Goal: Information Seeking & Learning: Learn about a topic

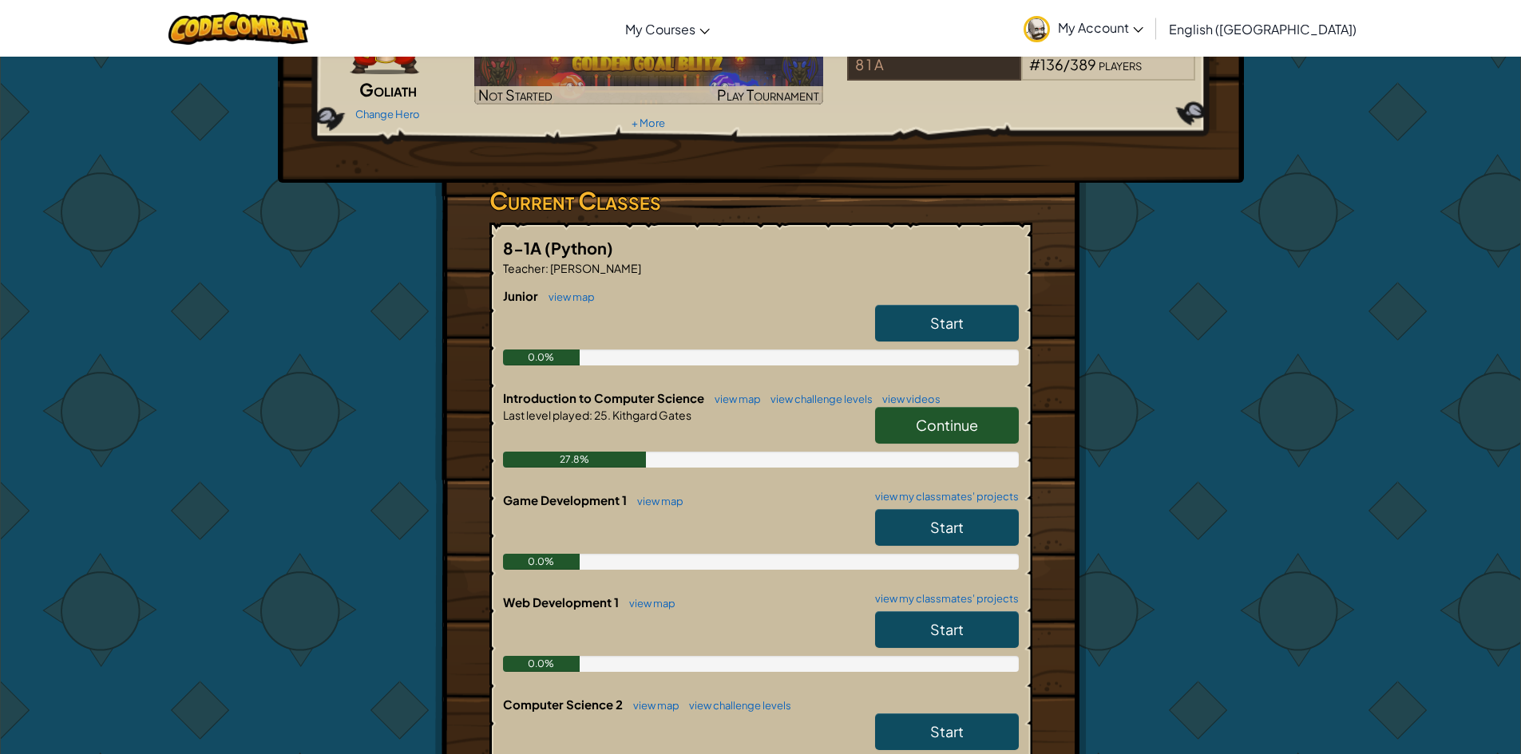
scroll to position [160, 0]
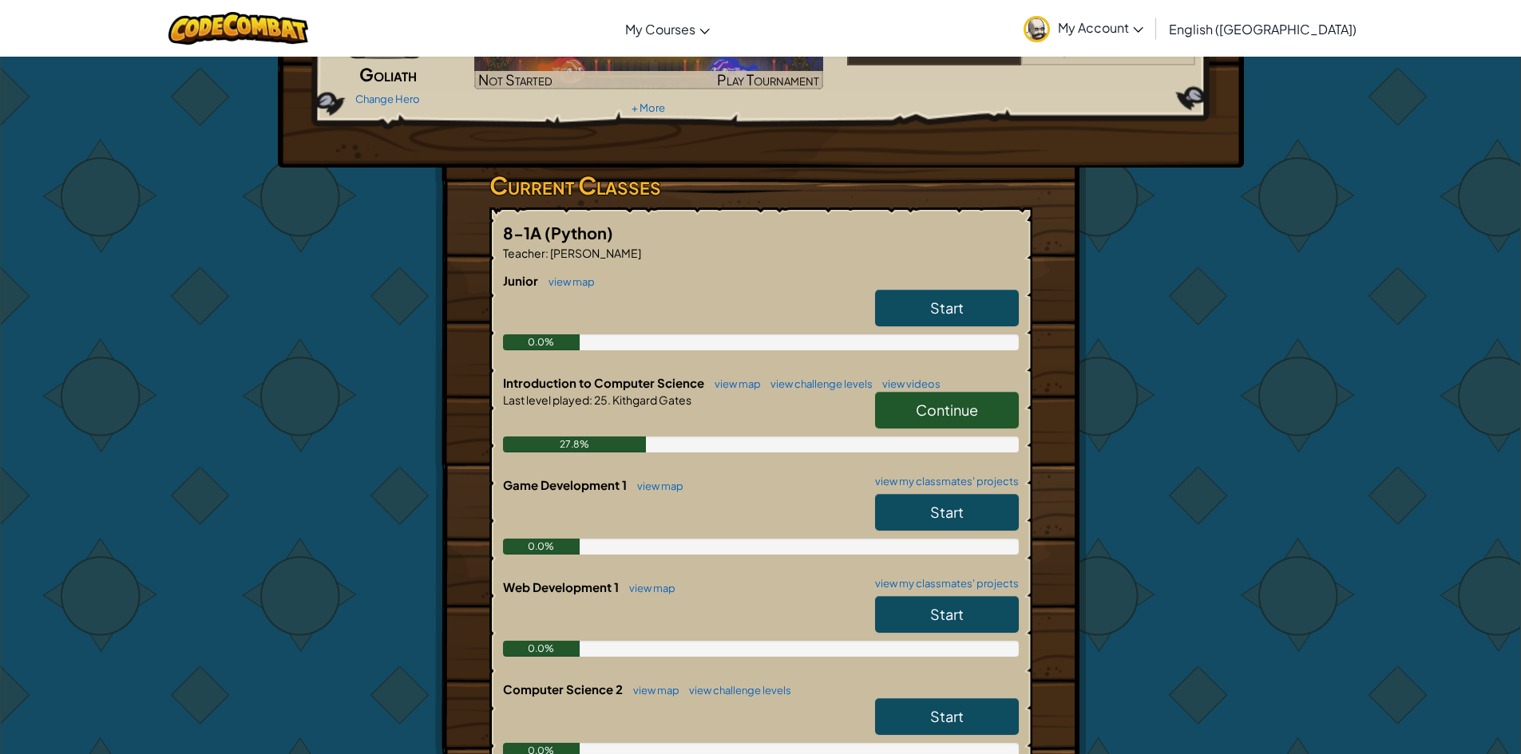
click at [963, 410] on span "Continue" at bounding box center [947, 410] width 62 height 18
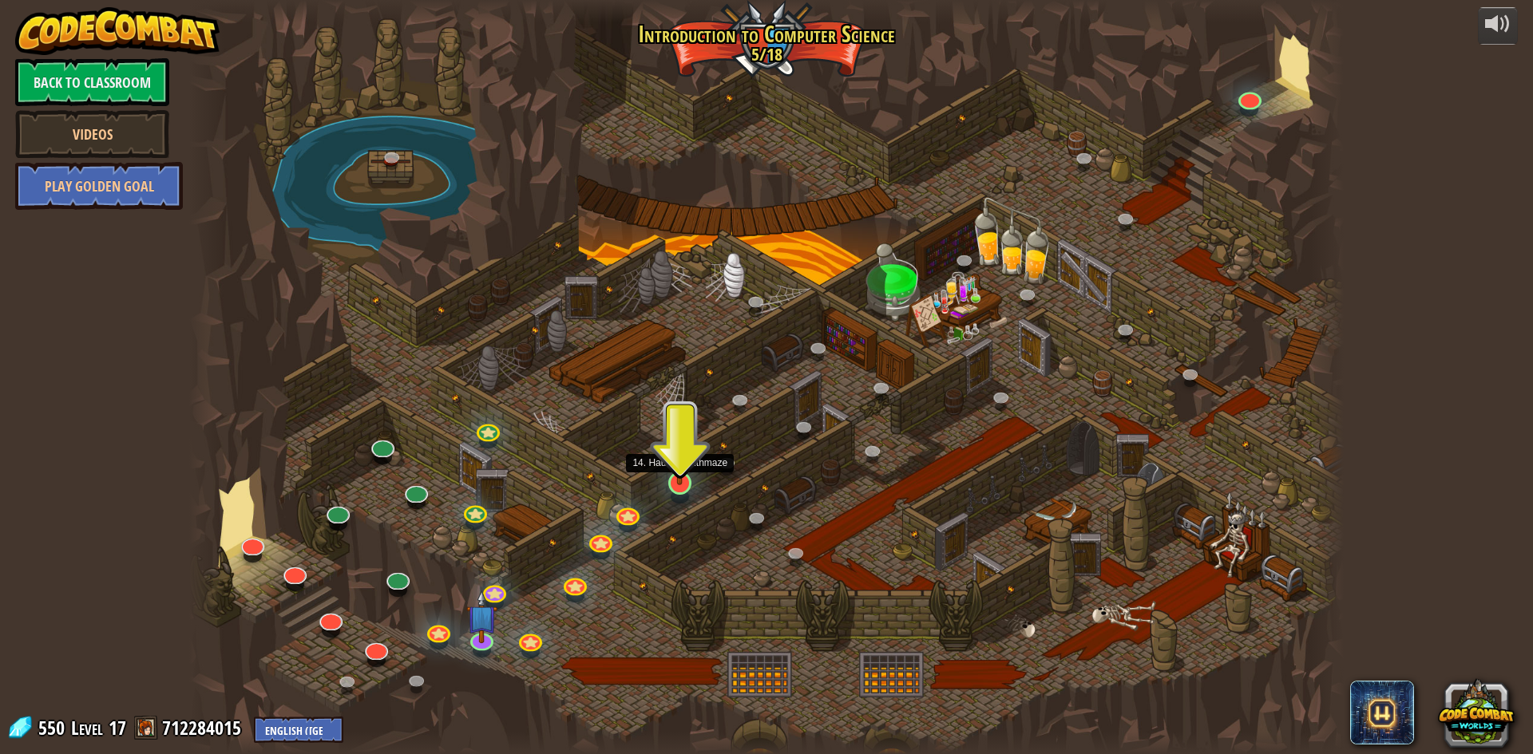
click at [686, 473] on img at bounding box center [679, 449] width 31 height 71
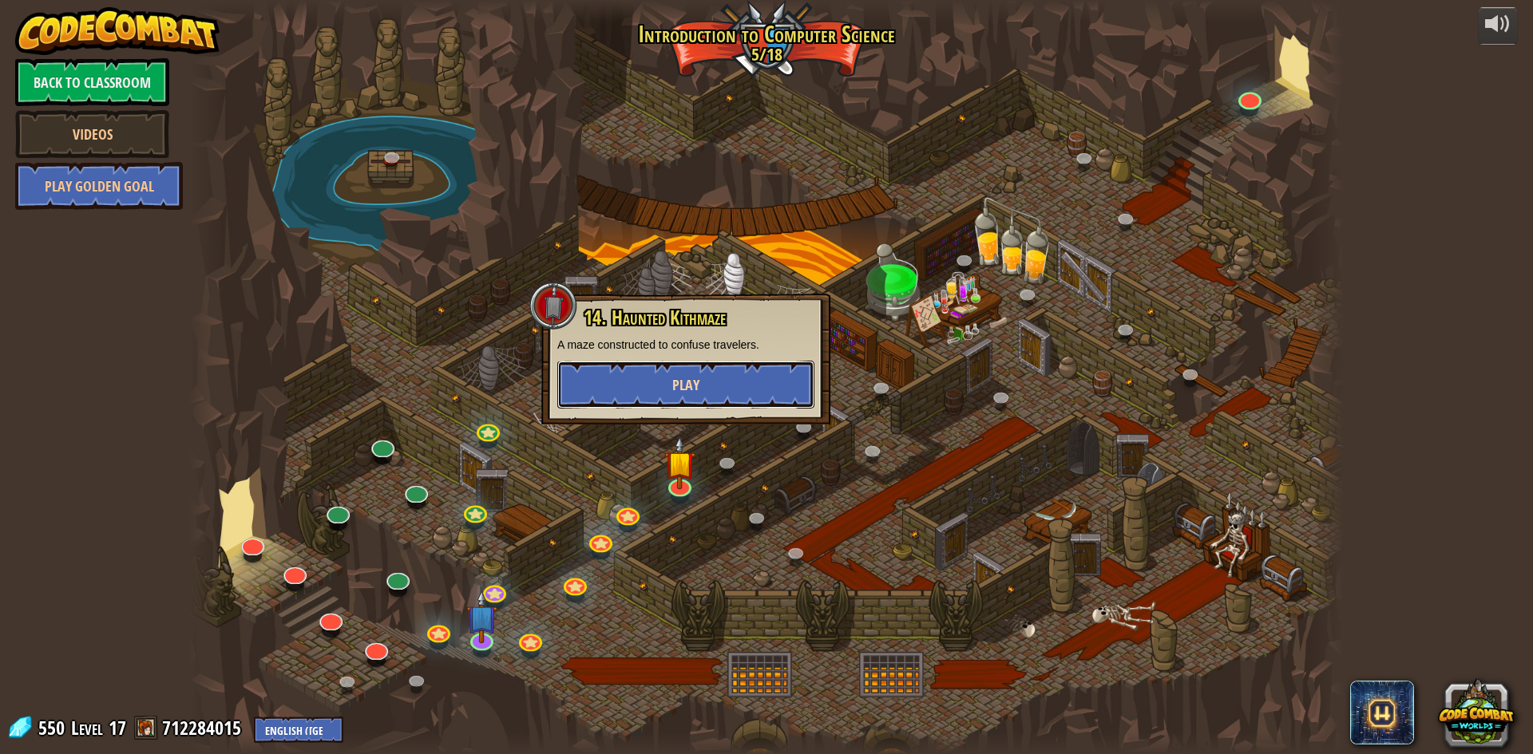
click at [685, 391] on span "Play" at bounding box center [685, 385] width 27 height 20
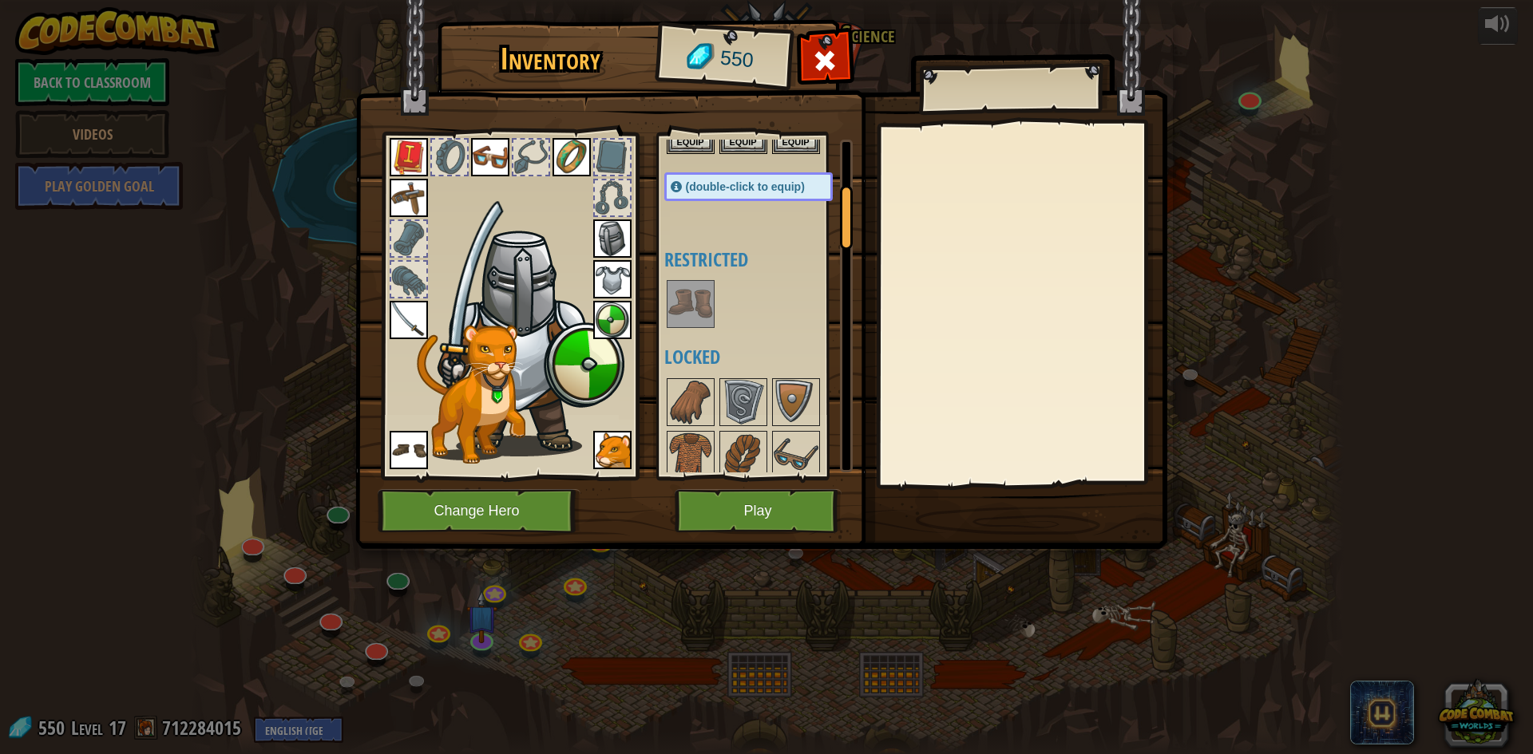
scroll to position [239, 0]
click at [690, 304] on img at bounding box center [690, 303] width 45 height 45
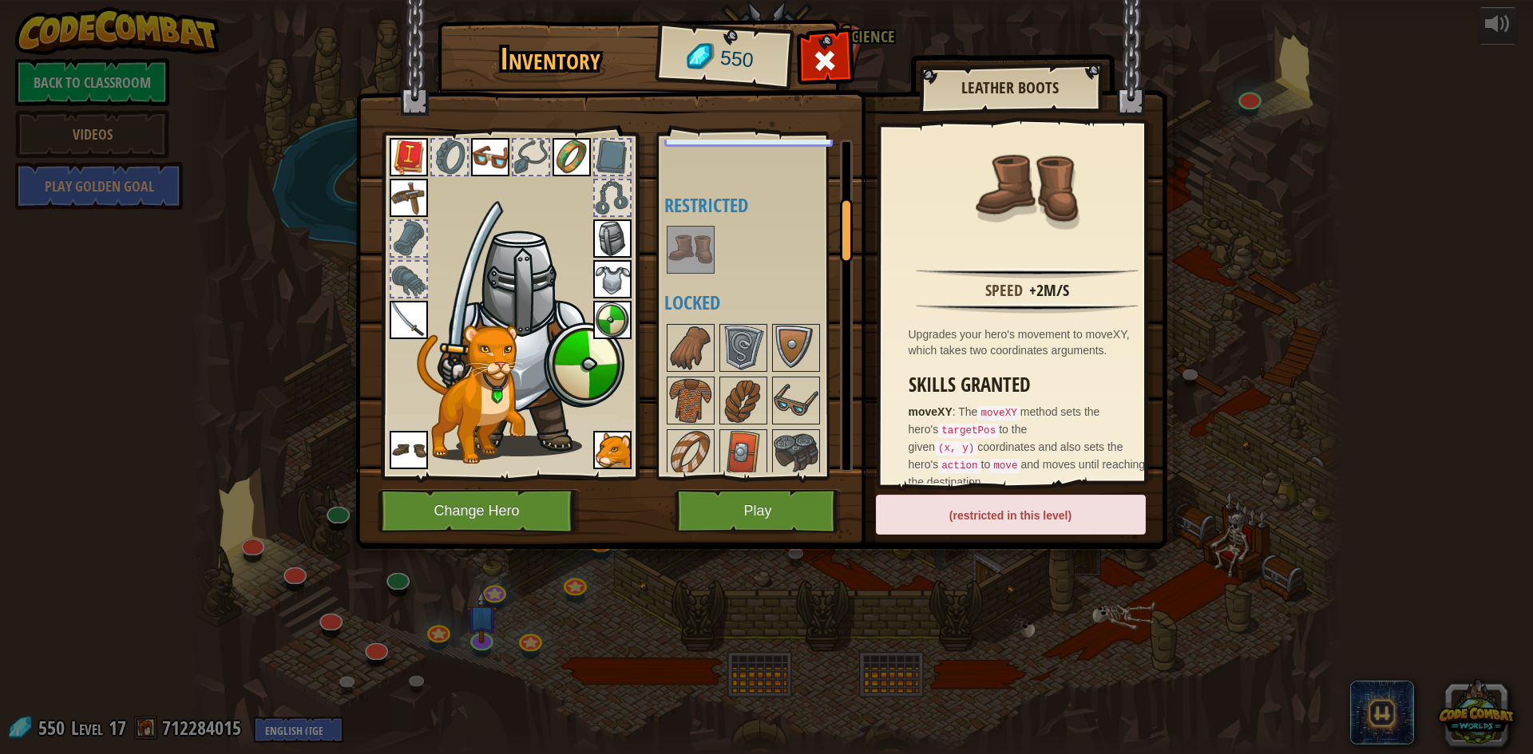
scroll to position [319, 0]
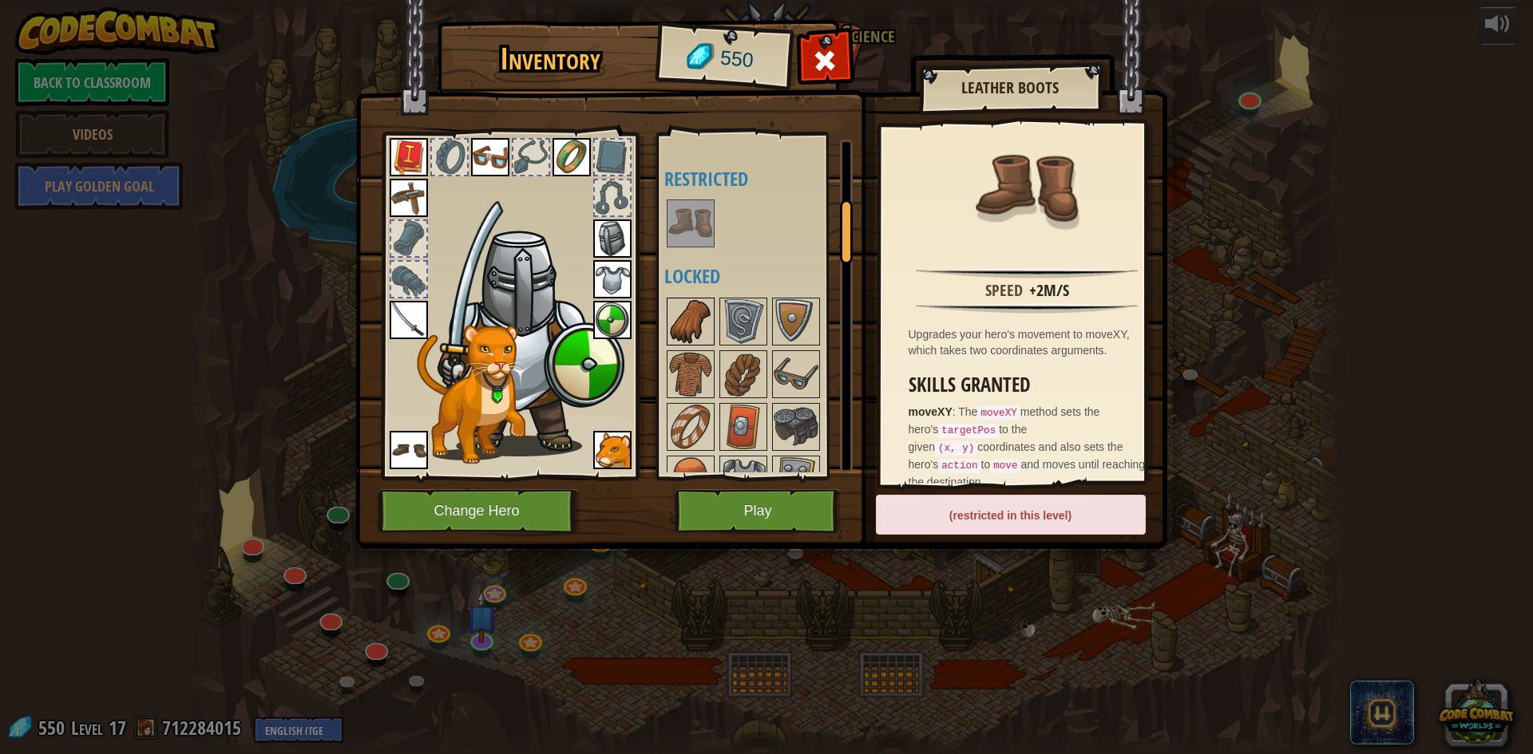
click at [686, 337] on img at bounding box center [690, 321] width 45 height 45
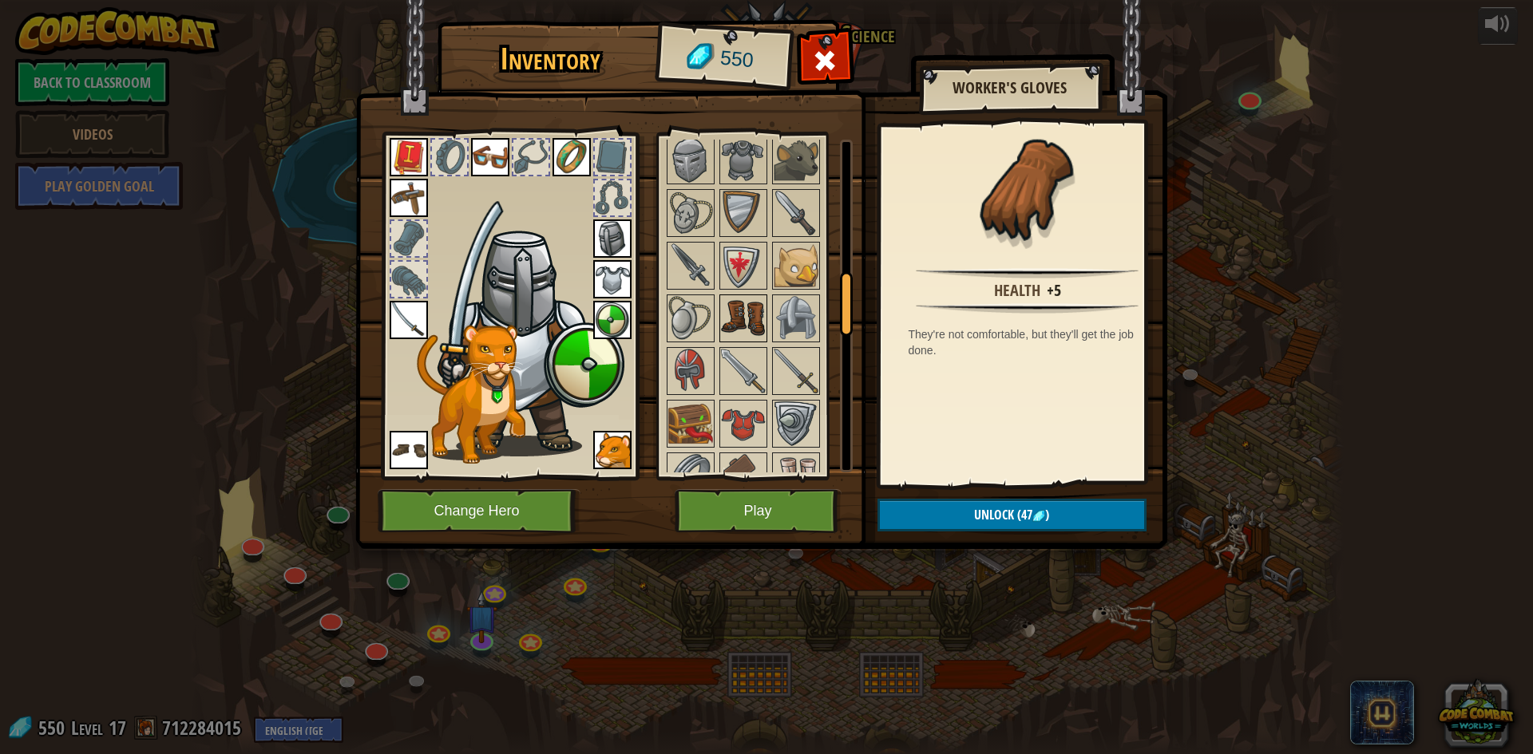
scroll to position [718, 0]
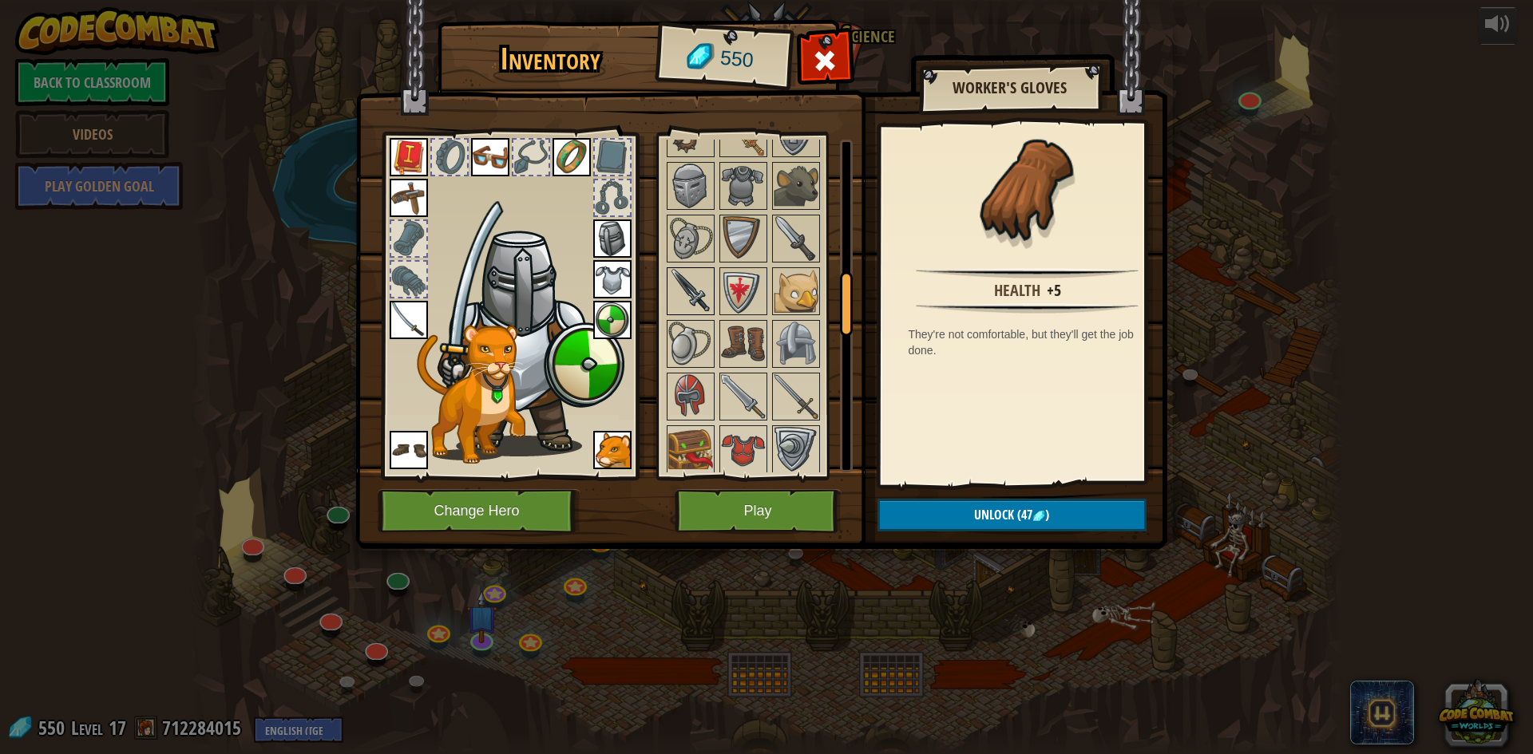
click at [692, 293] on img at bounding box center [690, 291] width 45 height 45
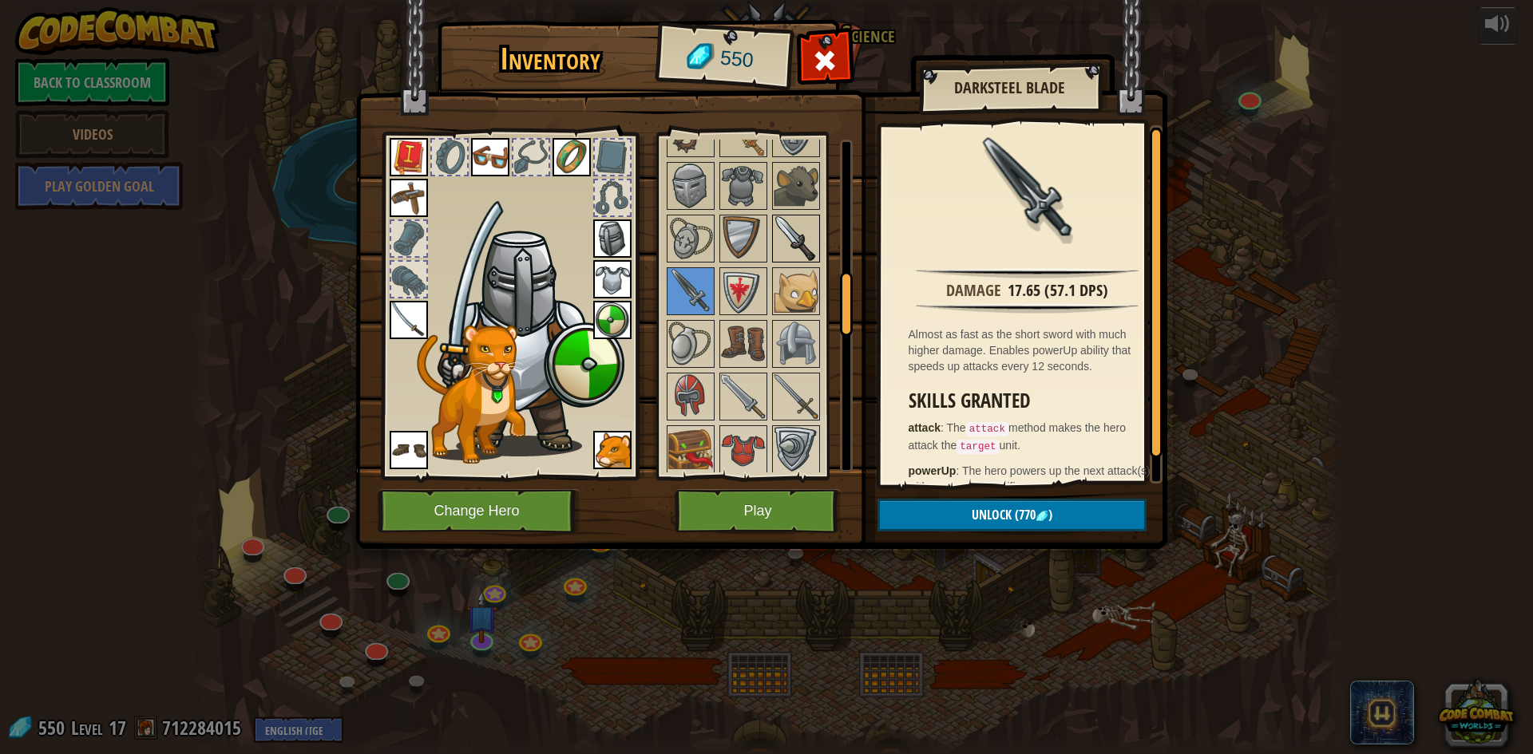
click at [810, 241] on img at bounding box center [796, 238] width 45 height 45
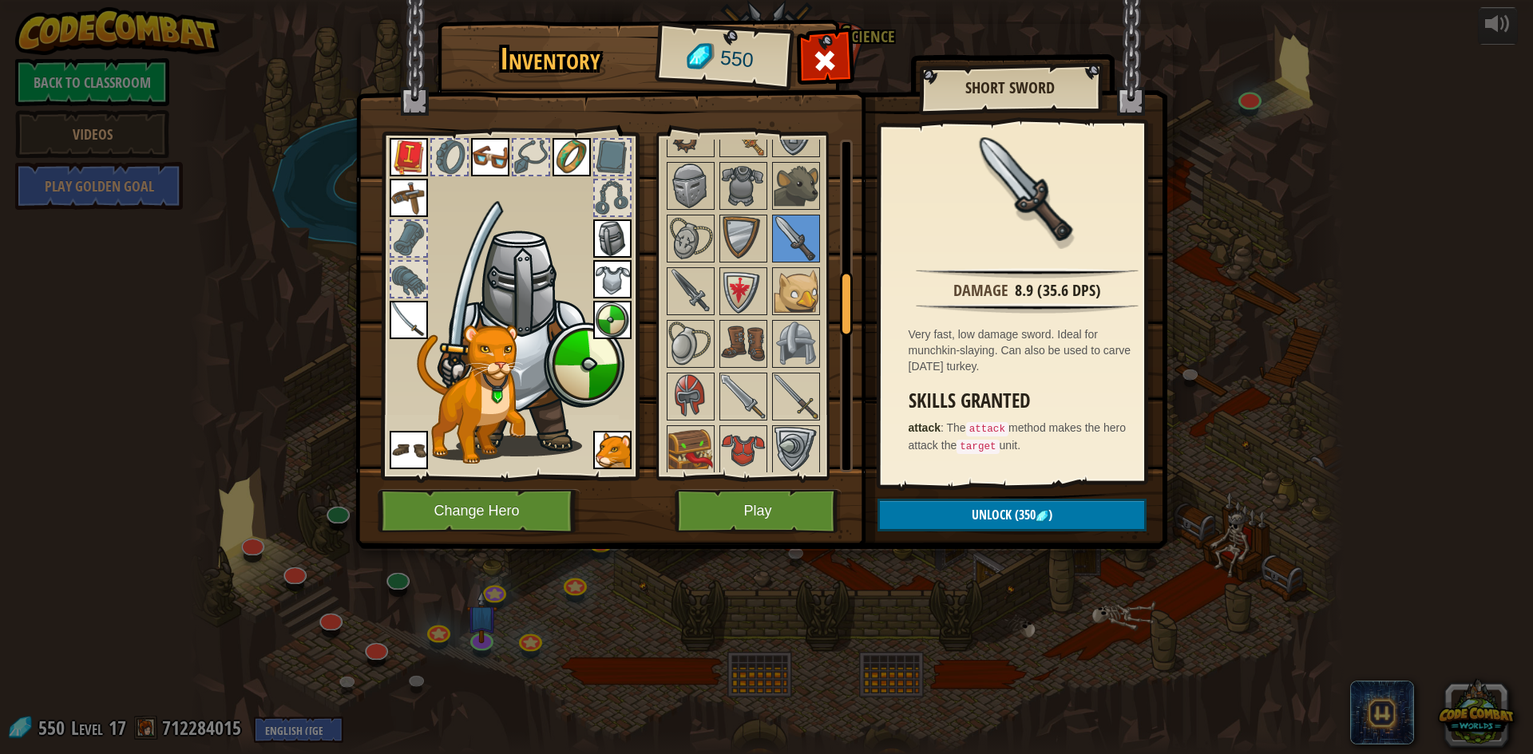
click at [407, 320] on img at bounding box center [409, 320] width 38 height 38
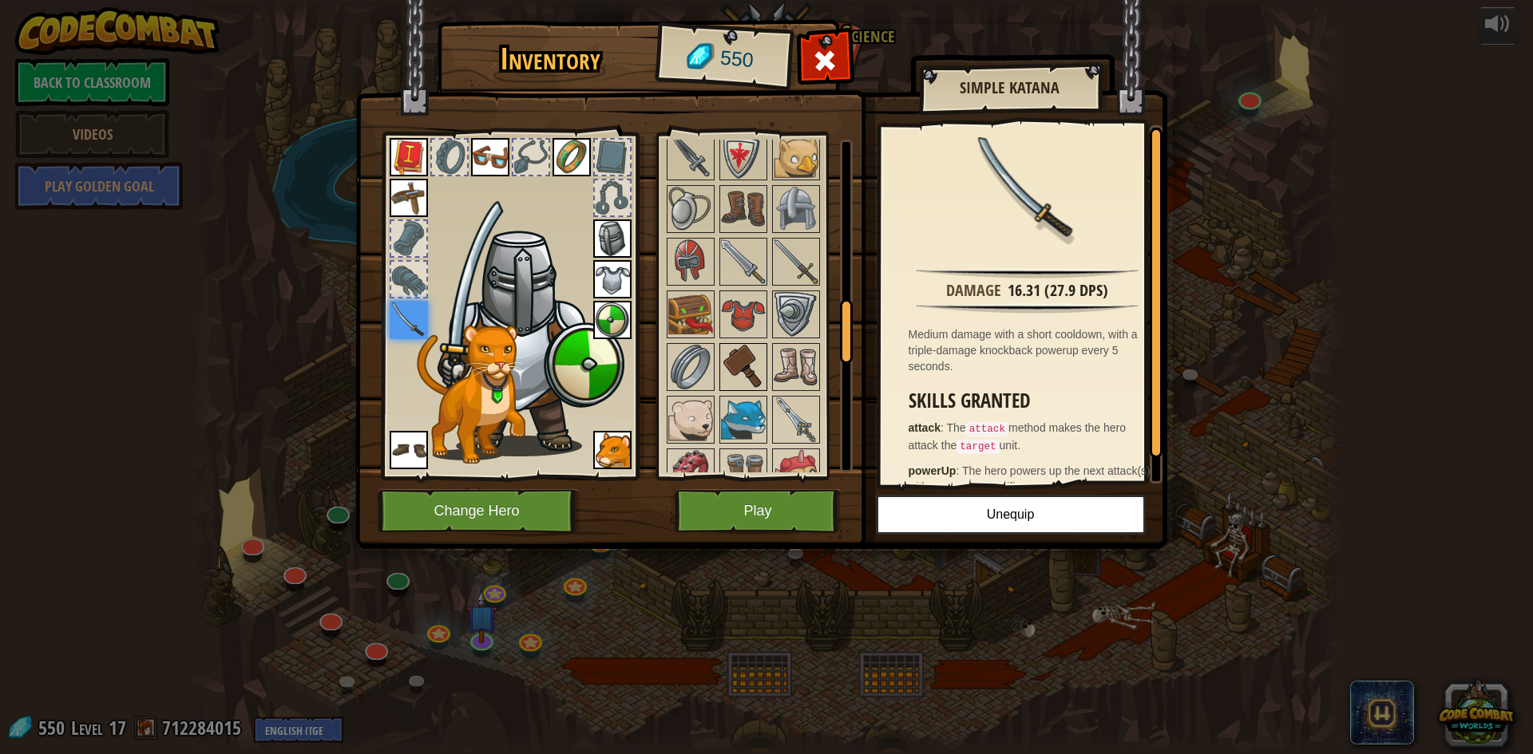
scroll to position [878, 0]
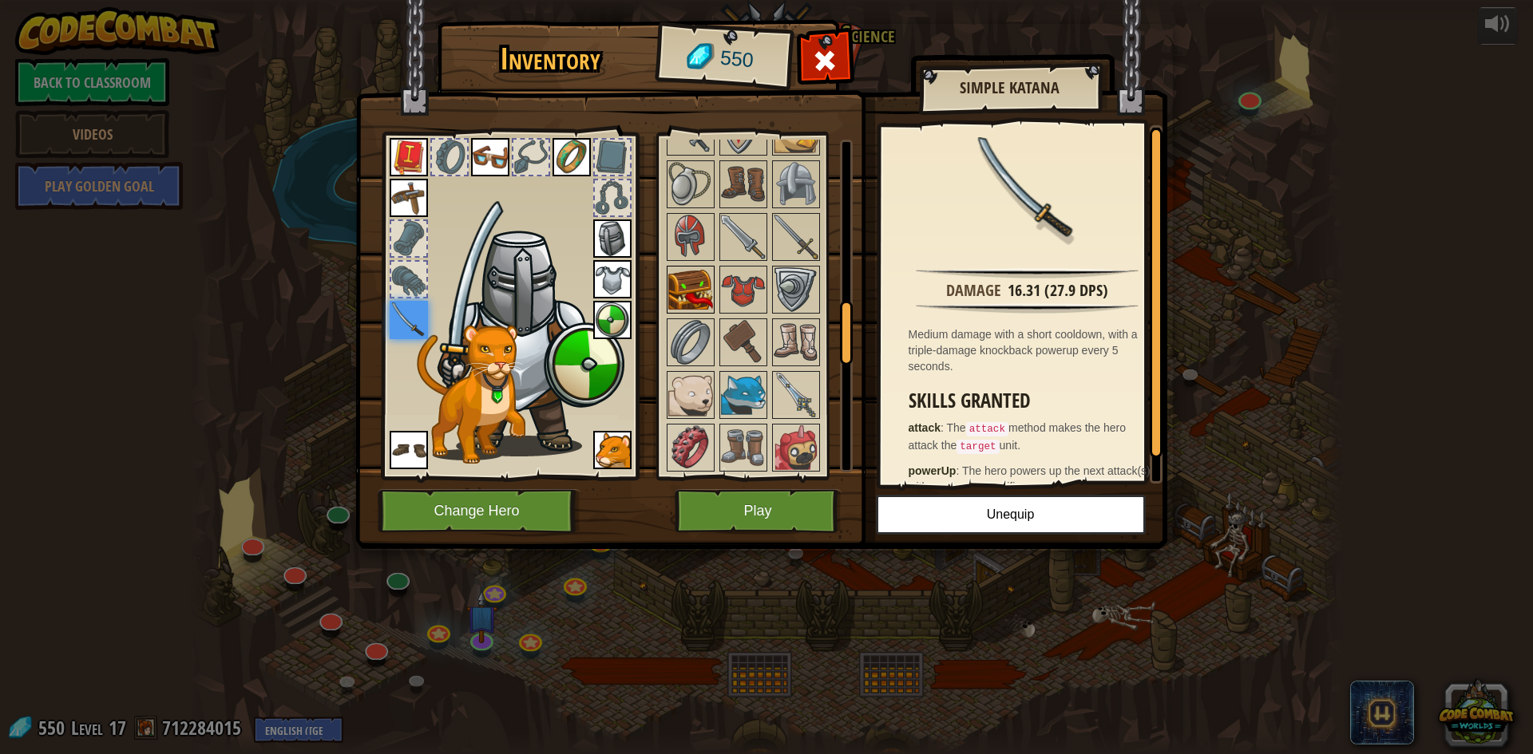
click at [699, 302] on img at bounding box center [690, 289] width 45 height 45
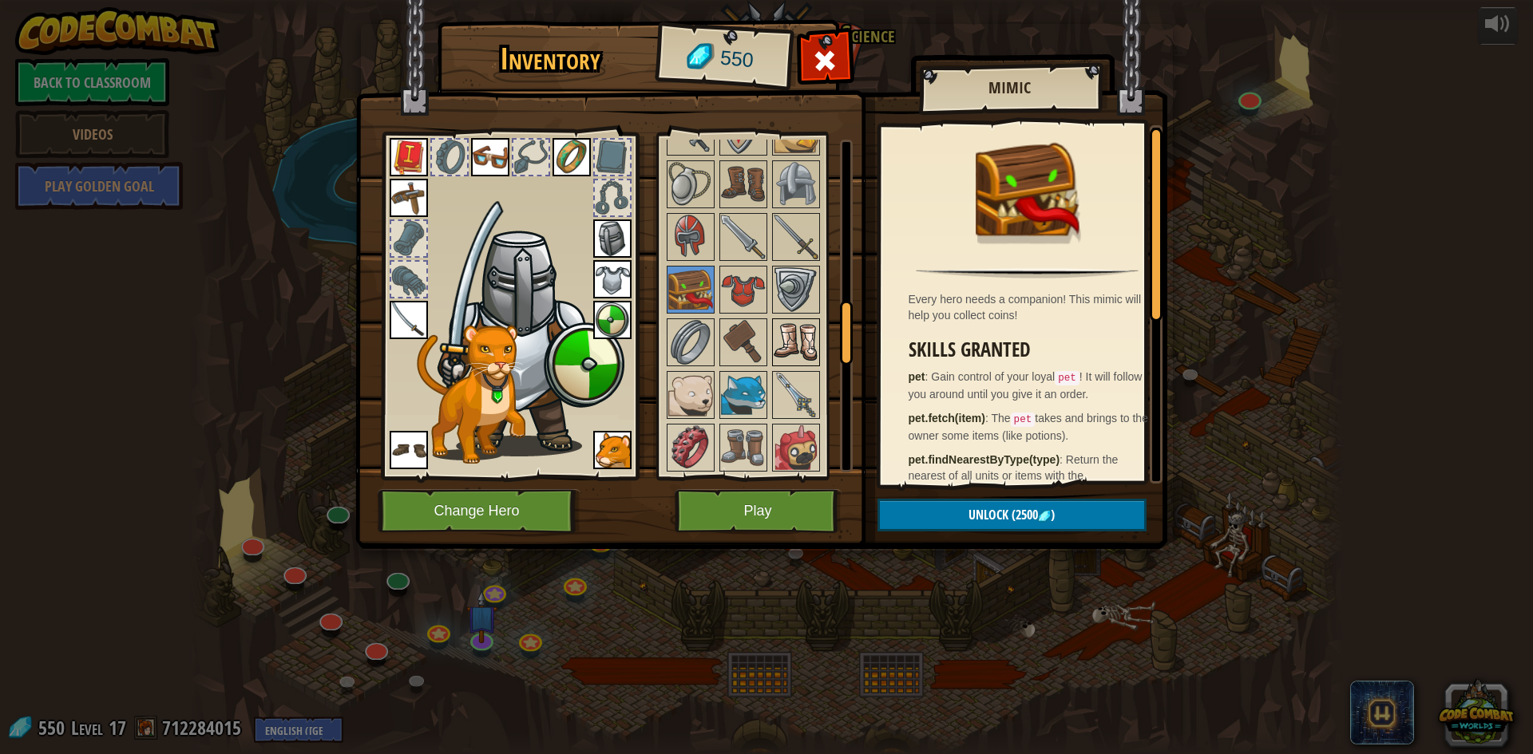
click at [802, 355] on img at bounding box center [796, 342] width 45 height 45
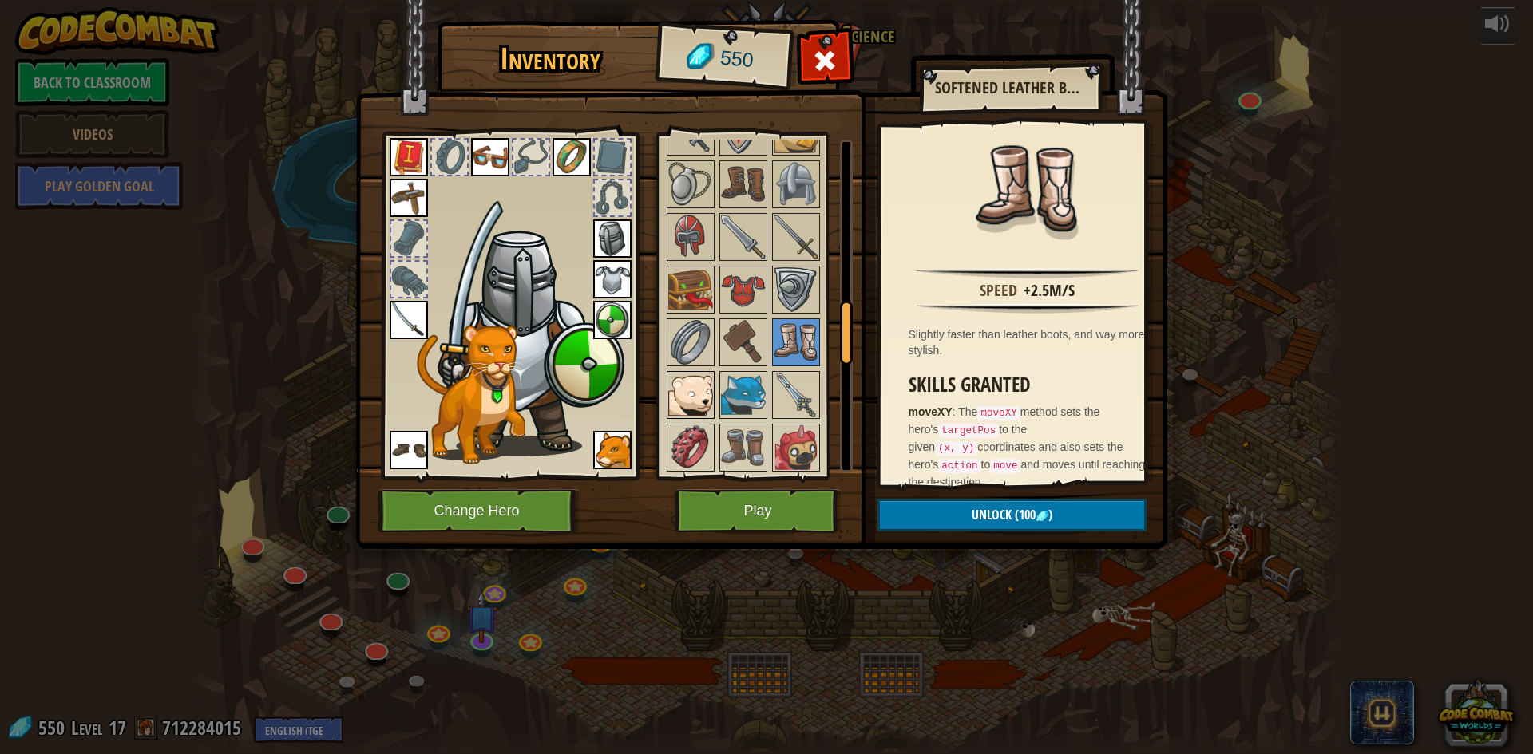
click at [685, 398] on img at bounding box center [690, 395] width 45 height 45
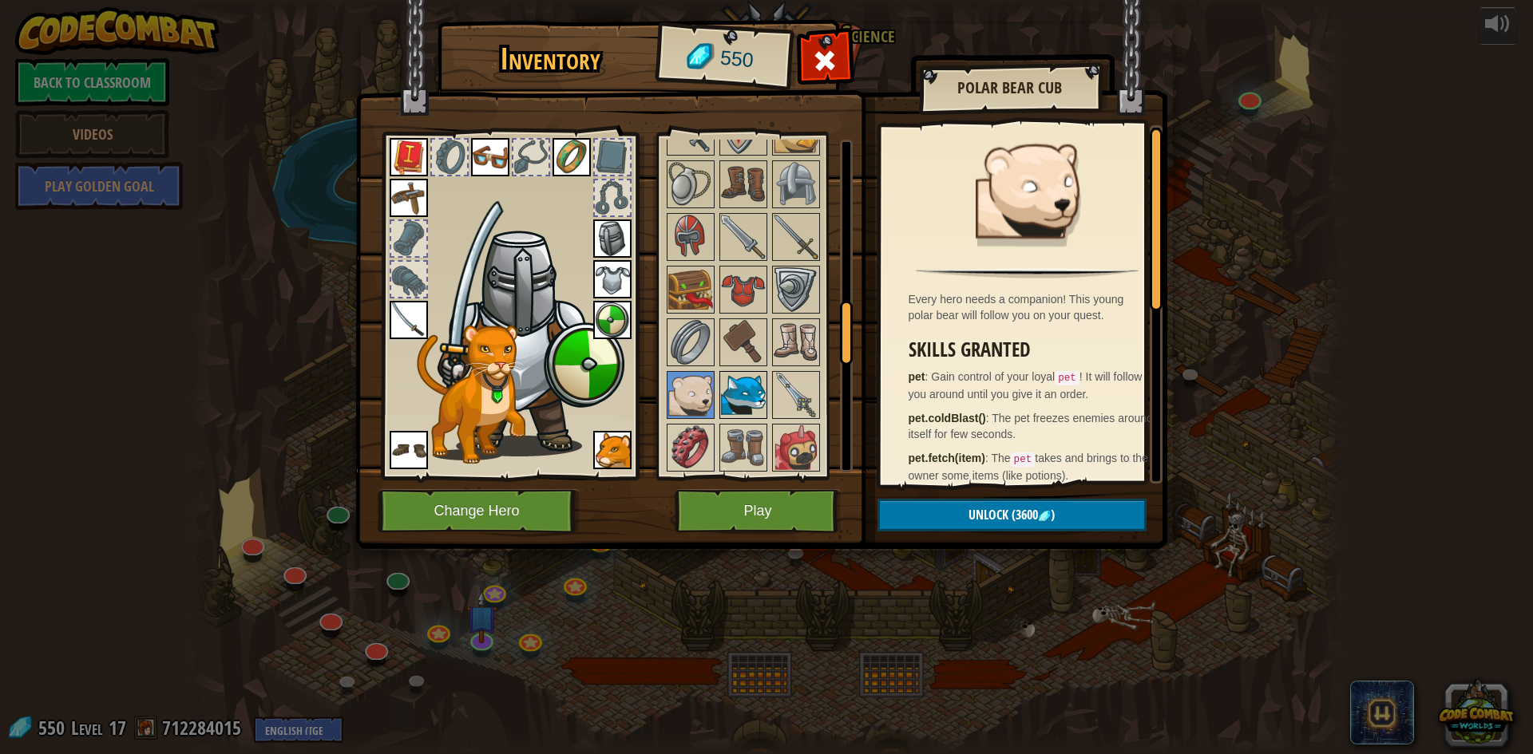
click at [748, 403] on img at bounding box center [743, 395] width 45 height 45
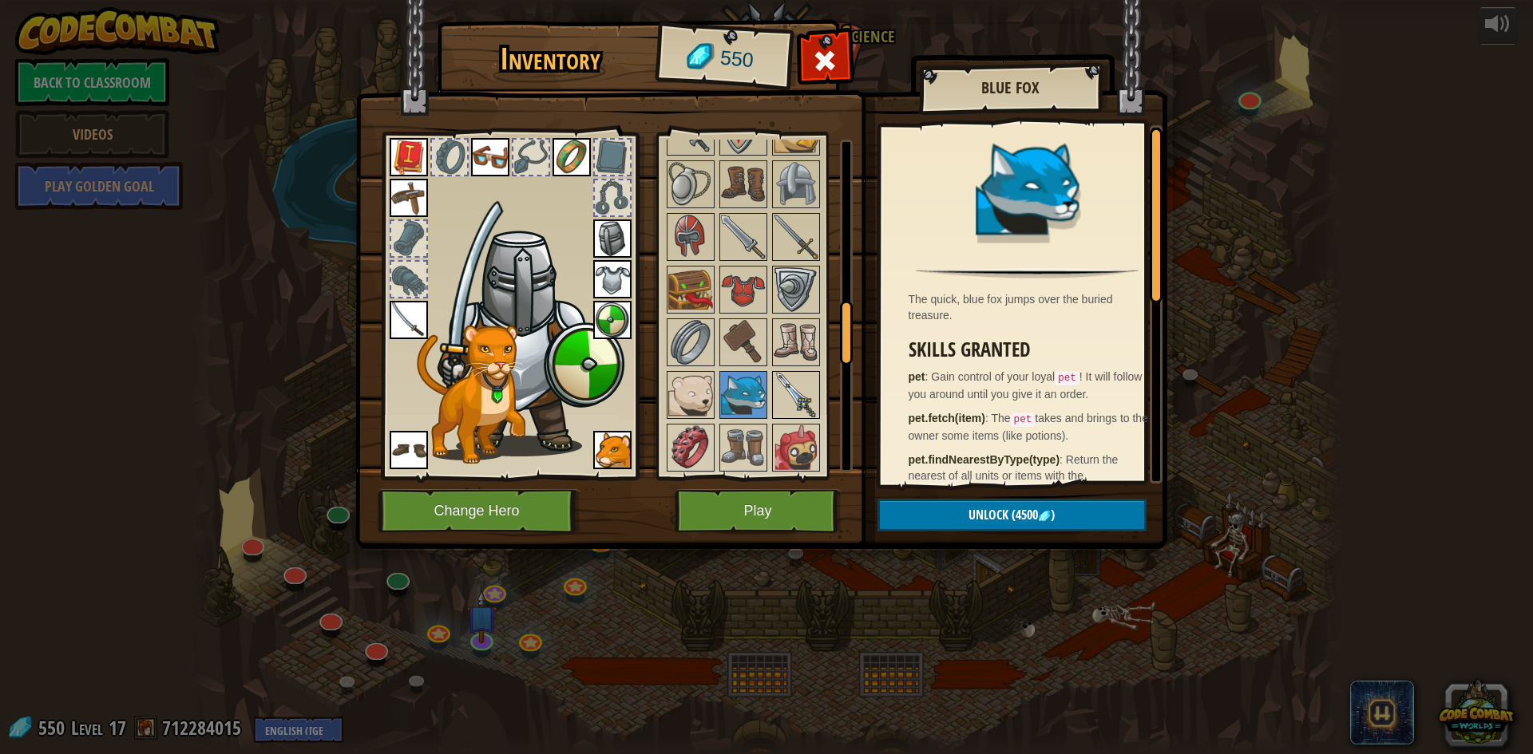
click at [787, 396] on img at bounding box center [796, 395] width 45 height 45
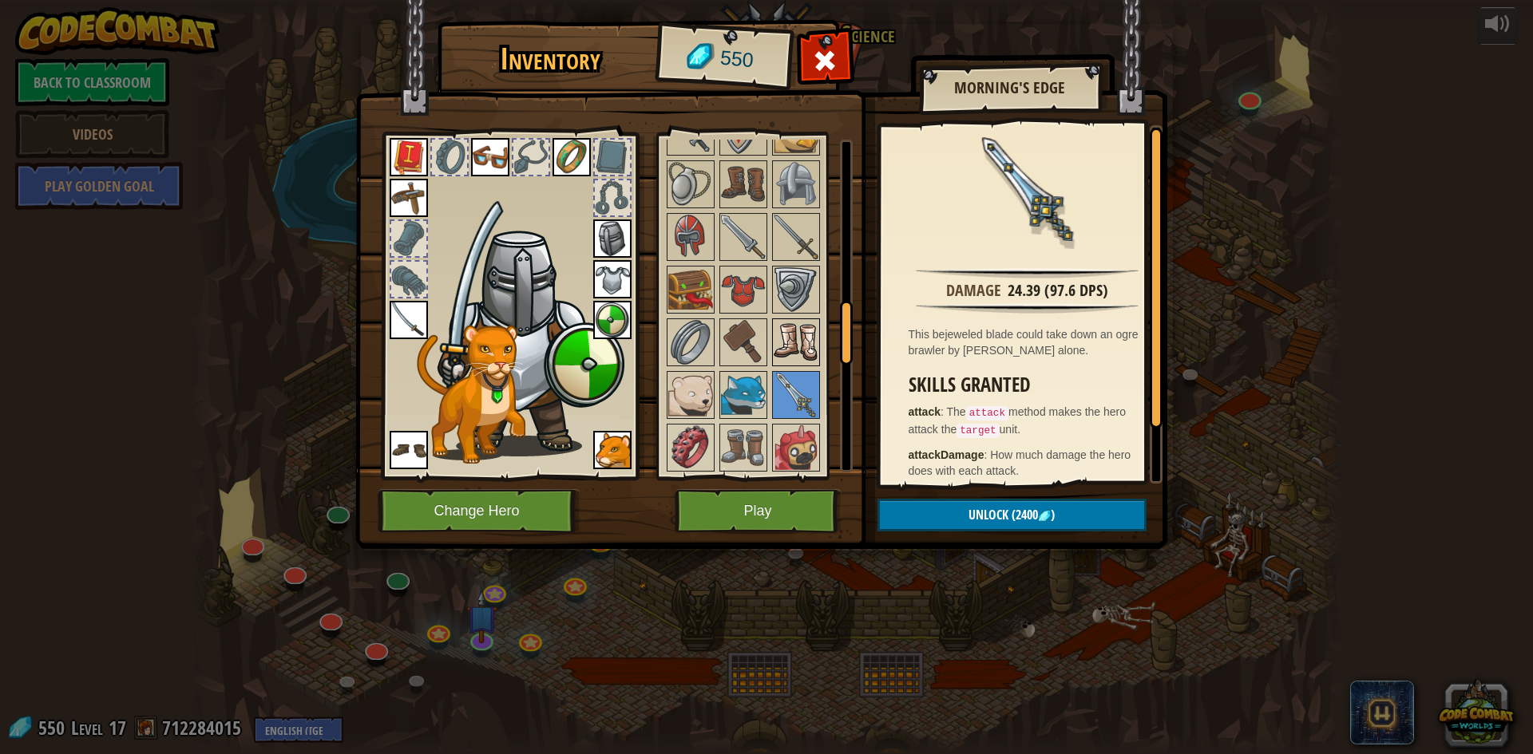
click at [793, 354] on img at bounding box center [796, 342] width 45 height 45
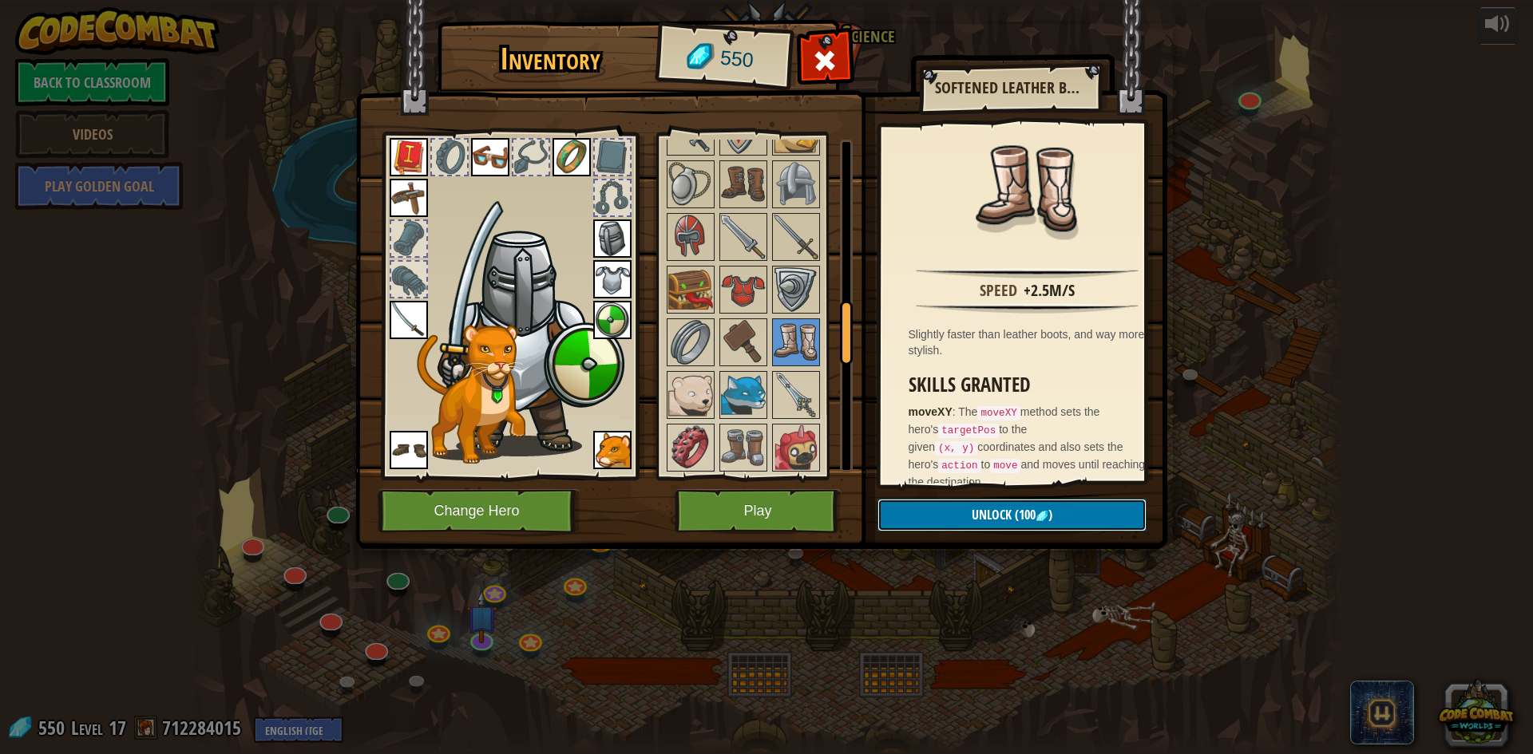
click at [1002, 513] on span "Unlock" at bounding box center [991, 515] width 40 height 18
click at [410, 441] on img at bounding box center [409, 450] width 38 height 38
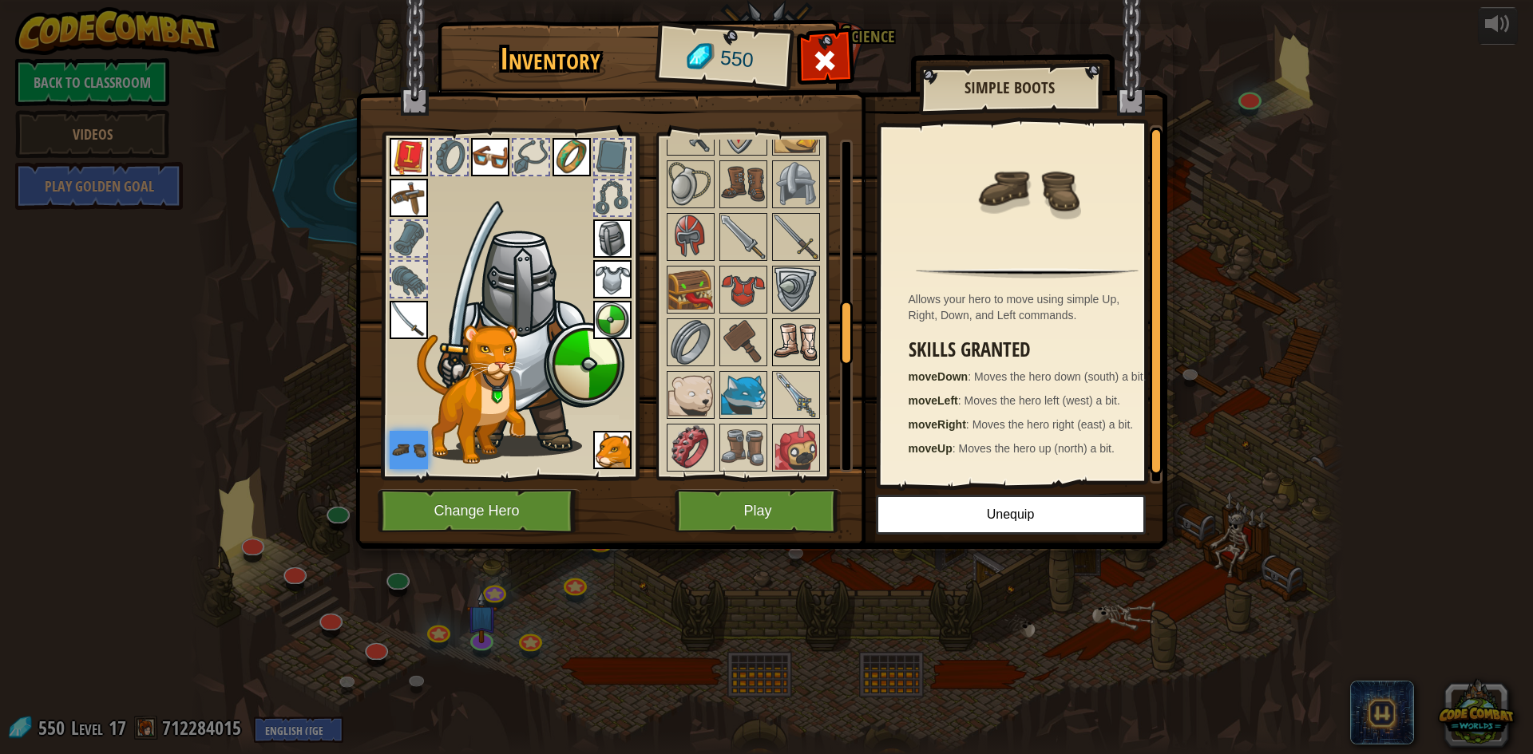
click at [793, 335] on img at bounding box center [796, 342] width 45 height 45
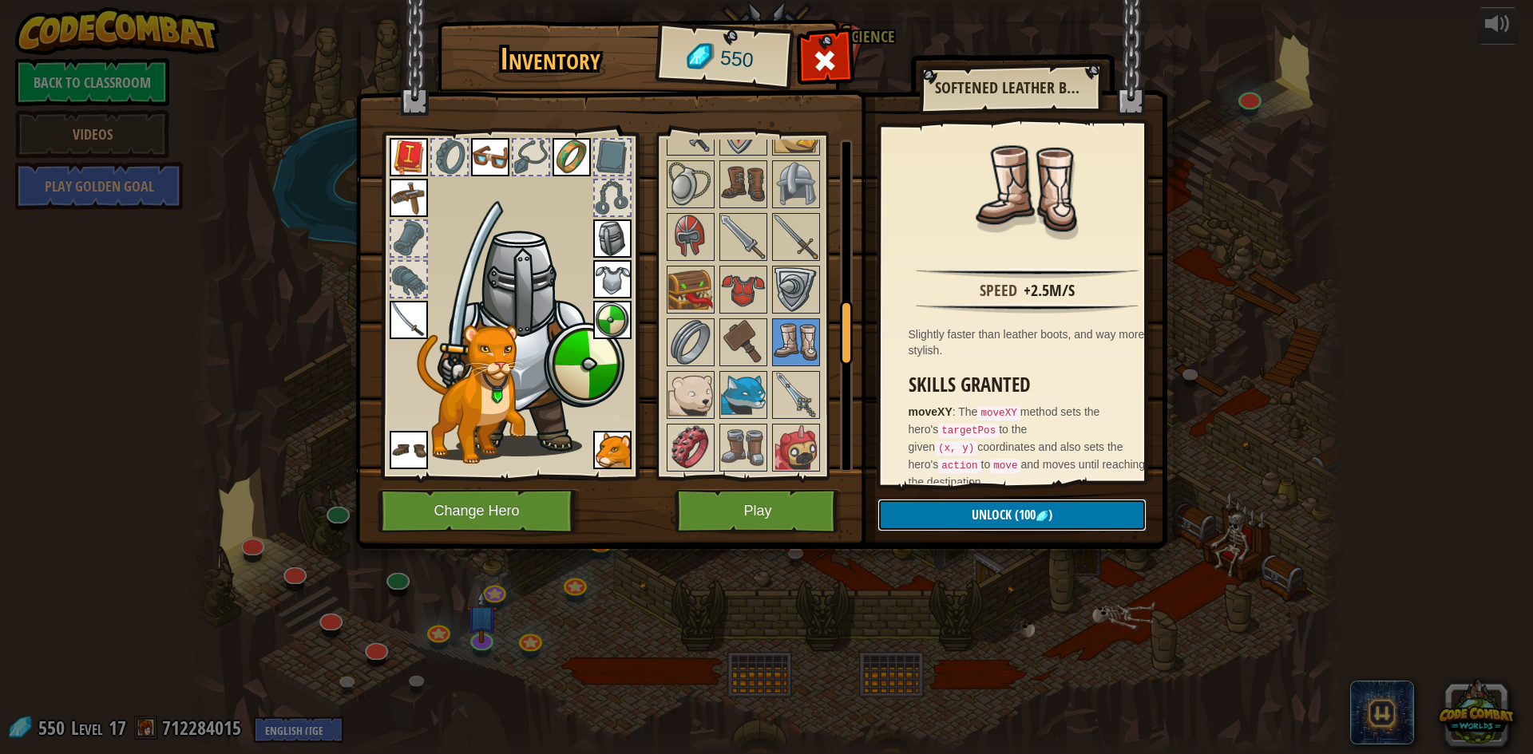
click at [1045, 507] on button "Unlock (100 )" at bounding box center [1011, 515] width 269 height 33
click at [1037, 521] on button "Confirm" at bounding box center [1011, 515] width 269 height 33
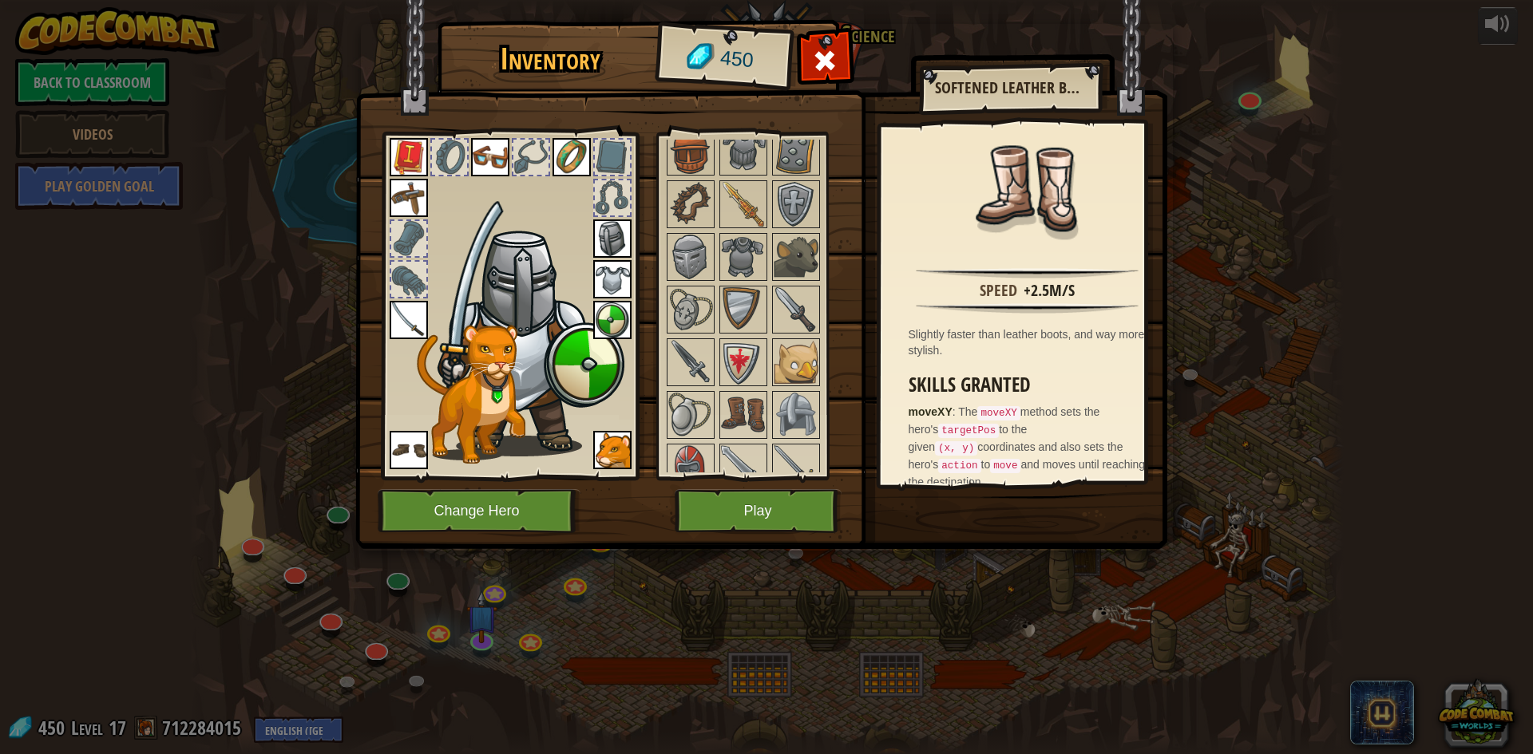
scroll to position [639, 0]
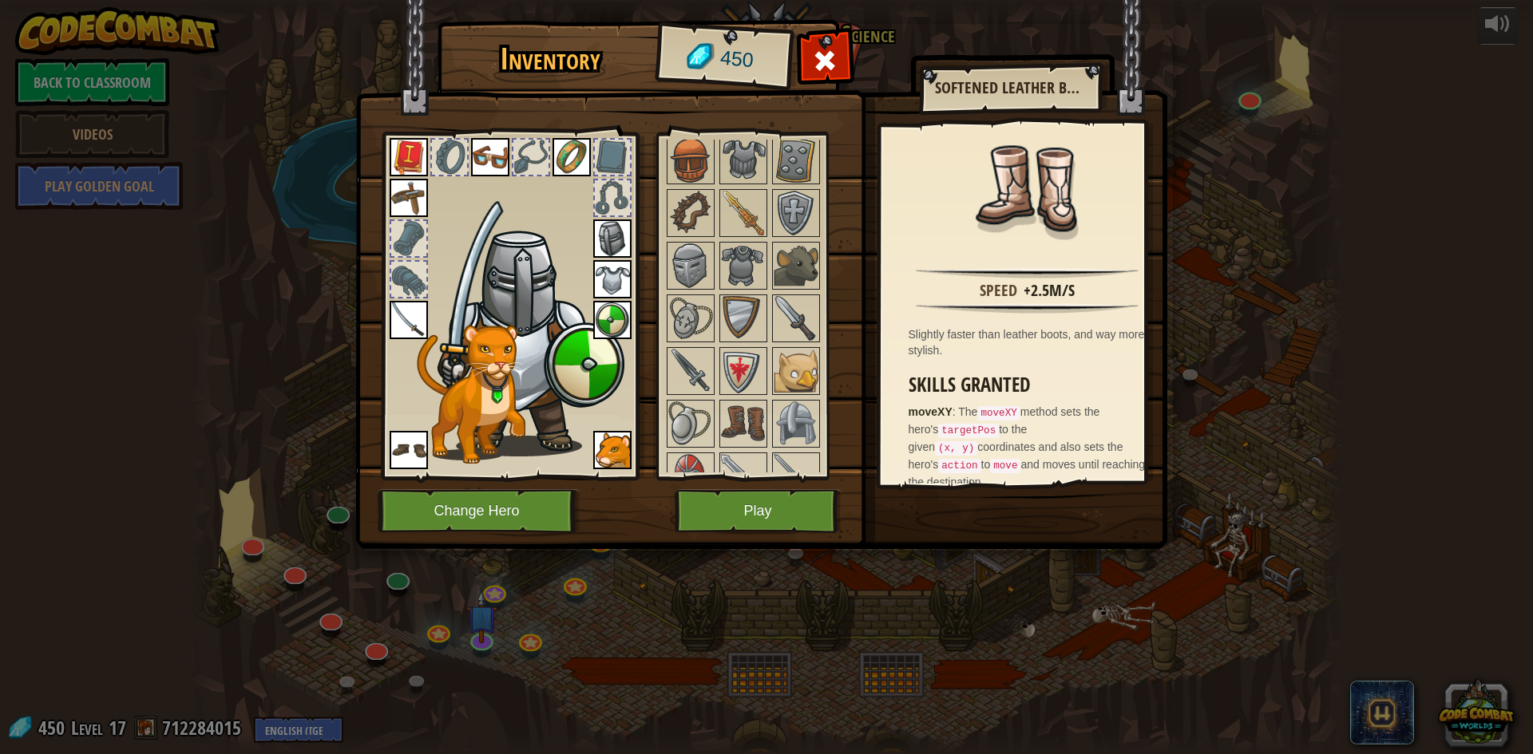
click at [419, 452] on img at bounding box center [409, 450] width 38 height 38
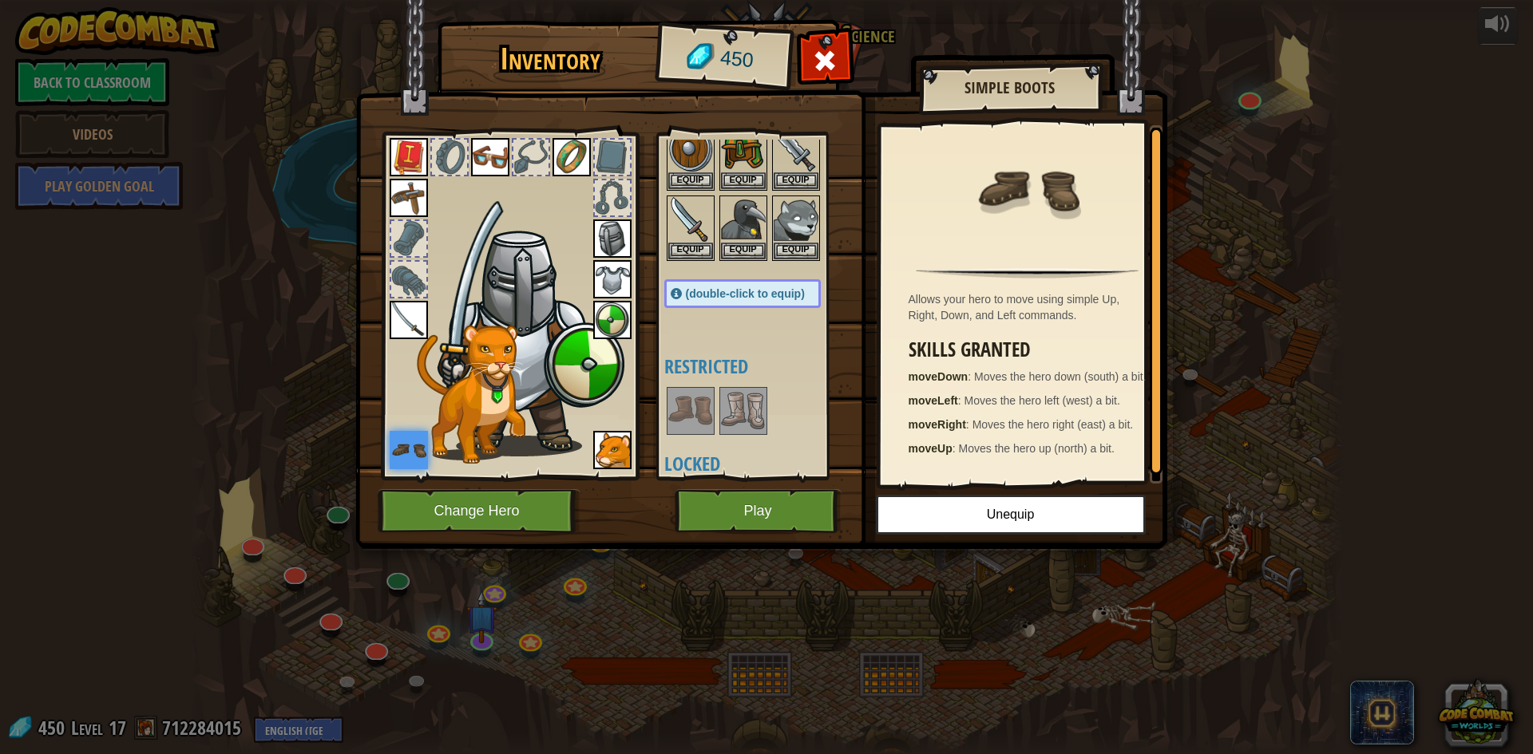
scroll to position [160, 0]
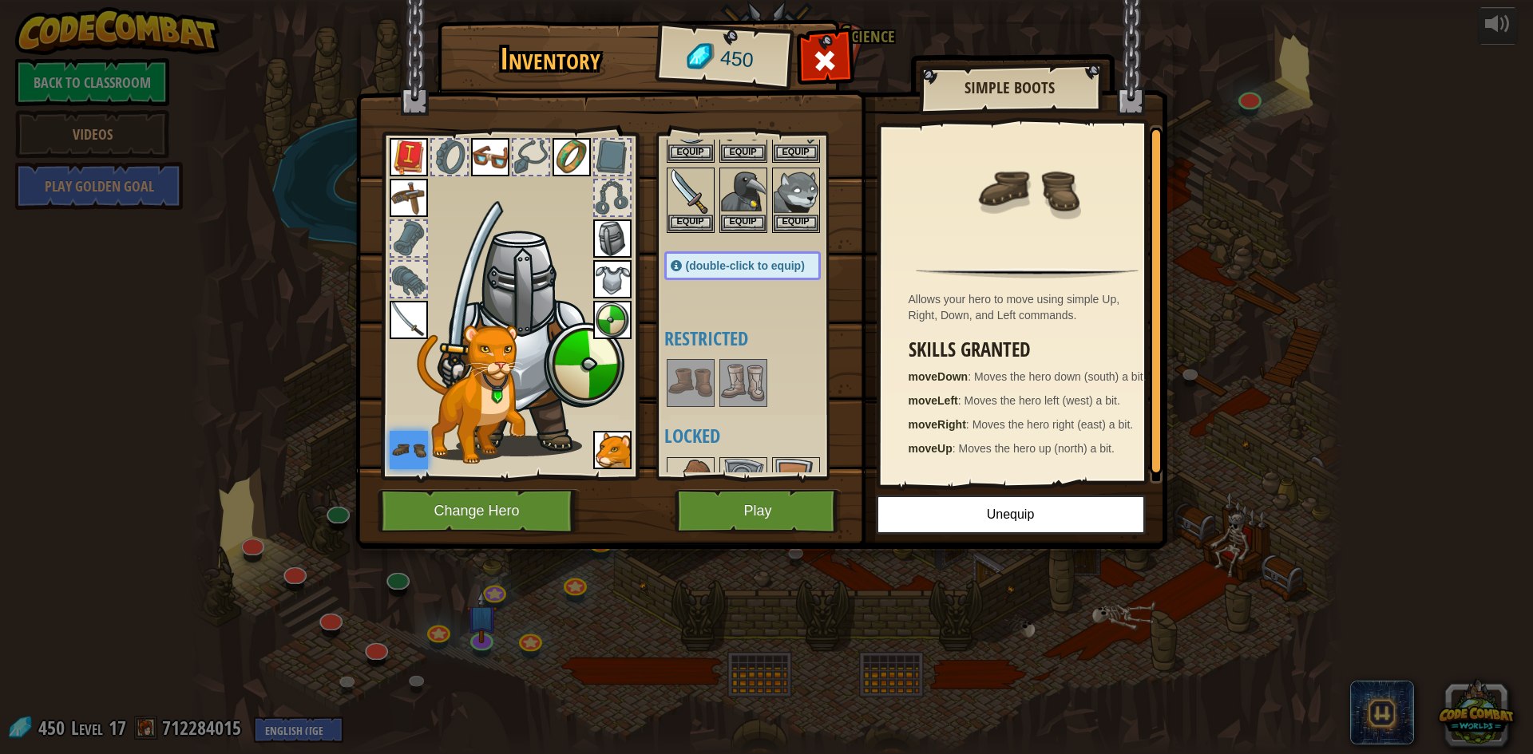
click at [759, 385] on img at bounding box center [743, 383] width 45 height 45
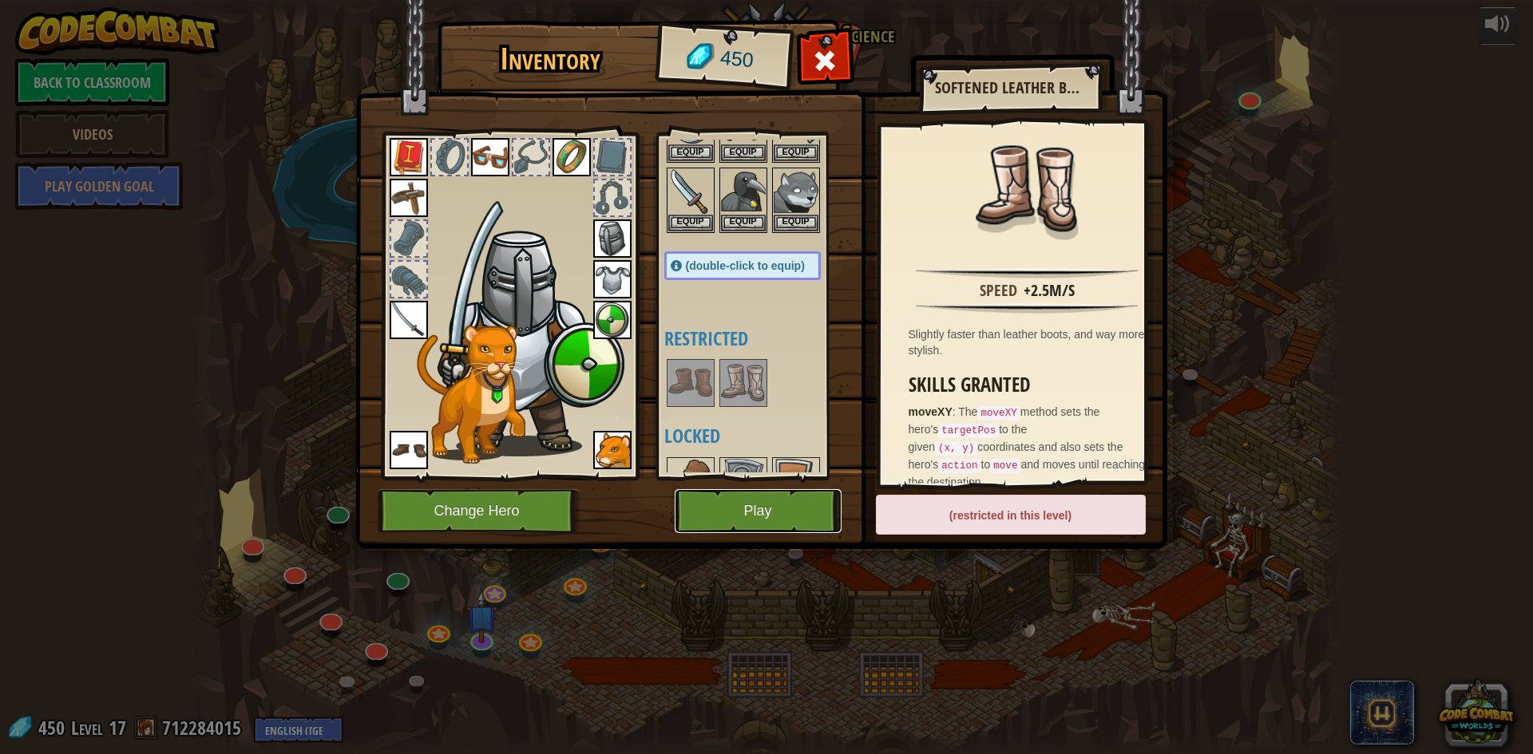
click at [790, 504] on button "Play" at bounding box center [758, 511] width 167 height 44
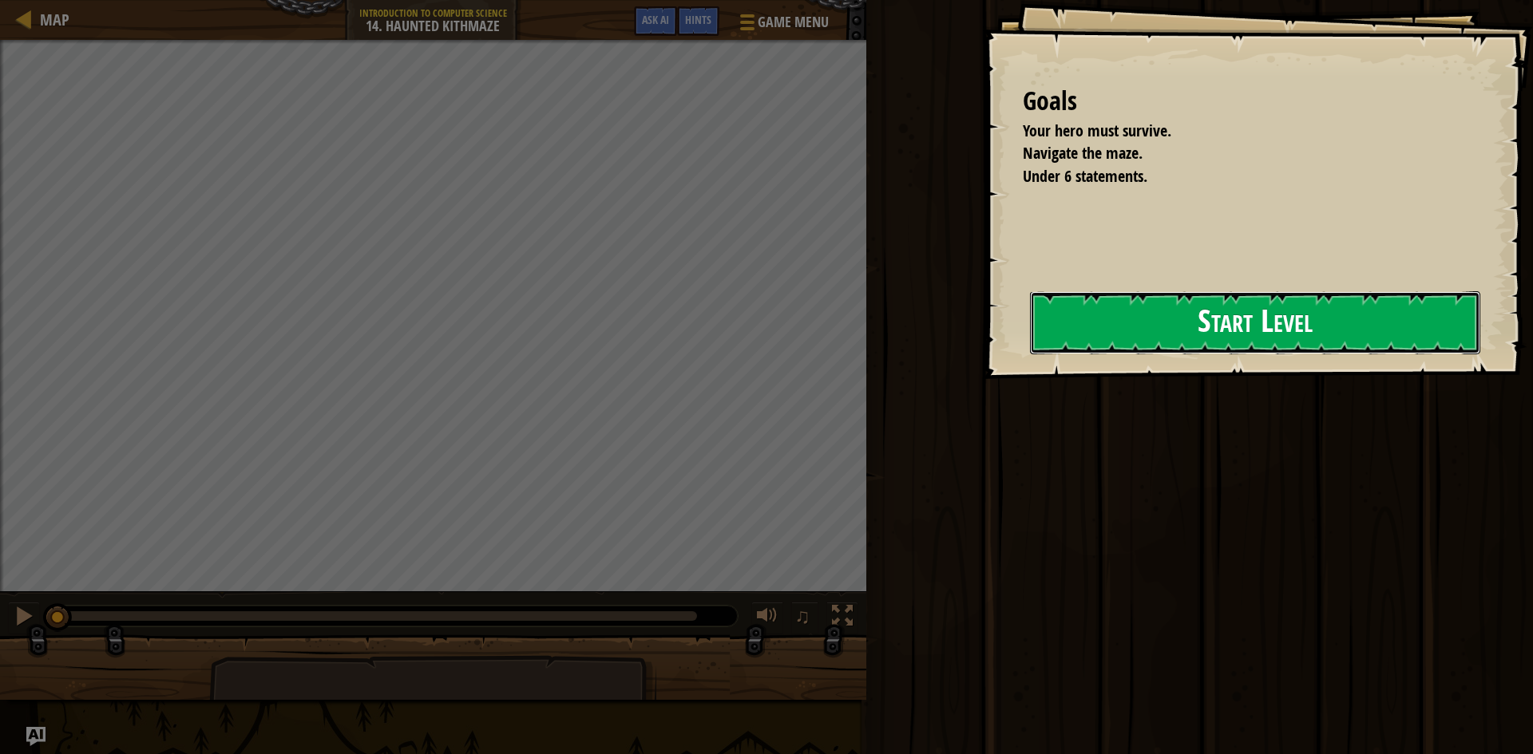
click at [1048, 319] on button "Start Level" at bounding box center [1255, 322] width 450 height 63
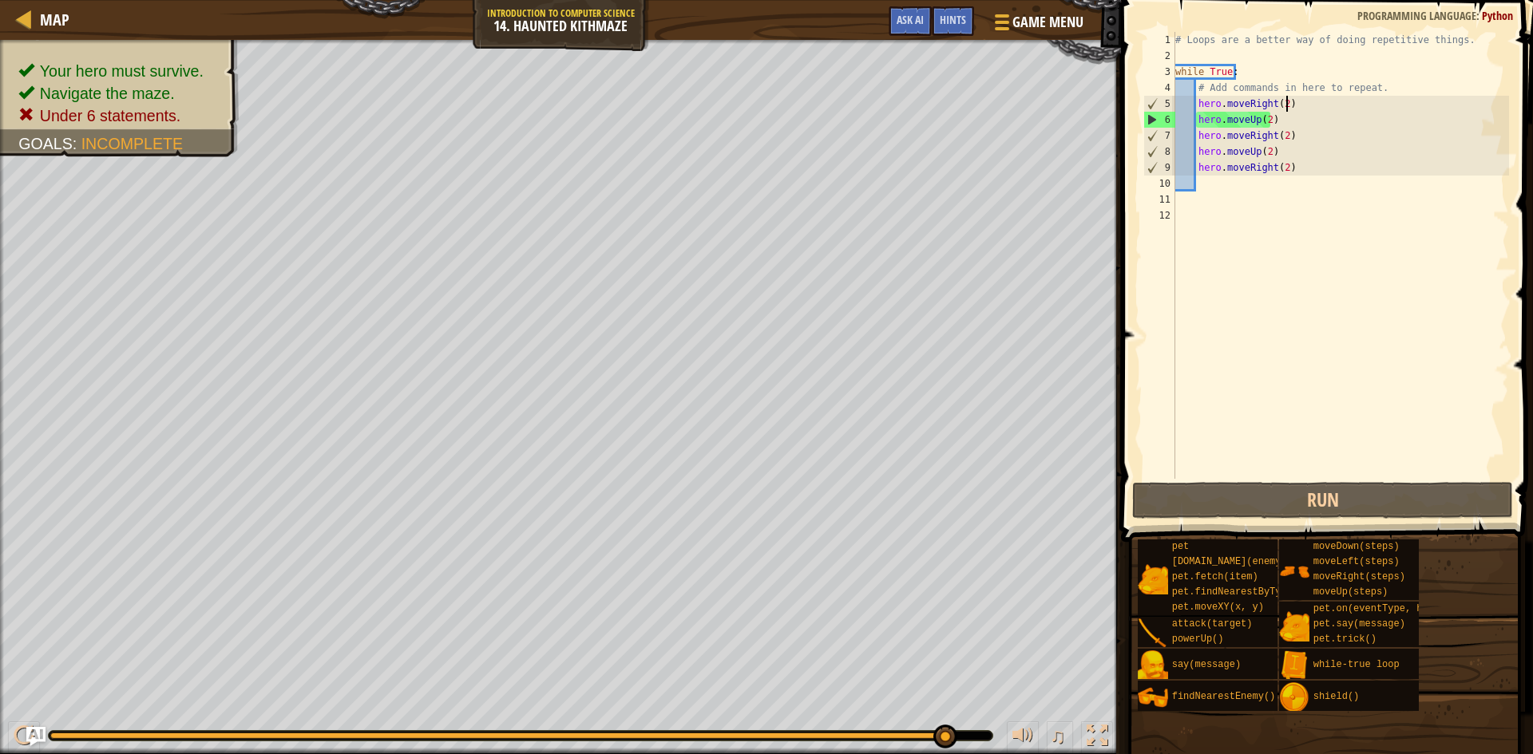
click at [1287, 104] on div "# Loops are a better way of doing repetitive things. while True : # Add command…" at bounding box center [1340, 271] width 337 height 479
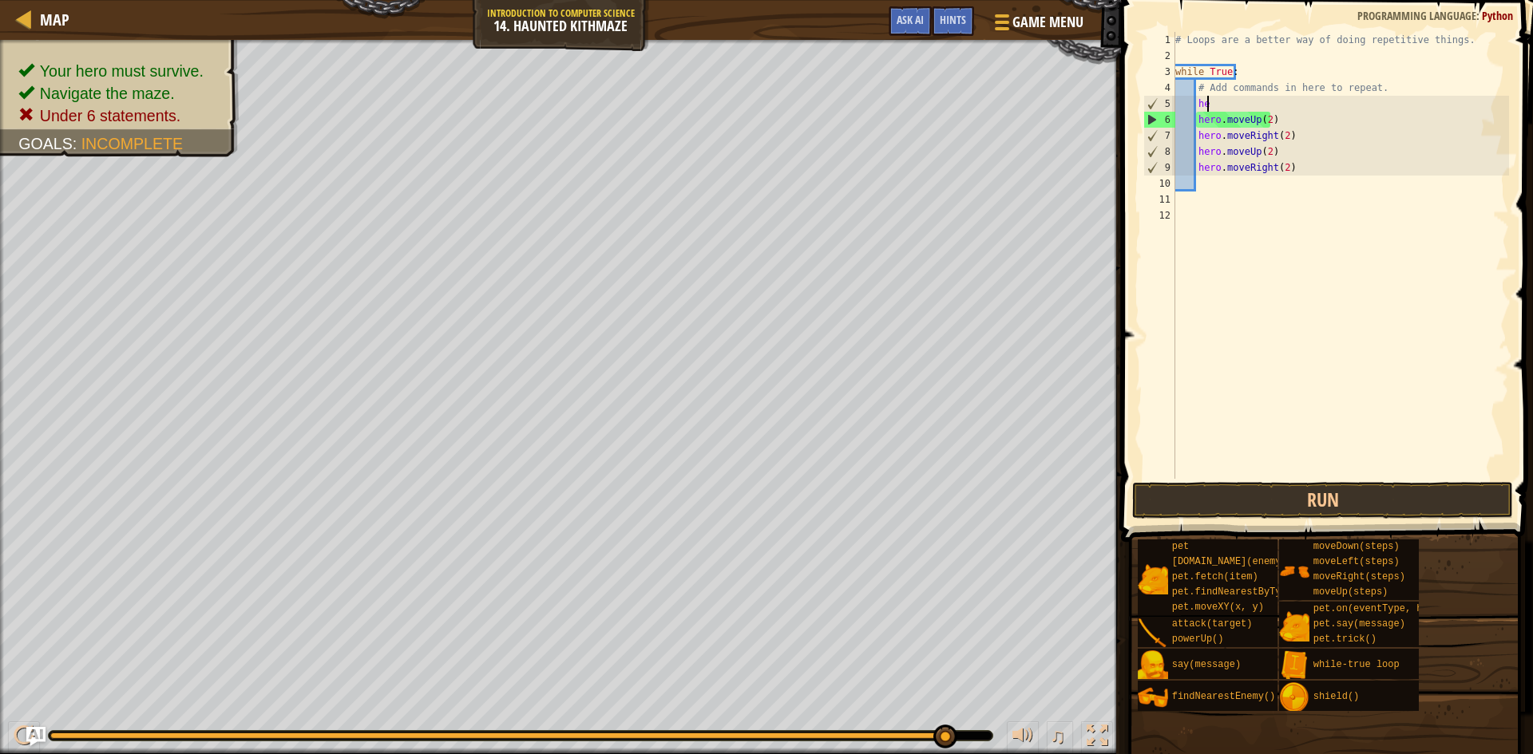
type textarea "h"
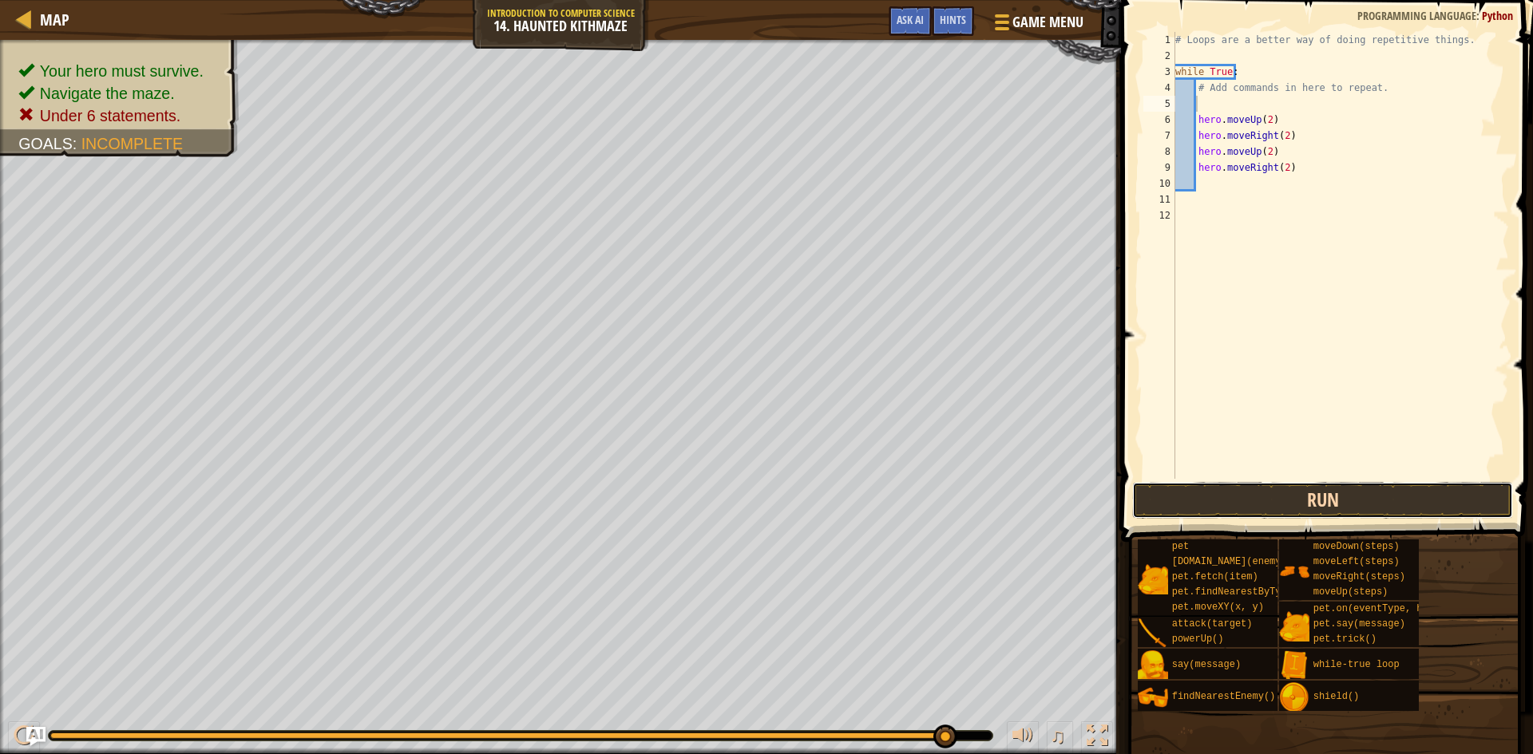
click at [1333, 498] on button "Run" at bounding box center [1322, 500] width 381 height 37
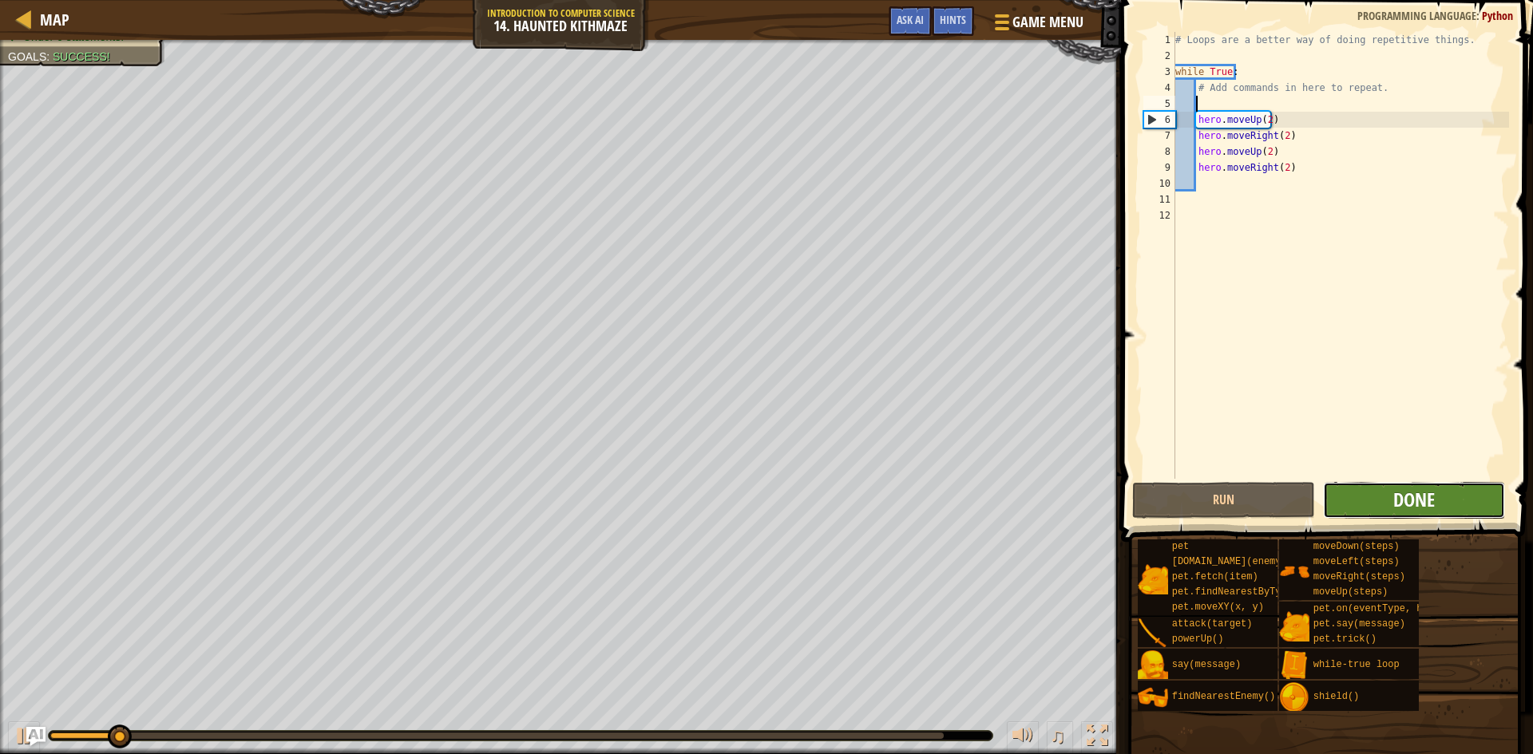
click at [1405, 497] on span "Done" at bounding box center [1414, 500] width 42 height 26
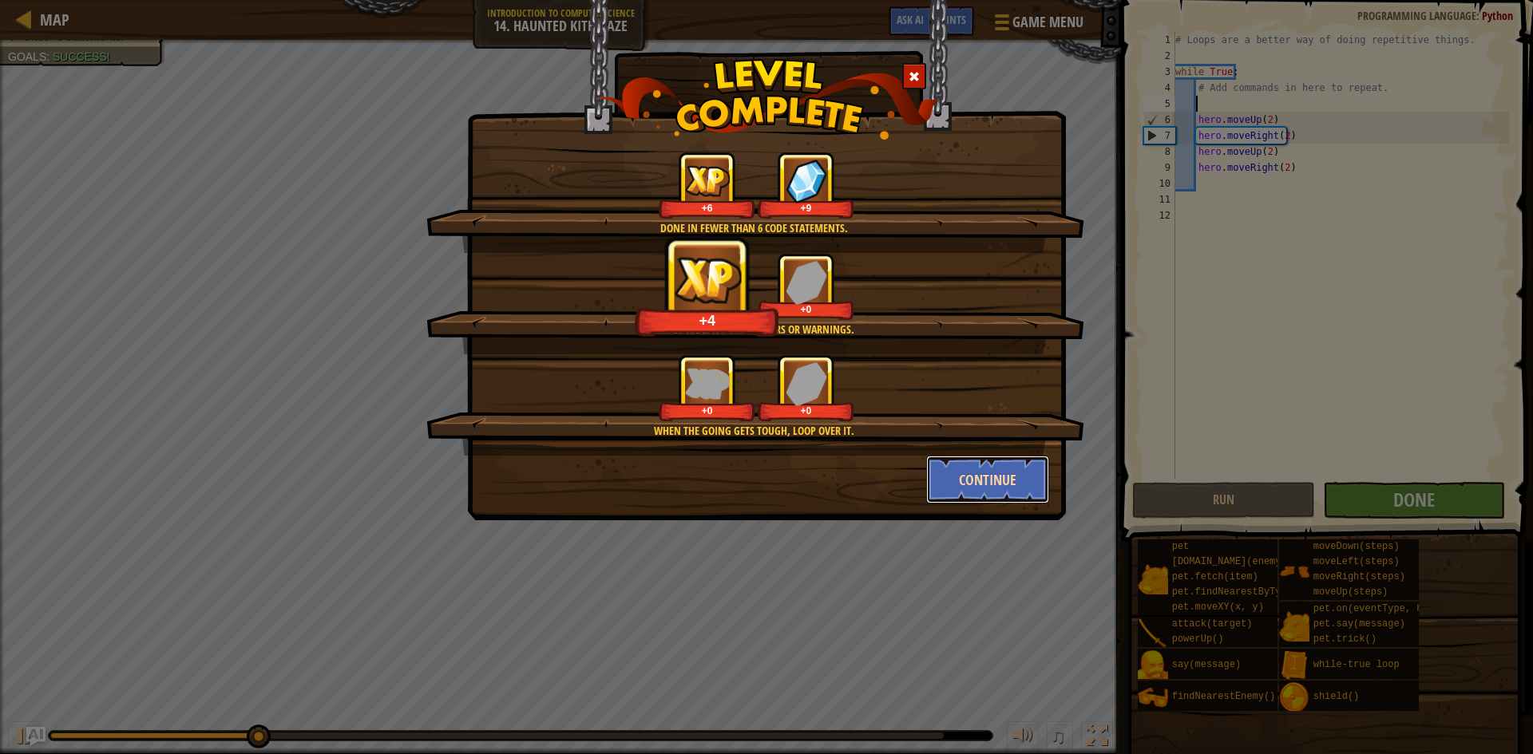
click at [996, 475] on button "Continue" at bounding box center [988, 480] width 124 height 48
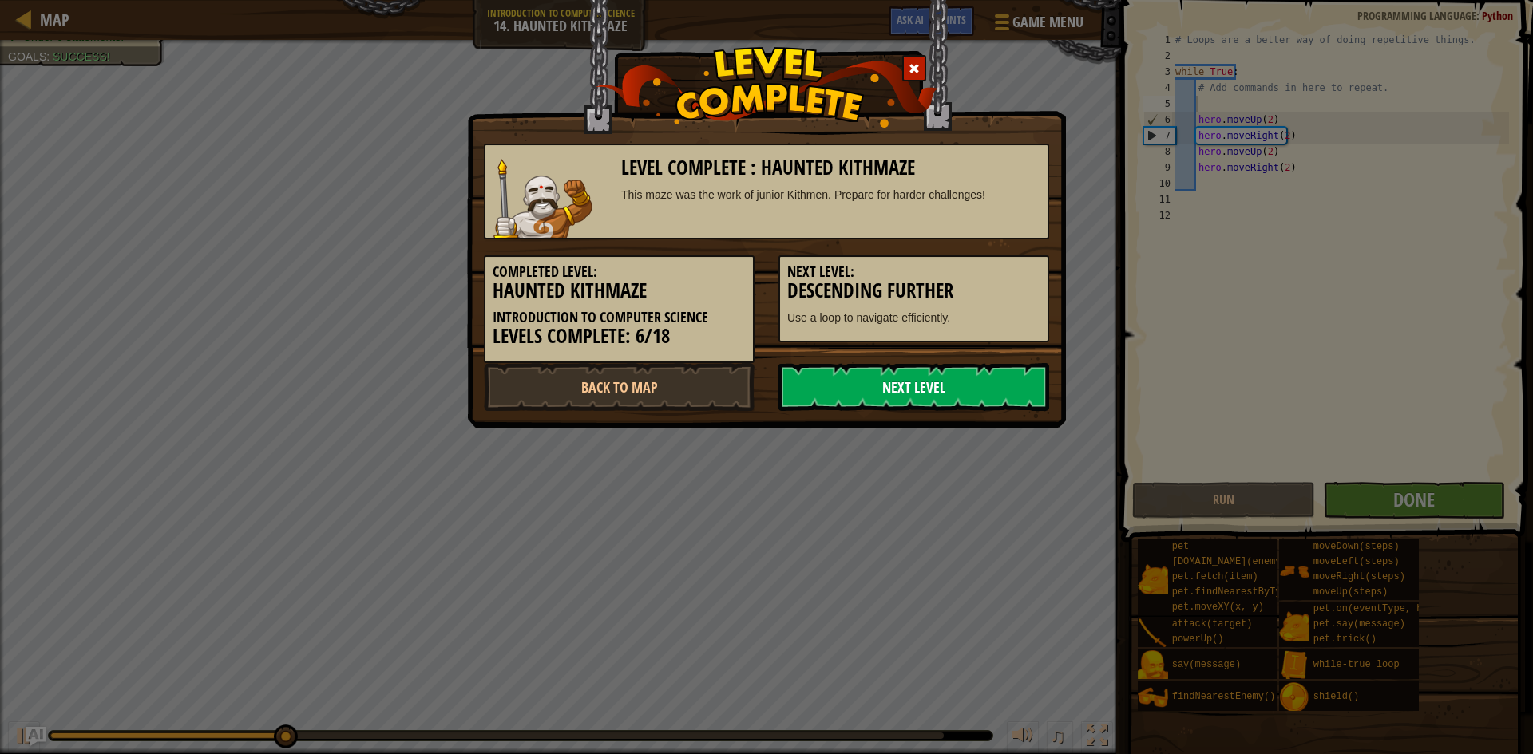
click at [989, 410] on link "Next Level" at bounding box center [913, 387] width 271 height 48
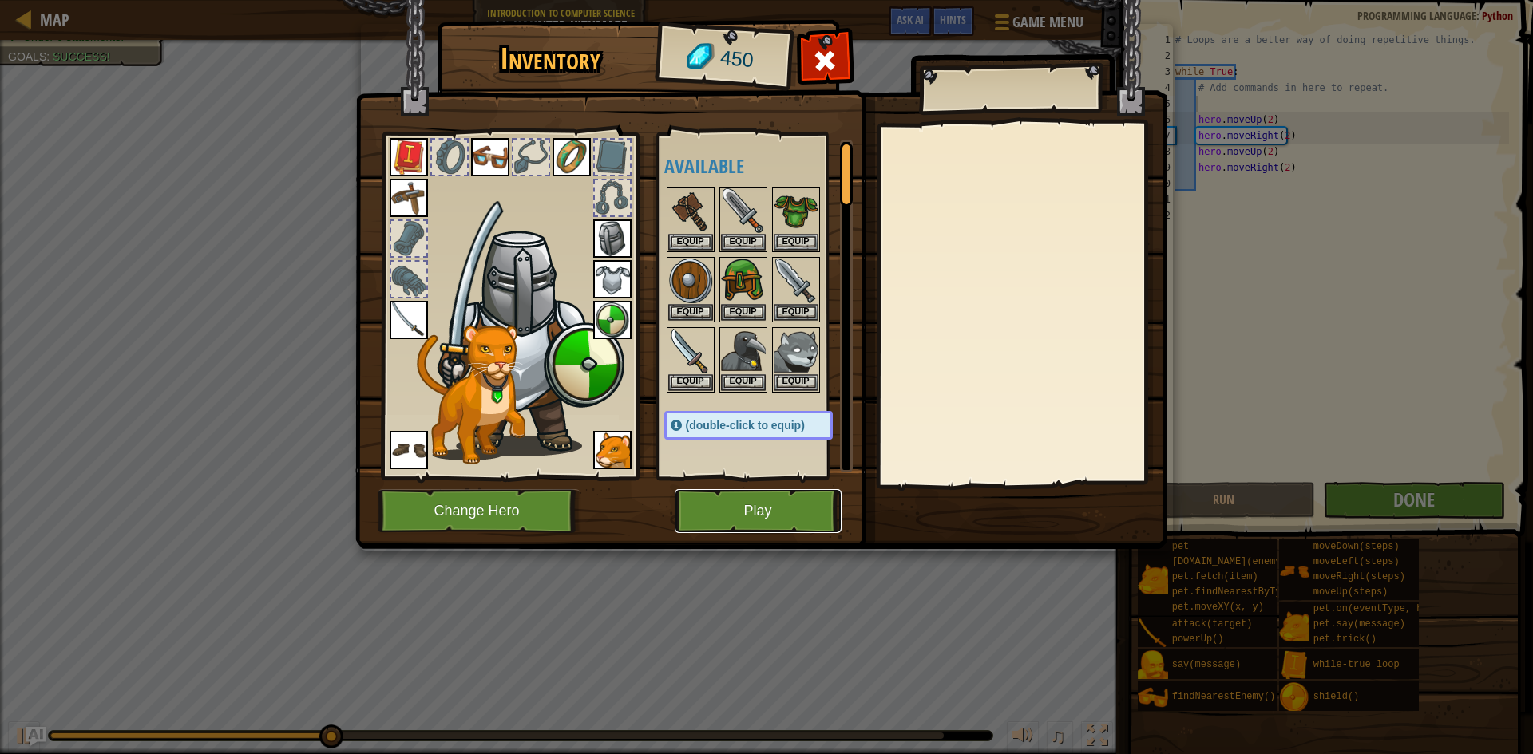
click at [771, 523] on button "Play" at bounding box center [758, 511] width 167 height 44
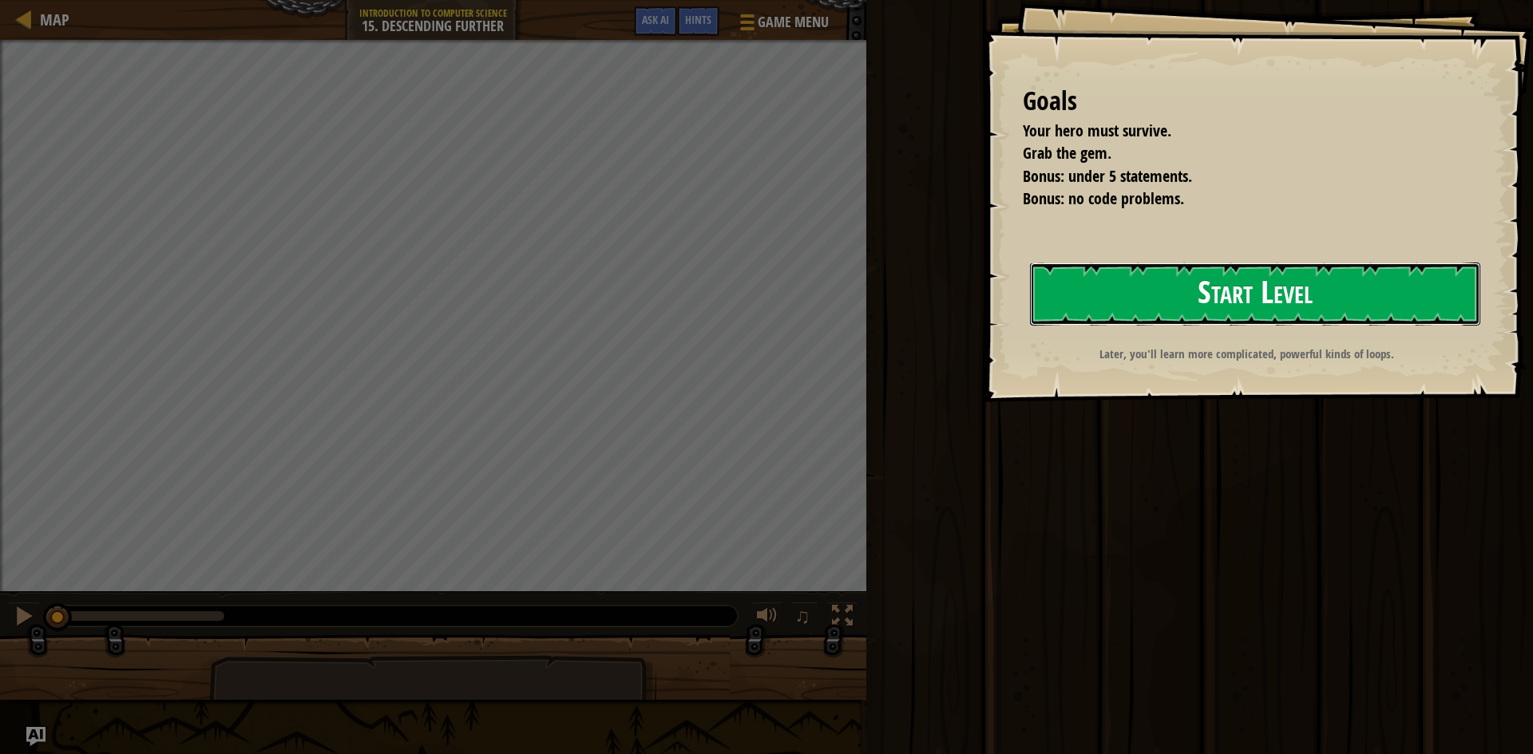
drag, startPoint x: 793, startPoint y: 498, endPoint x: 1241, endPoint y: 295, distance: 492.6
click at [1241, 295] on button "Start Level" at bounding box center [1255, 294] width 450 height 63
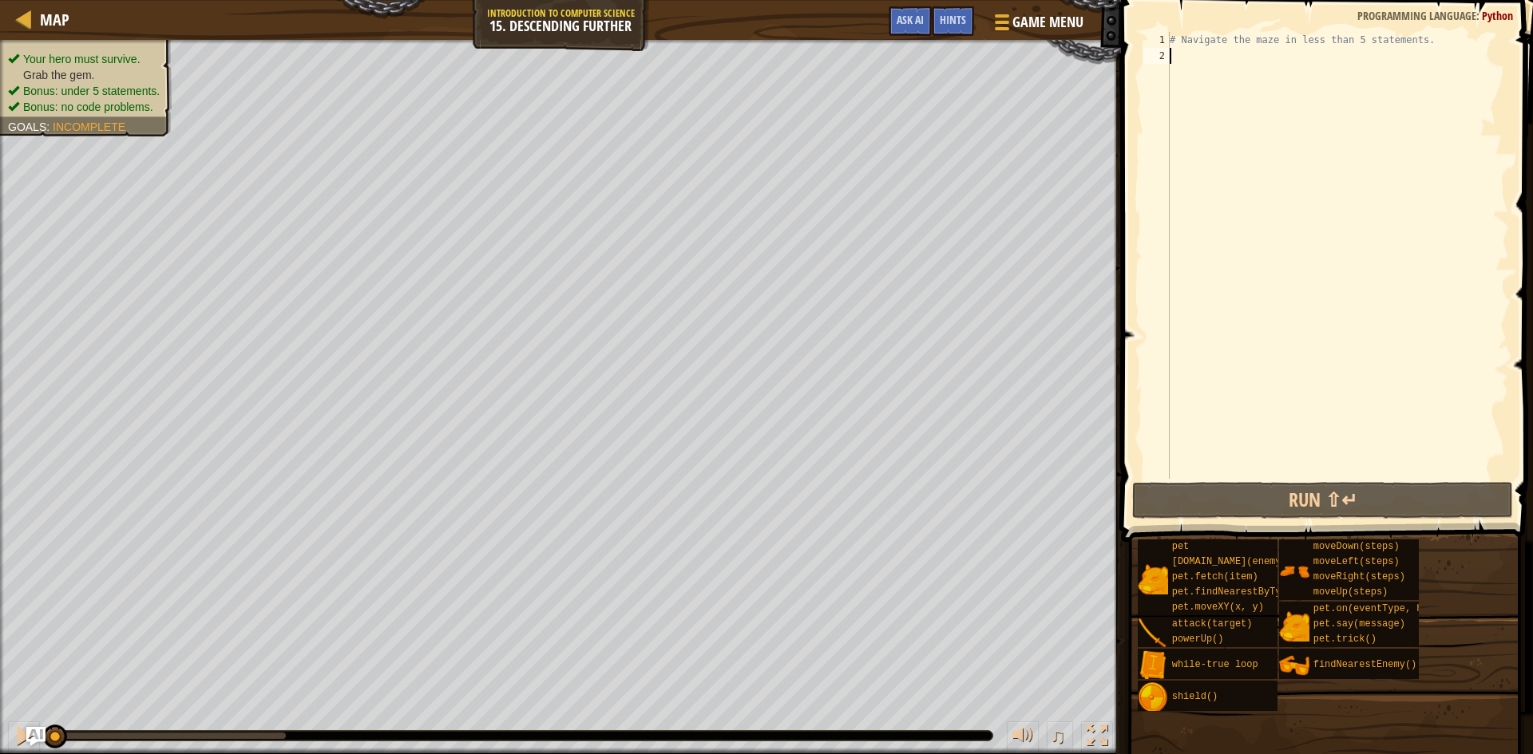
type textarea "h"
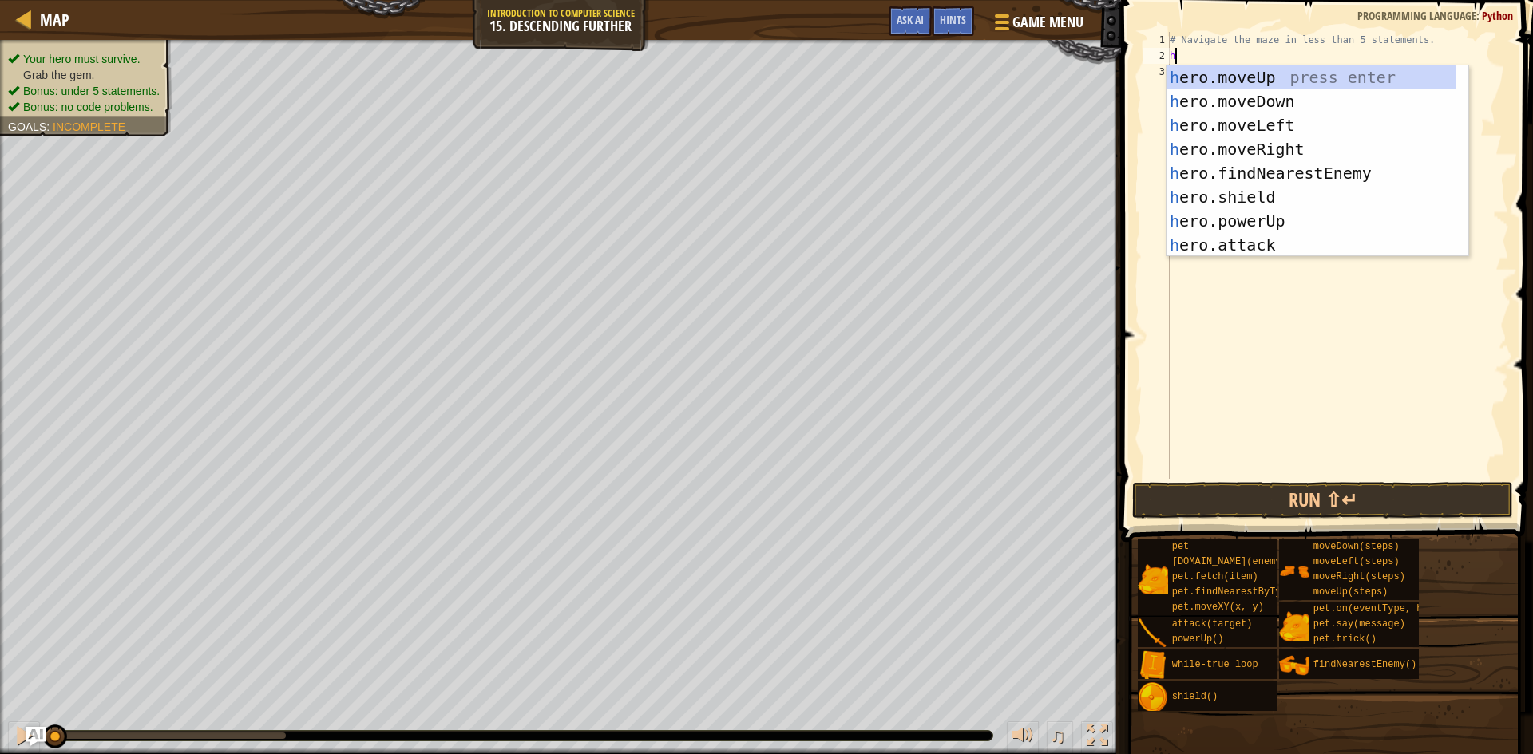
scroll to position [7, 0]
click at [1258, 146] on div "h ero.moveUp press enter h ero.moveDown press enter h ero.moveLeft press enter …" at bounding box center [1311, 184] width 290 height 239
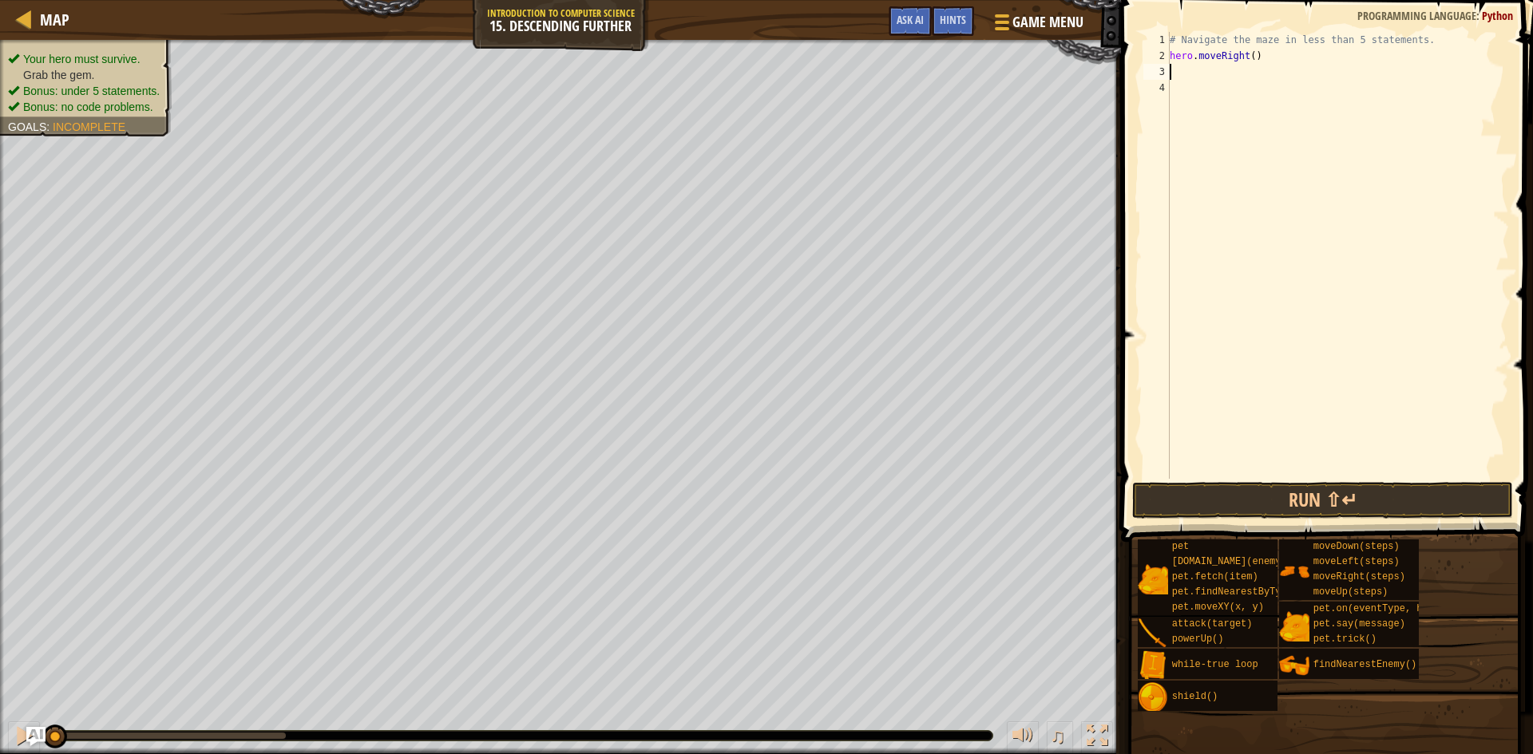
type textarea "h"
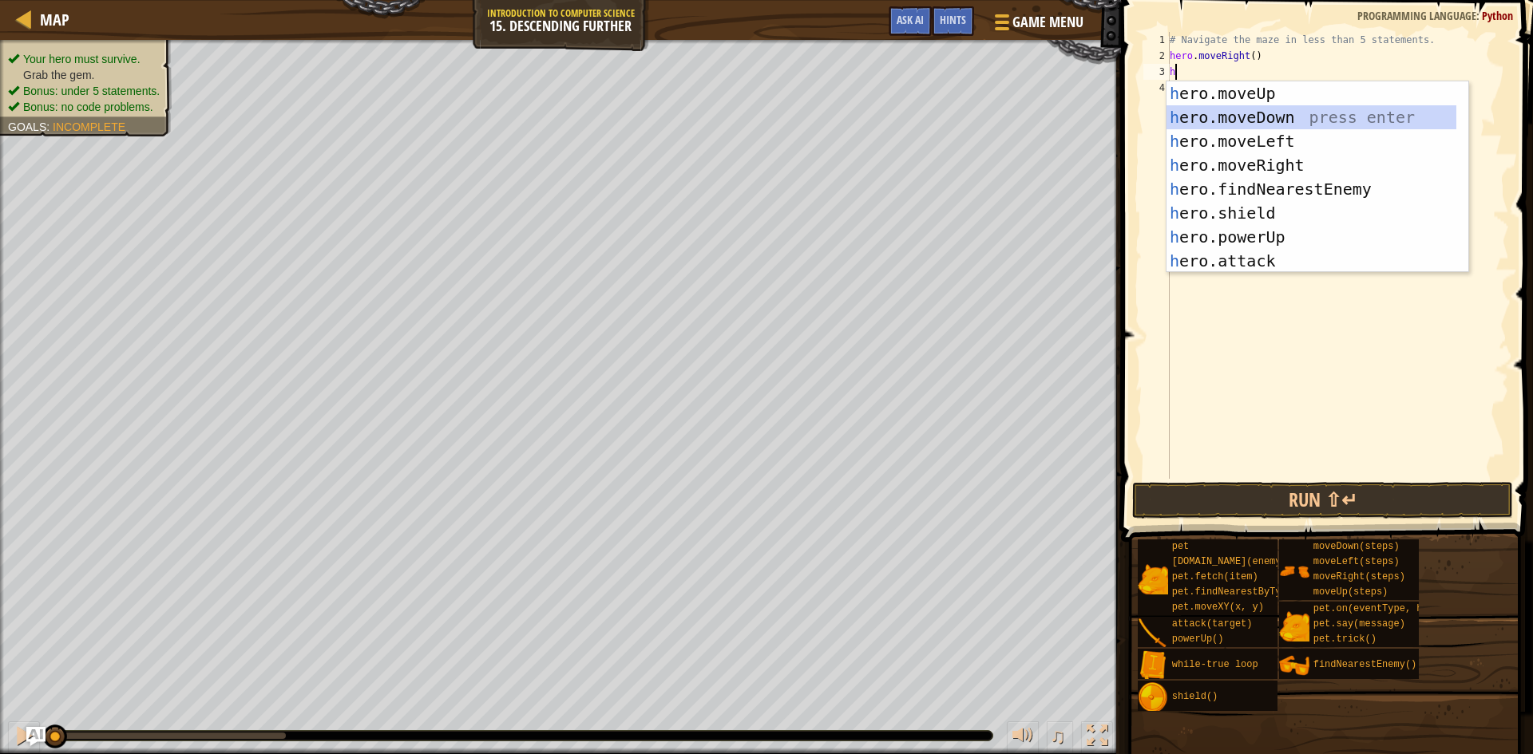
click at [1266, 117] on div "h ero.moveUp press enter h ero.moveDown press enter h ero.moveLeft press enter …" at bounding box center [1311, 200] width 290 height 239
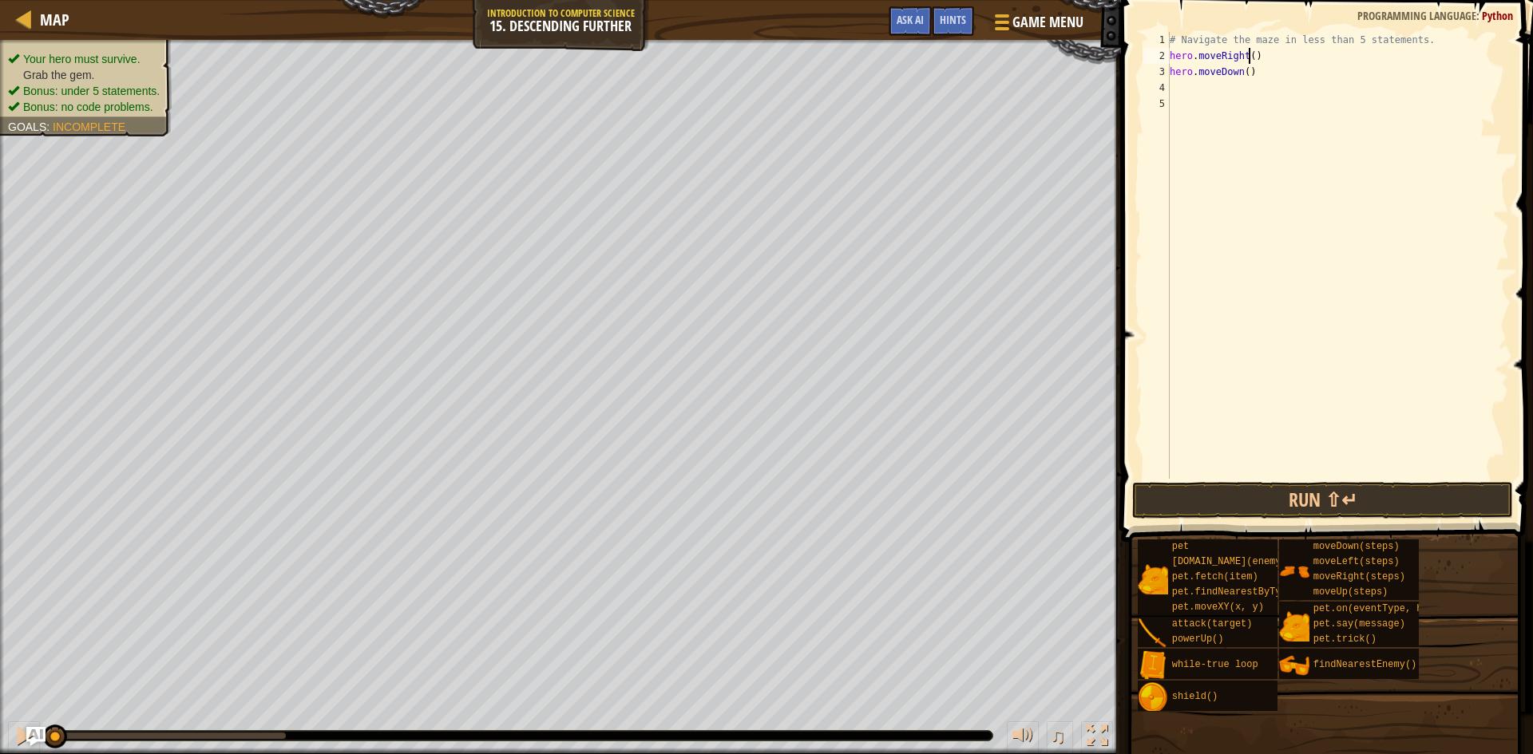
click at [1248, 55] on div "# Navigate the maze in less than 5 statements. hero . moveRight ( ) hero . move…" at bounding box center [1337, 271] width 342 height 479
type textarea "hero.moveRight(2)"
click at [1207, 95] on div "# Navigate the maze in less than 5 statements. hero . moveRight ( 2 ) hero . mo…" at bounding box center [1337, 271] width 342 height 479
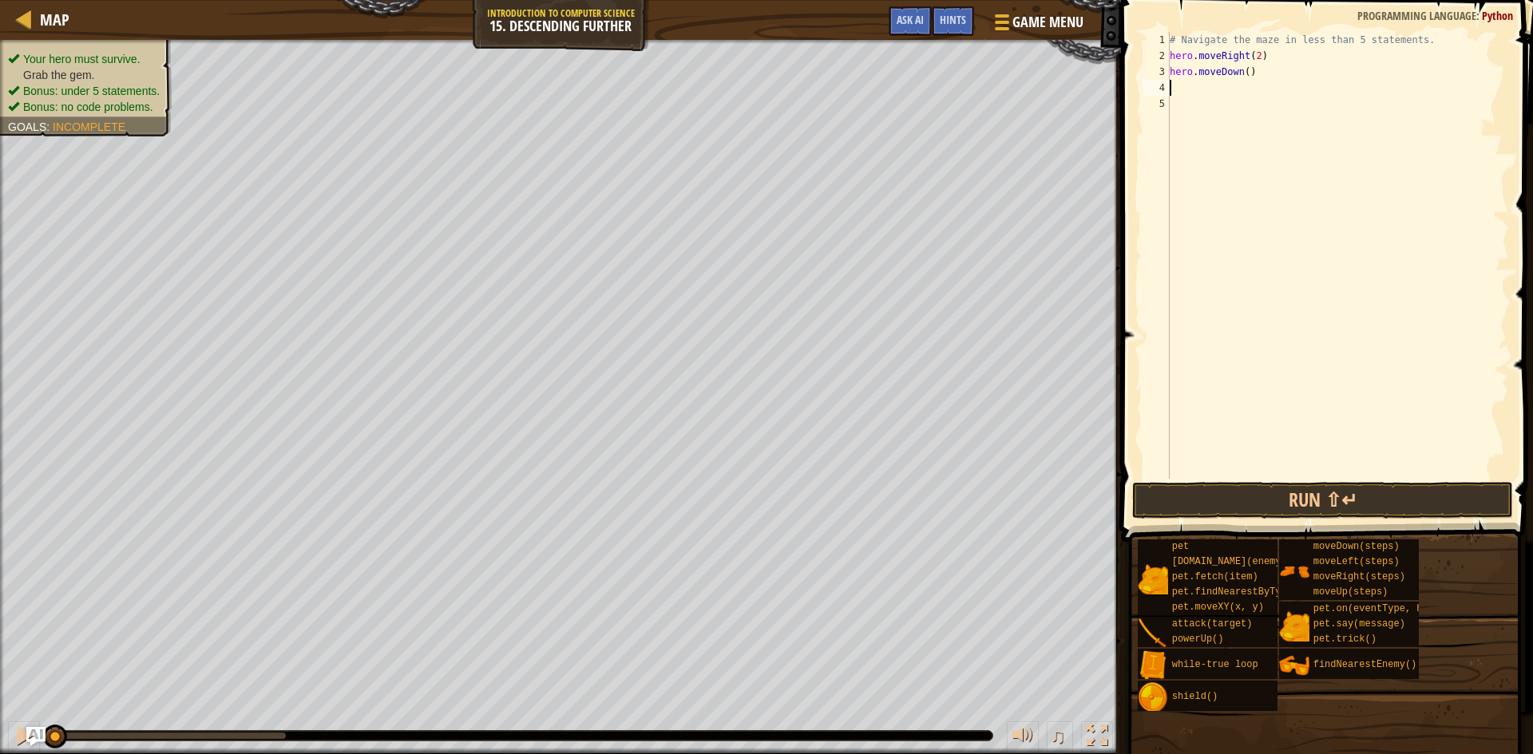
type textarea "h"
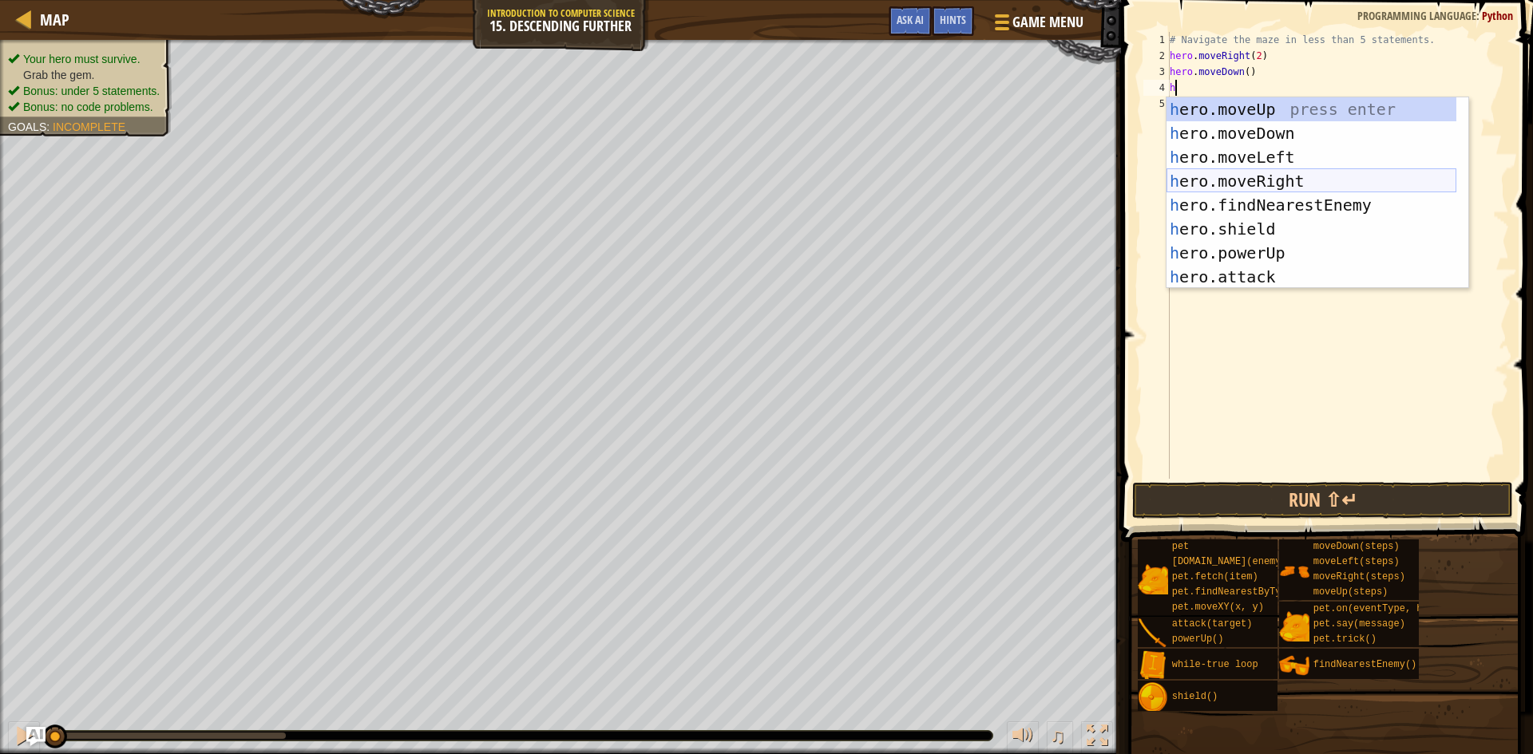
click at [1269, 172] on div "h ero.moveUp press enter h ero.moveDown press enter h ero.moveLeft press enter …" at bounding box center [1311, 216] width 290 height 239
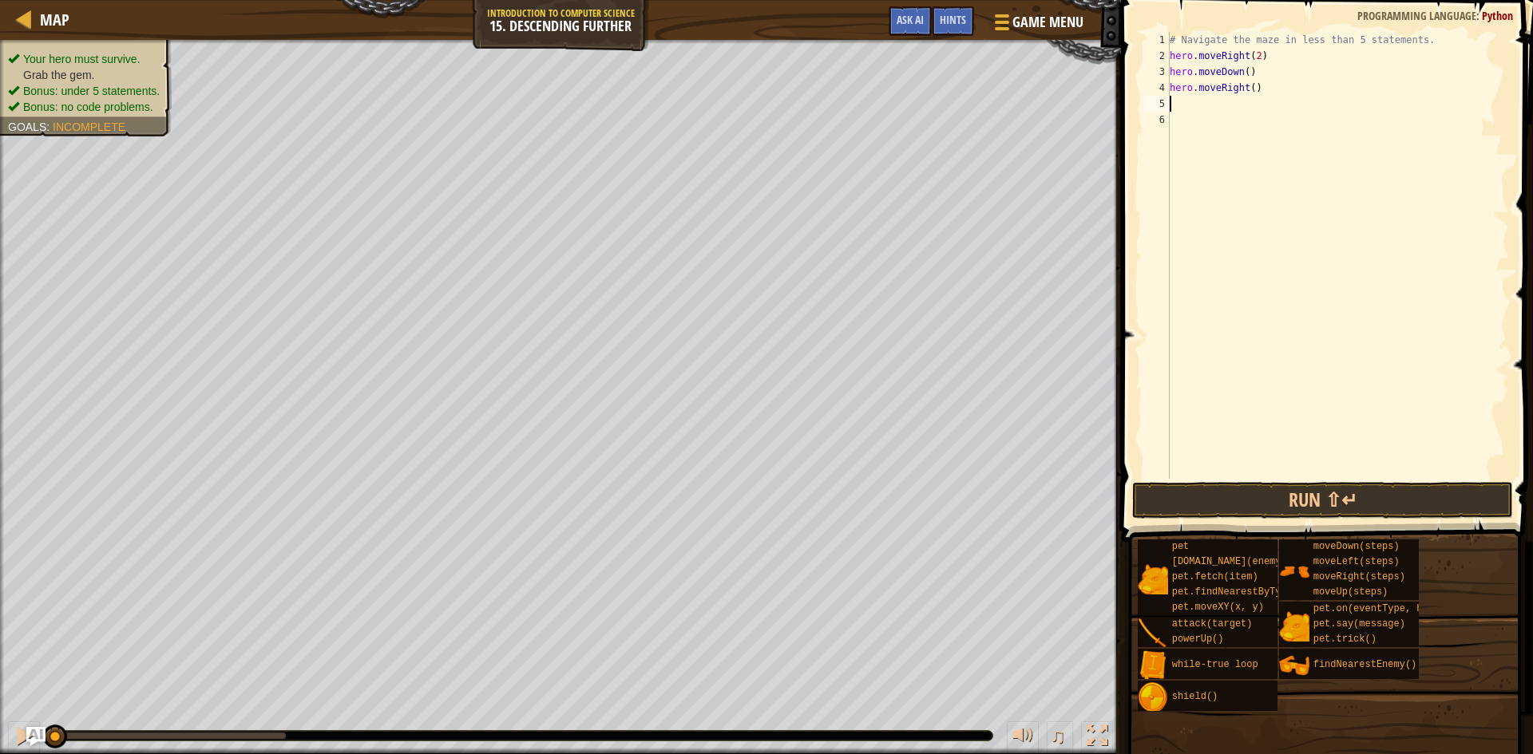
click at [1245, 89] on div "# Navigate the maze in less than 5 statements. hero . moveRight ( 2 ) hero . mo…" at bounding box center [1337, 271] width 342 height 479
click at [1247, 89] on div "# Navigate the maze in less than 5 statements. hero . moveRight ( 2 ) hero . mo…" at bounding box center [1337, 271] width 342 height 479
type textarea "hero.moveRight(2)"
click at [1203, 106] on div "# Navigate the maze in less than 5 statements. hero . moveRight ( 2 ) hero . mo…" at bounding box center [1337, 271] width 342 height 479
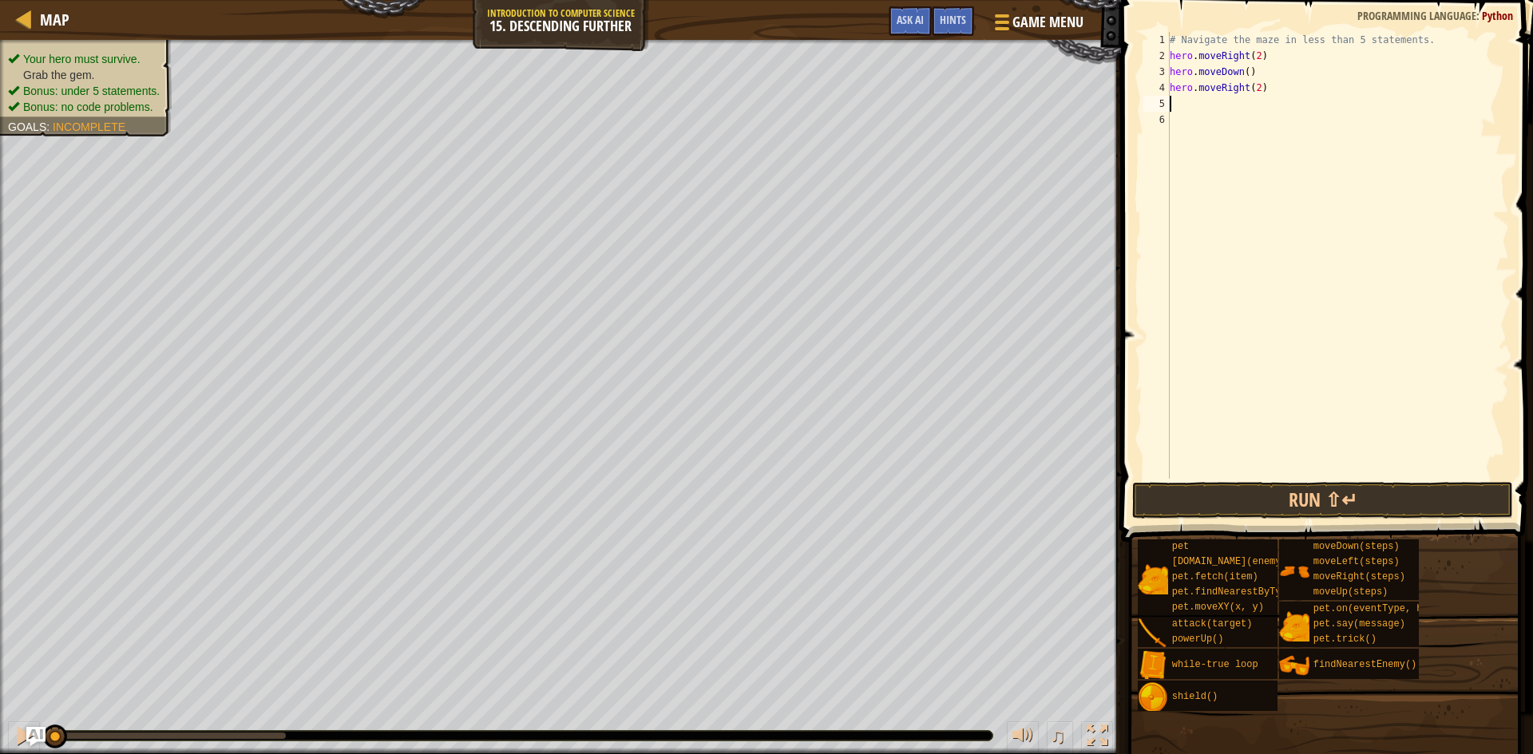
scroll to position [7, 0]
type textarea "h"
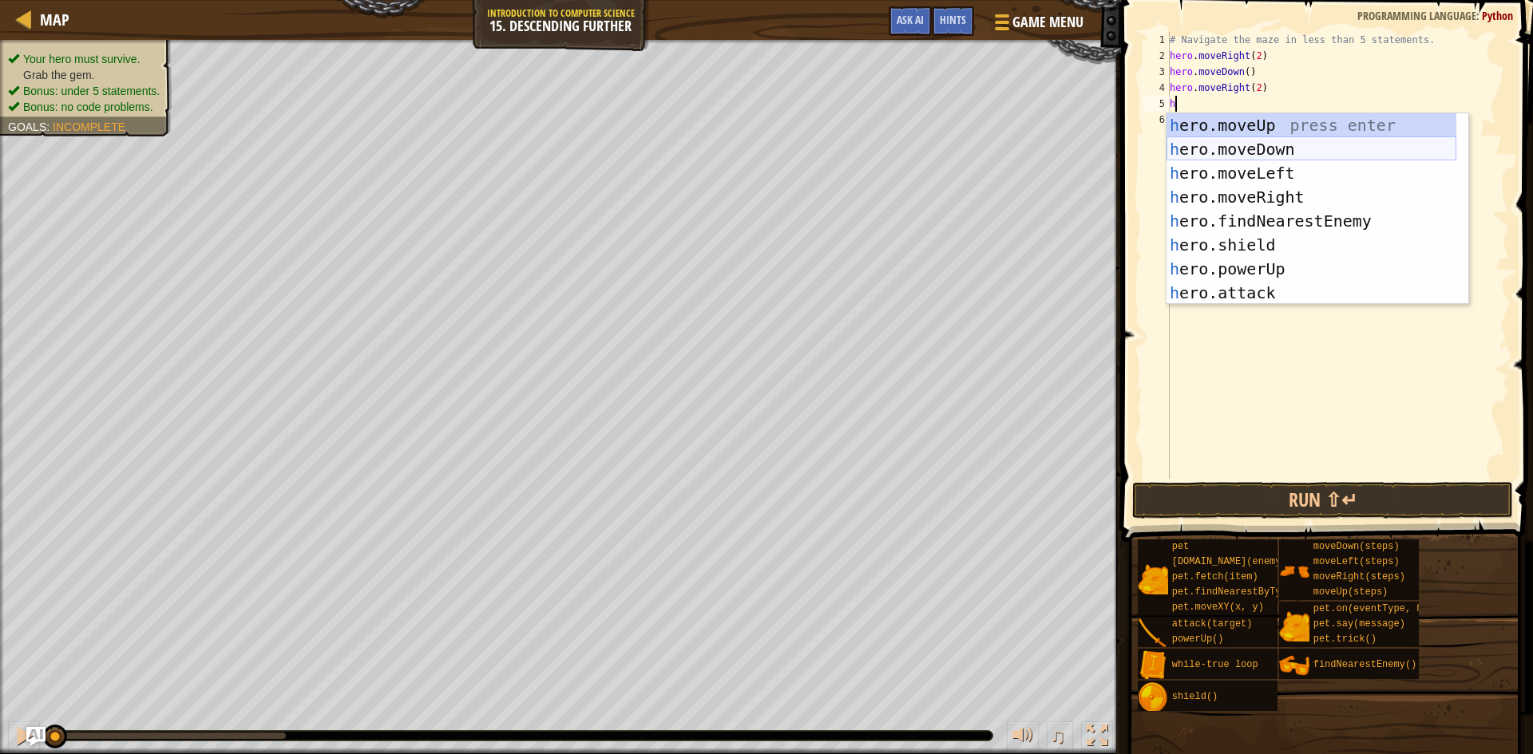
click at [1263, 148] on div "h ero.moveUp press enter h ero.moveDown press enter h ero.moveLeft press enter …" at bounding box center [1311, 232] width 290 height 239
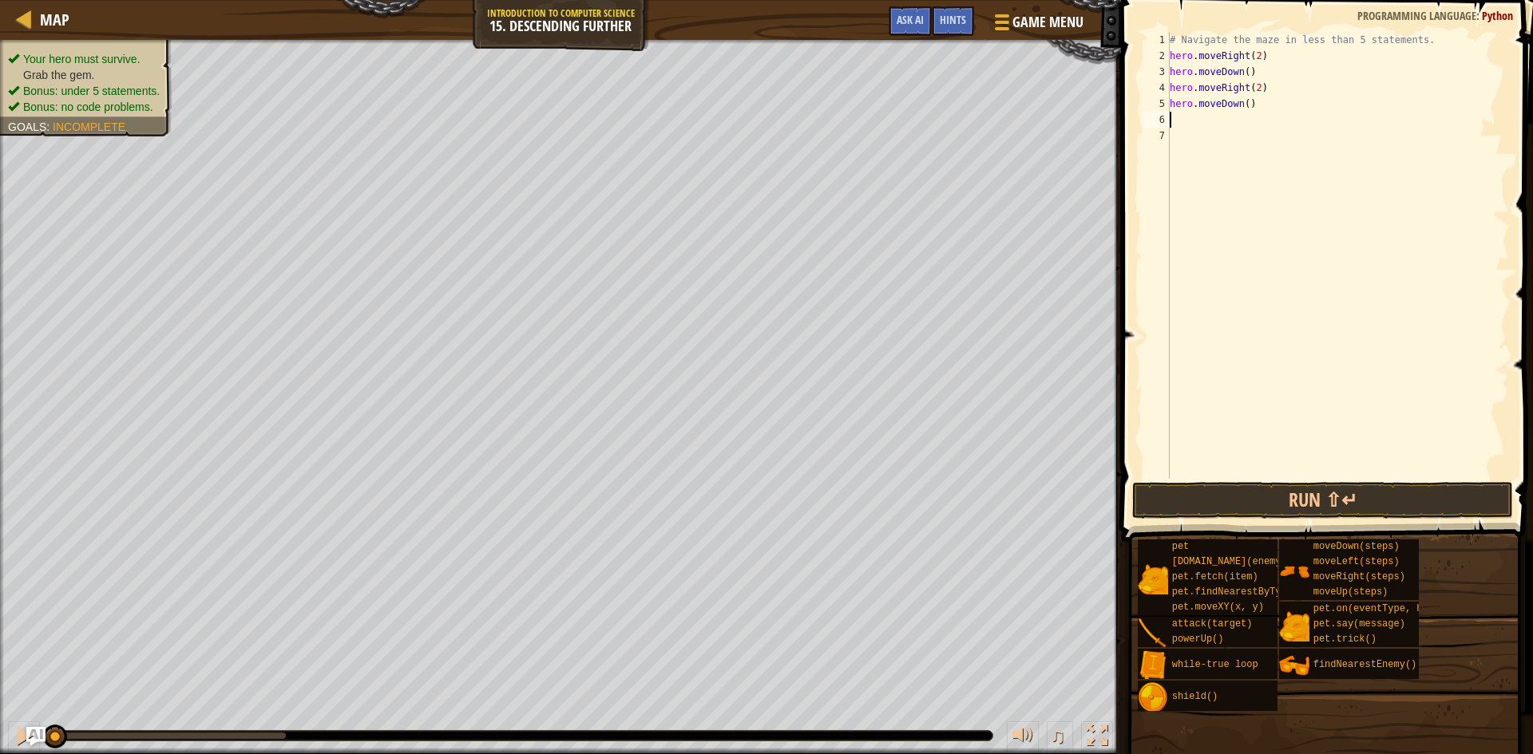
type textarea "h"
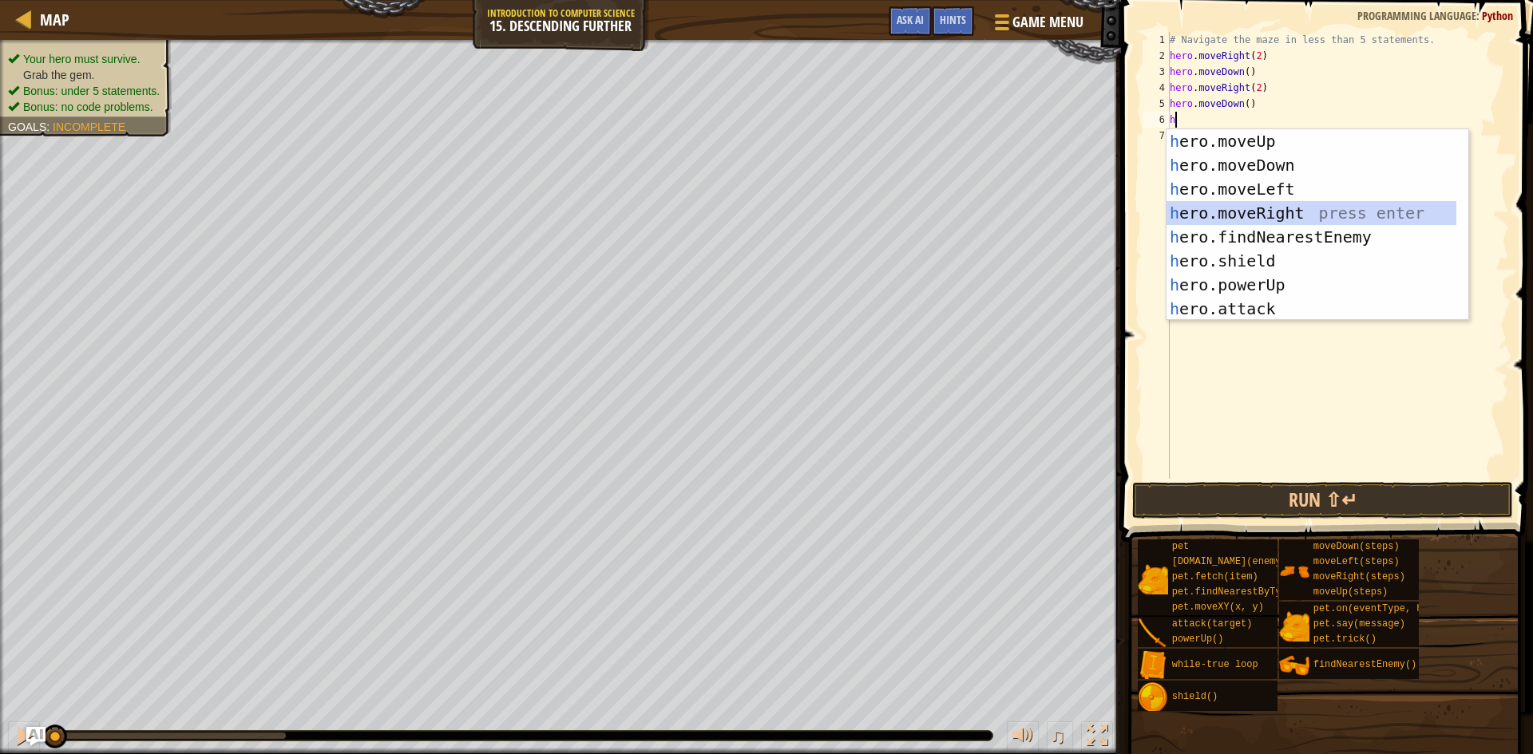
click at [1276, 219] on div "h ero.moveUp press enter h ero.moveDown press enter h ero.moveLeft press enter …" at bounding box center [1311, 248] width 290 height 239
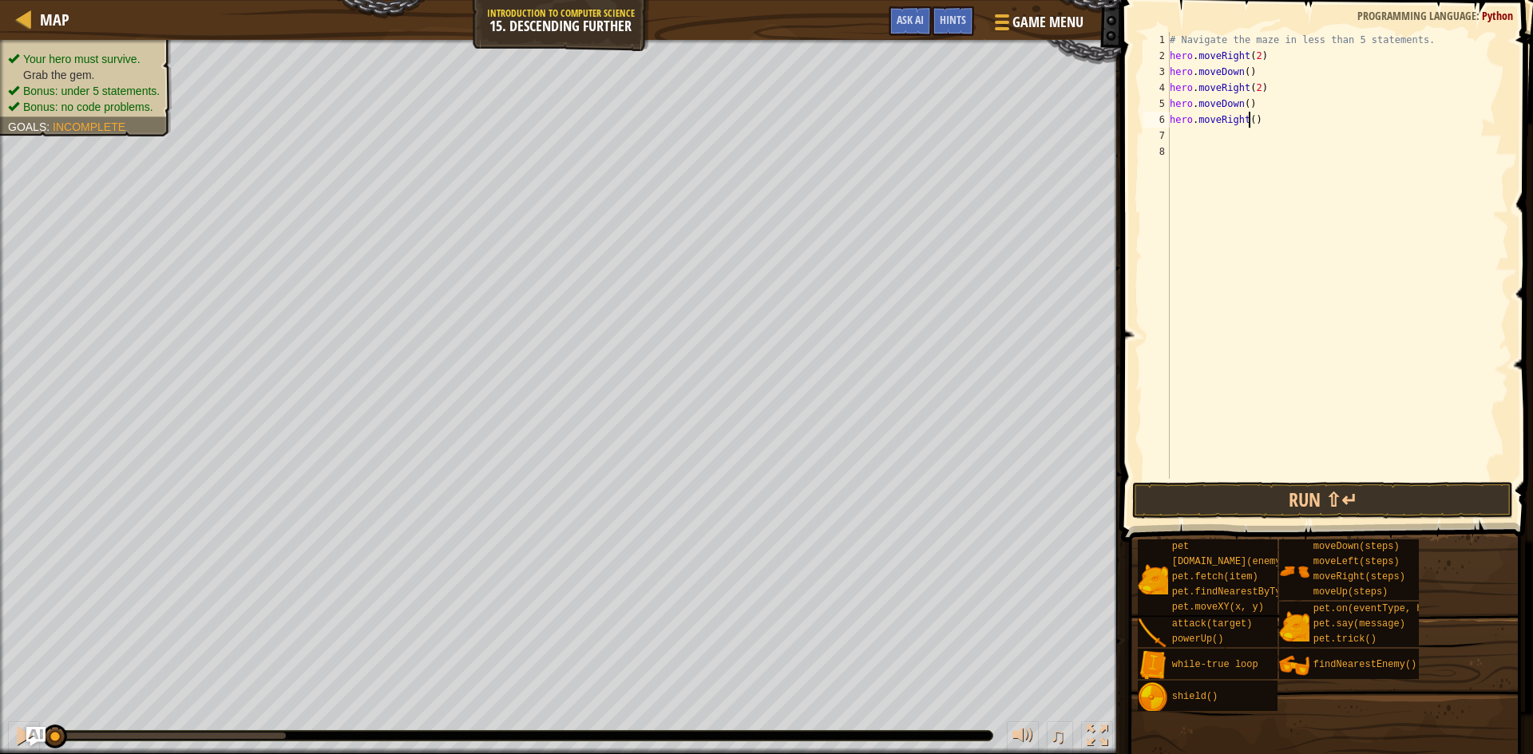
click at [1249, 125] on div "# Navigate the maze in less than 5 statements. hero . moveRight ( 2 ) hero . mo…" at bounding box center [1337, 271] width 342 height 479
type textarea "hero.moveRight(2)"
click at [1394, 509] on button "Run ⇧↵" at bounding box center [1322, 500] width 381 height 37
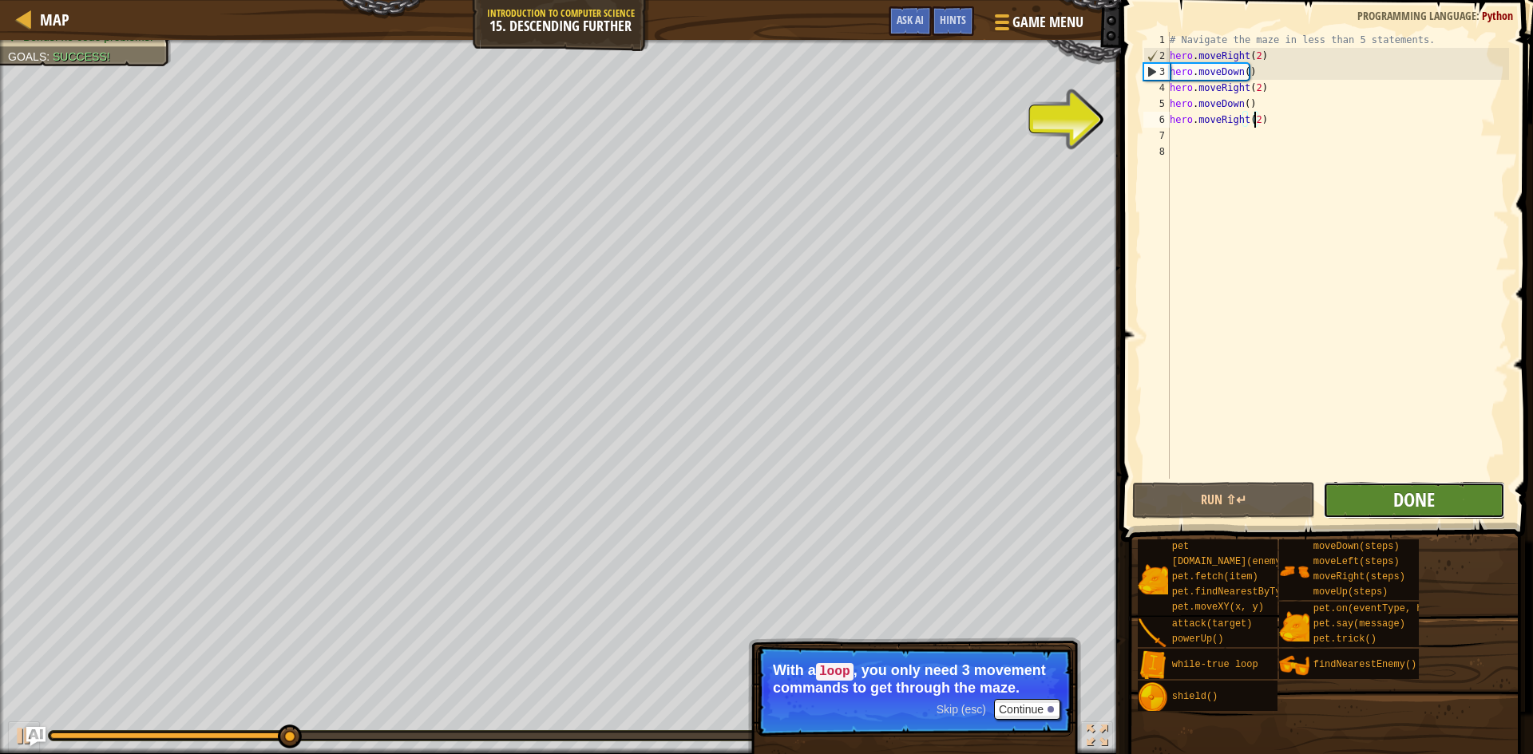
click at [1400, 502] on span "Done" at bounding box center [1414, 500] width 42 height 26
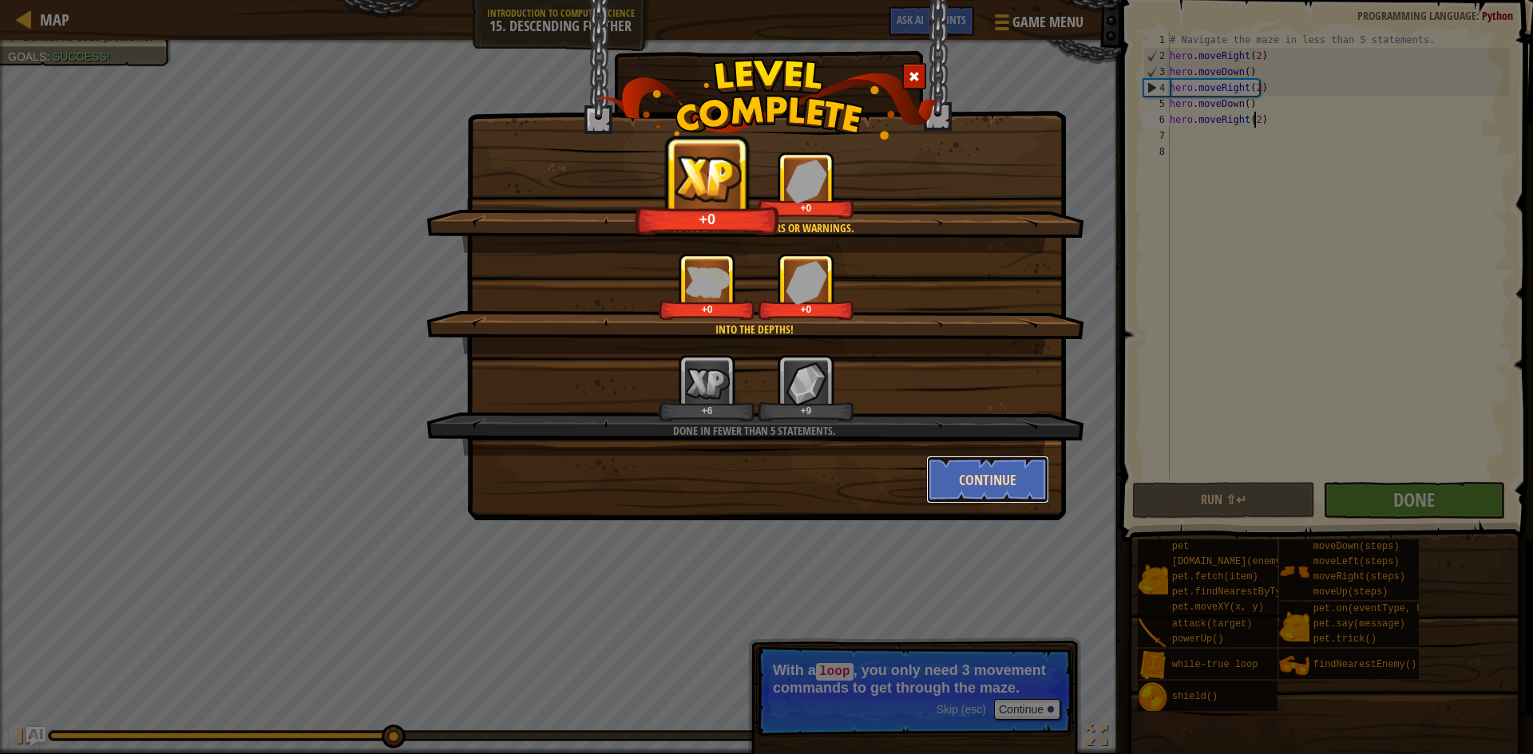
click at [998, 491] on button "Continue" at bounding box center [988, 480] width 124 height 48
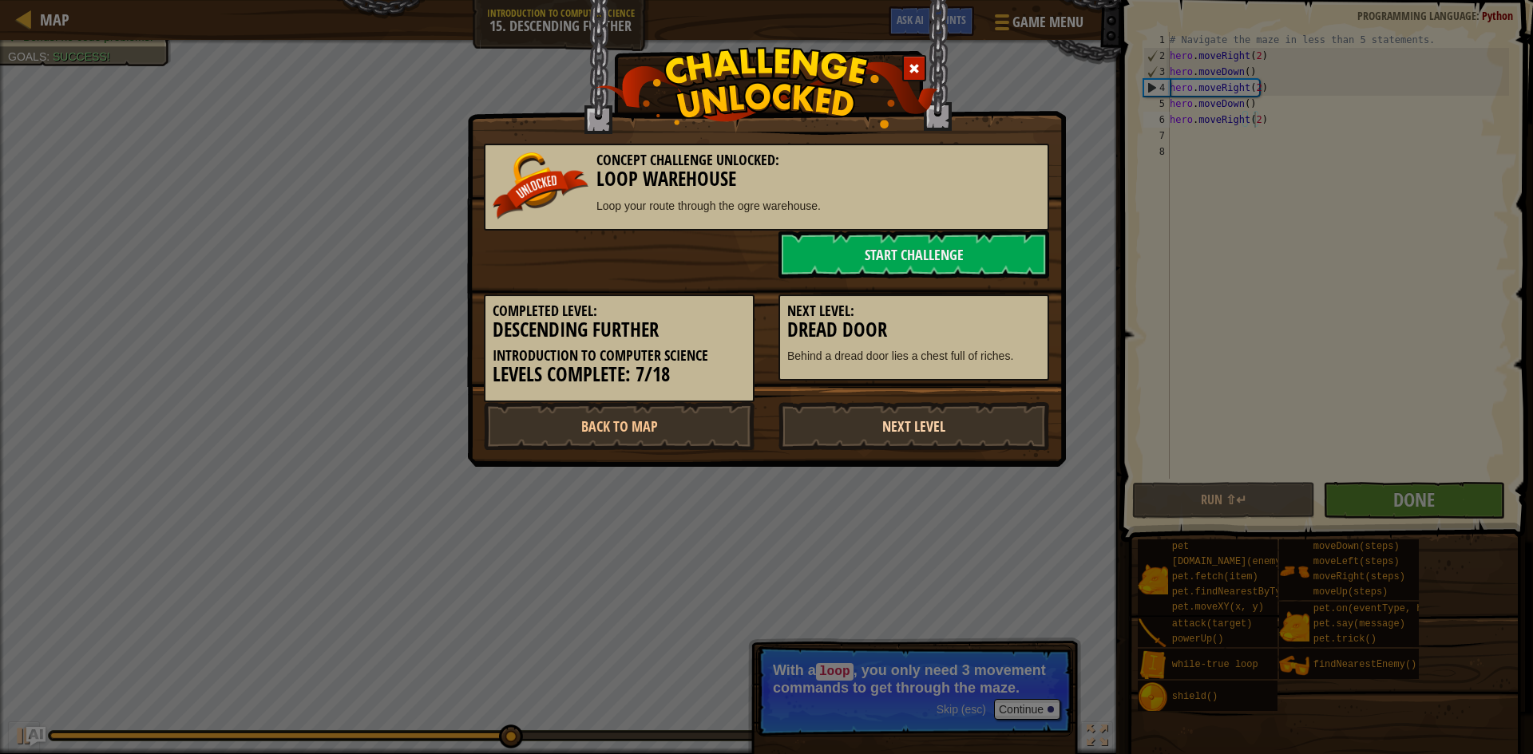
click at [970, 424] on link "Next Level" at bounding box center [913, 426] width 271 height 48
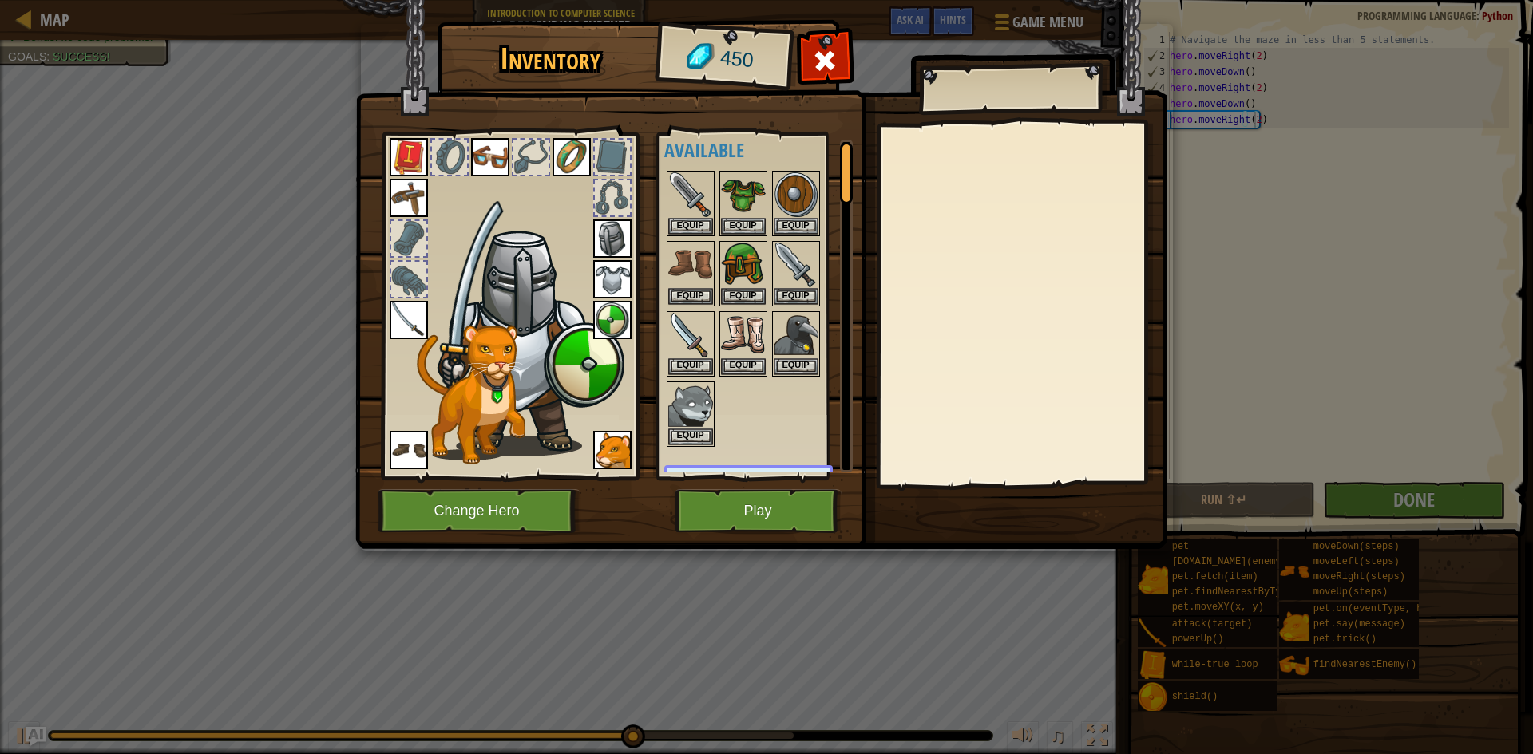
scroll to position [0, 0]
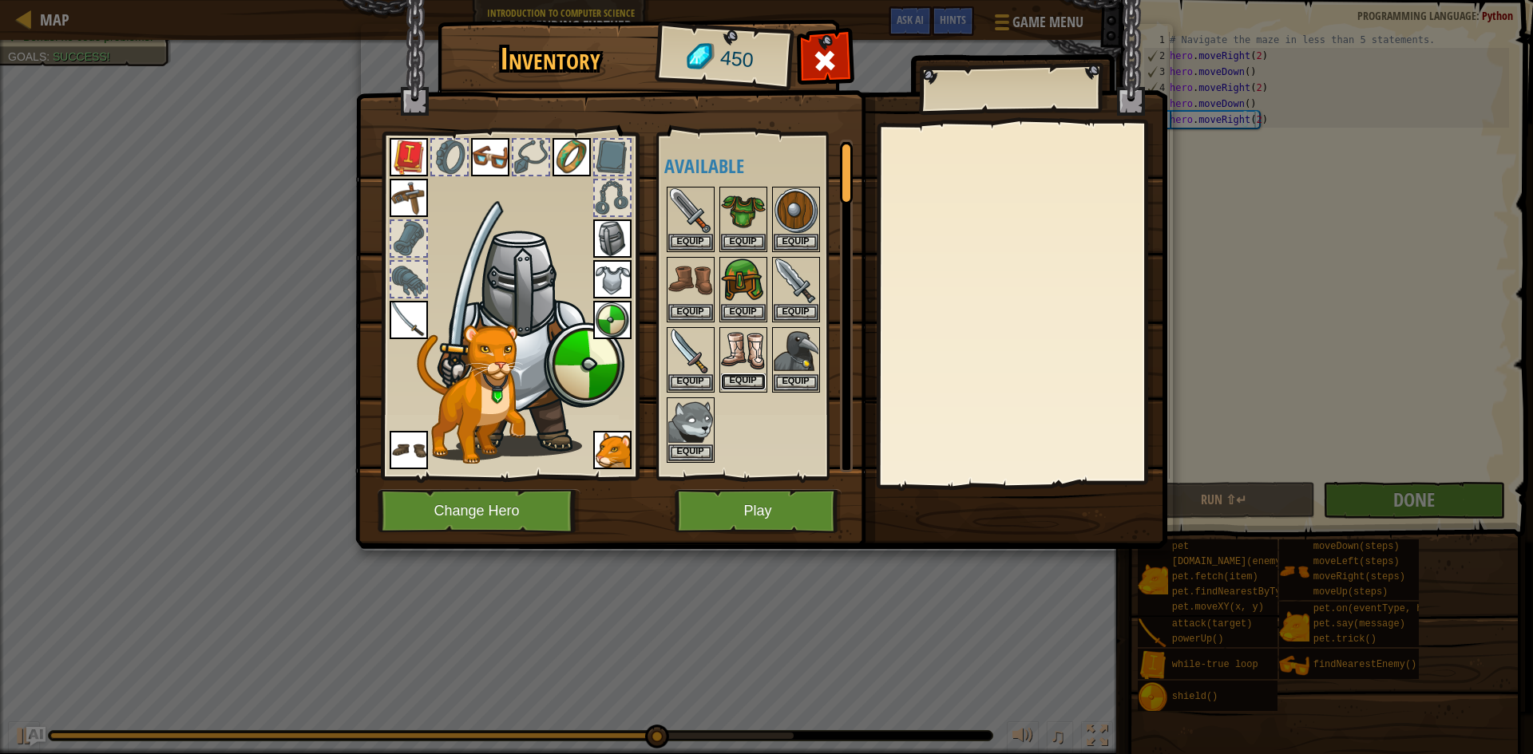
click at [740, 383] on button "Equip" at bounding box center [743, 382] width 45 height 17
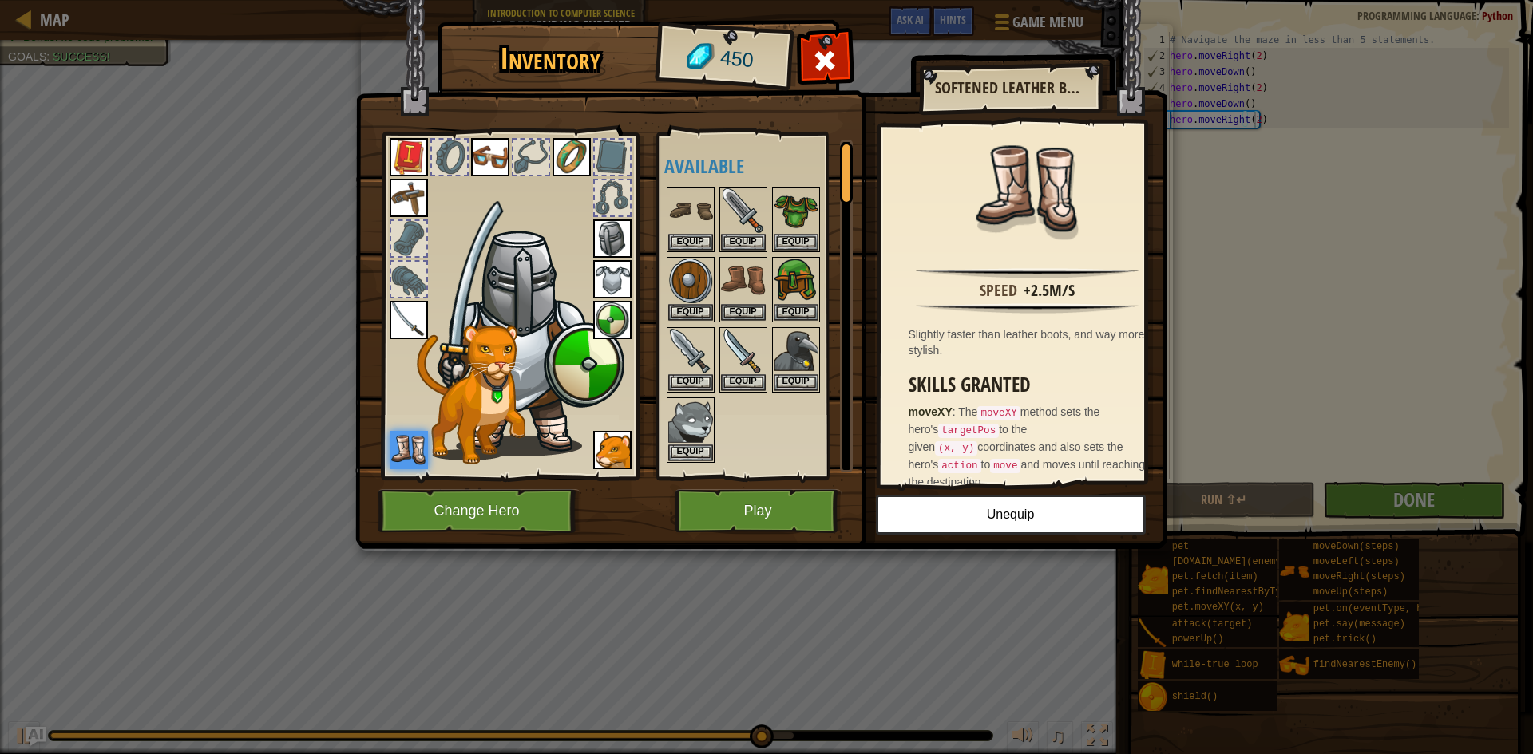
click at [601, 457] on img at bounding box center [612, 450] width 38 height 38
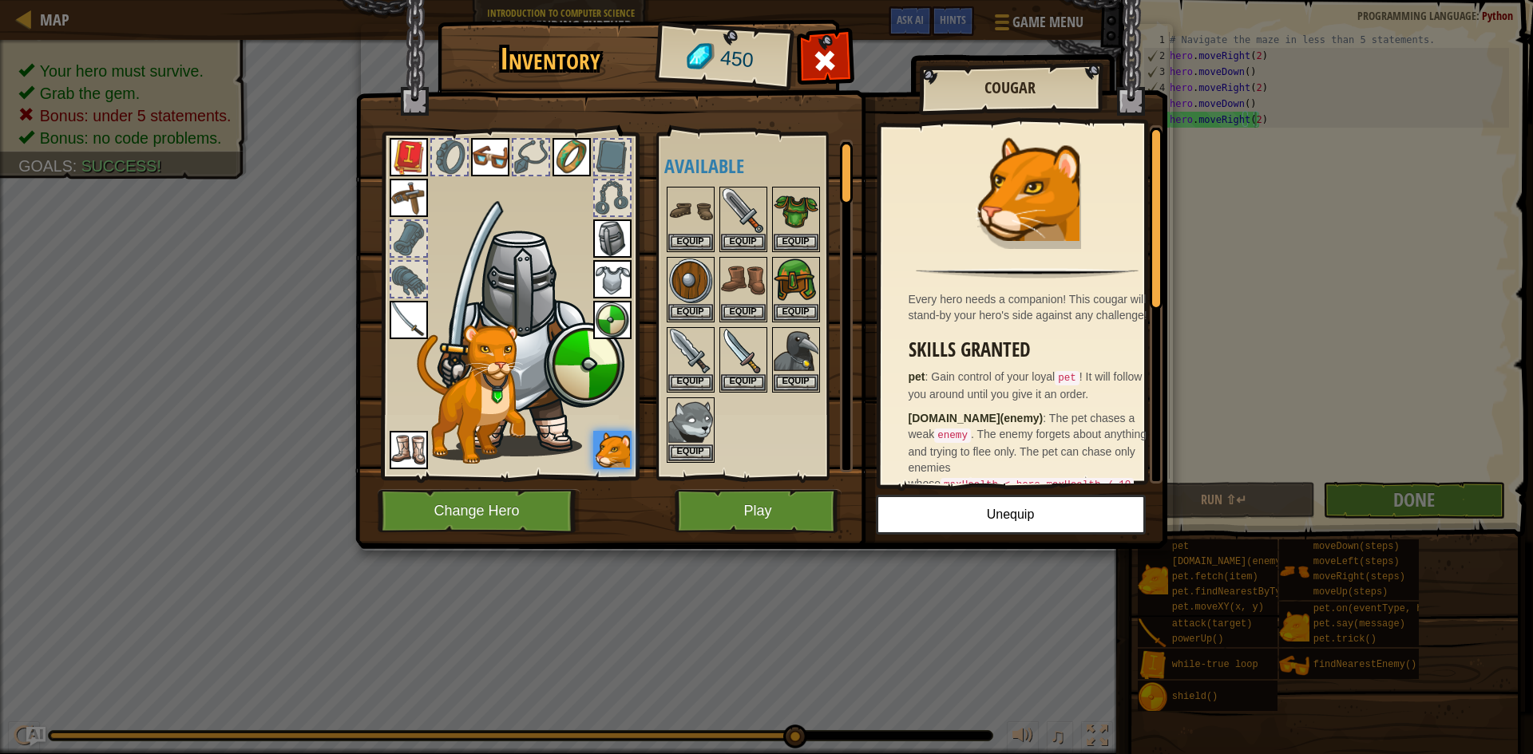
click at [730, 486] on img at bounding box center [761, 260] width 812 height 580
click at [726, 497] on button "Play" at bounding box center [758, 511] width 167 height 44
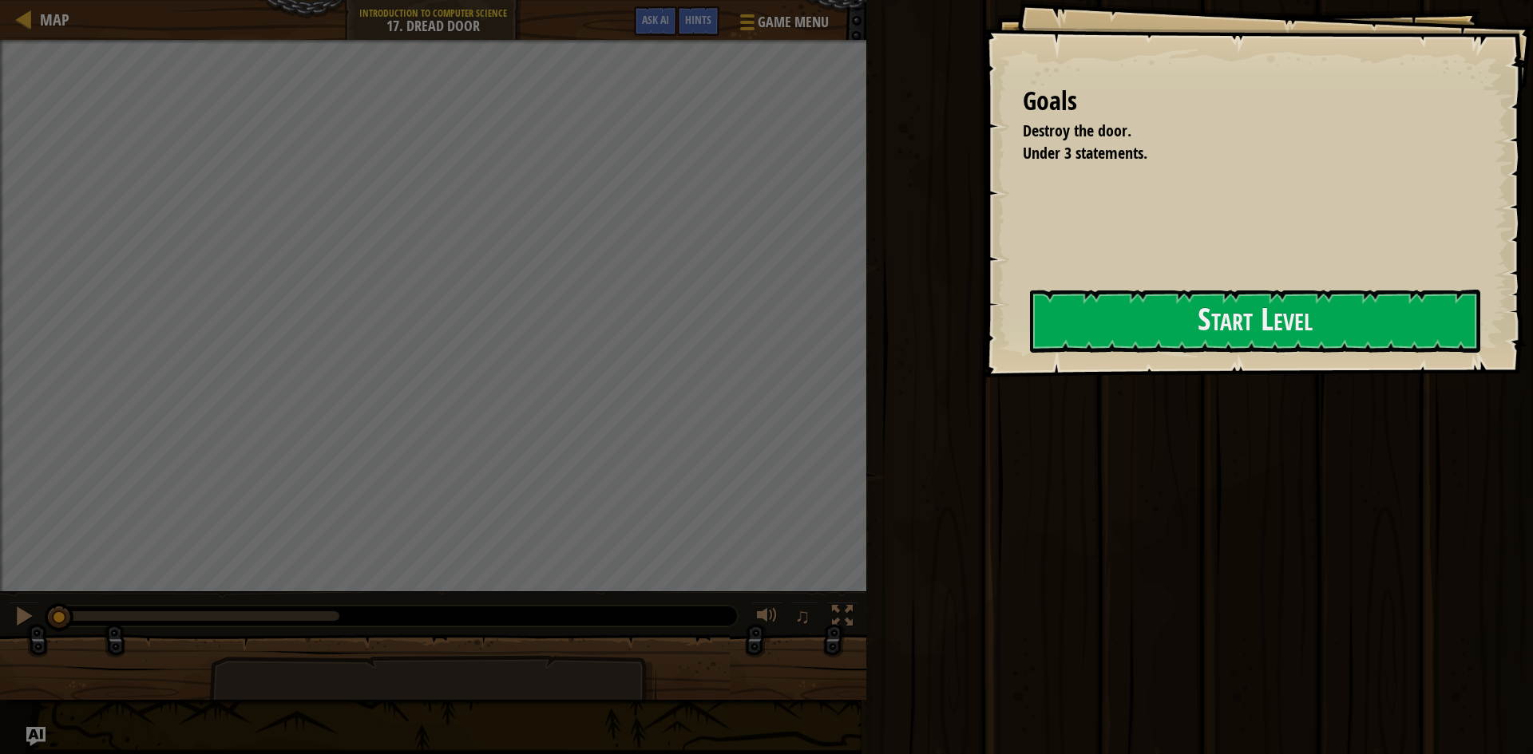
click at [947, 321] on div "Run ⇧↵ Submit Done" at bounding box center [1196, 373] width 671 height 746
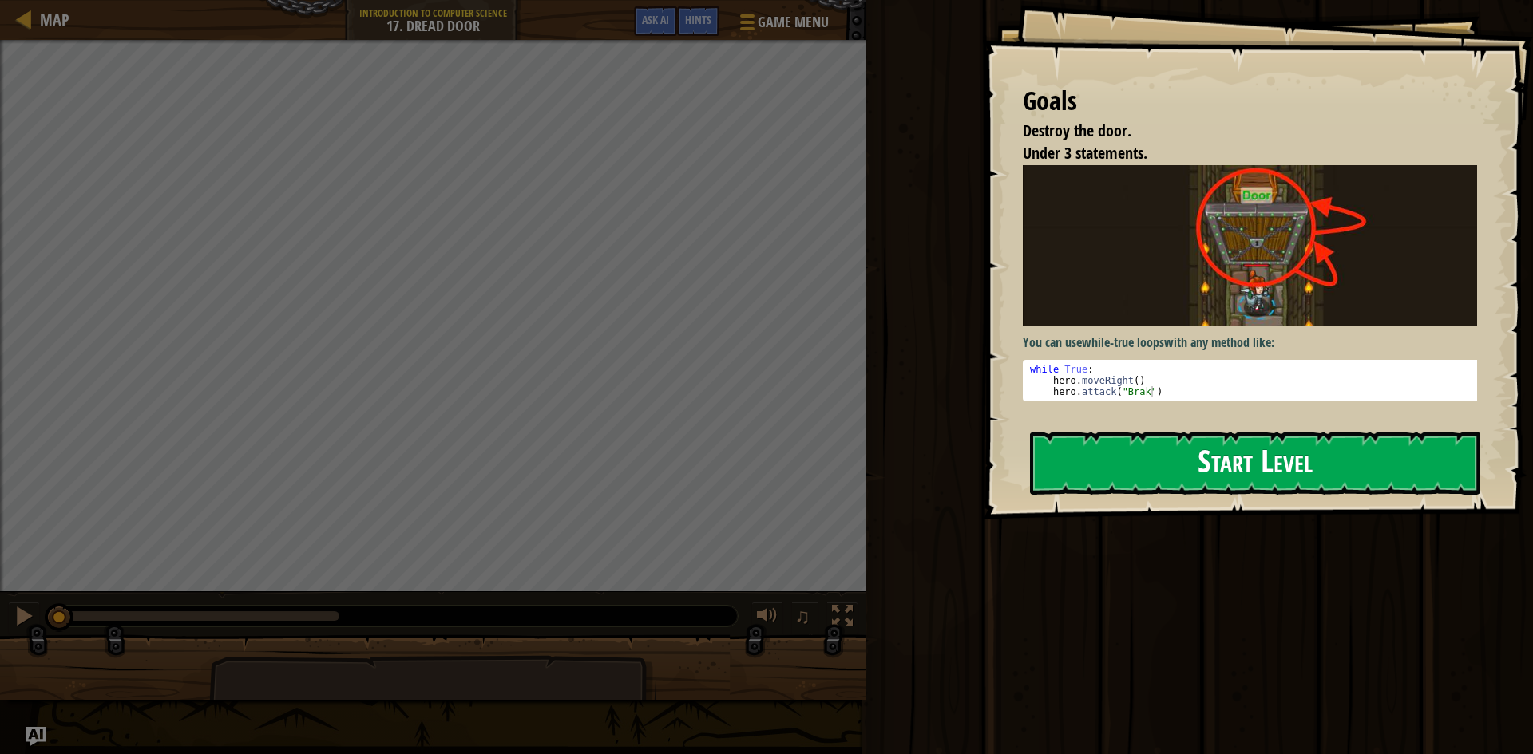
click at [1158, 484] on button "Start Level" at bounding box center [1255, 463] width 450 height 63
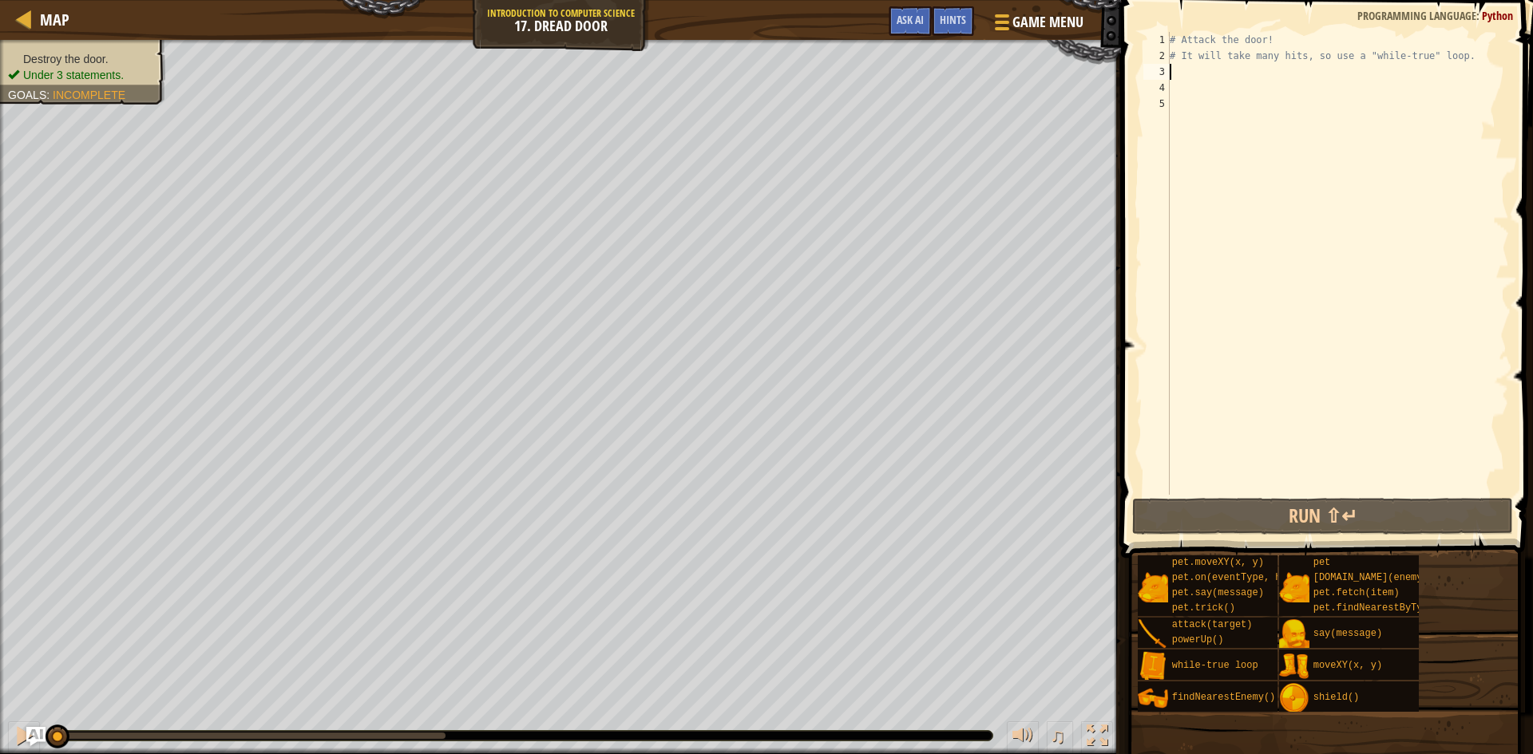
click at [1193, 77] on div "# Attack the door! # It will take many hits, so use a "while-true" loop." at bounding box center [1337, 279] width 342 height 495
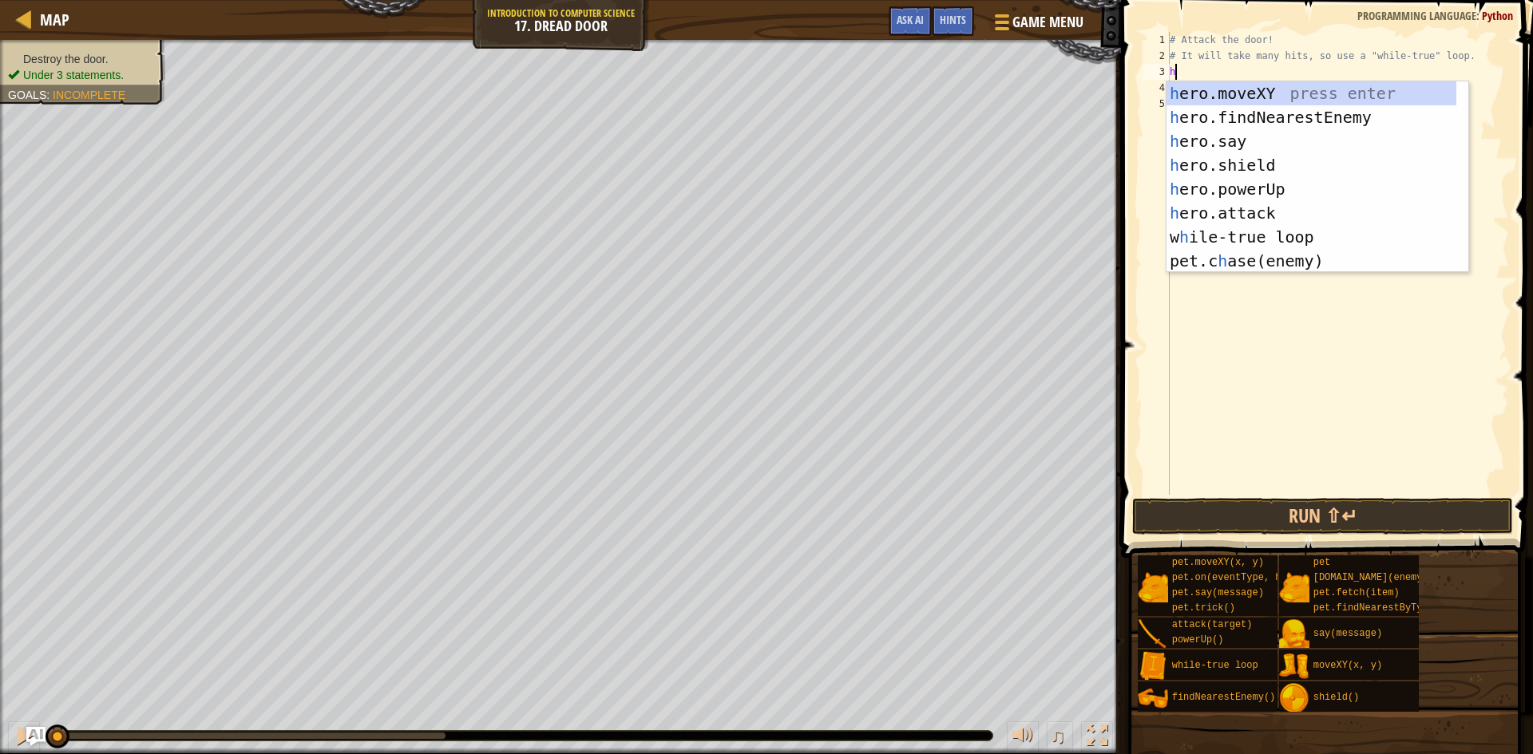
scroll to position [7, 0]
click at [1245, 206] on div "h ero.moveXY press enter h ero.findNearestEnemy press enter h ero.say press ent…" at bounding box center [1311, 200] width 290 height 239
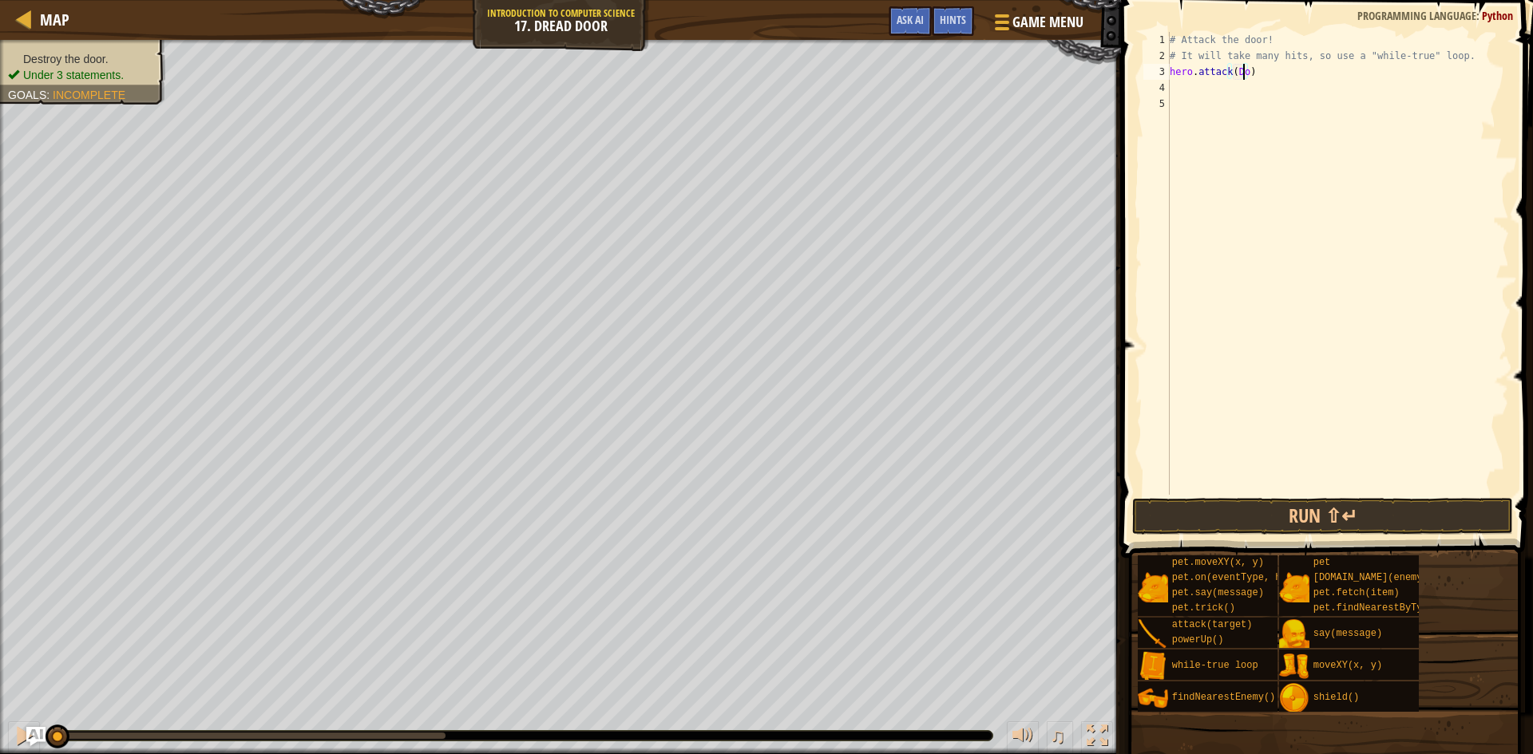
scroll to position [7, 6]
type textarea "hero.attack(Door)"
click at [1201, 95] on div "# Attack the door! # It will take many hits, so use a "while-true" loop. hero .…" at bounding box center [1337, 279] width 342 height 495
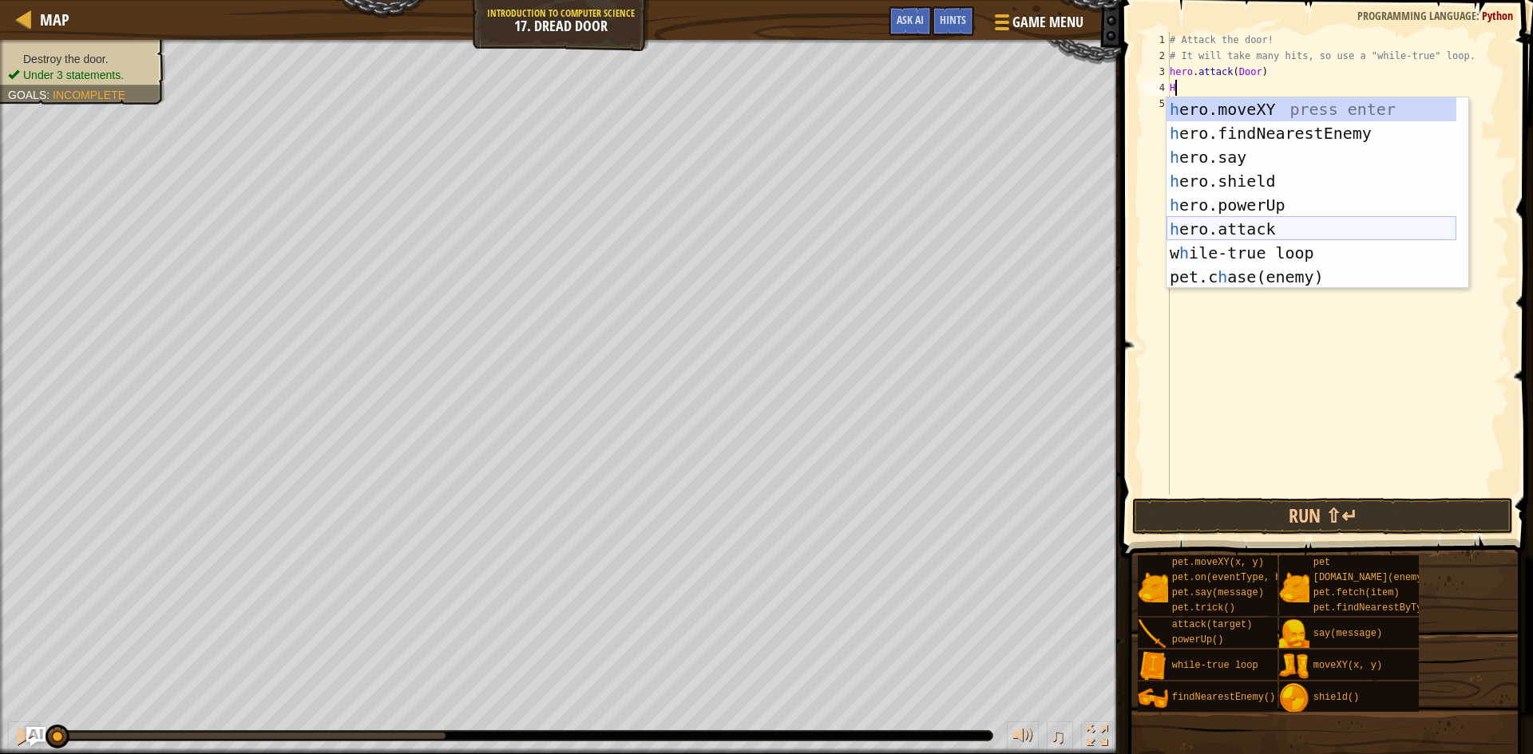
click at [1251, 232] on div "h ero.moveXY press enter h ero.findNearestEnemy press enter h ero.say press ent…" at bounding box center [1311, 216] width 290 height 239
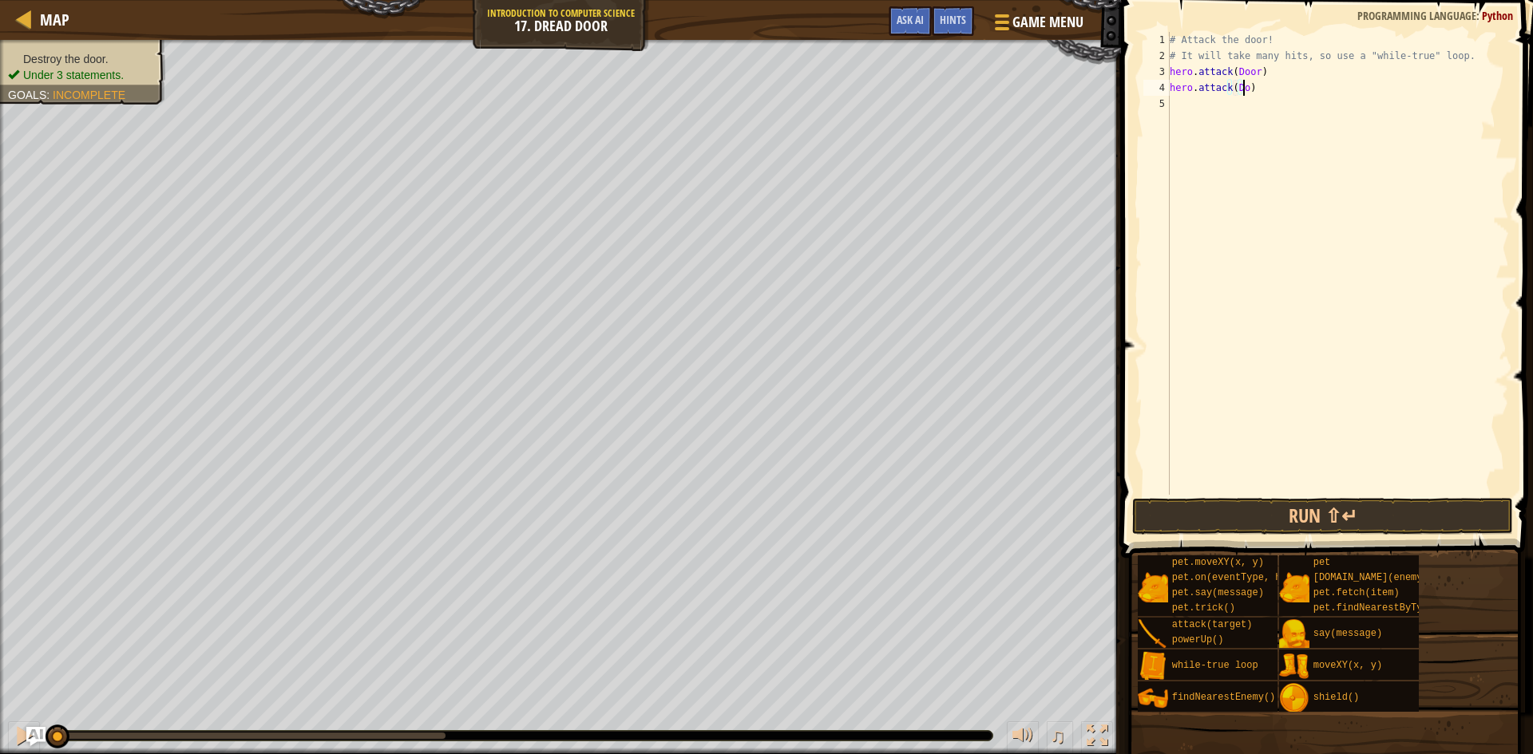
scroll to position [7, 6]
click at [1328, 519] on button "Run ⇧↵" at bounding box center [1322, 516] width 381 height 37
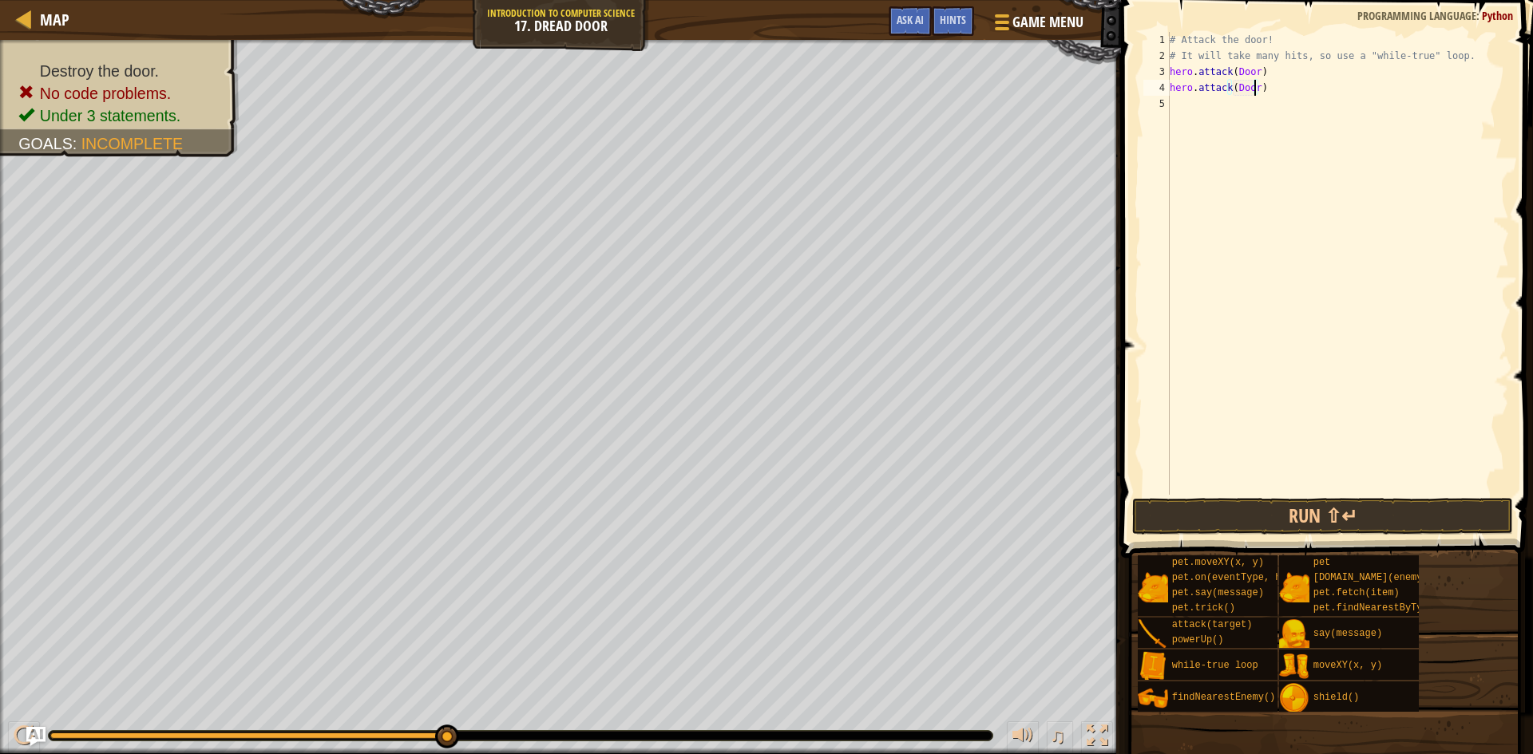
click at [1231, 72] on div "# Attack the door! # It will take many hits, so use a "while-true" loop. hero .…" at bounding box center [1337, 279] width 342 height 495
click at [1260, 70] on div "# Attack the door! # It will take many hits, so use a "while-true" loop. hero .…" at bounding box center [1337, 279] width 342 height 495
click at [1232, 88] on div "# Attack the door! # It will take many hits, so use a "while-true" loop. hero .…" at bounding box center [1337, 279] width 342 height 495
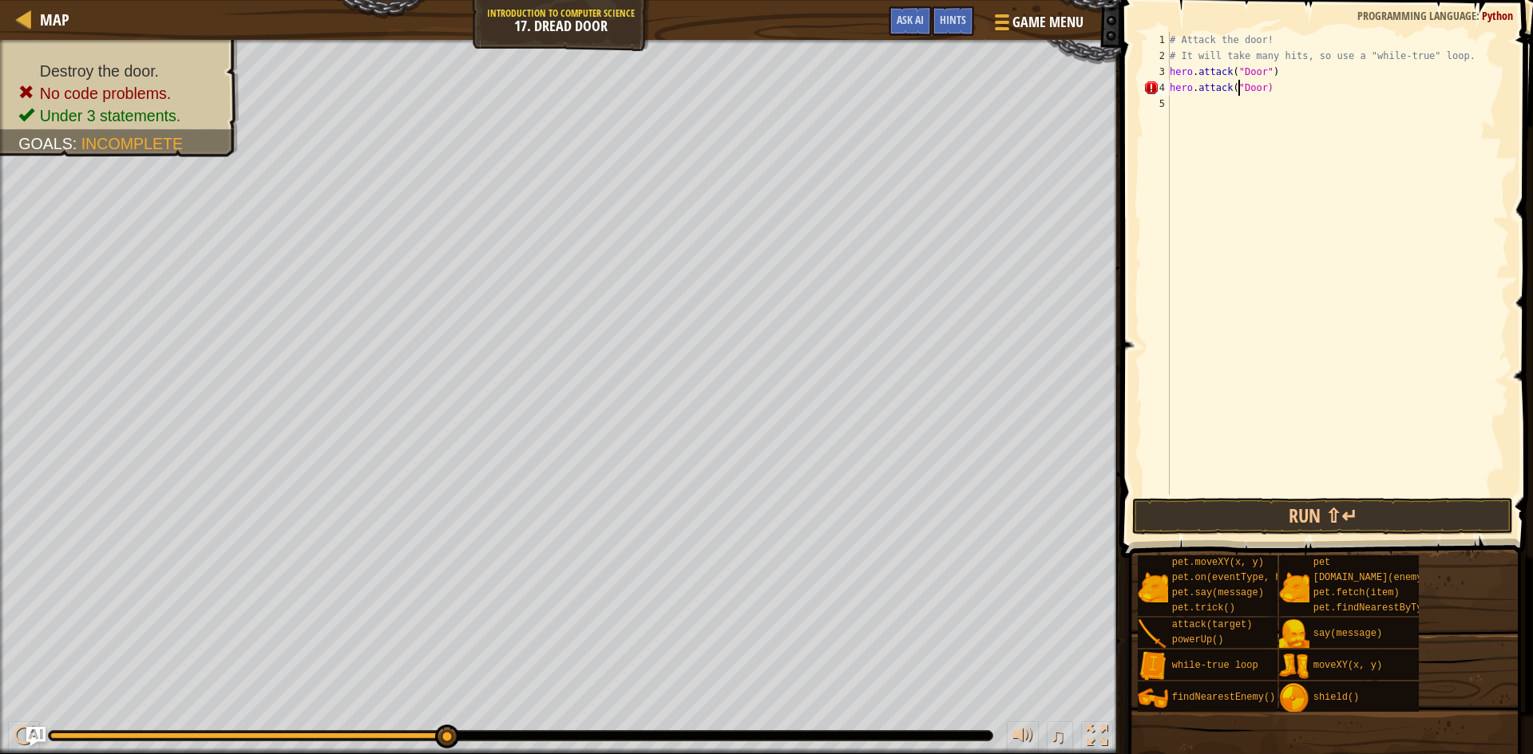
click at [1257, 85] on div "# Attack the door! # It will take many hits, so use a "while-true" loop. hero .…" at bounding box center [1337, 279] width 342 height 495
type textarea "hero.attack("Door")"
click at [1370, 520] on button "Run ⇧↵" at bounding box center [1322, 516] width 381 height 37
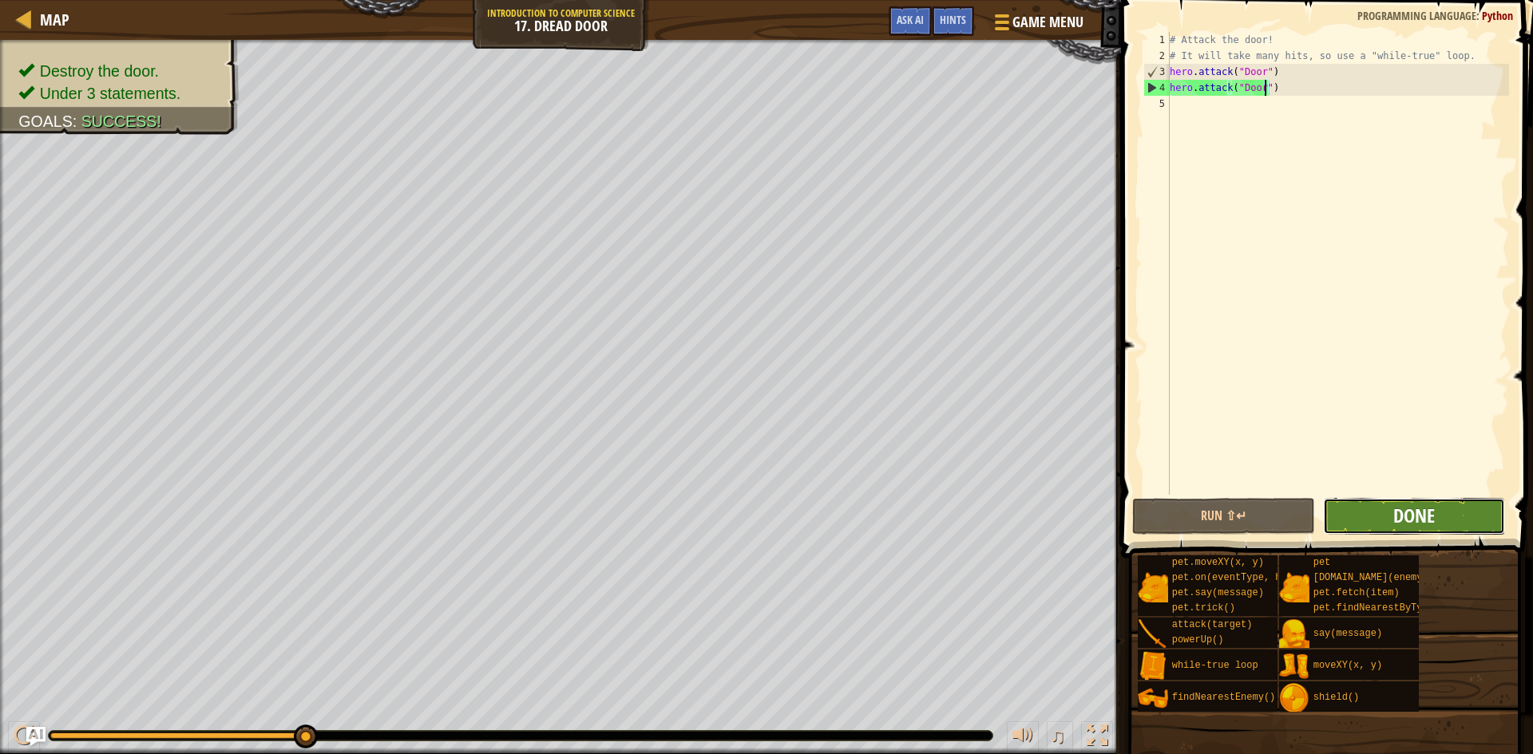
click at [1394, 513] on span "Done" at bounding box center [1414, 516] width 42 height 26
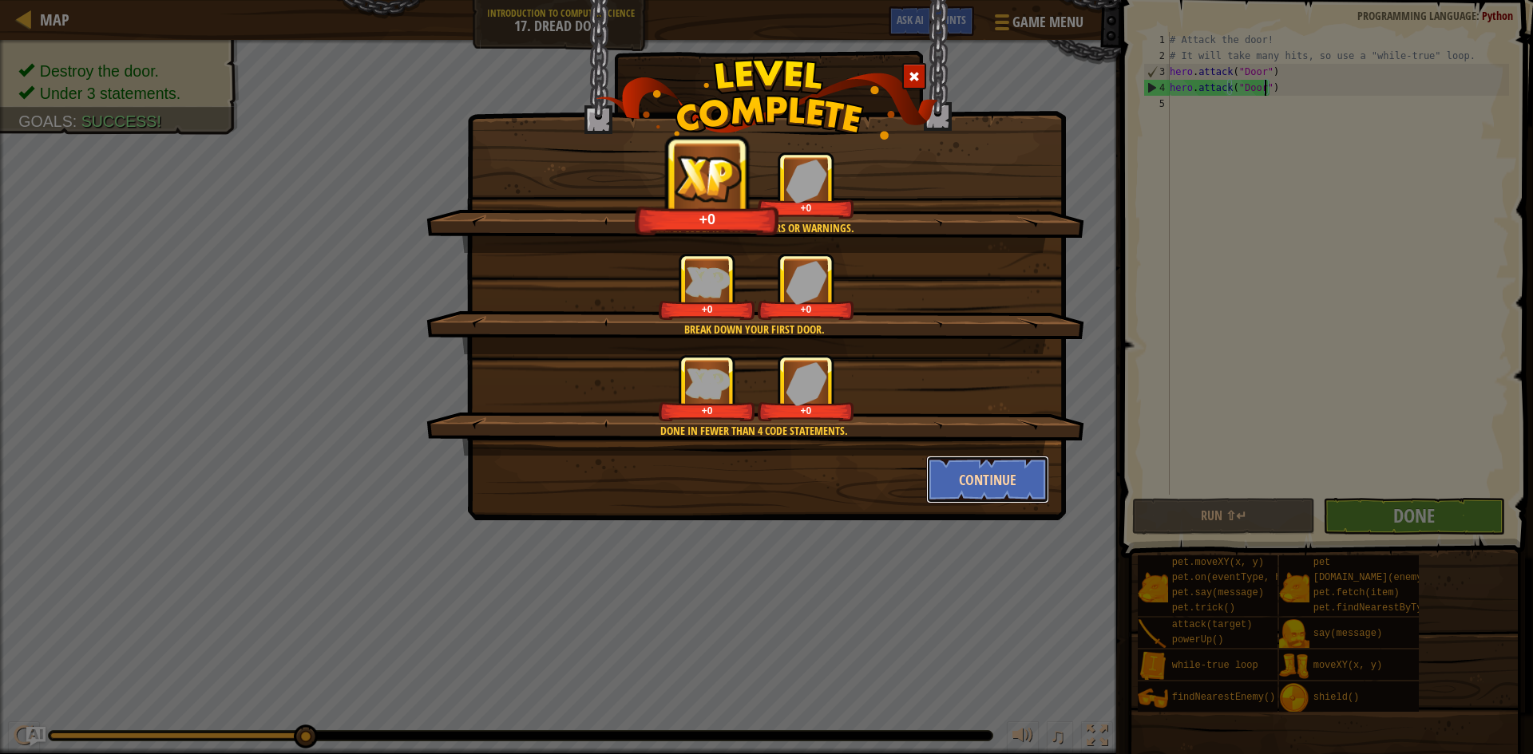
click at [1019, 482] on button "Continue" at bounding box center [988, 480] width 124 height 48
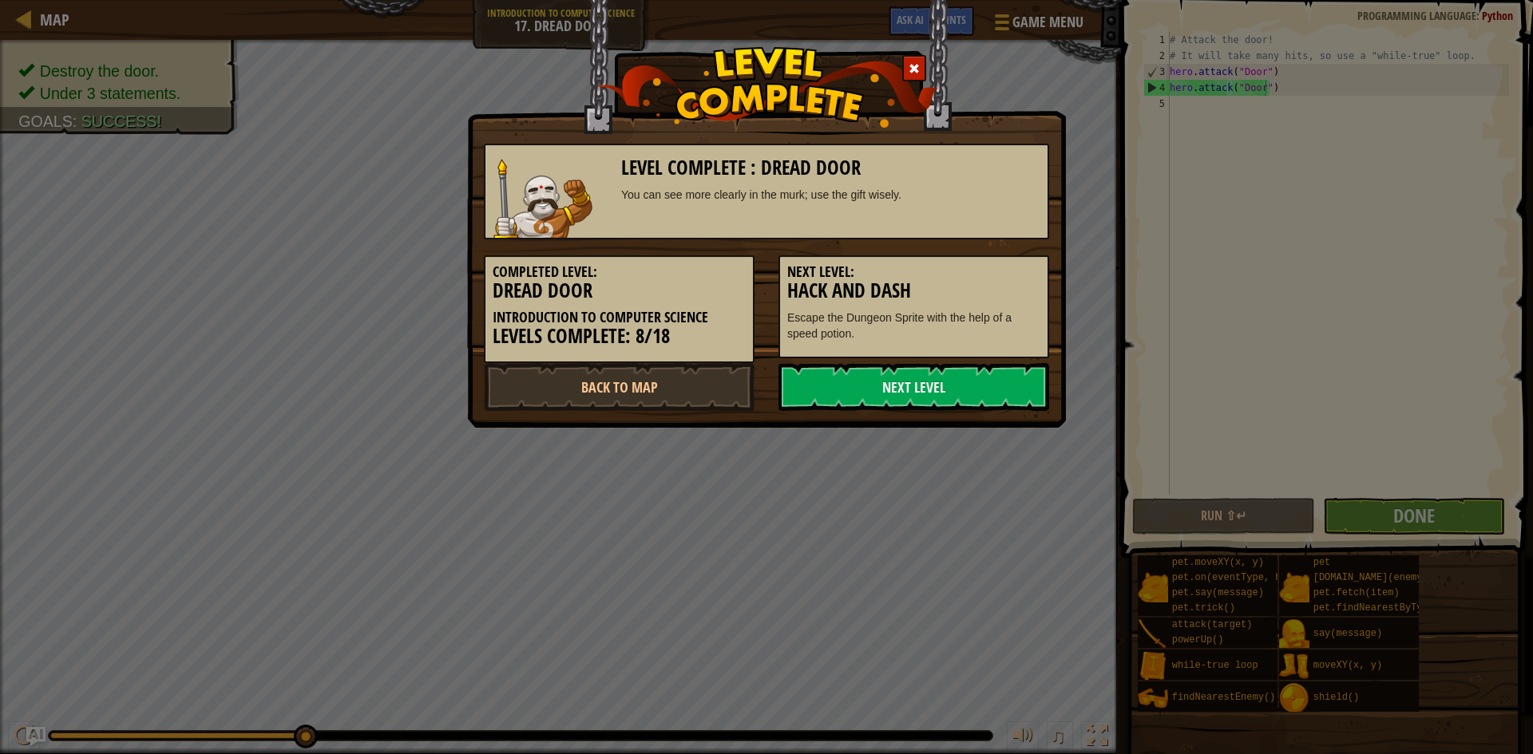
click at [966, 415] on div "Level Complete : Dread Door You can see more clearly in the murk; use the gift …" at bounding box center [766, 214] width 599 height 428
click at [963, 397] on link "Next Level" at bounding box center [913, 387] width 271 height 48
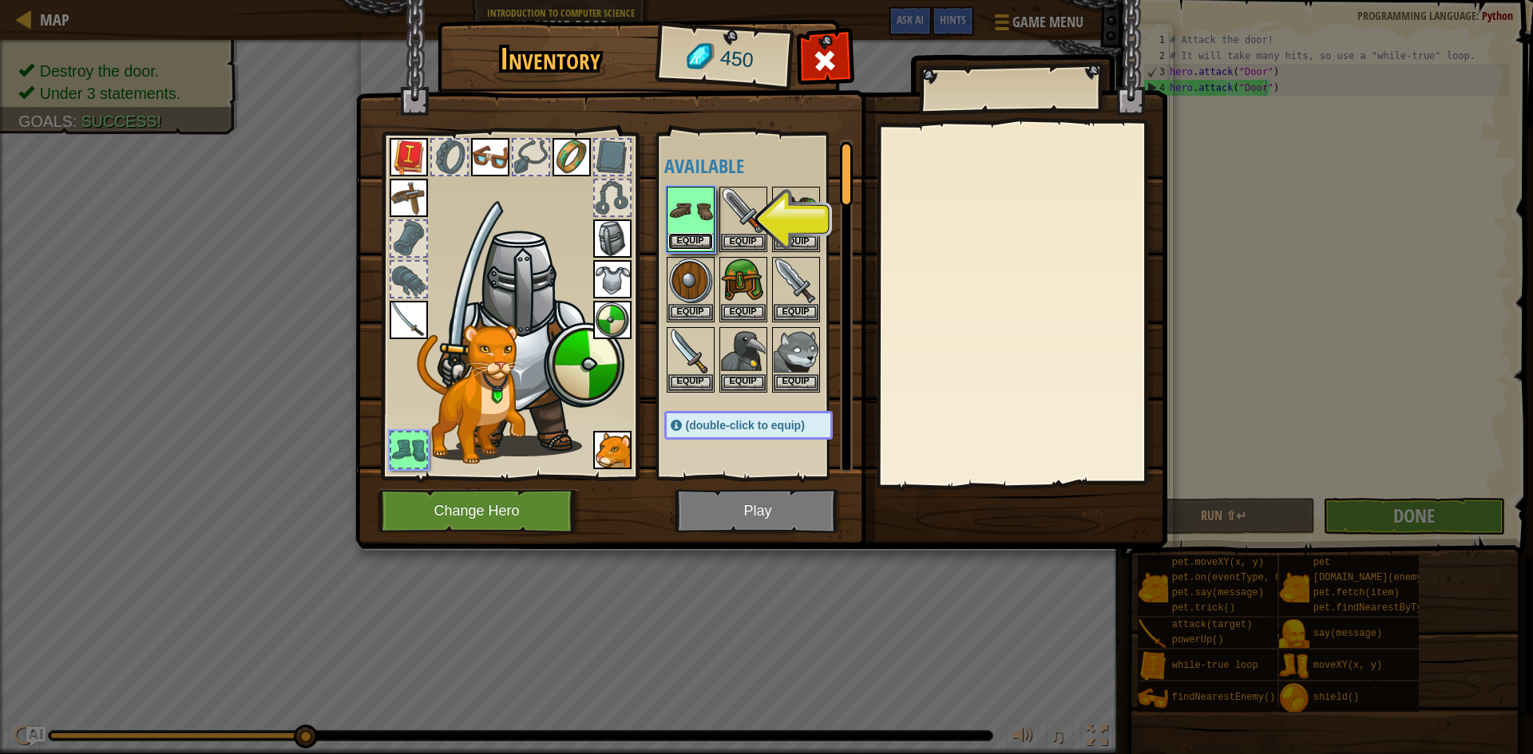
click at [706, 235] on button "Equip" at bounding box center [690, 241] width 45 height 17
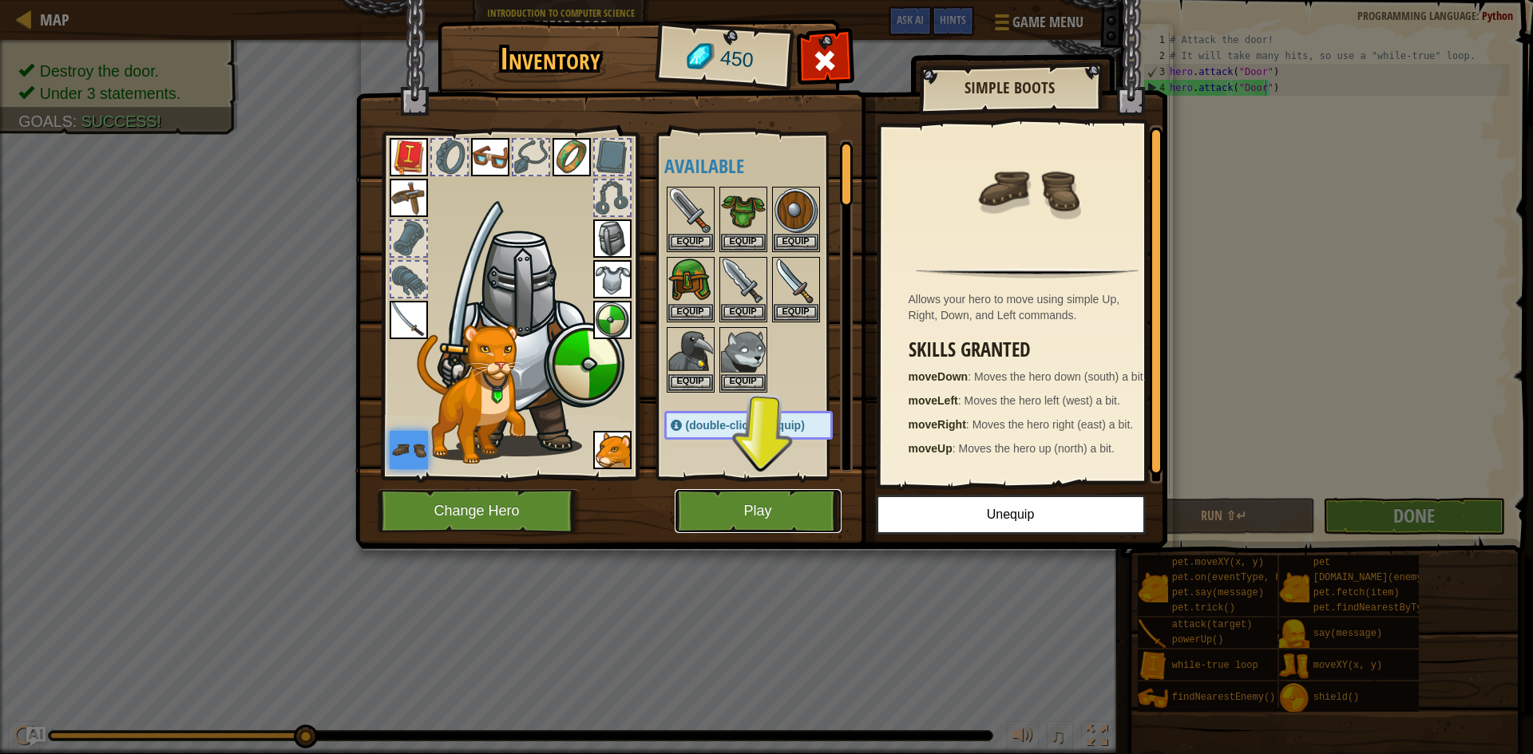
click at [769, 504] on button "Play" at bounding box center [758, 511] width 167 height 44
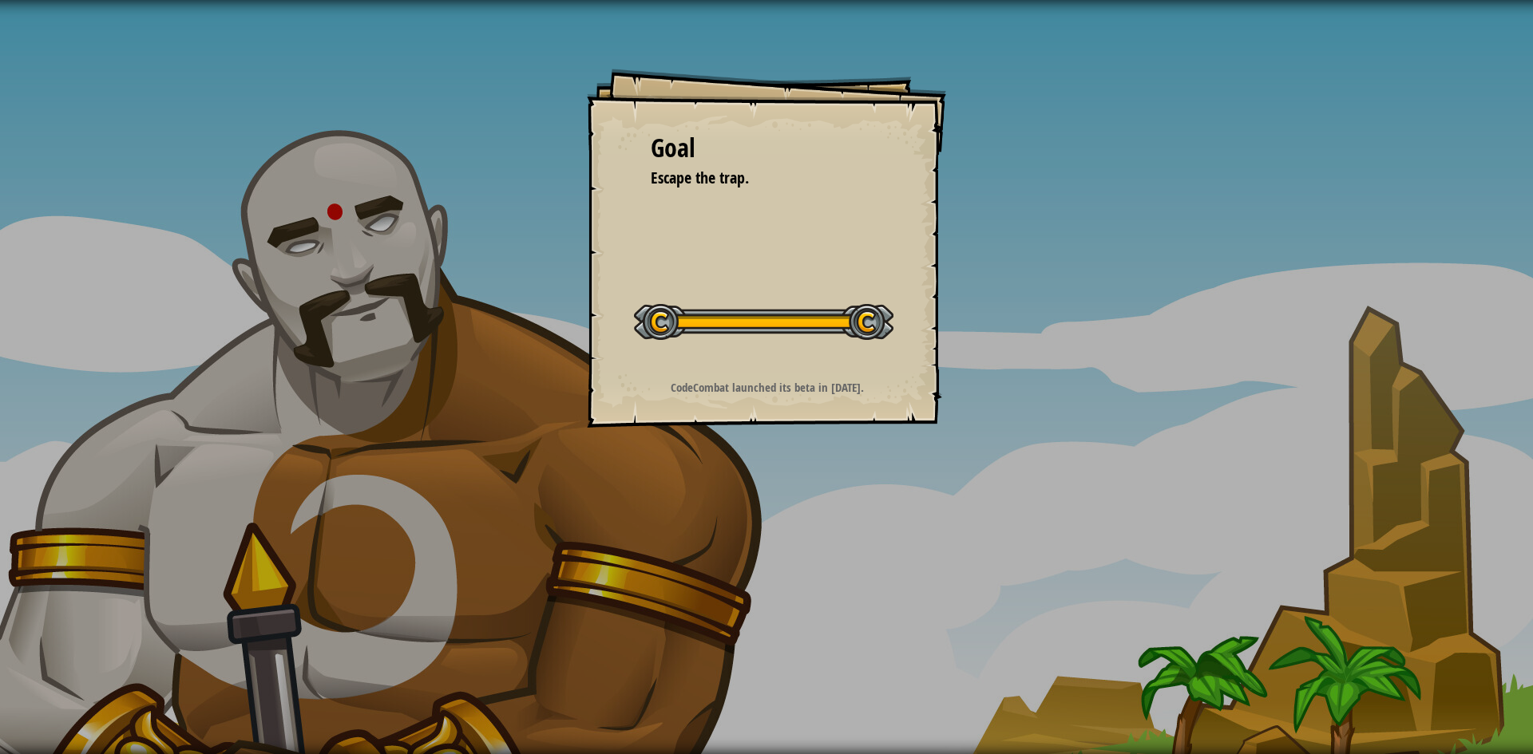
drag, startPoint x: 769, startPoint y: 504, endPoint x: 1161, endPoint y: 360, distance: 417.7
click at [1161, 360] on div "Run ⇧↵ Submit Done" at bounding box center [1196, 373] width 671 height 746
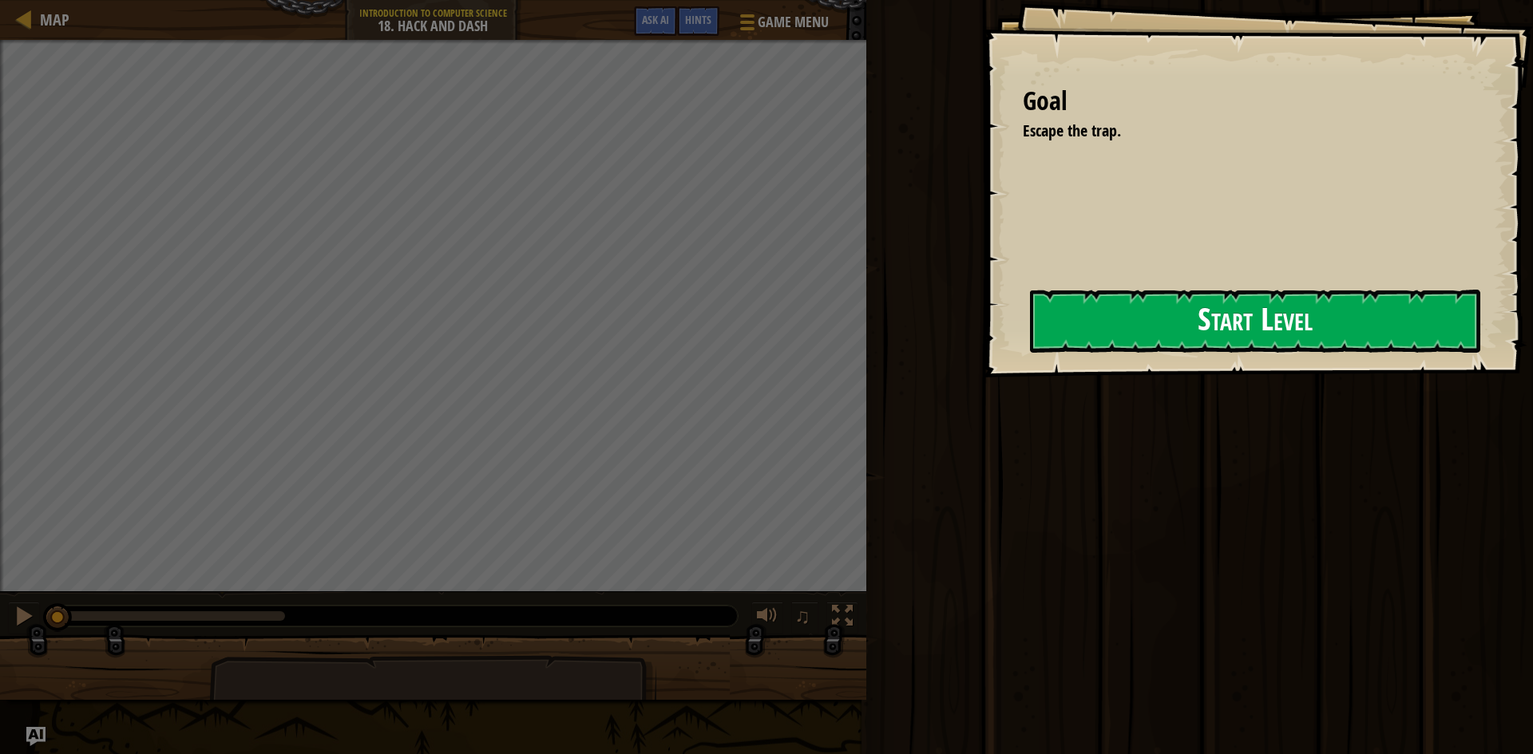
click at [1023, 323] on div "Goal Escape the trap. Start Level Error loading from server. Try refreshing the…" at bounding box center [1258, 189] width 550 height 378
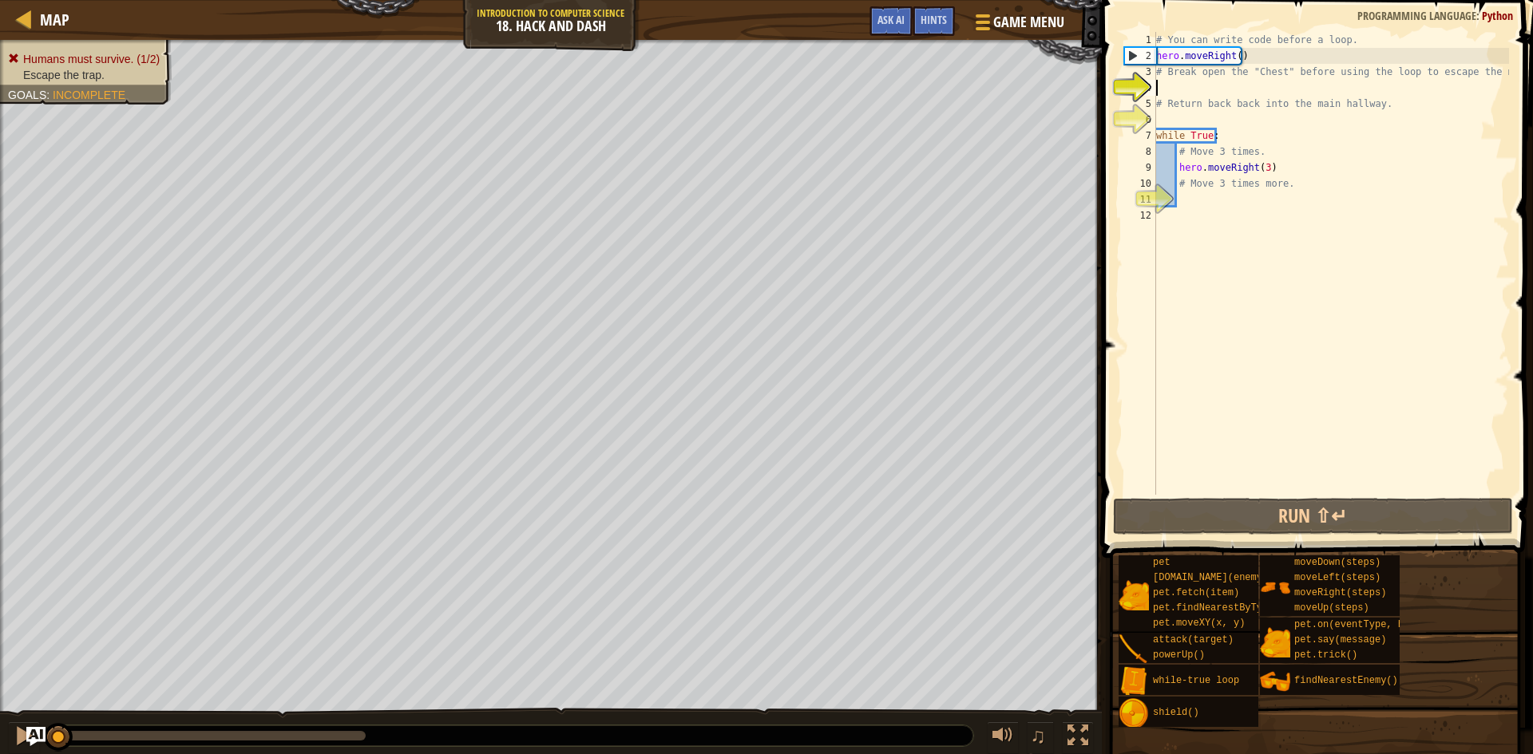
type textarea "h"
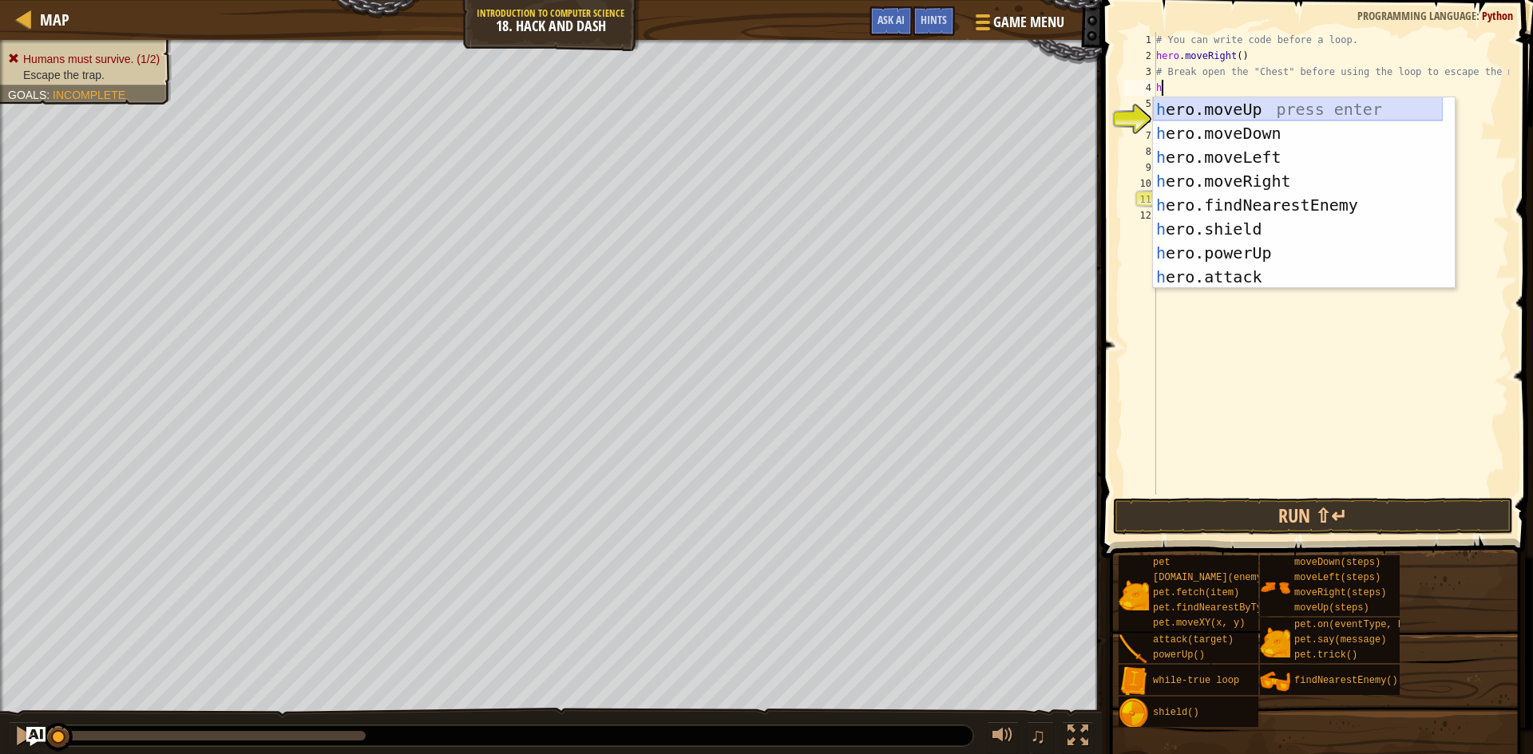
click at [1245, 104] on div "h ero.moveUp press enter h ero.moveDown press enter h ero.moveLeft press enter …" at bounding box center [1298, 216] width 290 height 239
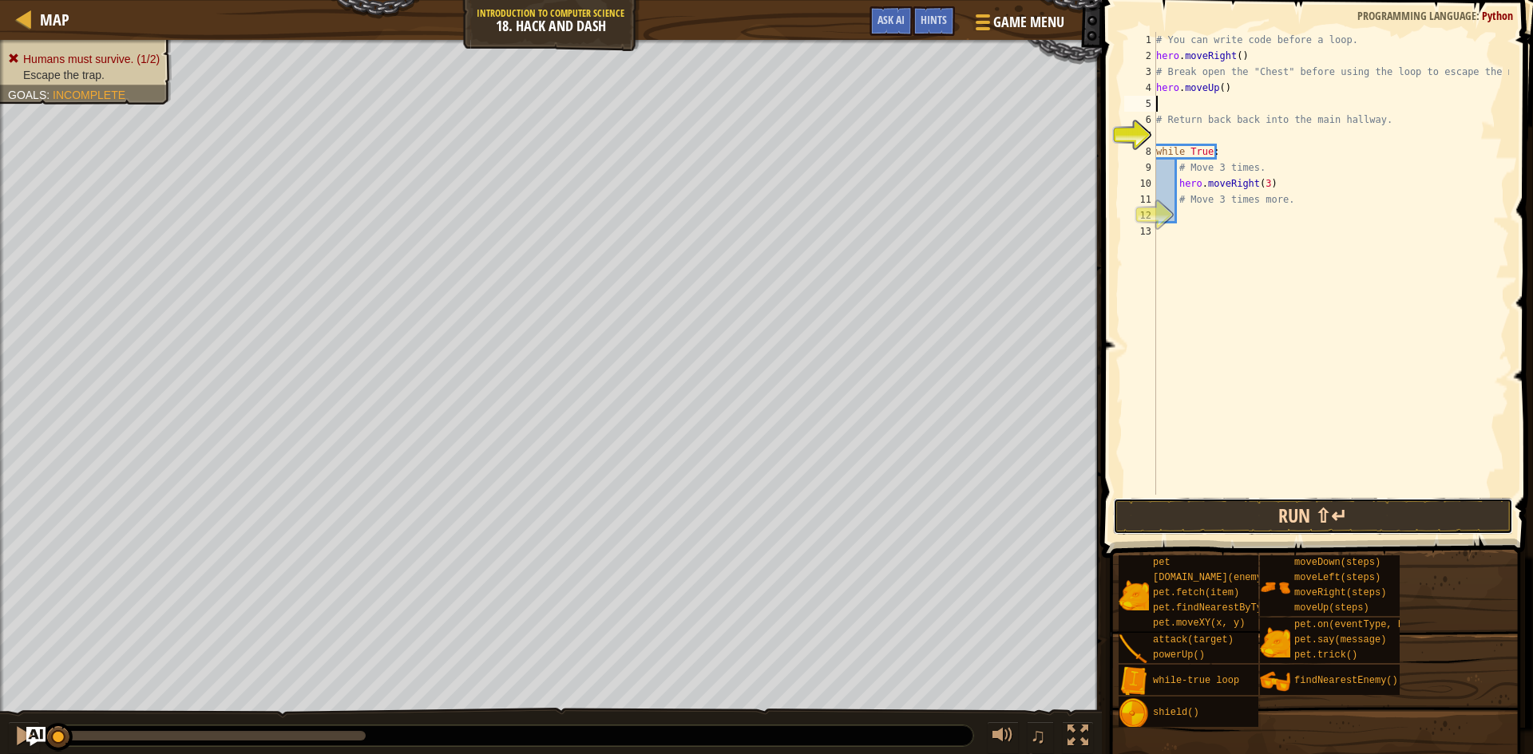
click at [1312, 508] on button "Run ⇧↵" at bounding box center [1313, 516] width 400 height 37
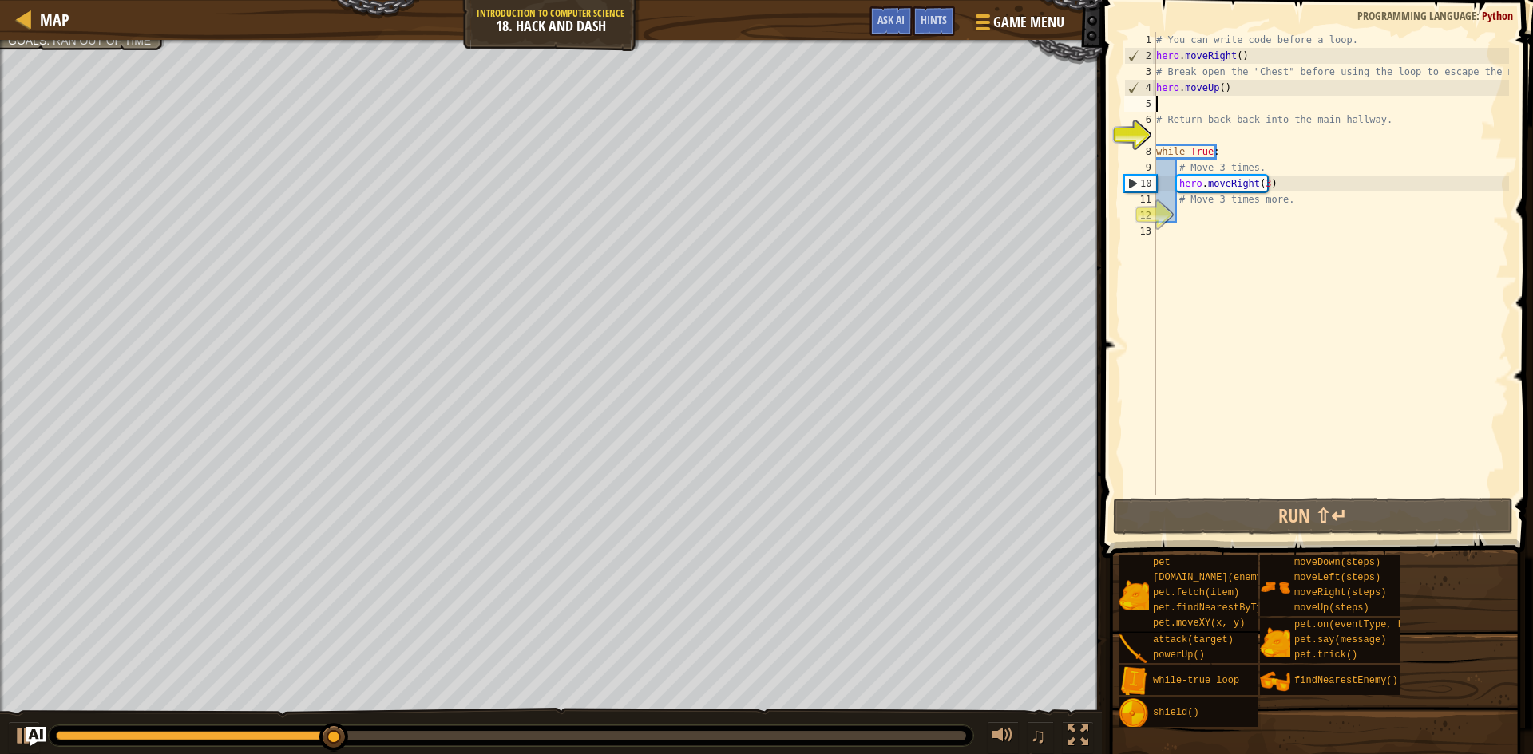
click at [929, 0] on div "Map Introduction to Computer Science 18. Hack and Dash Game Menu Done Hints Ask…" at bounding box center [551, 20] width 1102 height 40
click at [935, 6] on div "Hints" at bounding box center [933, 21] width 42 height 30
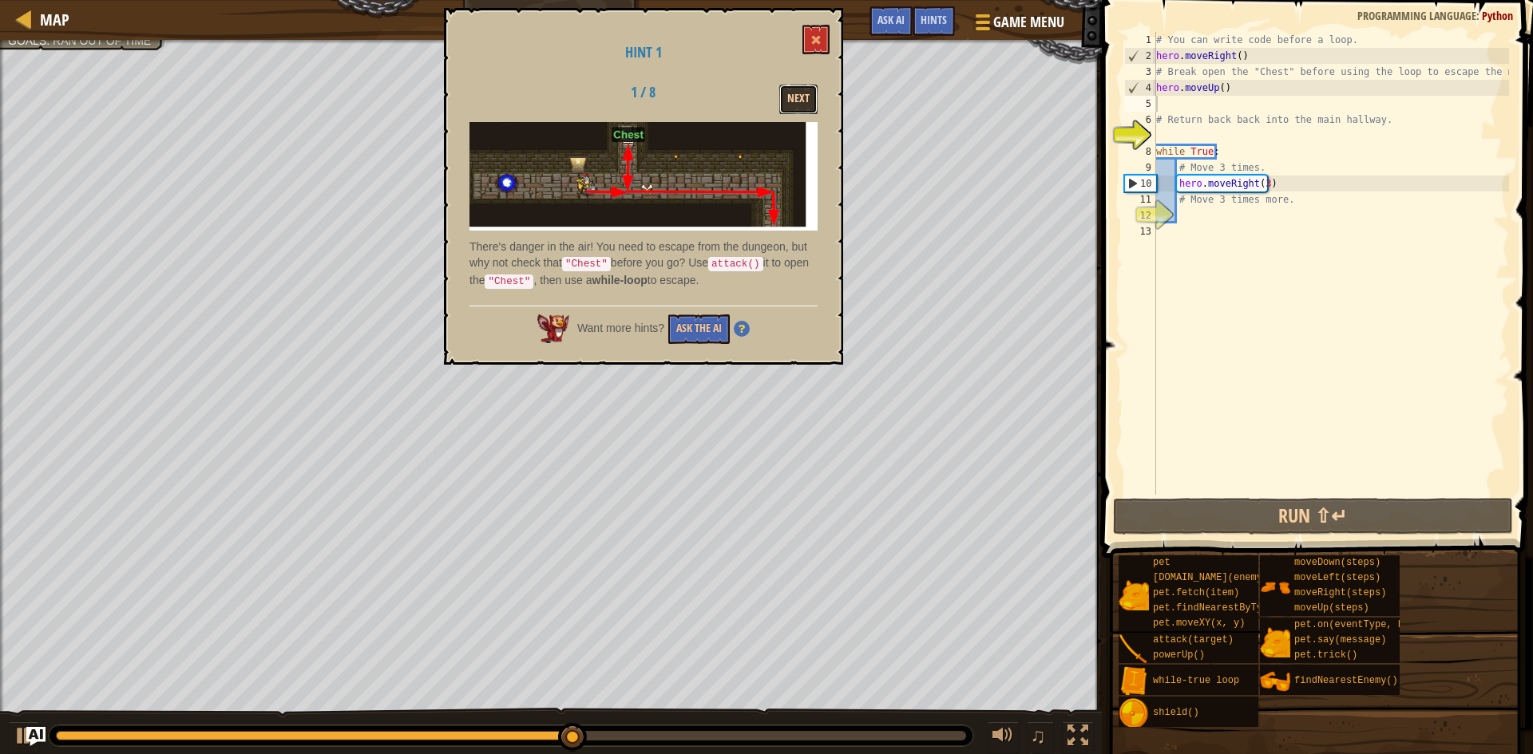
click at [799, 95] on button "Next" at bounding box center [798, 100] width 38 height 30
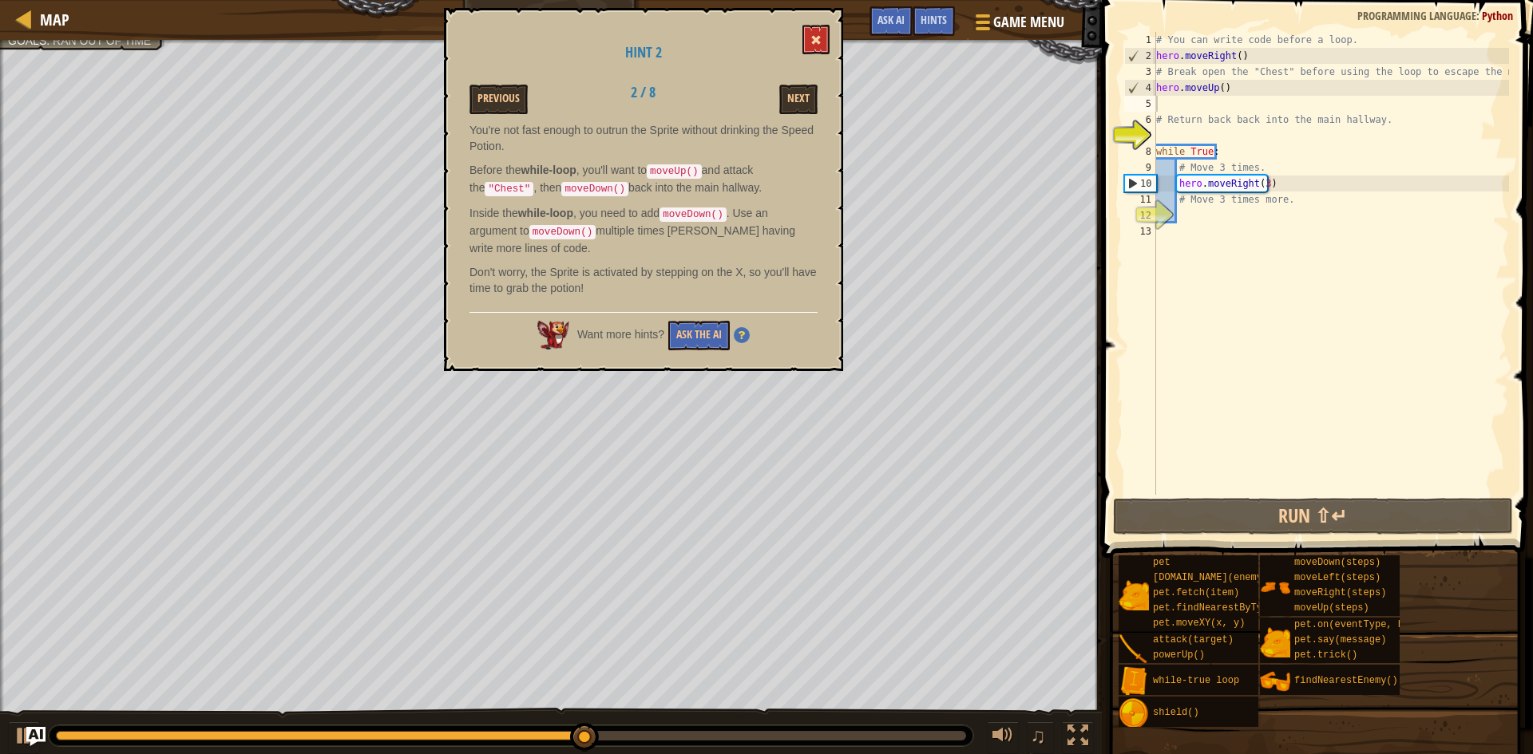
click at [801, 44] on div "Hint 2 Previous 2 / 8 Next You're not fast enough to outrun the Sprite without …" at bounding box center [643, 189] width 399 height 363
click at [816, 40] on span at bounding box center [815, 39] width 11 height 11
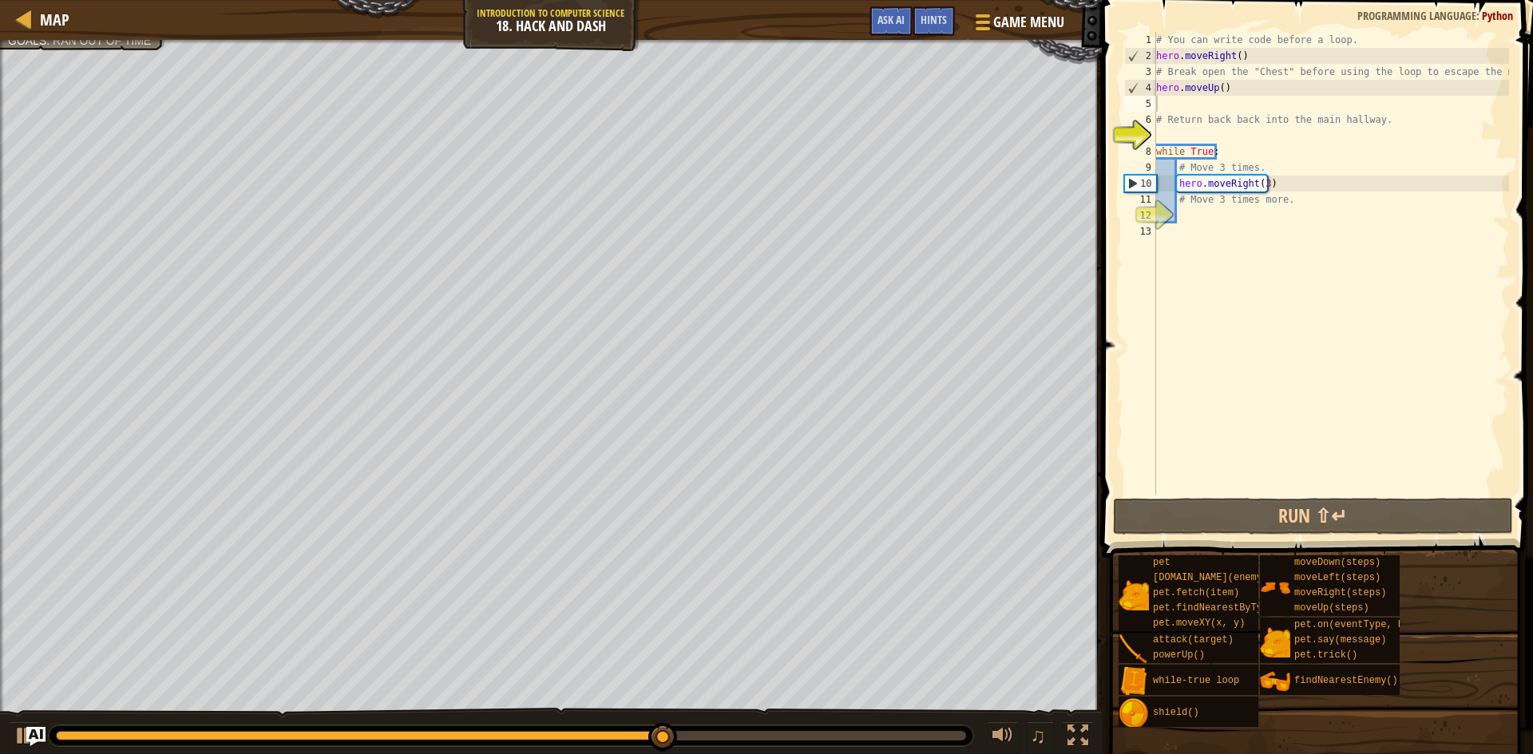
click at [1185, 135] on div "# You can write code before a loop. hero . moveRight ( ) # Break open the "Ches…" at bounding box center [1331, 279] width 356 height 495
type textarea "h"
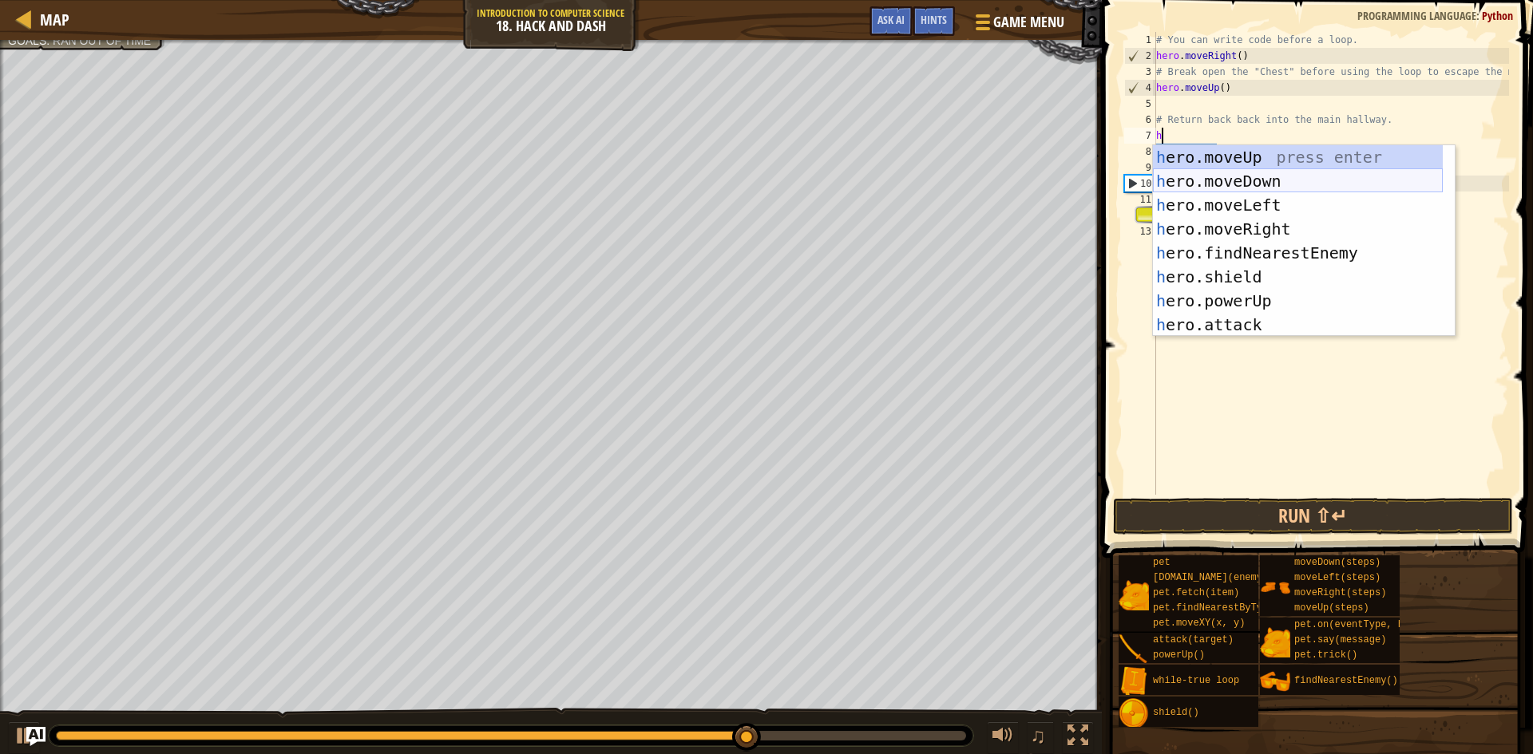
click at [1255, 175] on div "h ero.moveUp press enter h ero.moveDown press enter h ero.moveLeft press enter …" at bounding box center [1298, 264] width 290 height 239
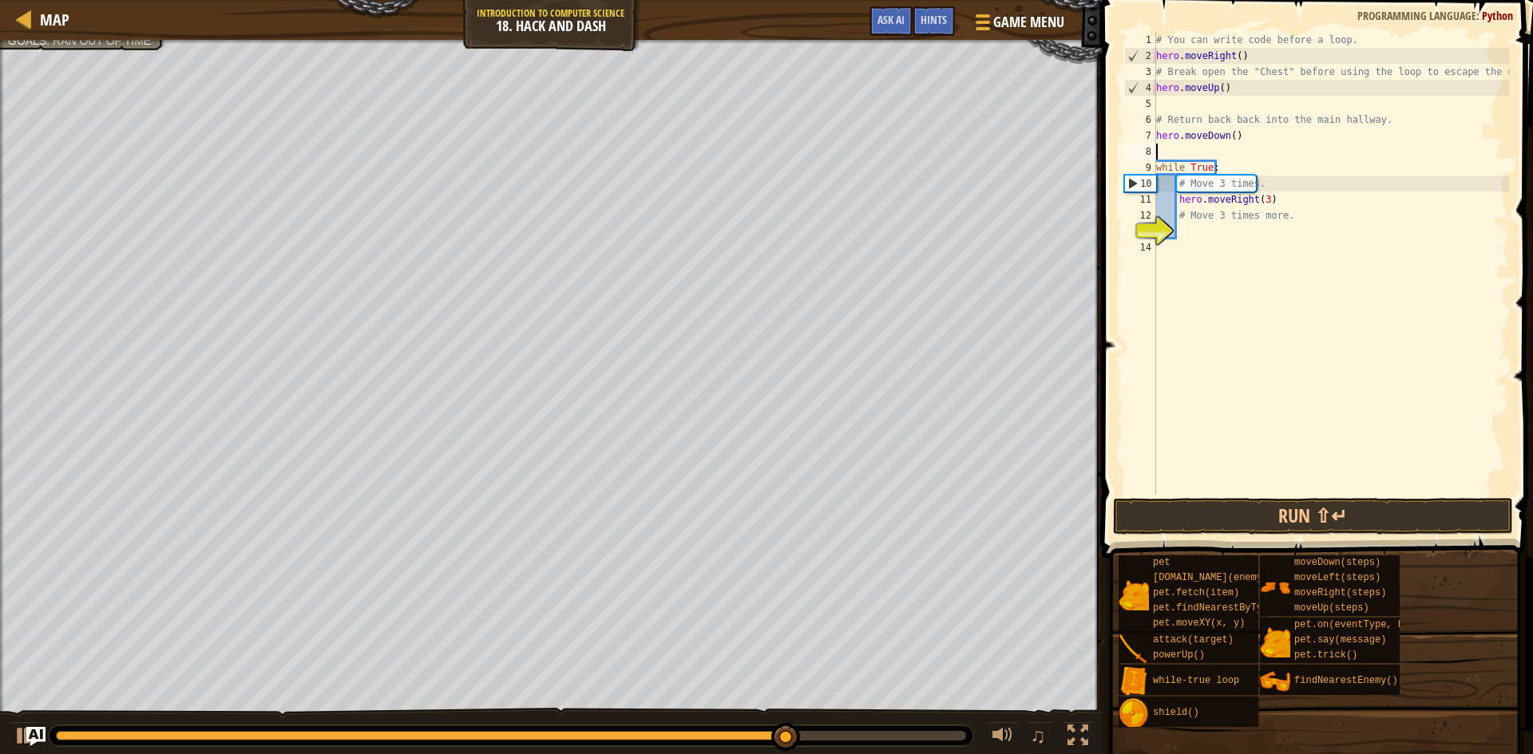
click at [1229, 137] on div "# You can write code before a loop. hero . moveRight ( ) # Break open the "Ches…" at bounding box center [1331, 279] width 356 height 495
type textarea "hero.moveDown(1)"
click at [1194, 142] on div "# You can write code before a loop. hero . moveRight ( ) # Break open the "Ches…" at bounding box center [1331, 279] width 356 height 495
click at [1190, 151] on div "# You can write code before a loop. hero . moveRight ( ) # Break open the "Ches…" at bounding box center [1331, 279] width 356 height 495
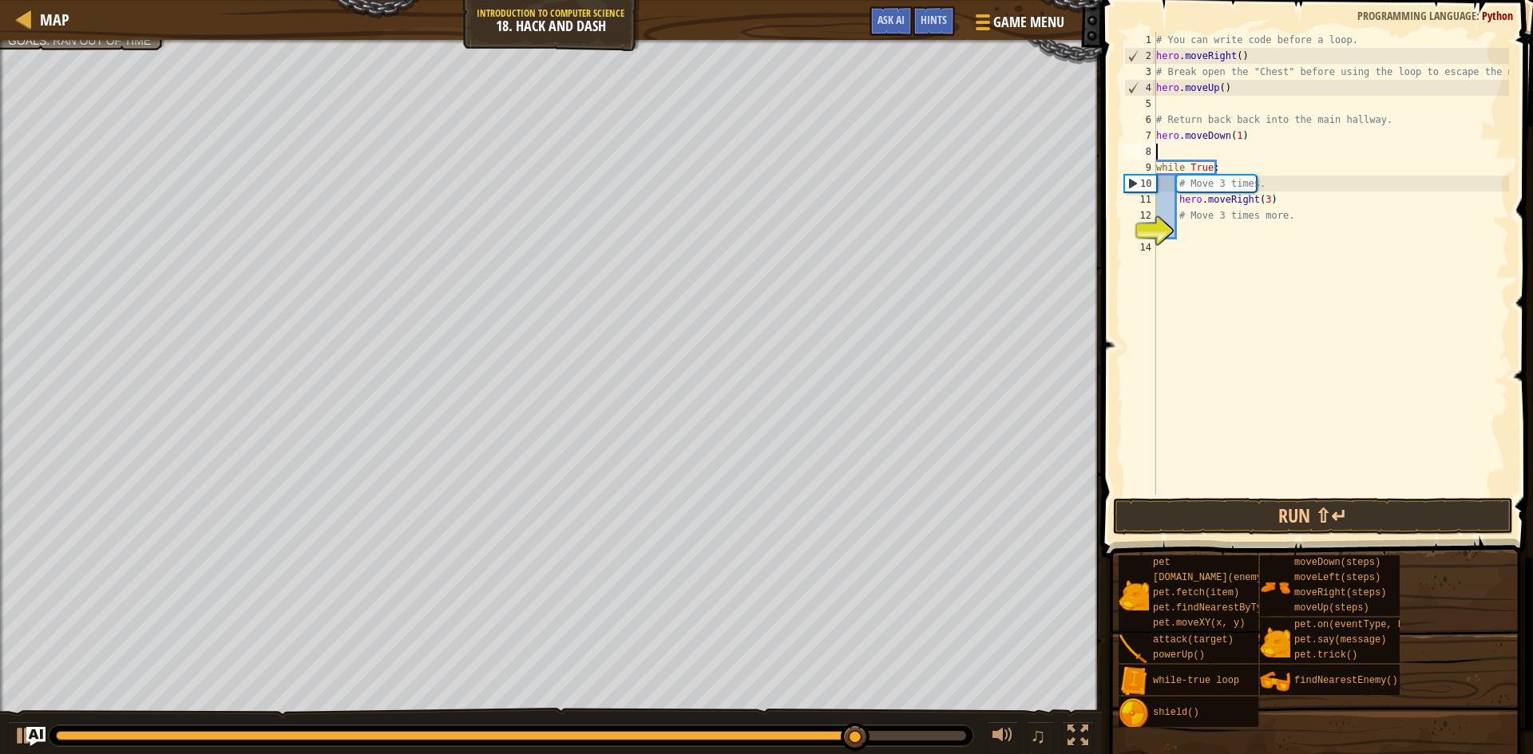
scroll to position [7, 0]
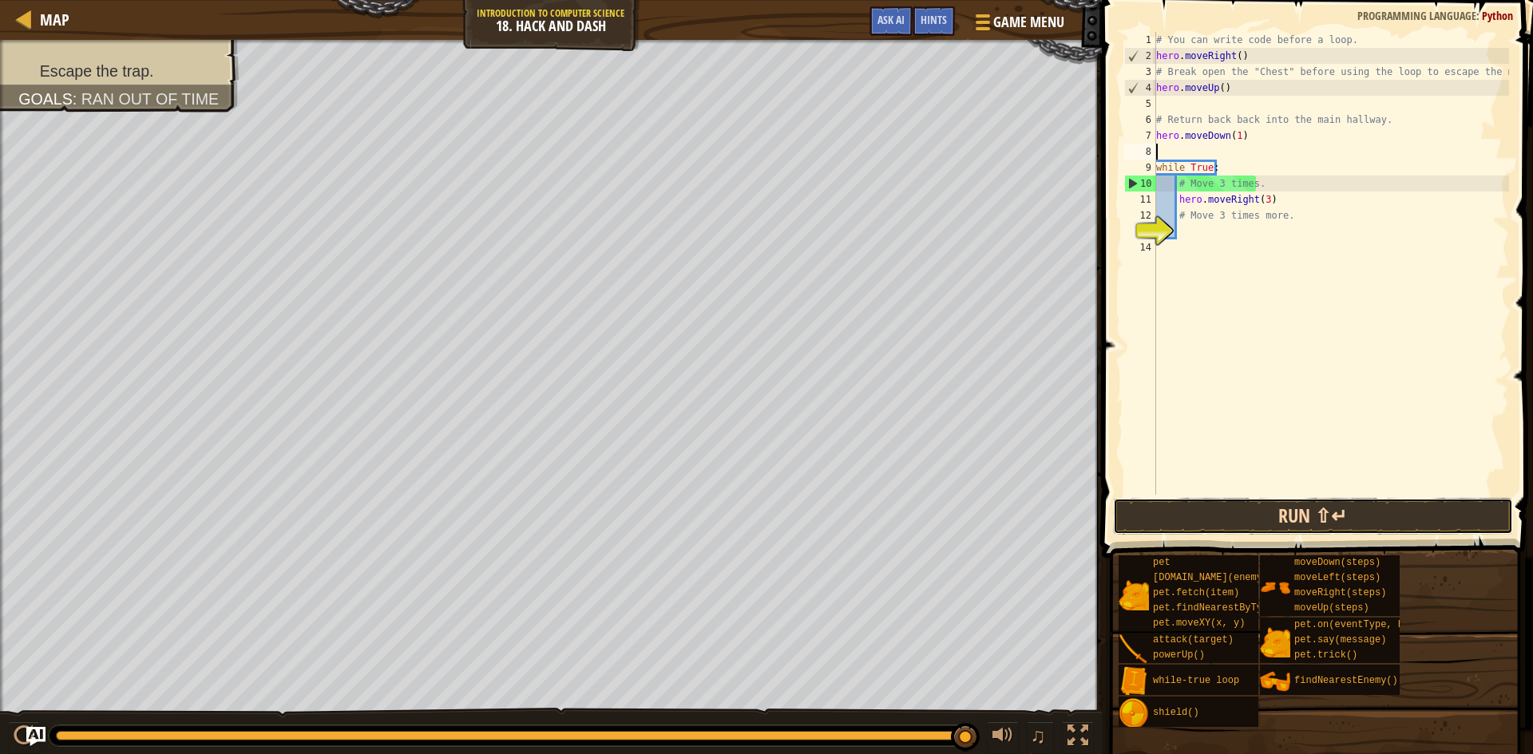
click at [1357, 512] on button "Run ⇧↵" at bounding box center [1313, 516] width 400 height 37
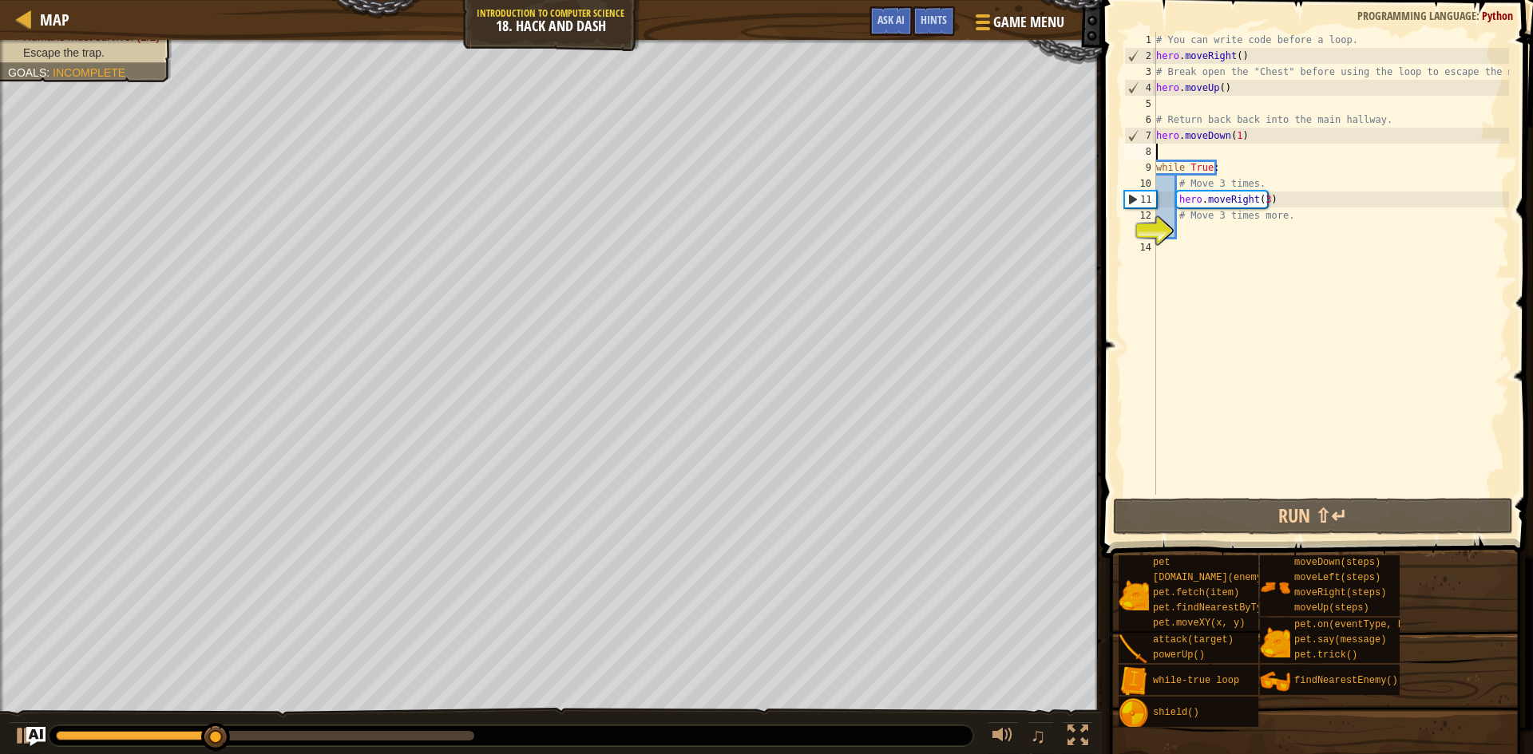
click at [1189, 109] on div "# You can write code before a loop. hero . moveRight ( ) # Break open the "Ches…" at bounding box center [1331, 279] width 356 height 495
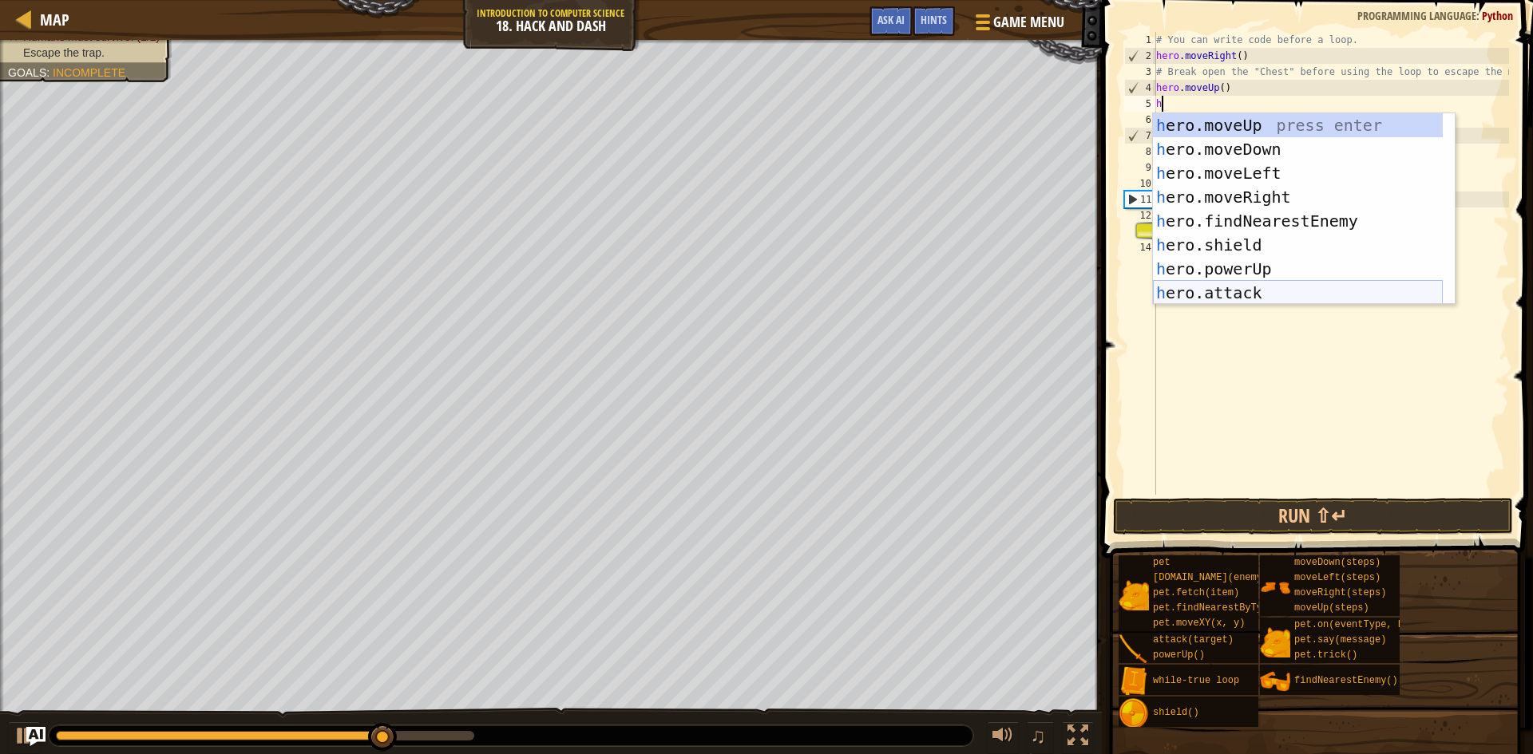
click at [1250, 293] on div "h ero.moveUp press enter h ero.moveDown press enter h ero.moveLeft press enter …" at bounding box center [1298, 232] width 290 height 239
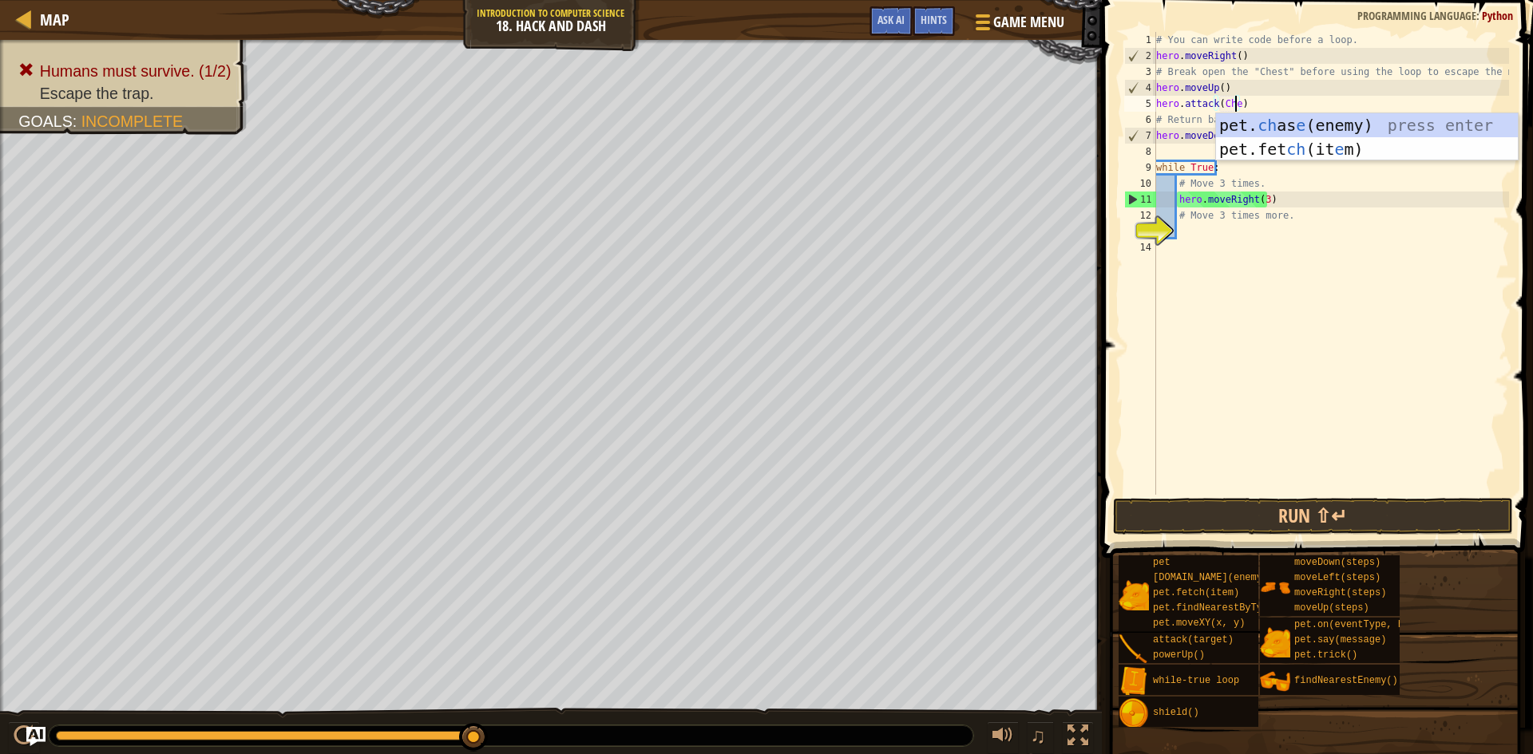
scroll to position [7, 6]
type textarea "hero.attack(Chest)"
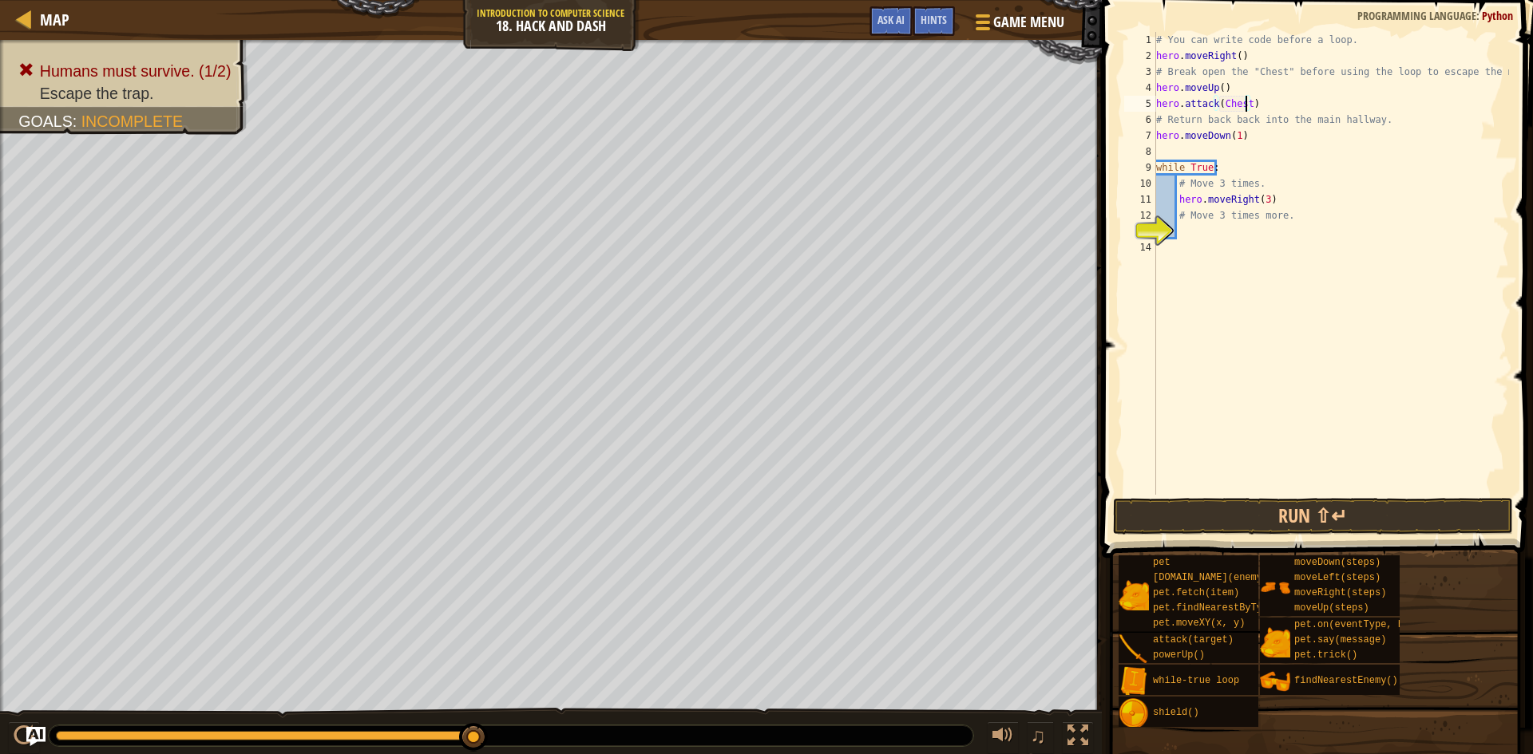
click at [1189, 148] on div "# You can write code before a loop. hero . moveRight ( ) # Break open the "Ches…" at bounding box center [1331, 279] width 356 height 495
type textarea "h"
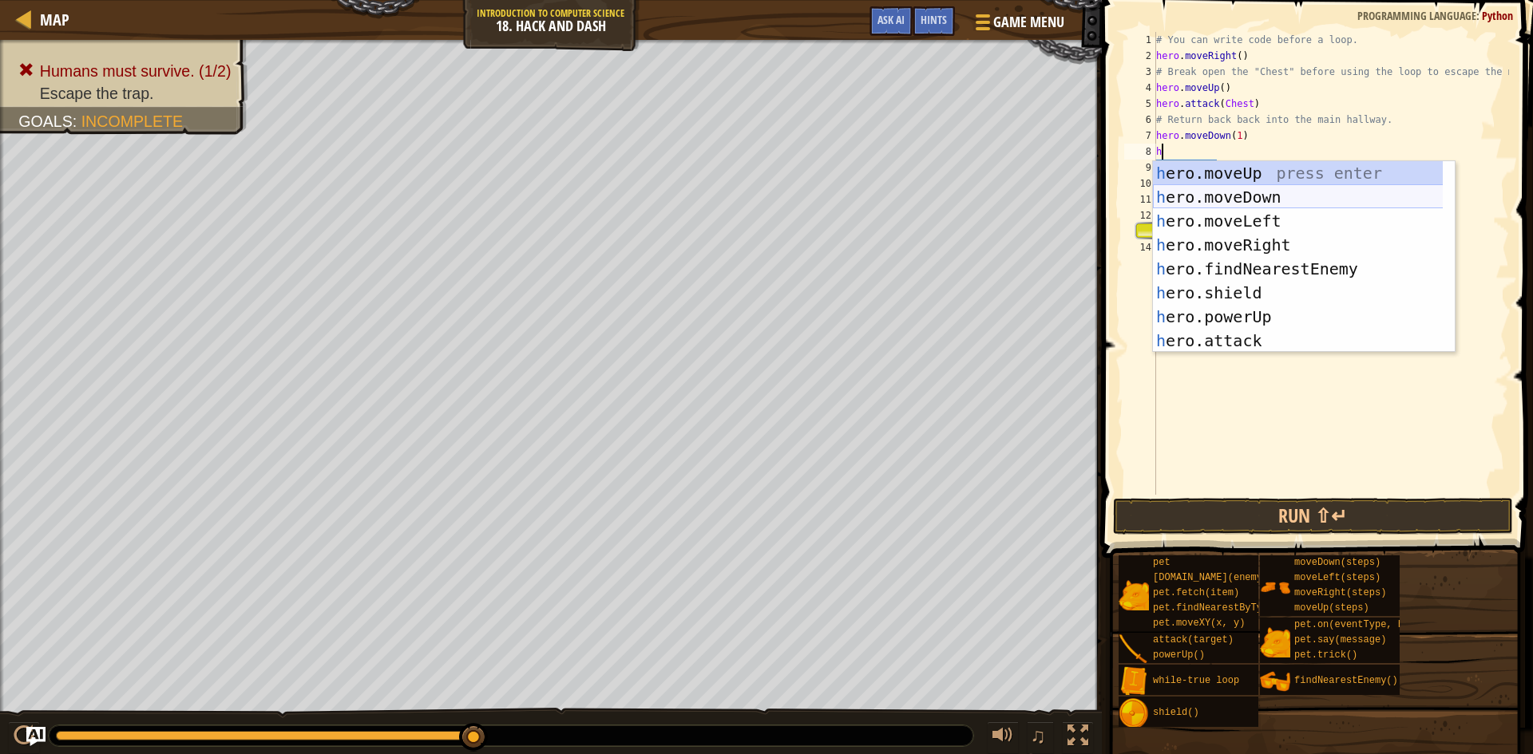
click at [1223, 192] on div "h ero.moveUp press enter h ero.moveDown press enter h ero.moveLeft press enter …" at bounding box center [1304, 280] width 302 height 239
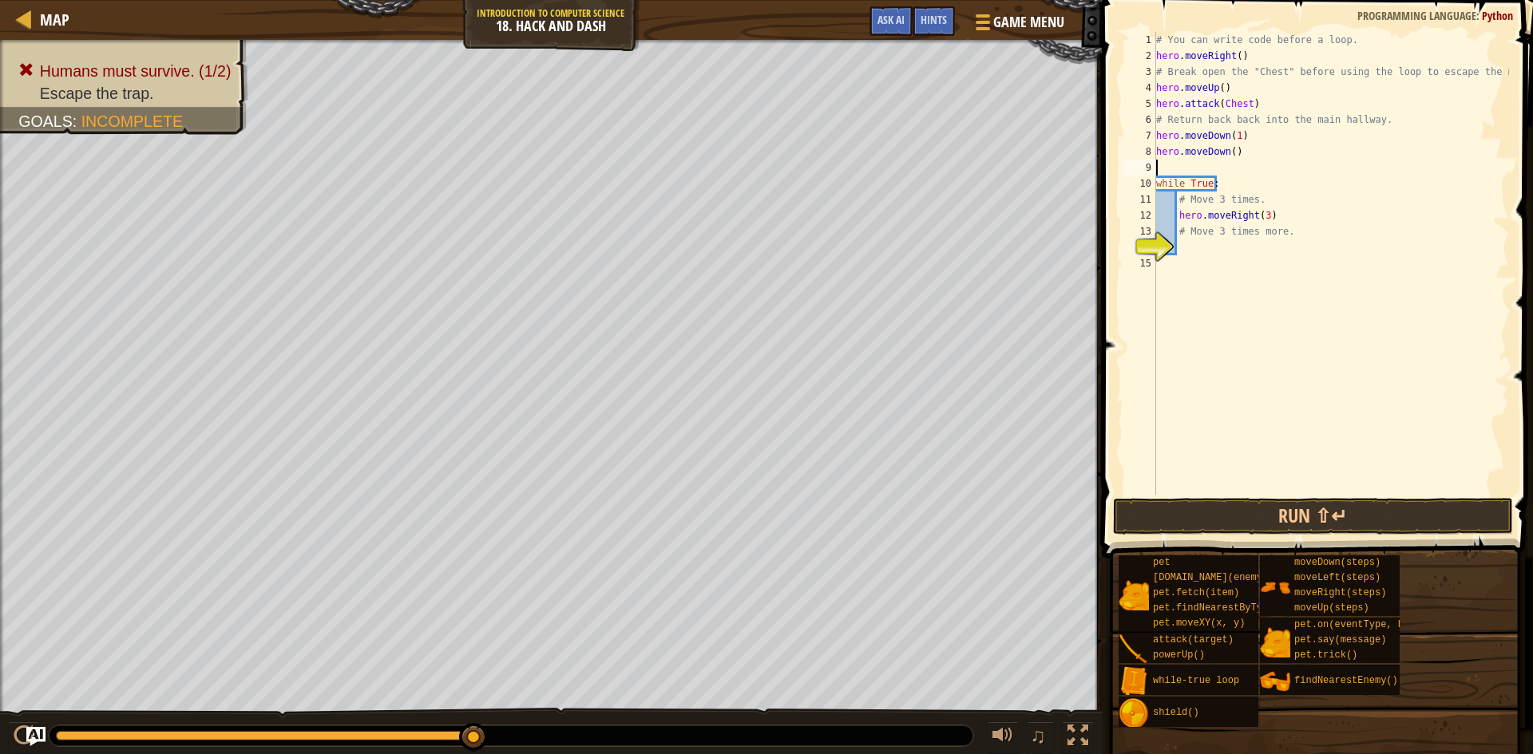
click at [1229, 151] on div "# You can write code before a loop. hero . moveRight ( ) # Break open the "Ches…" at bounding box center [1331, 279] width 356 height 495
type textarea "hero.moveDown(4)"
click at [1175, 166] on div "# You can write code before a loop. hero . moveRight ( ) # Break open the "Ches…" at bounding box center [1331, 279] width 356 height 495
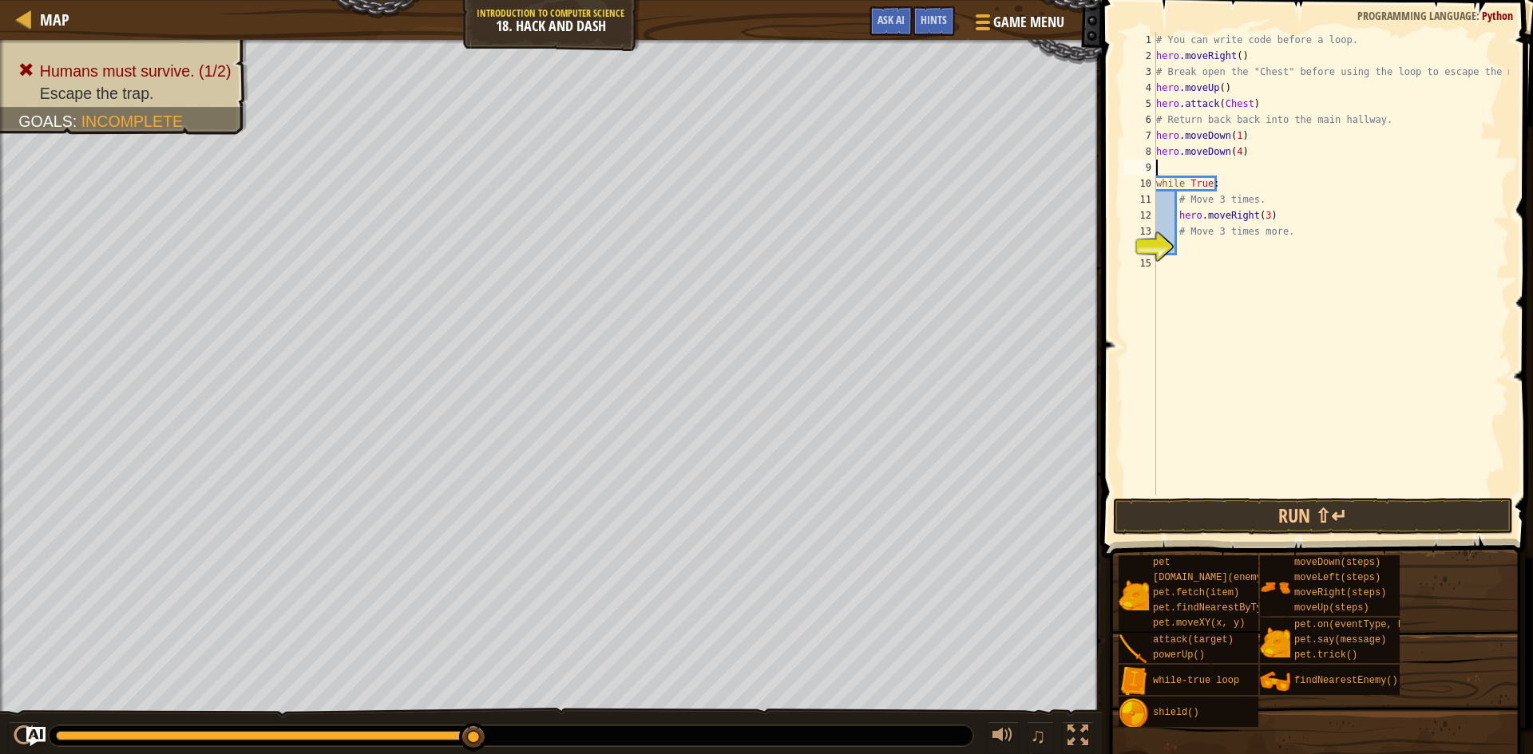
type textarea "h"
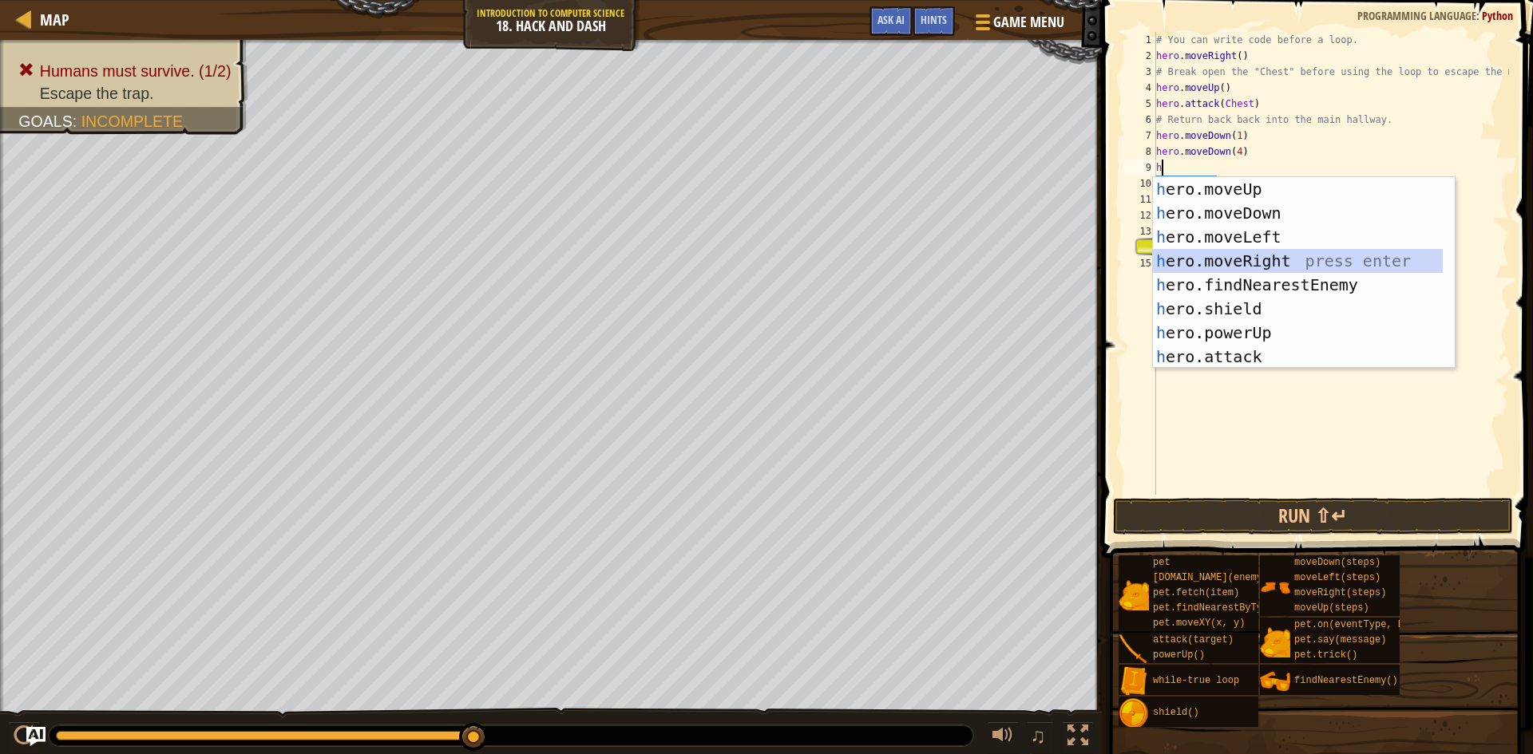
click at [1255, 255] on div "h ero.moveUp press enter h ero.moveDown press enter h ero.moveLeft press enter …" at bounding box center [1298, 296] width 290 height 239
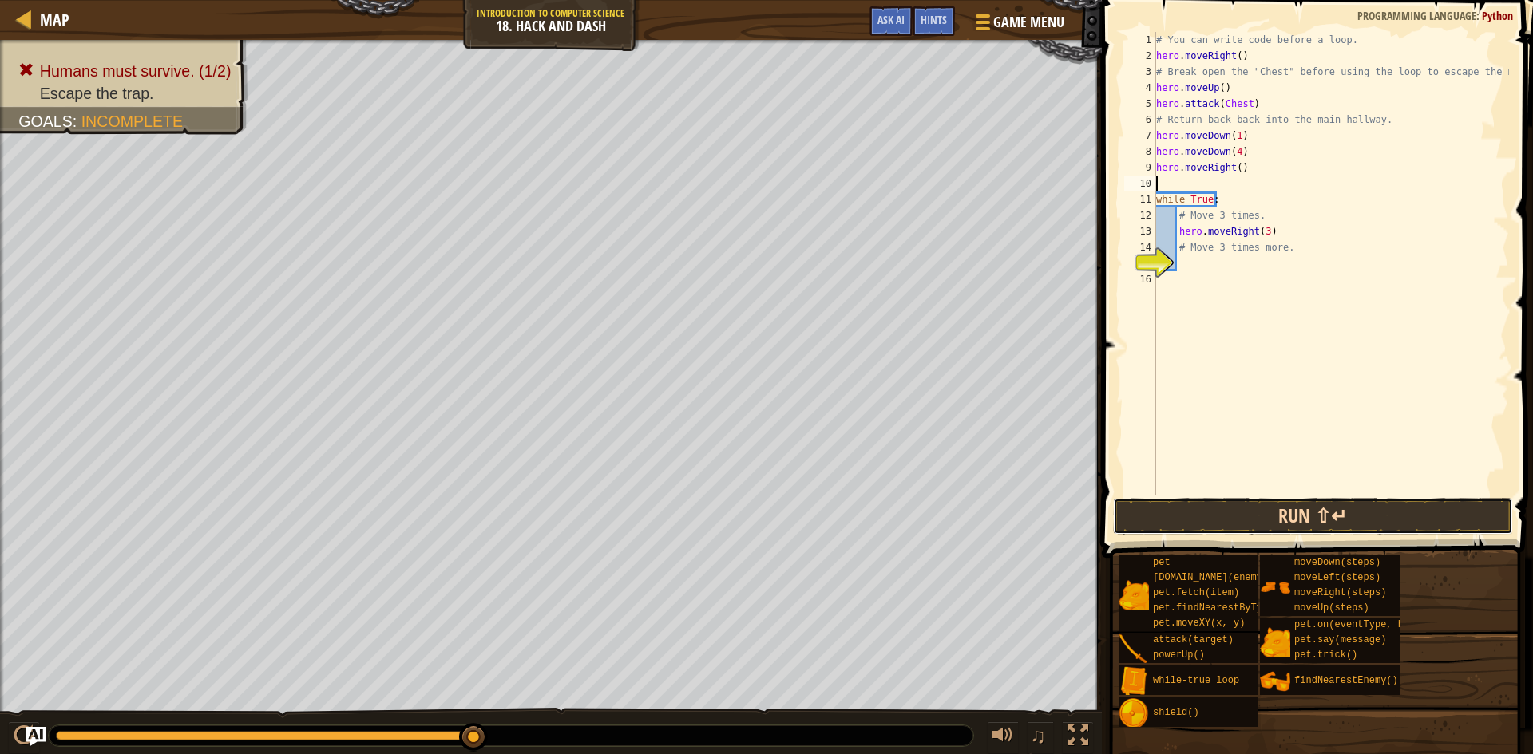
click at [1340, 527] on button "Run ⇧↵" at bounding box center [1313, 516] width 400 height 37
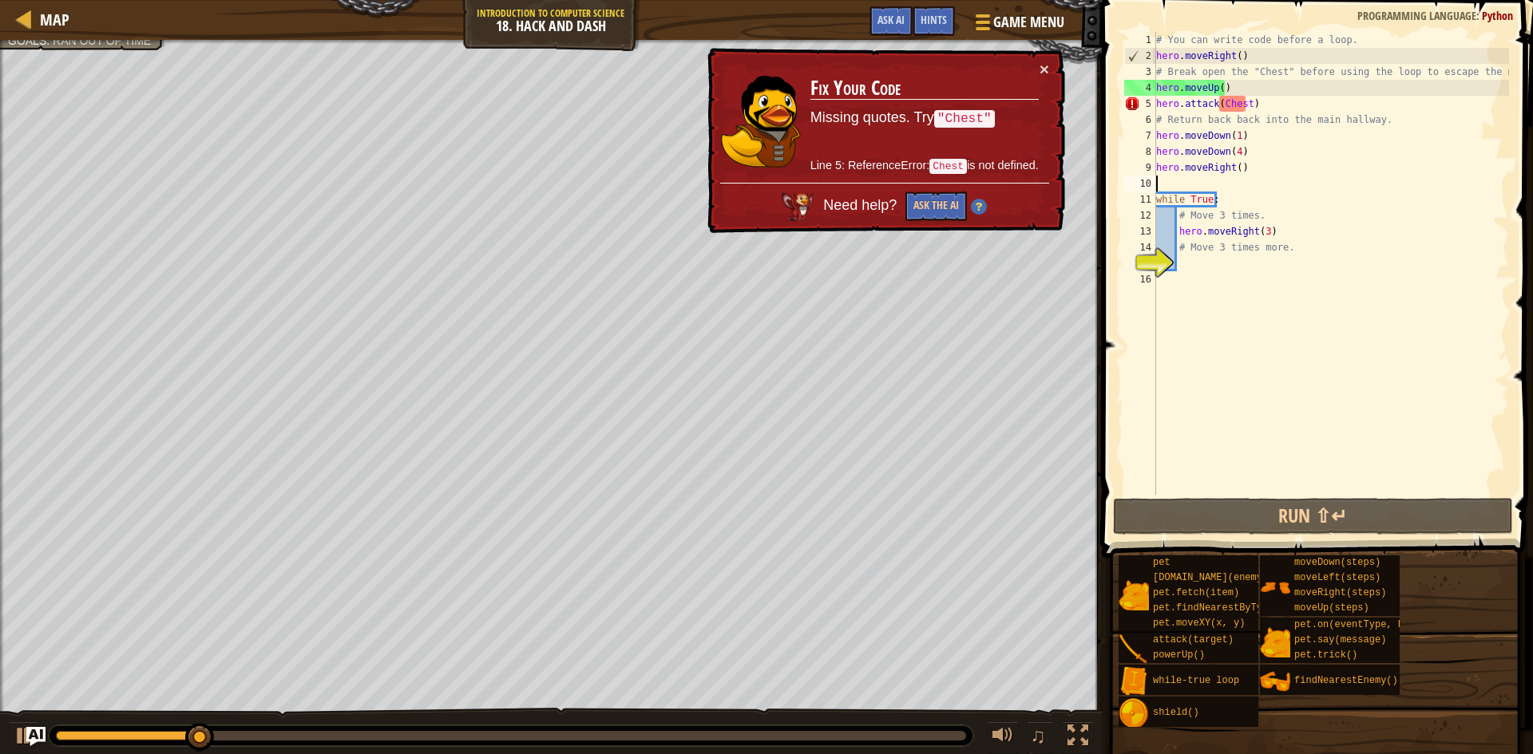
click at [1217, 104] on div "# You can write code before a loop. hero . moveRight ( ) # Break open the "Ches…" at bounding box center [1331, 279] width 356 height 495
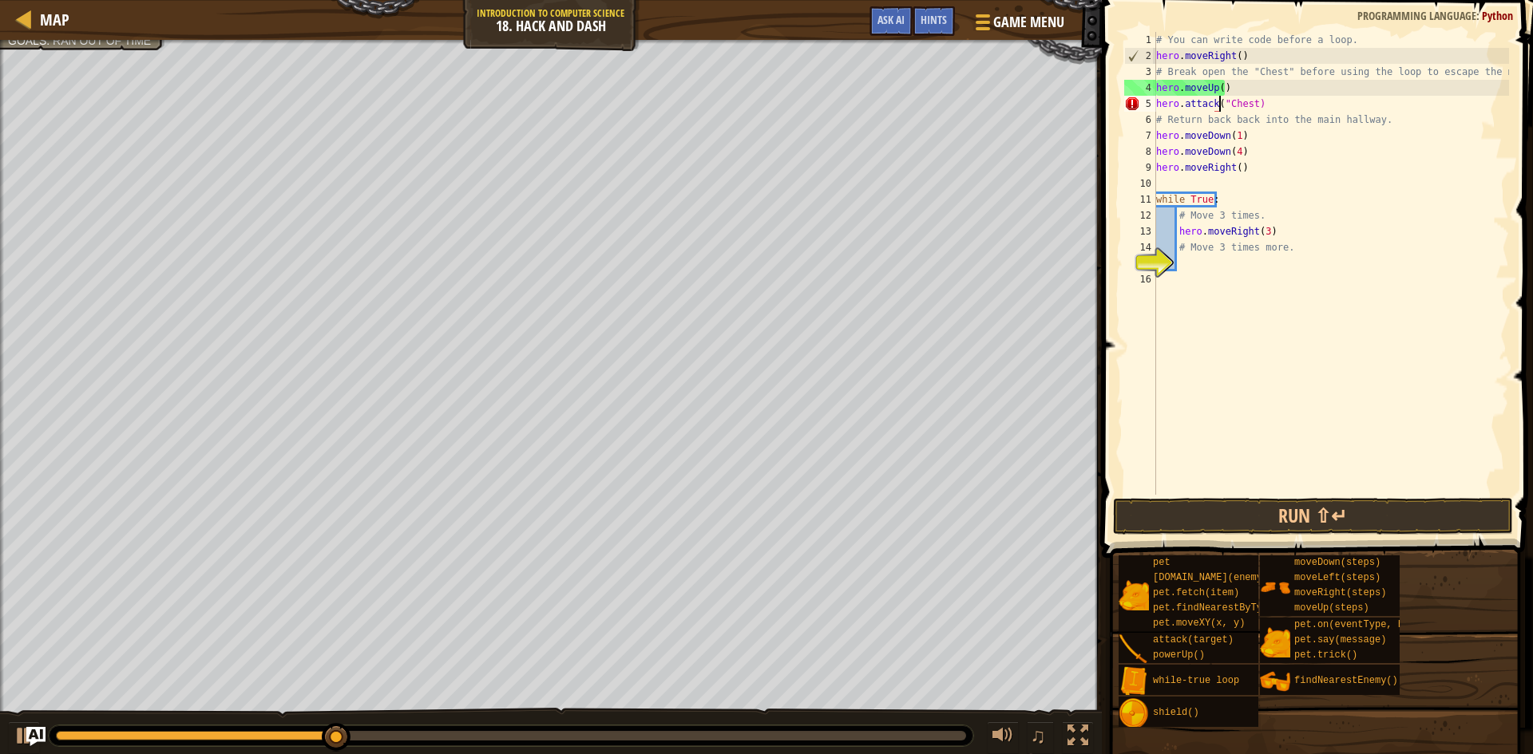
drag, startPoint x: 1217, startPoint y: 104, endPoint x: 1248, endPoint y: 97, distance: 31.0
click at [1248, 97] on div "# You can write code before a loop. hero . moveRight ( ) # Break open the "Ches…" at bounding box center [1331, 279] width 356 height 495
click at [1251, 103] on div "# You can write code before a loop. hero . moveRight ( ) # Break open the "Ches…" at bounding box center [1331, 279] width 356 height 495
drag, startPoint x: 1284, startPoint y: 502, endPoint x: 1304, endPoint y: 508, distance: 20.2
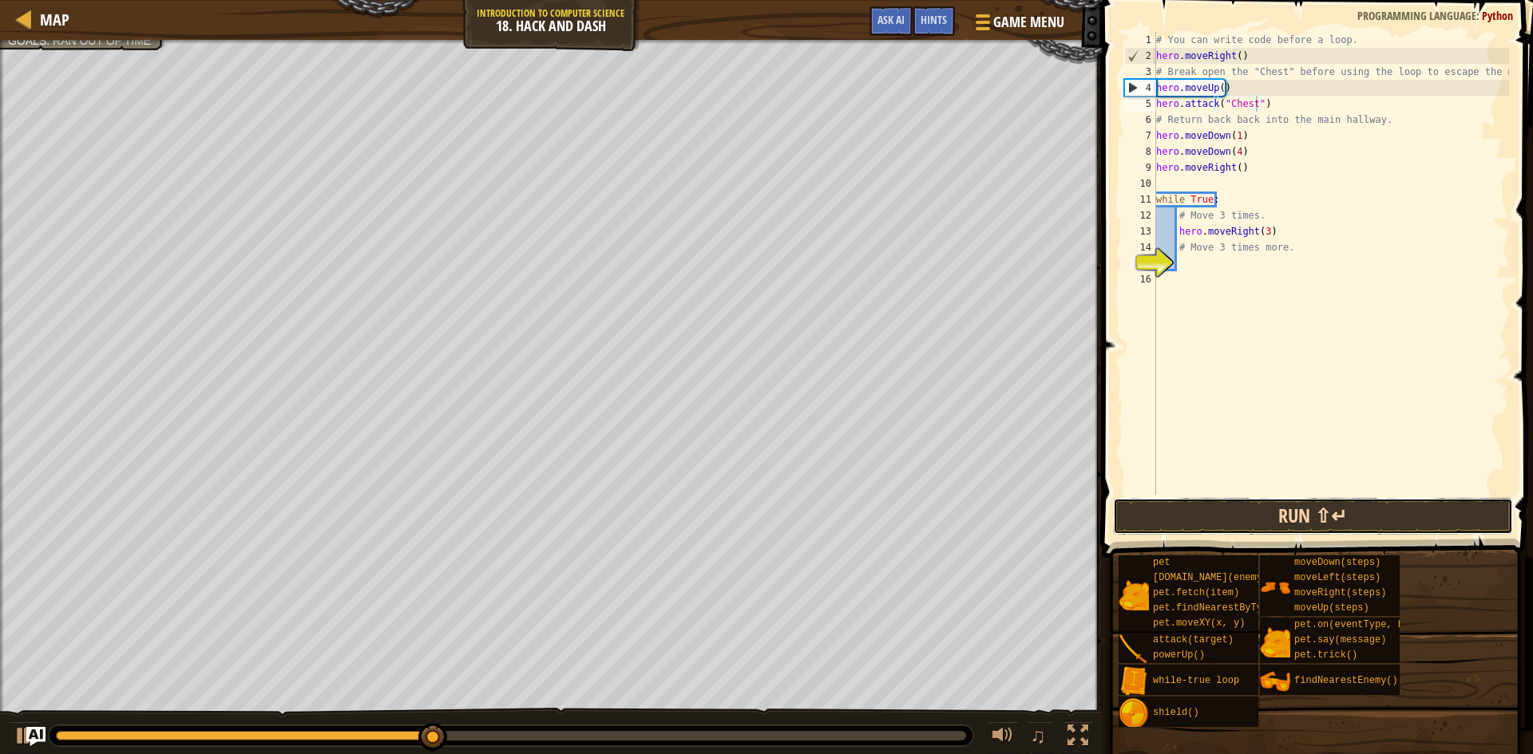
click at [1285, 502] on button "Run ⇧↵" at bounding box center [1313, 516] width 400 height 37
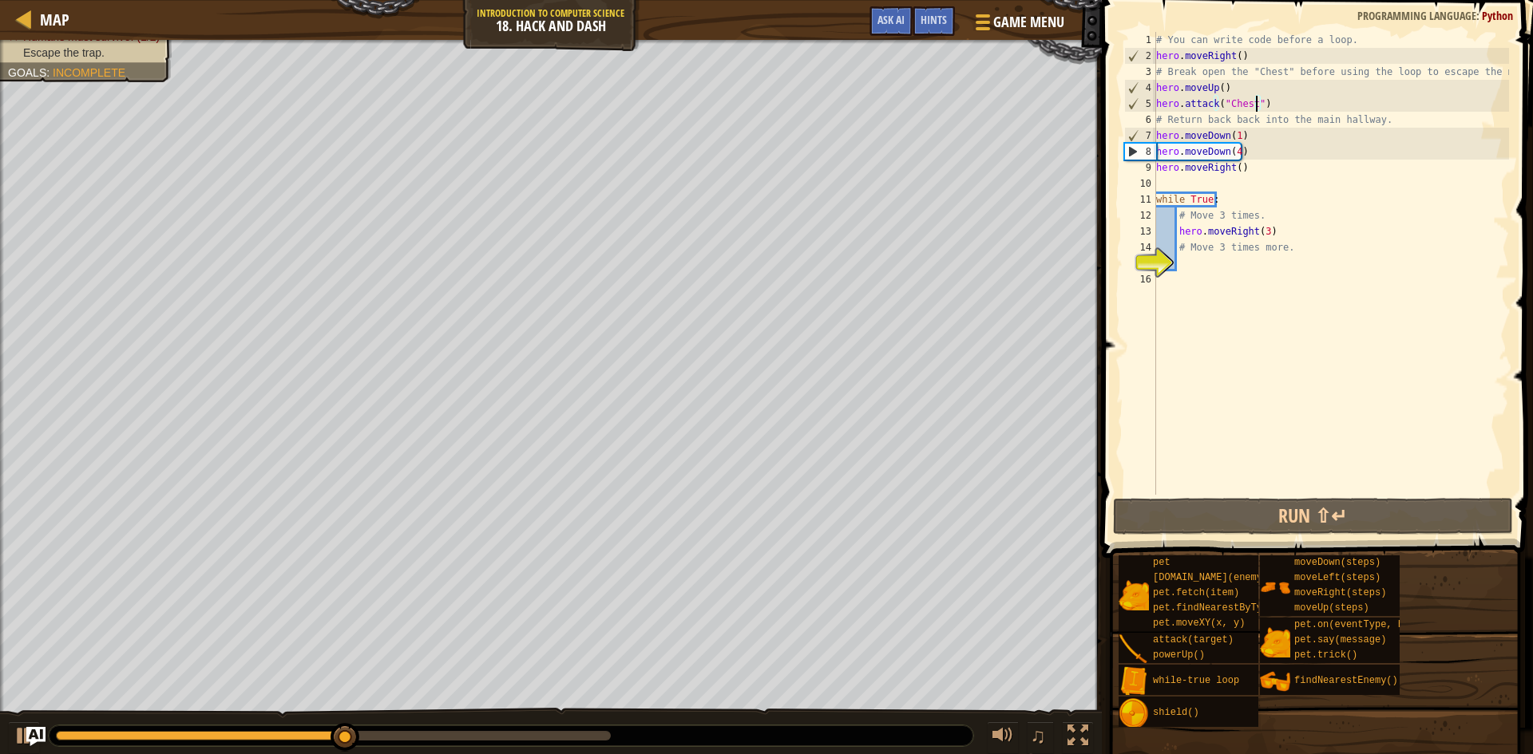
click at [1240, 131] on div "# You can write code before a loop. hero . moveRight ( ) # Break open the "Ches…" at bounding box center [1331, 279] width 356 height 495
type textarea "hero.moveDown(1)"
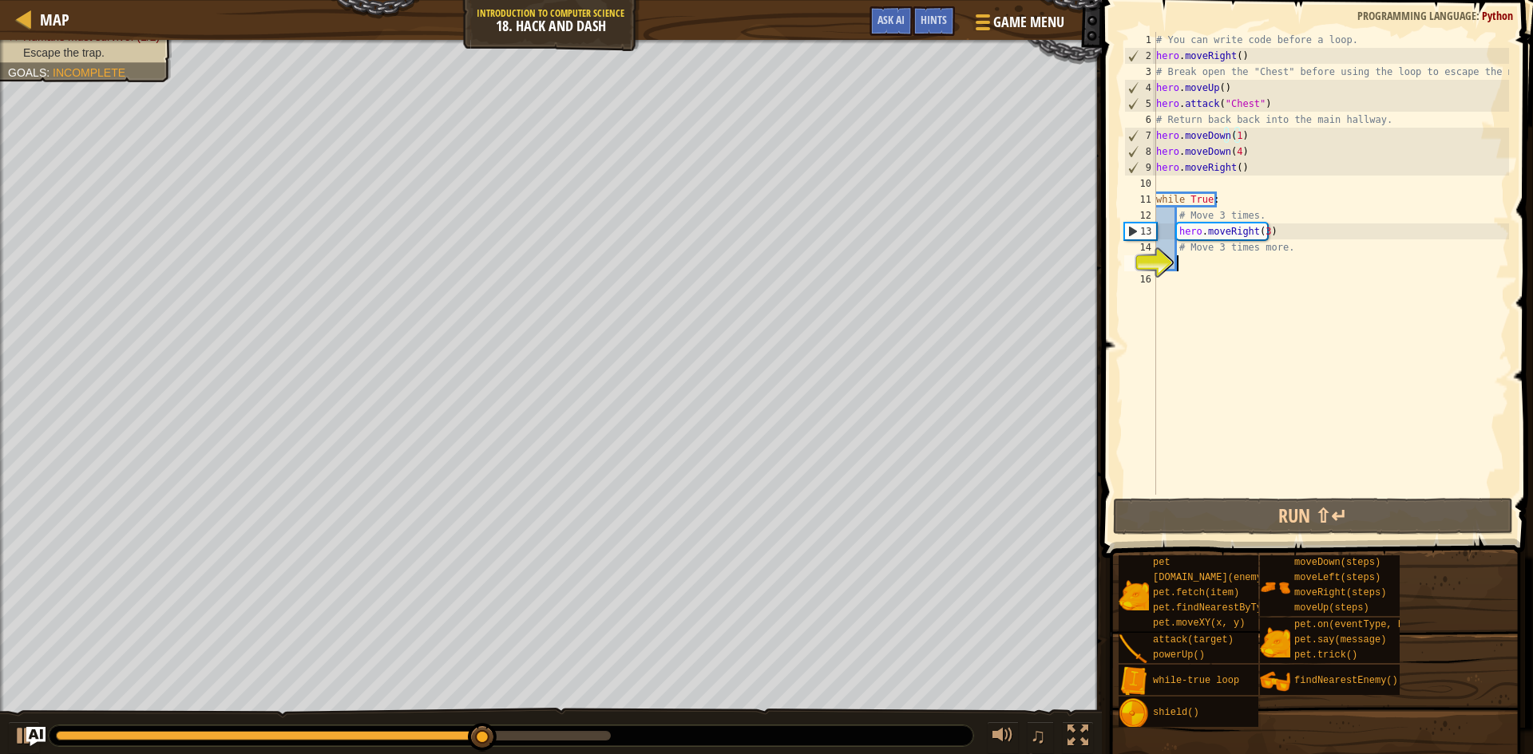
click at [1200, 259] on div "# You can write code before a loop. hero . moveRight ( ) # Break open the "Ches…" at bounding box center [1331, 279] width 356 height 495
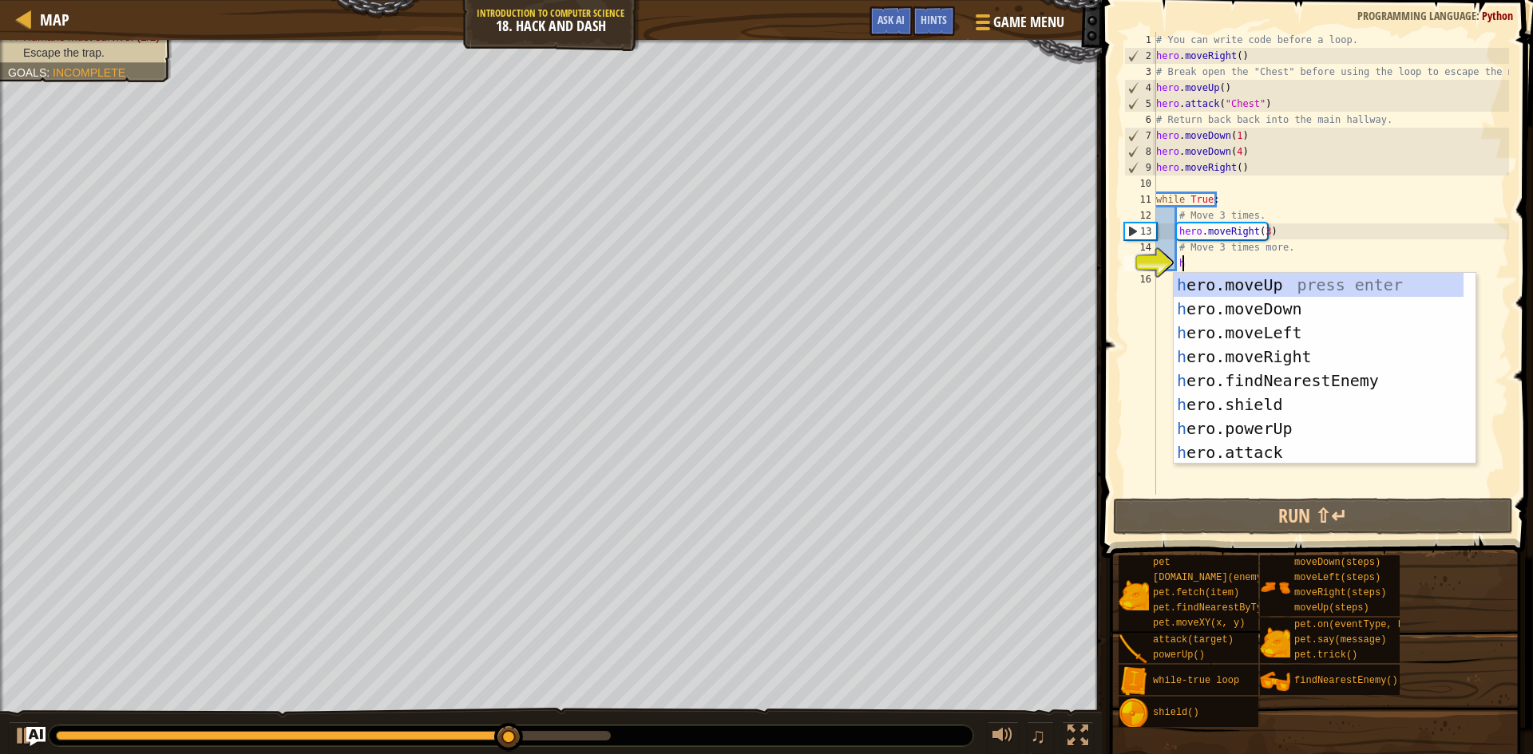
type textarea "h"
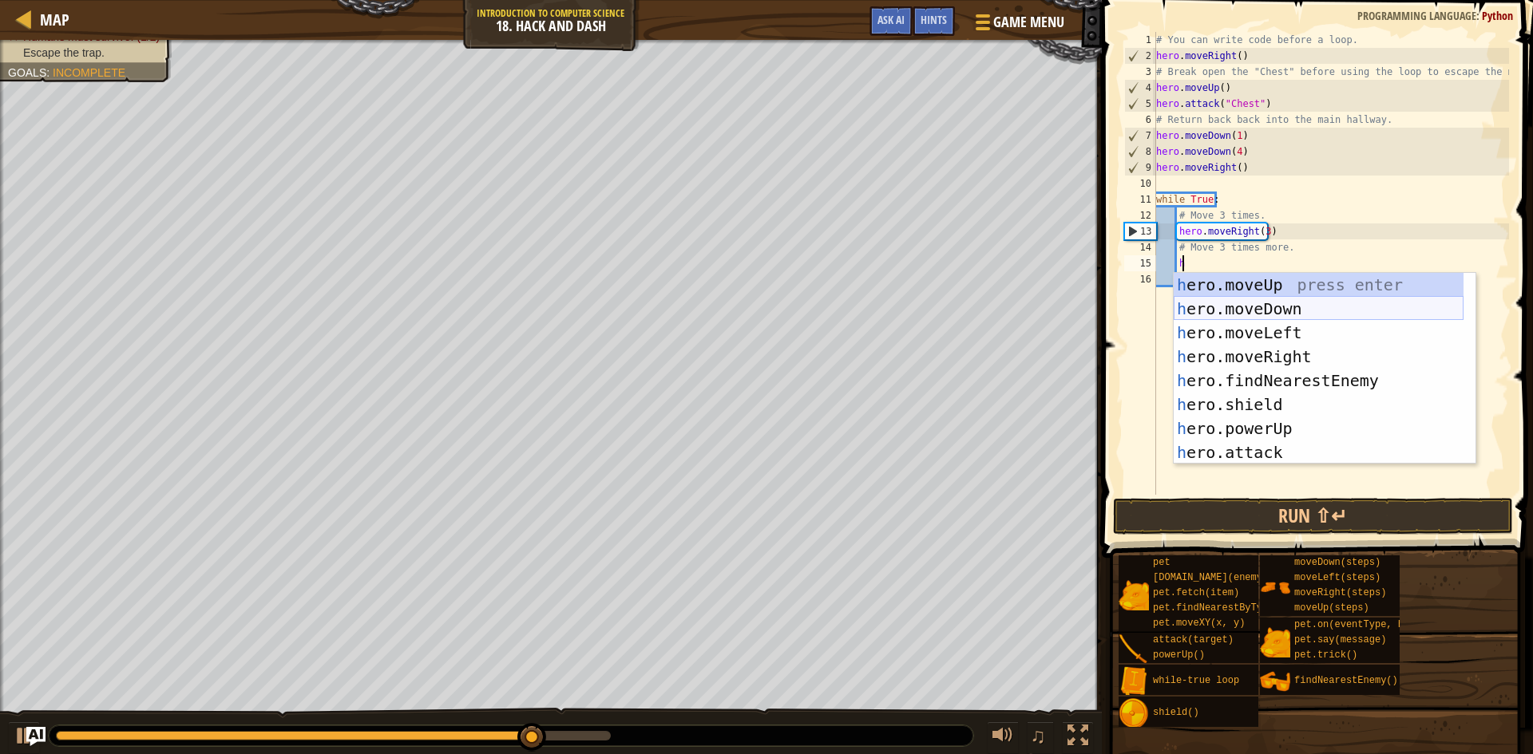
click at [1236, 308] on div "h ero.moveUp press enter h ero.moveDown press enter h ero.moveLeft press enter …" at bounding box center [1318, 392] width 290 height 239
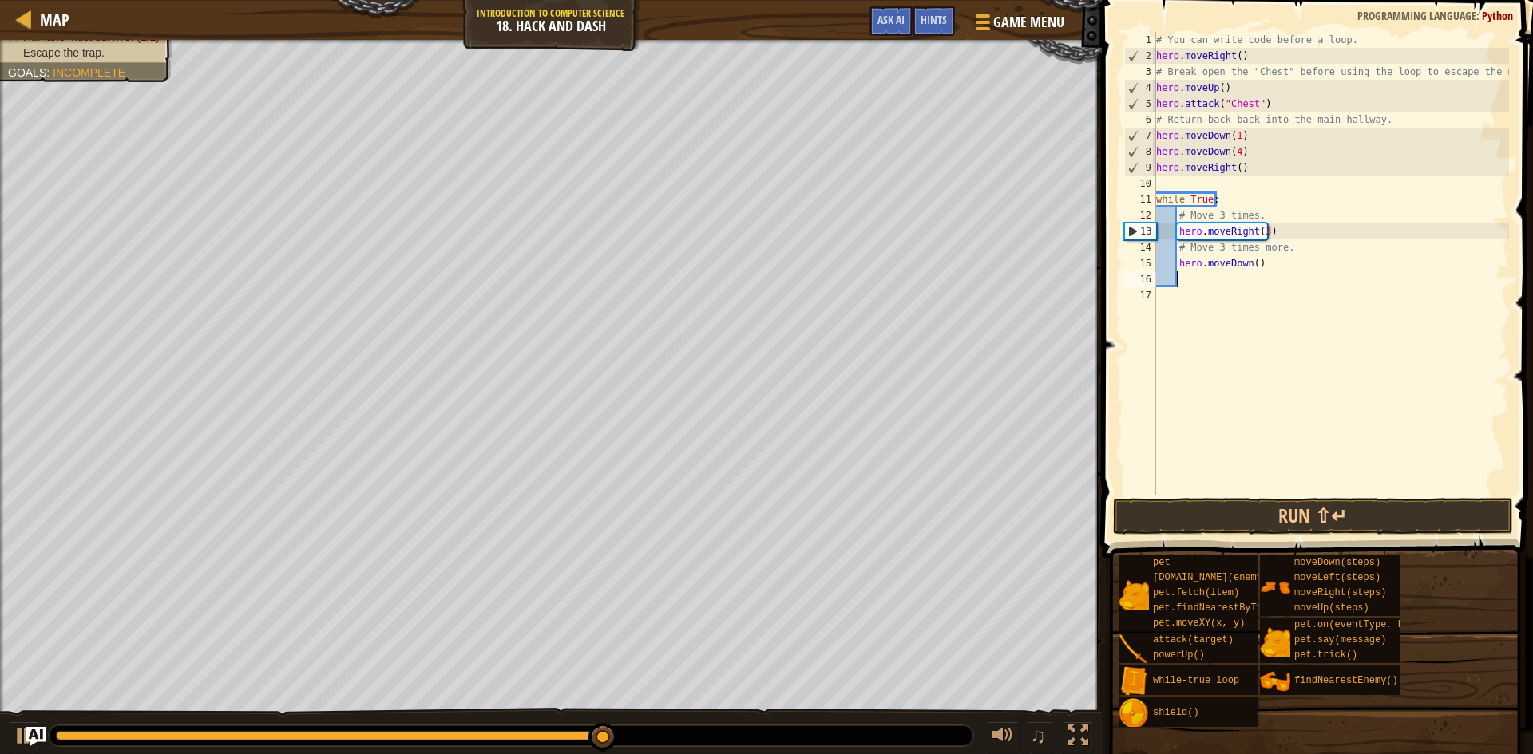
click at [1250, 264] on div "# You can write code before a loop. hero . moveRight ( ) # Break open the "Ches…" at bounding box center [1331, 279] width 356 height 495
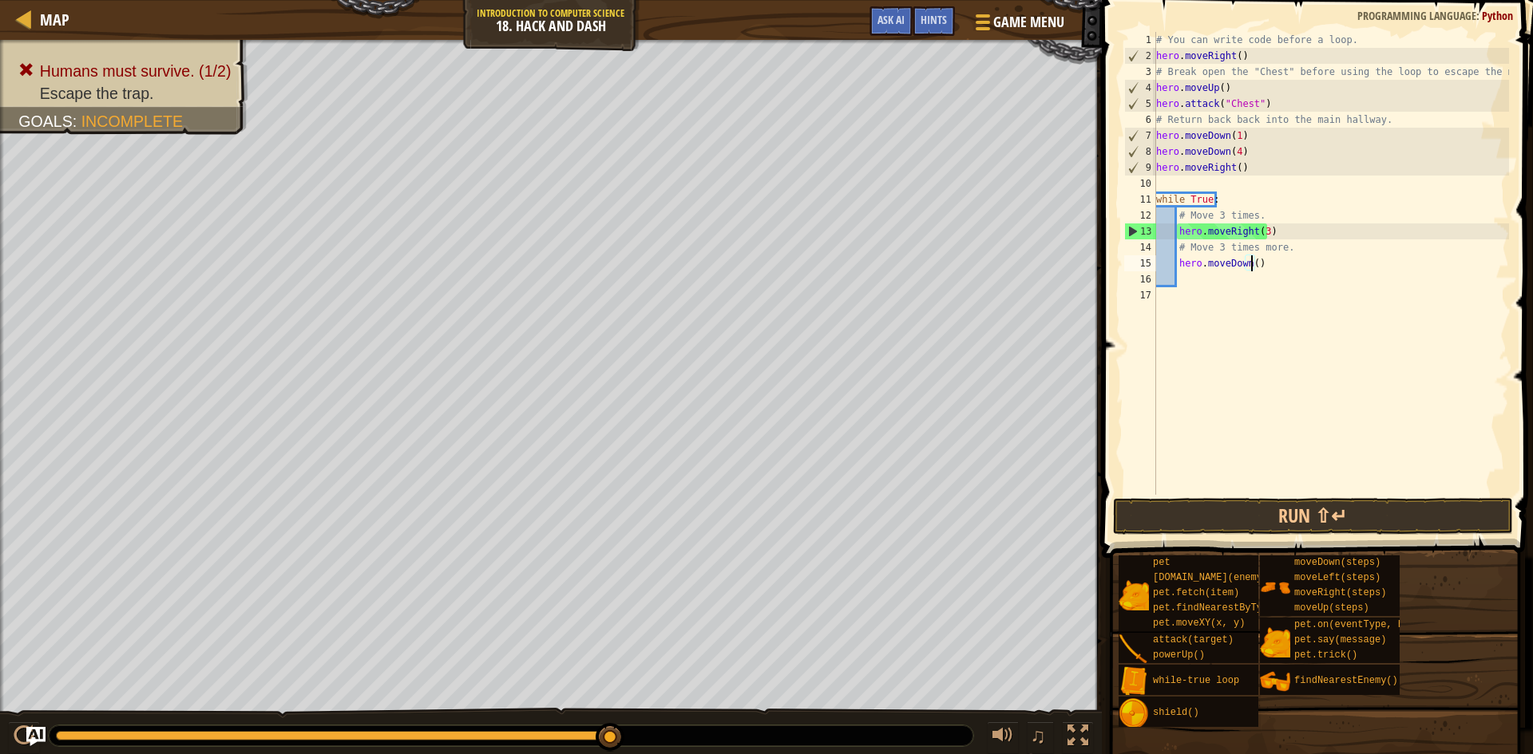
type textarea "hero.moveDown(3)"
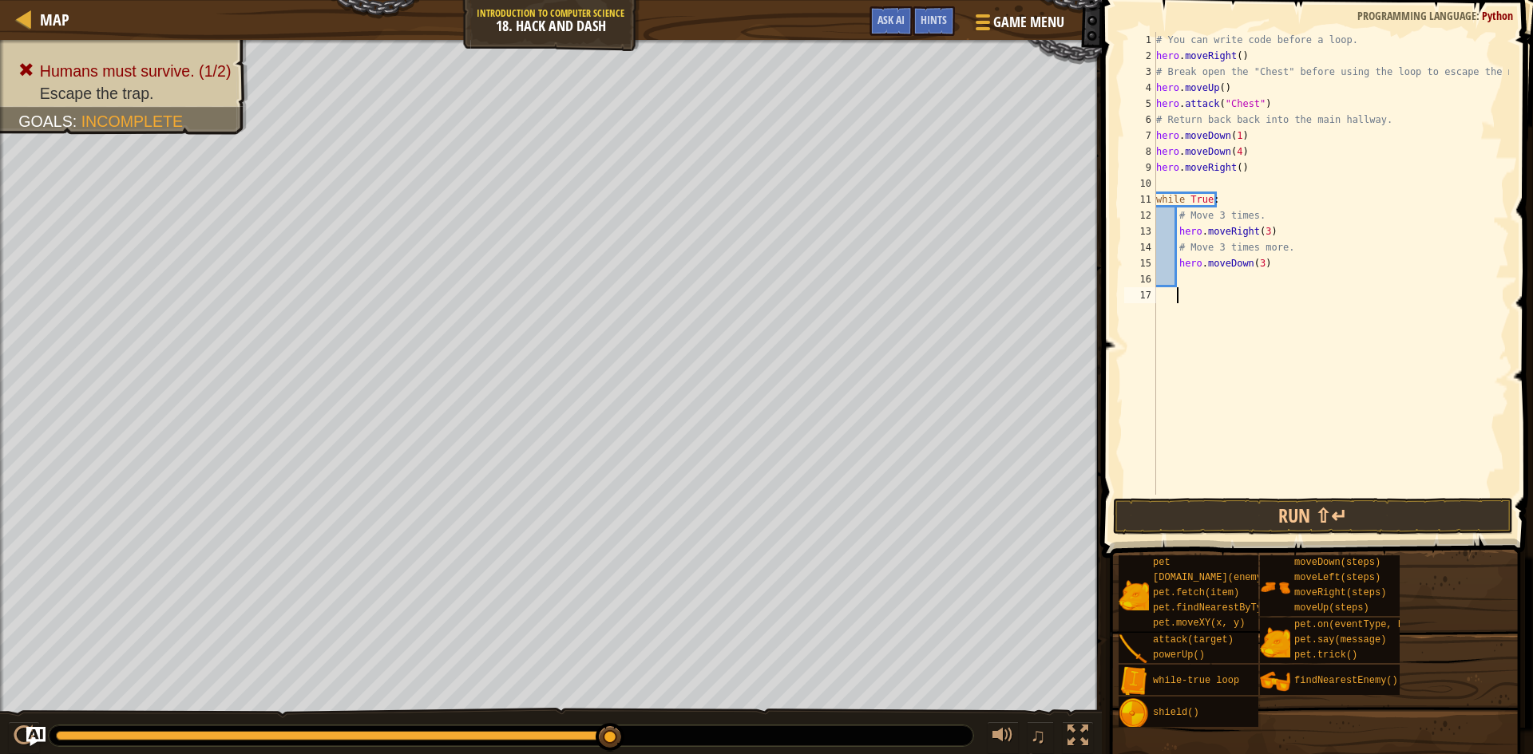
click at [1217, 290] on div "# You can write code before a loop. hero . moveRight ( ) # Break open the "Ches…" at bounding box center [1331, 279] width 356 height 495
click at [1221, 277] on div "# You can write code before a loop. hero . moveRight ( ) # Break open the "Ches…" at bounding box center [1331, 279] width 356 height 495
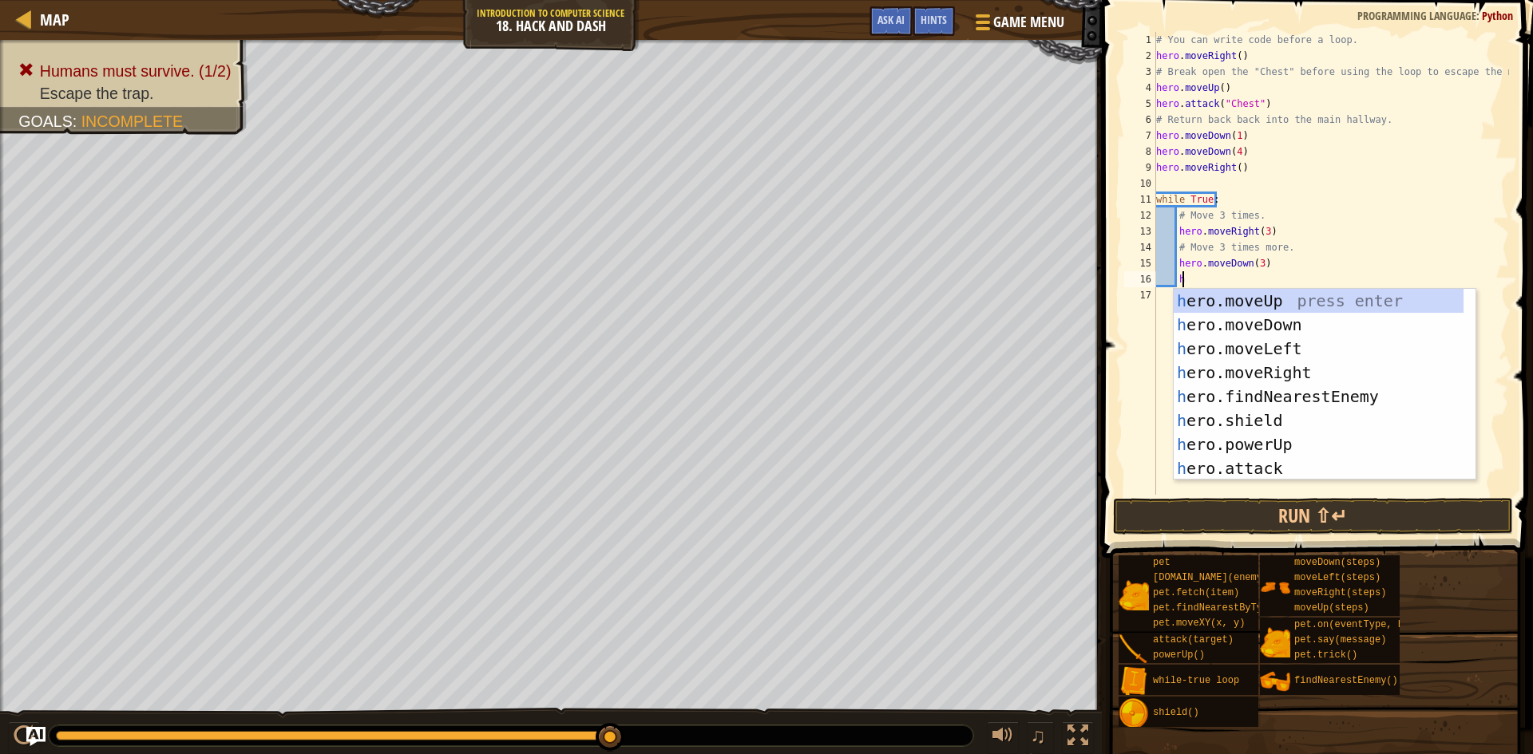
click at [1238, 133] on div "# You can write code before a loop. hero . moveRight ( ) # Break open the "Ches…" at bounding box center [1331, 279] width 356 height 495
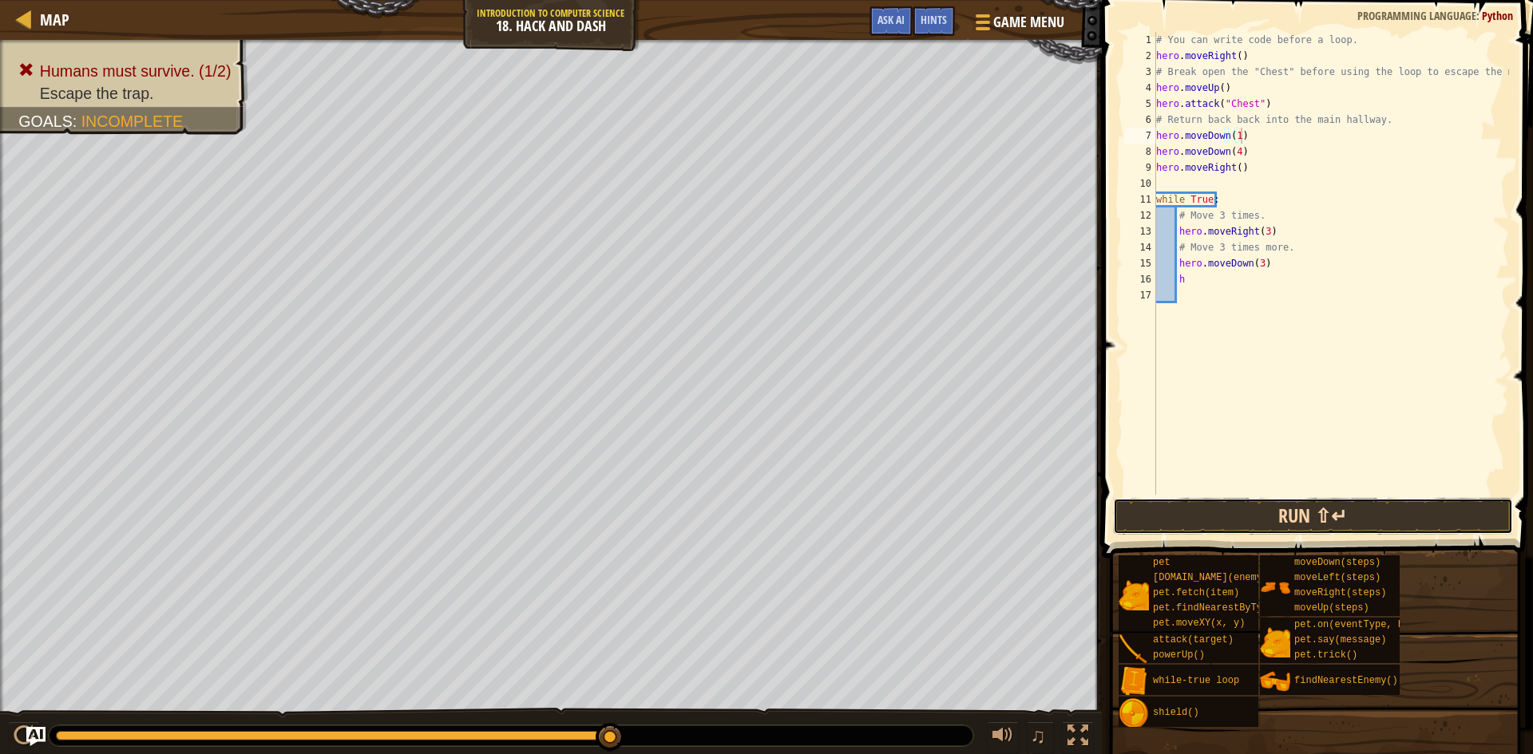
click at [1315, 511] on button "Run ⇧↵" at bounding box center [1313, 516] width 400 height 37
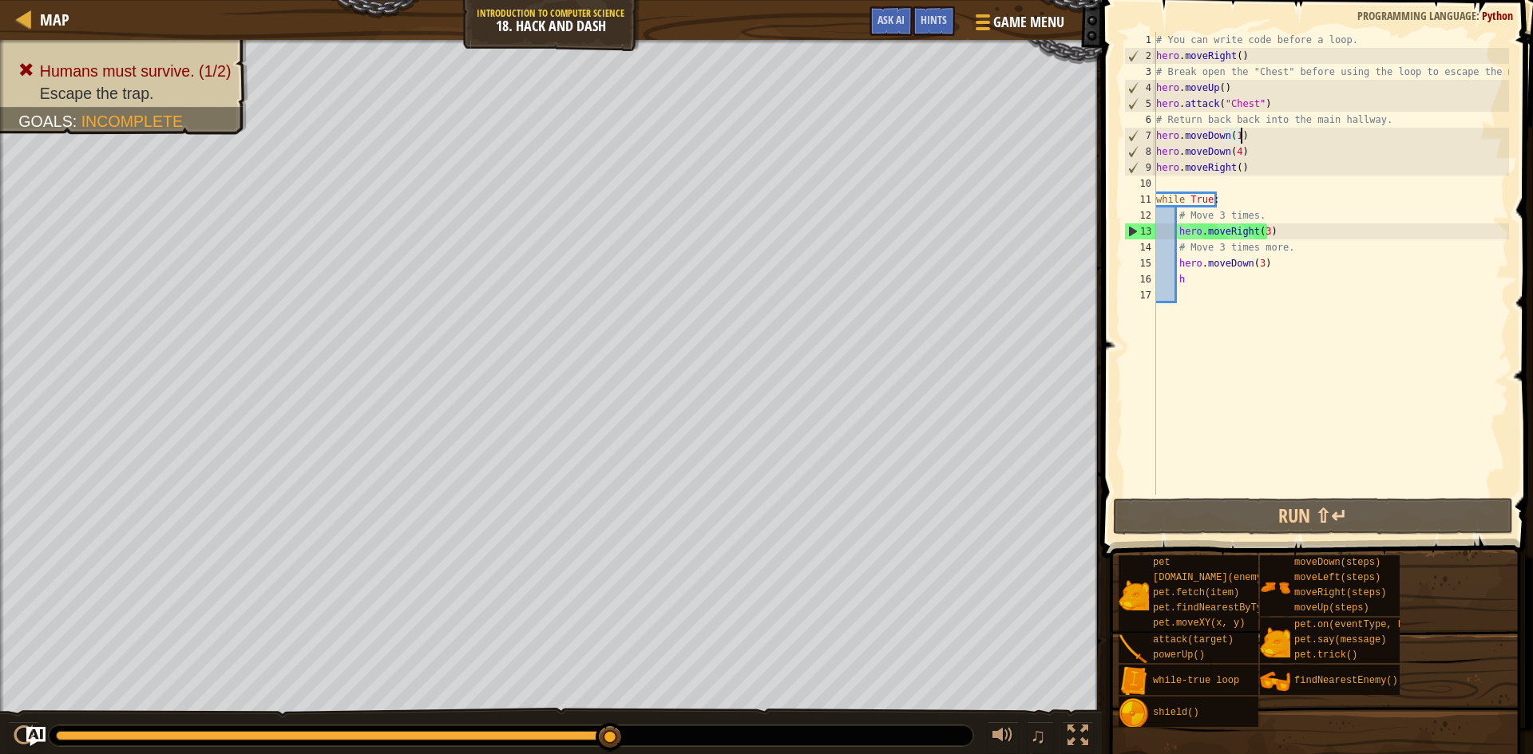
click at [1261, 232] on div "# You can write code before a loop. hero . moveRight ( ) # Break open the "Ches…" at bounding box center [1331, 279] width 356 height 495
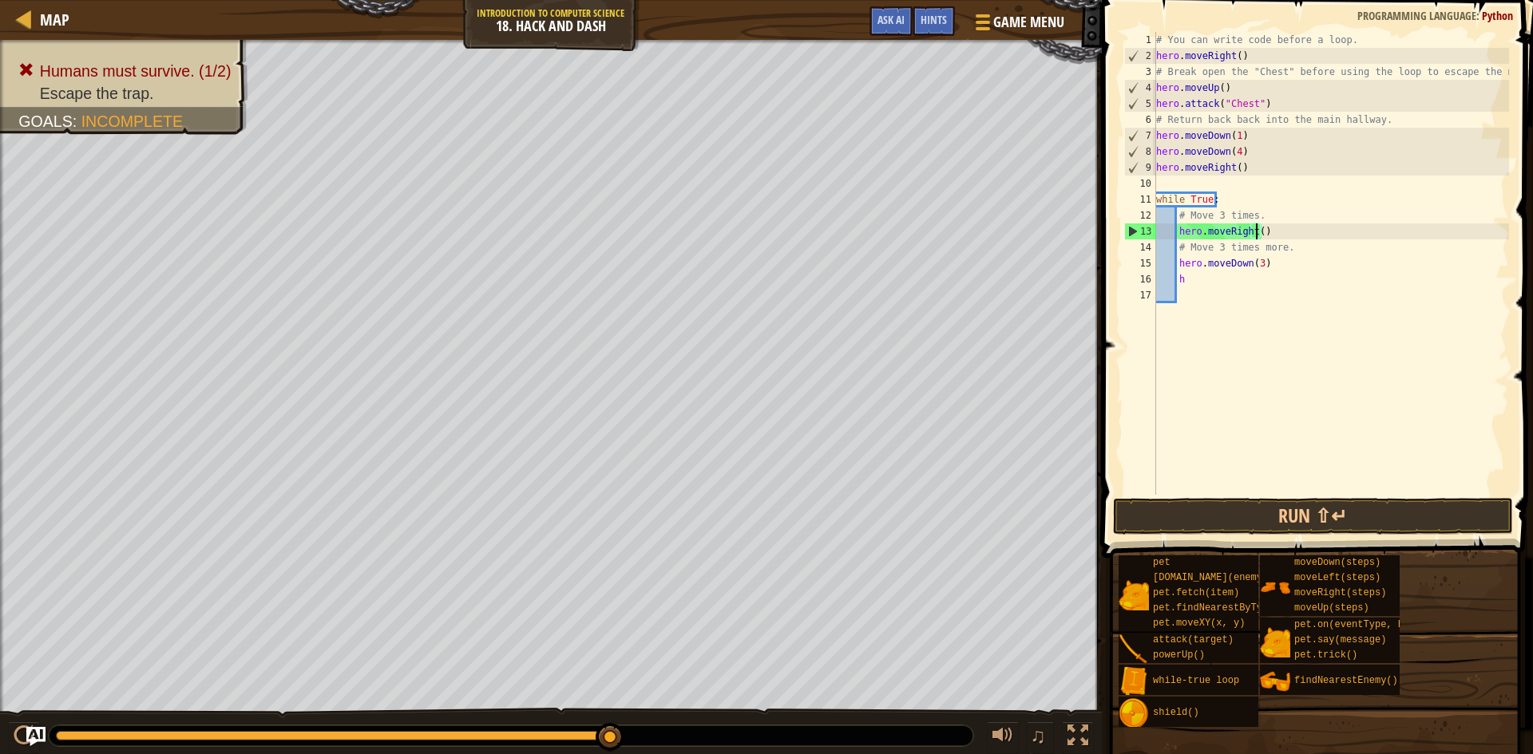
scroll to position [7, 8]
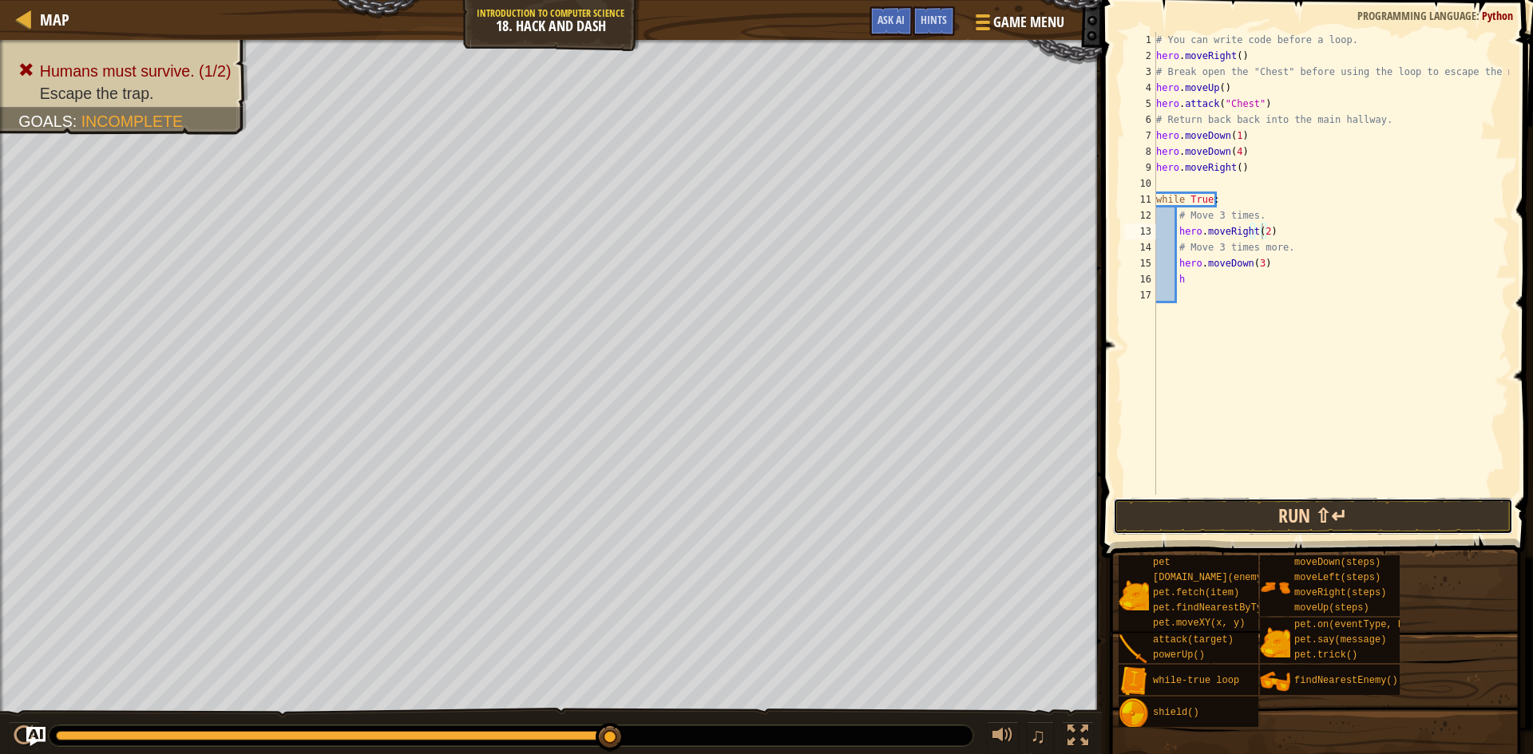
click at [1330, 515] on button "Run ⇧↵" at bounding box center [1313, 516] width 400 height 37
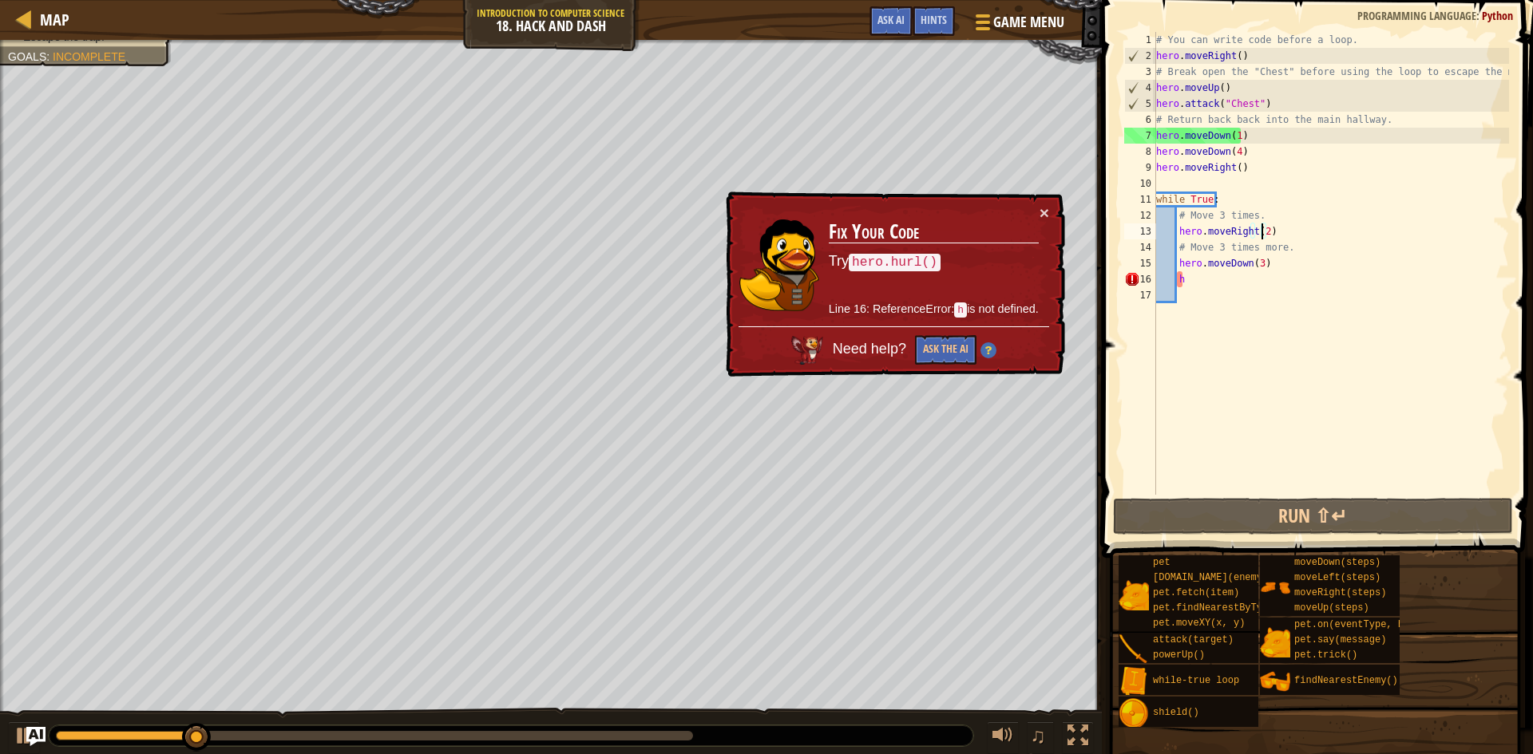
click at [1196, 272] on div "# You can write code before a loop. hero . moveRight ( ) # Break open the "Ches…" at bounding box center [1331, 279] width 356 height 495
type textarea "h"
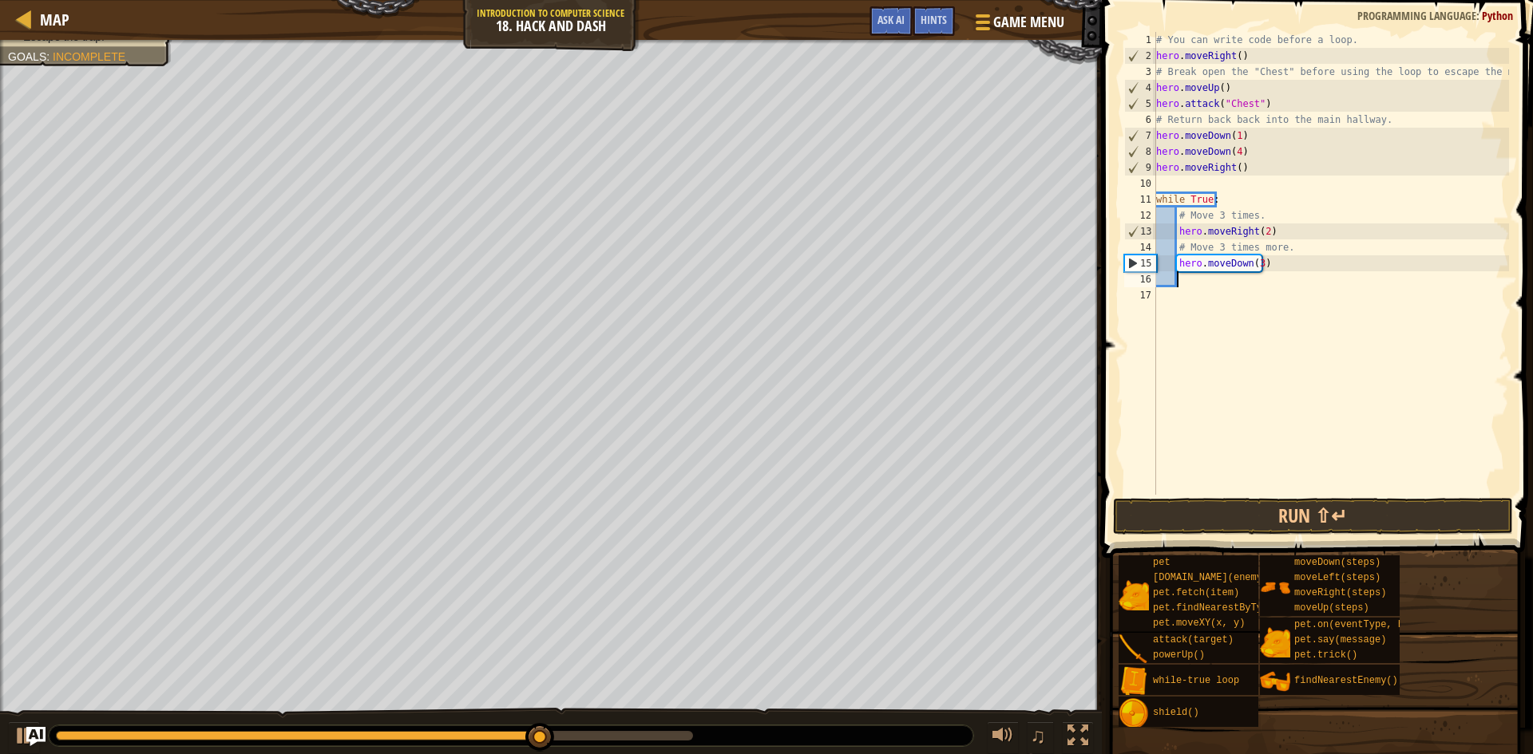
type textarea "h"
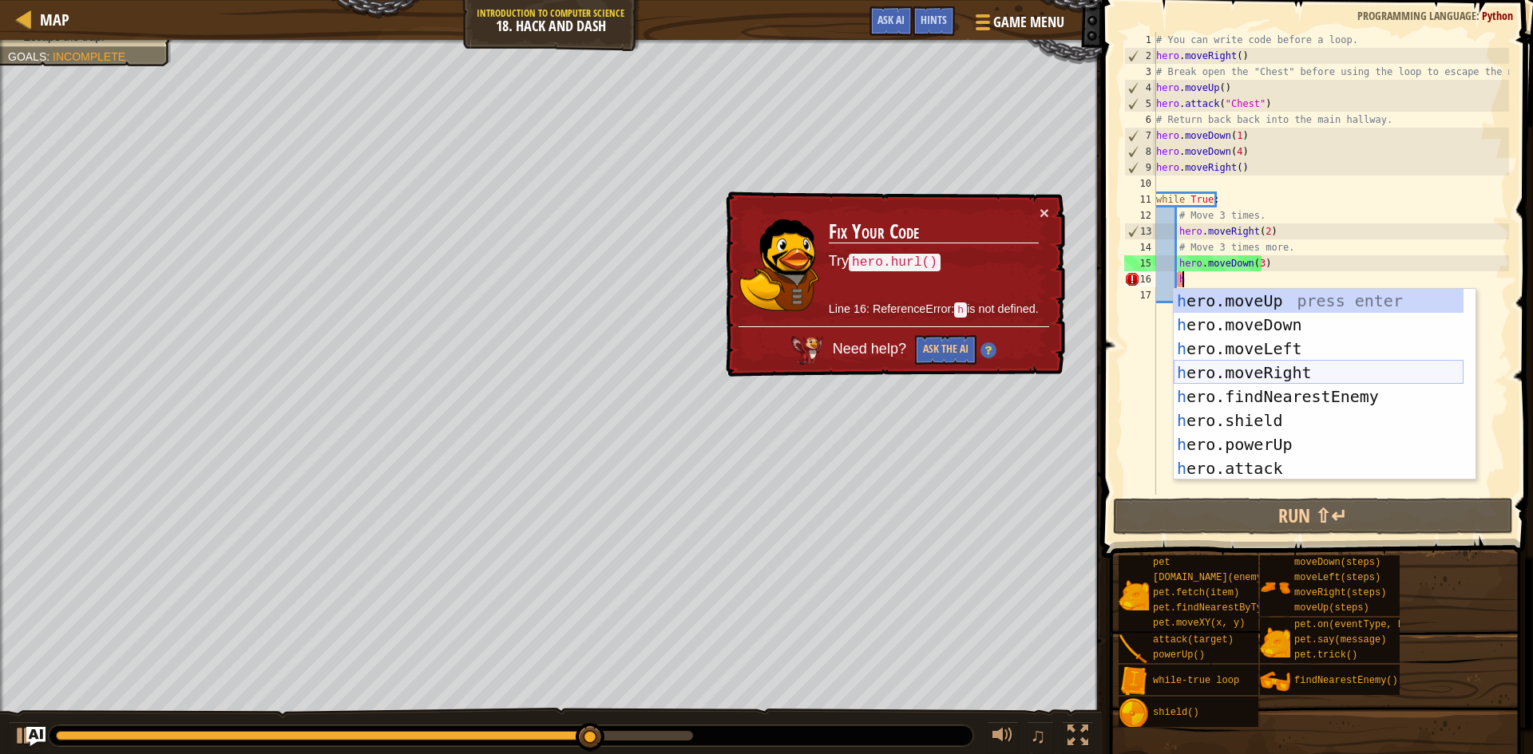
click at [1238, 371] on div "h ero.moveUp press enter h ero.moveDown press enter h ero.moveLeft press enter …" at bounding box center [1318, 408] width 290 height 239
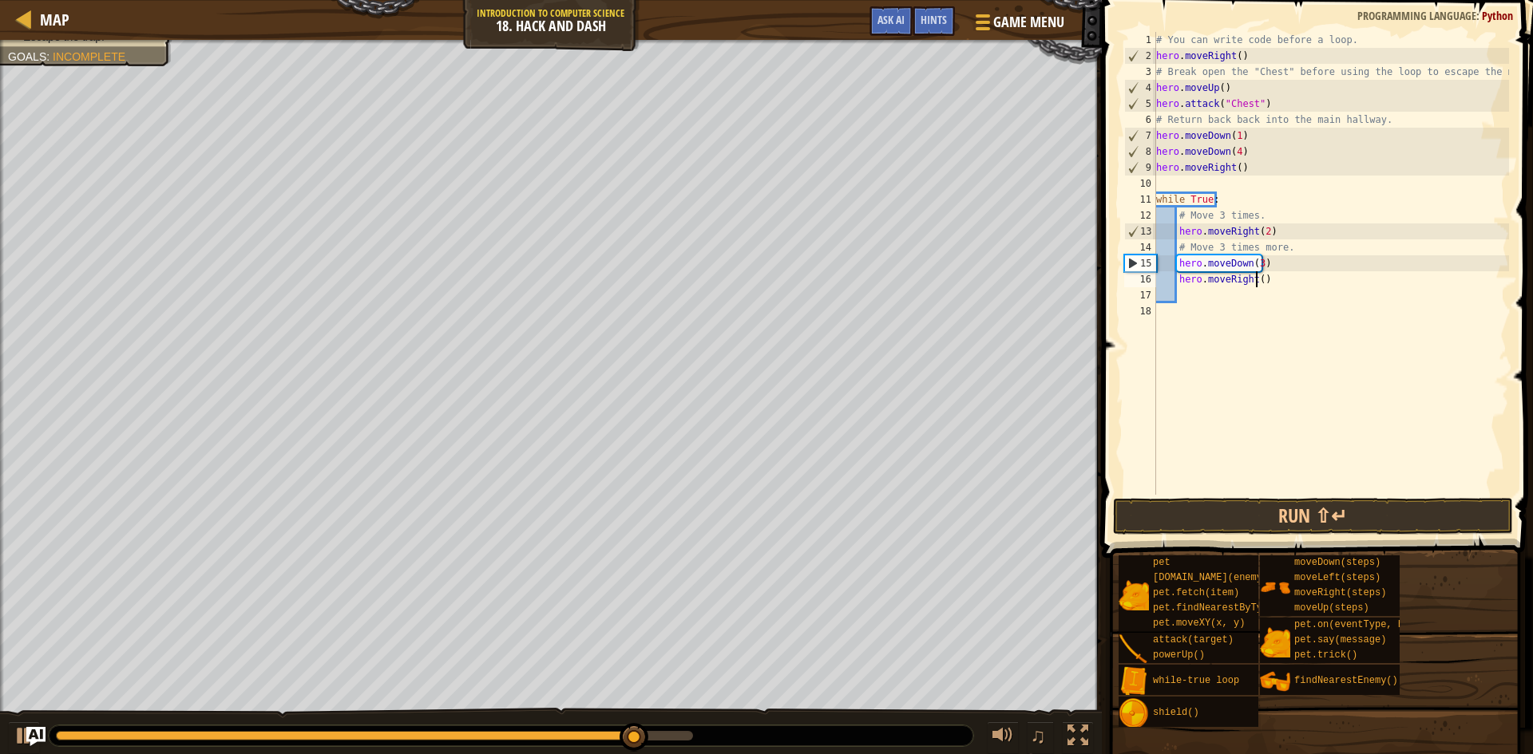
click at [1256, 280] on div "# You can write code before a loop. hero . moveRight ( ) # Break open the "Ches…" at bounding box center [1331, 279] width 356 height 495
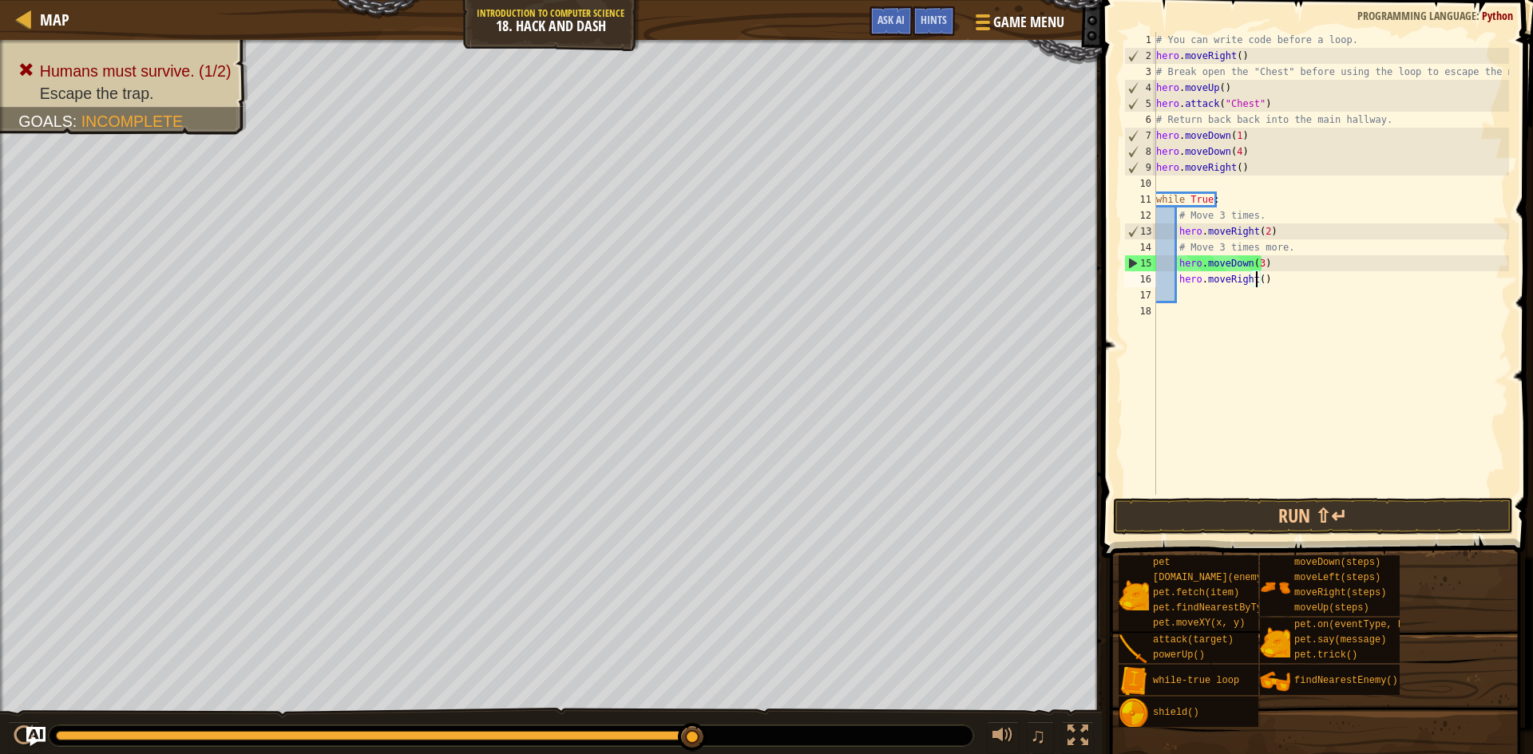
type textarea "hero.moveRight(3)"
click at [1205, 298] on div "# You can write code before a loop. hero . moveRight ( ) # Break open the "Ches…" at bounding box center [1331, 279] width 356 height 495
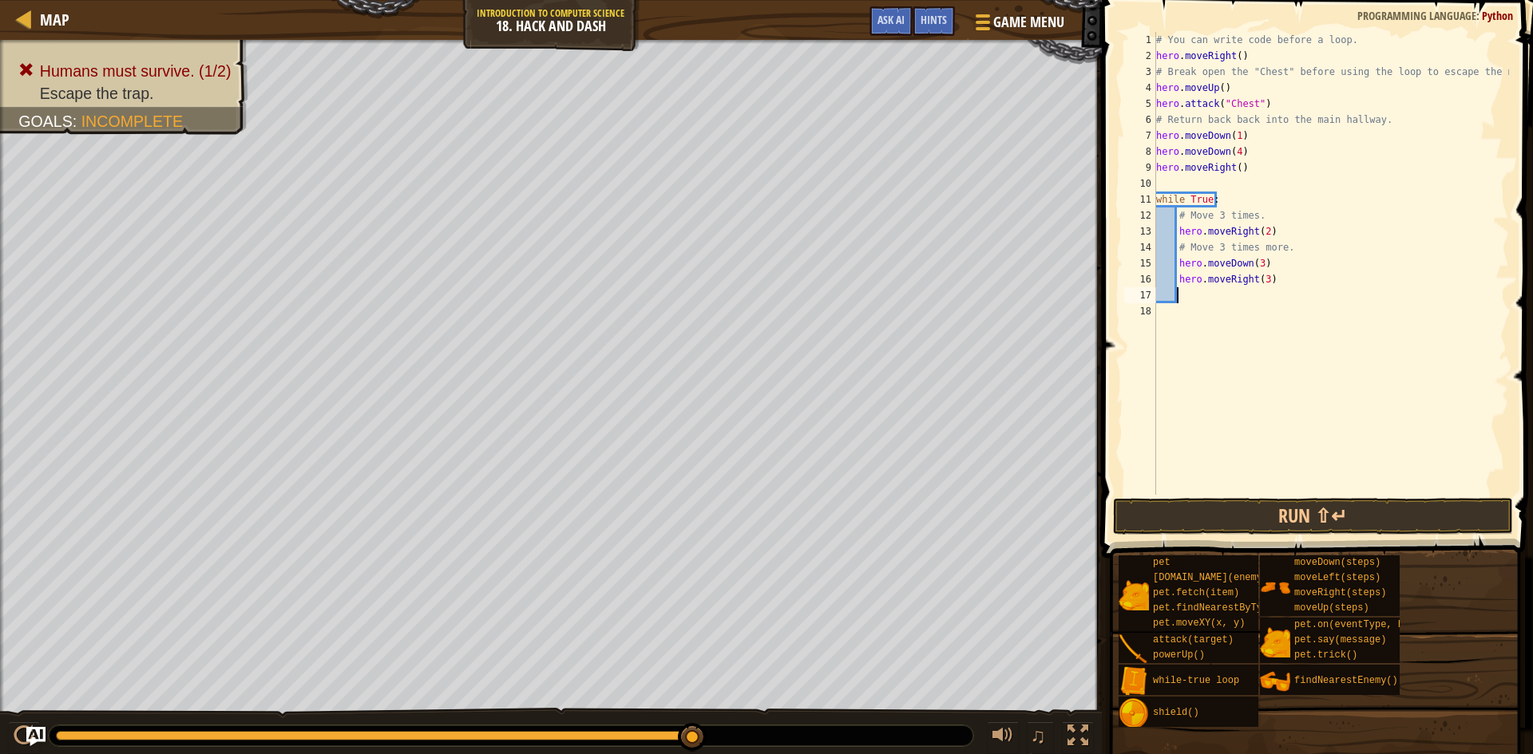
type textarea "h"
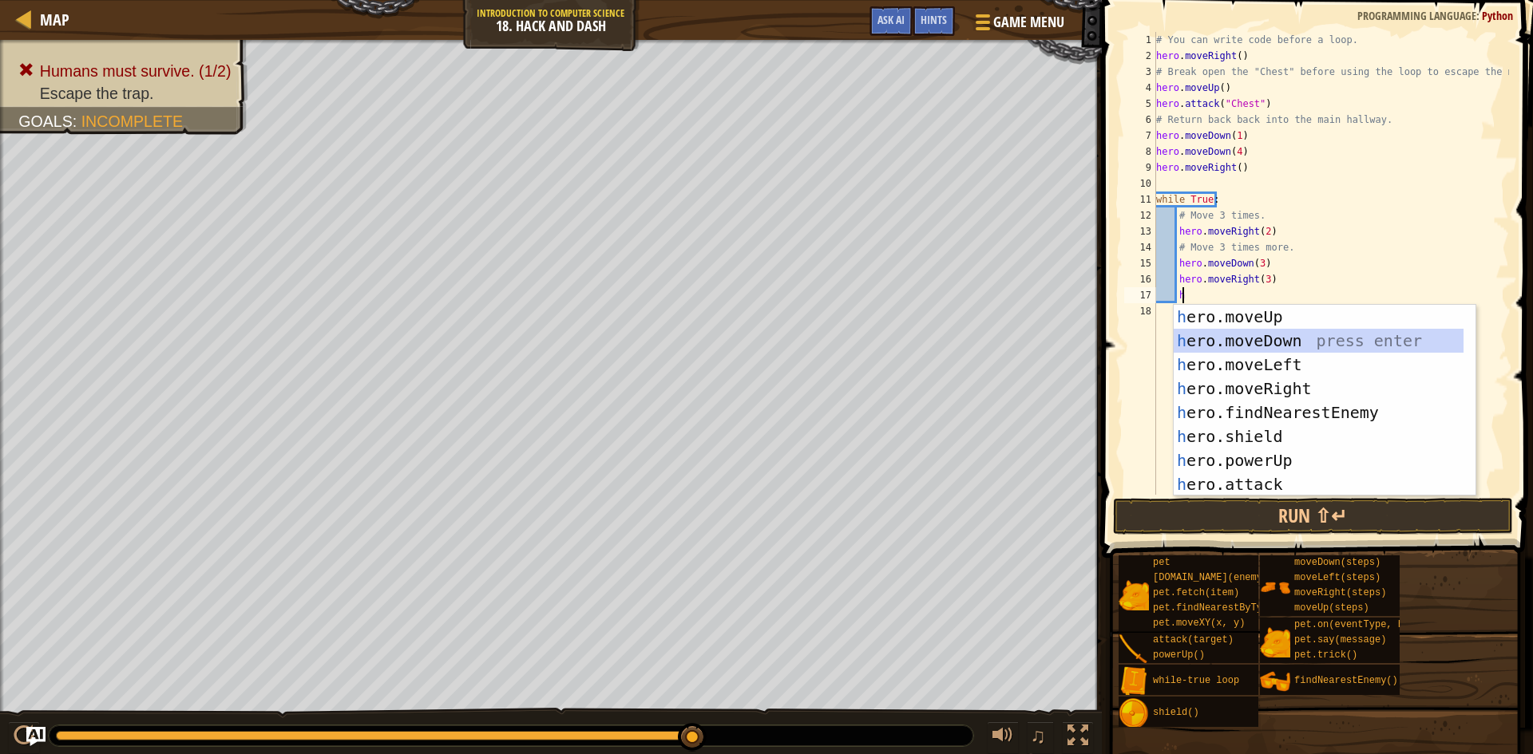
click at [1268, 339] on div "h ero.moveUp press enter h ero.moveDown press enter h ero.moveLeft press enter …" at bounding box center [1318, 424] width 290 height 239
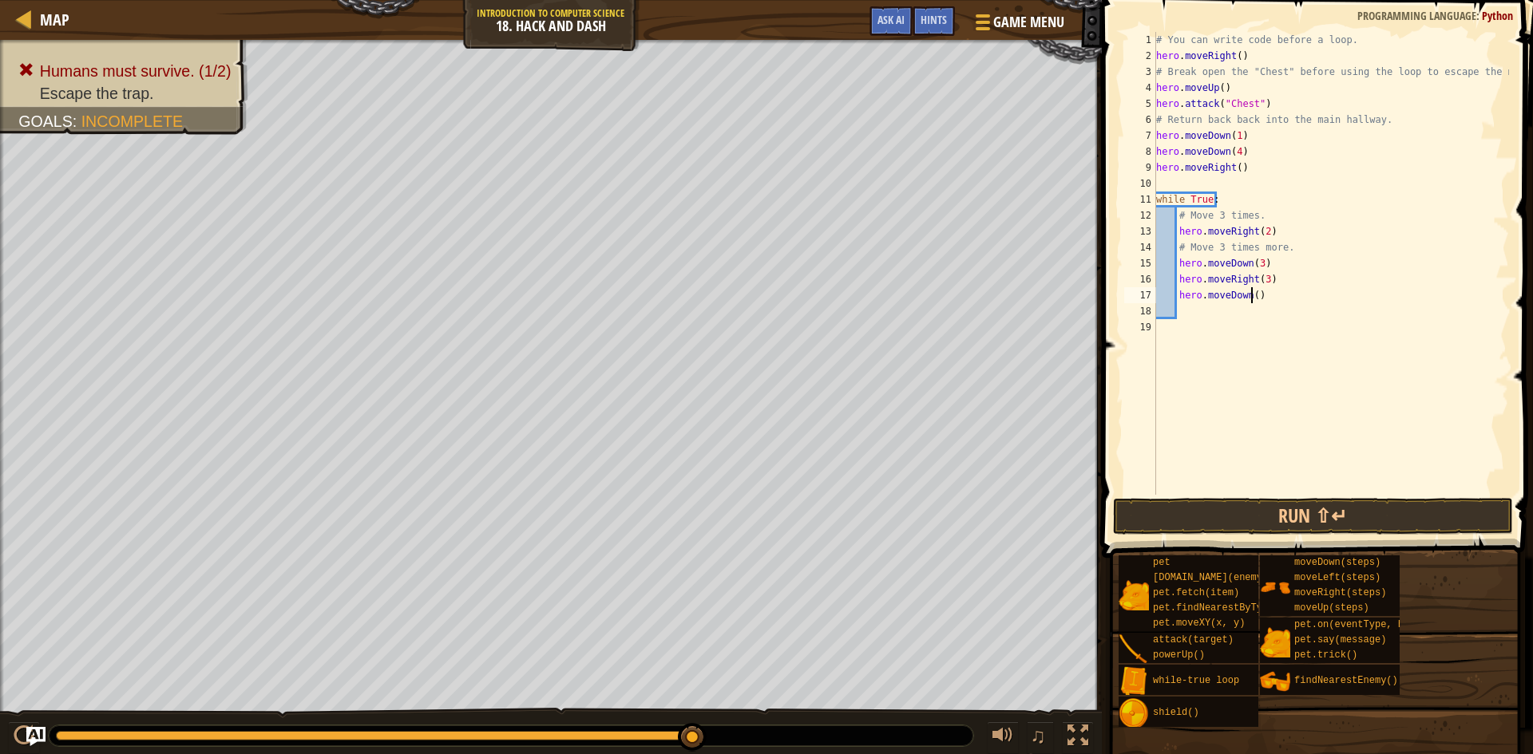
click at [1249, 294] on div "# You can write code before a loop. hero . moveRight ( ) # Break open the "Ches…" at bounding box center [1331, 279] width 356 height 495
type textarea "hero.moveDown(3)"
click at [1206, 314] on div "# You can write code before a loop. hero . moveRight ( ) # Break open the "Ches…" at bounding box center [1331, 279] width 356 height 495
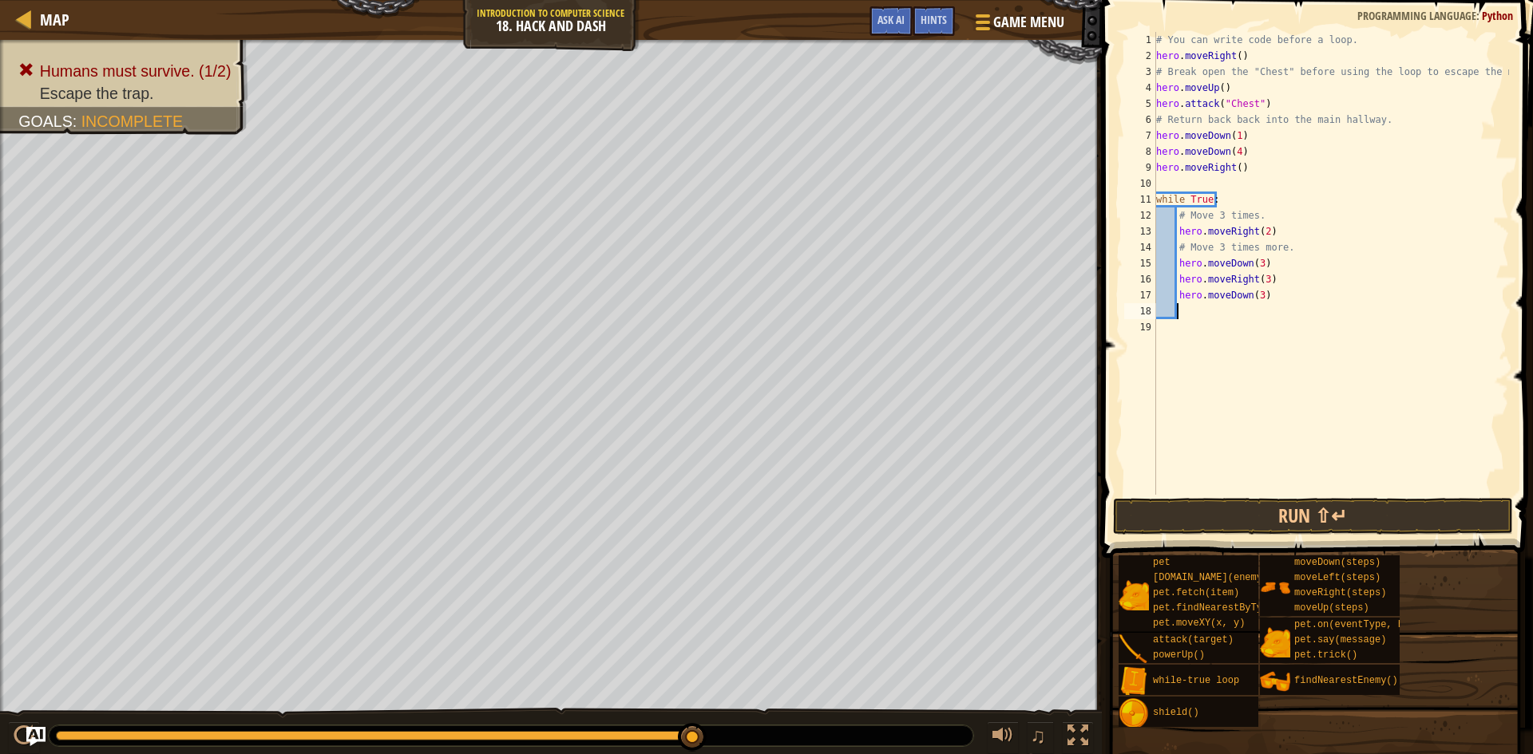
type textarea "h"
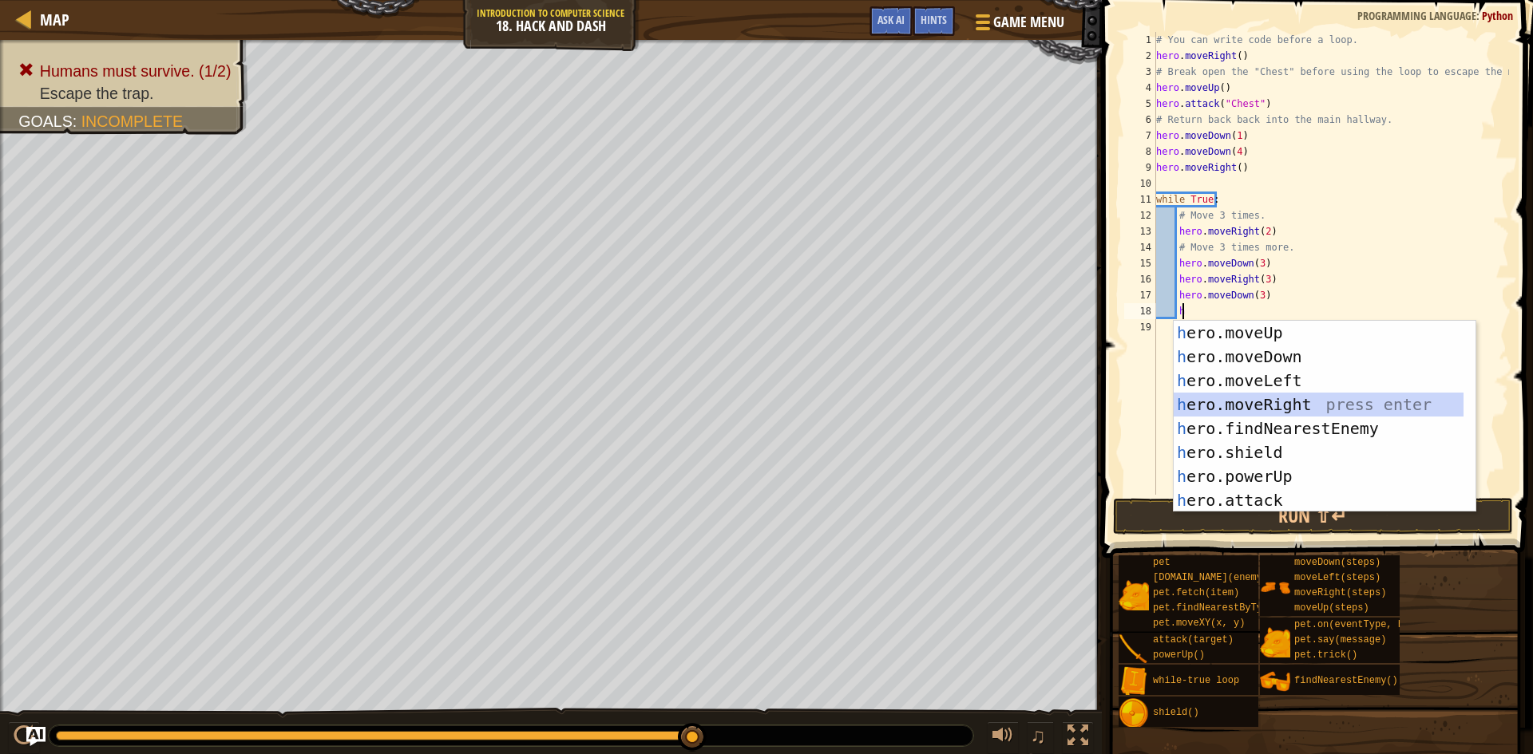
click at [1268, 397] on div "h ero.moveUp press enter h ero.moveDown press enter h ero.moveLeft press enter …" at bounding box center [1318, 440] width 290 height 239
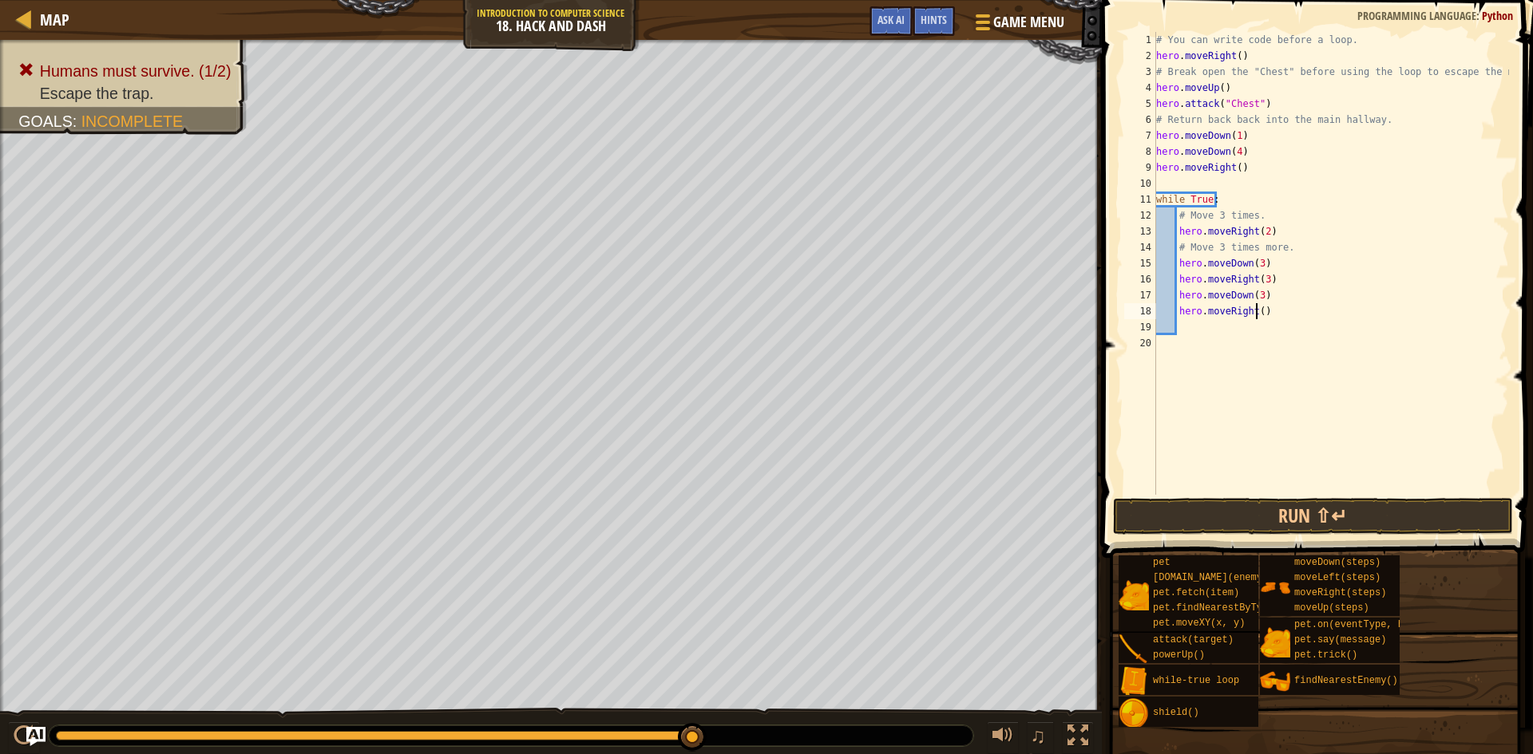
click at [1253, 309] on div "# You can write code before a loop. hero . moveRight ( ) # Break open the "Ches…" at bounding box center [1331, 279] width 356 height 495
type textarea "hero.moveRight(3)"
click at [1216, 335] on div "# You can write code before a loop. hero . moveRight ( ) # Break open the "Ches…" at bounding box center [1331, 279] width 356 height 495
click at [1214, 326] on div "# You can write code before a loop. hero . moveRight ( ) # Break open the "Ches…" at bounding box center [1331, 279] width 356 height 495
type textarea "h"
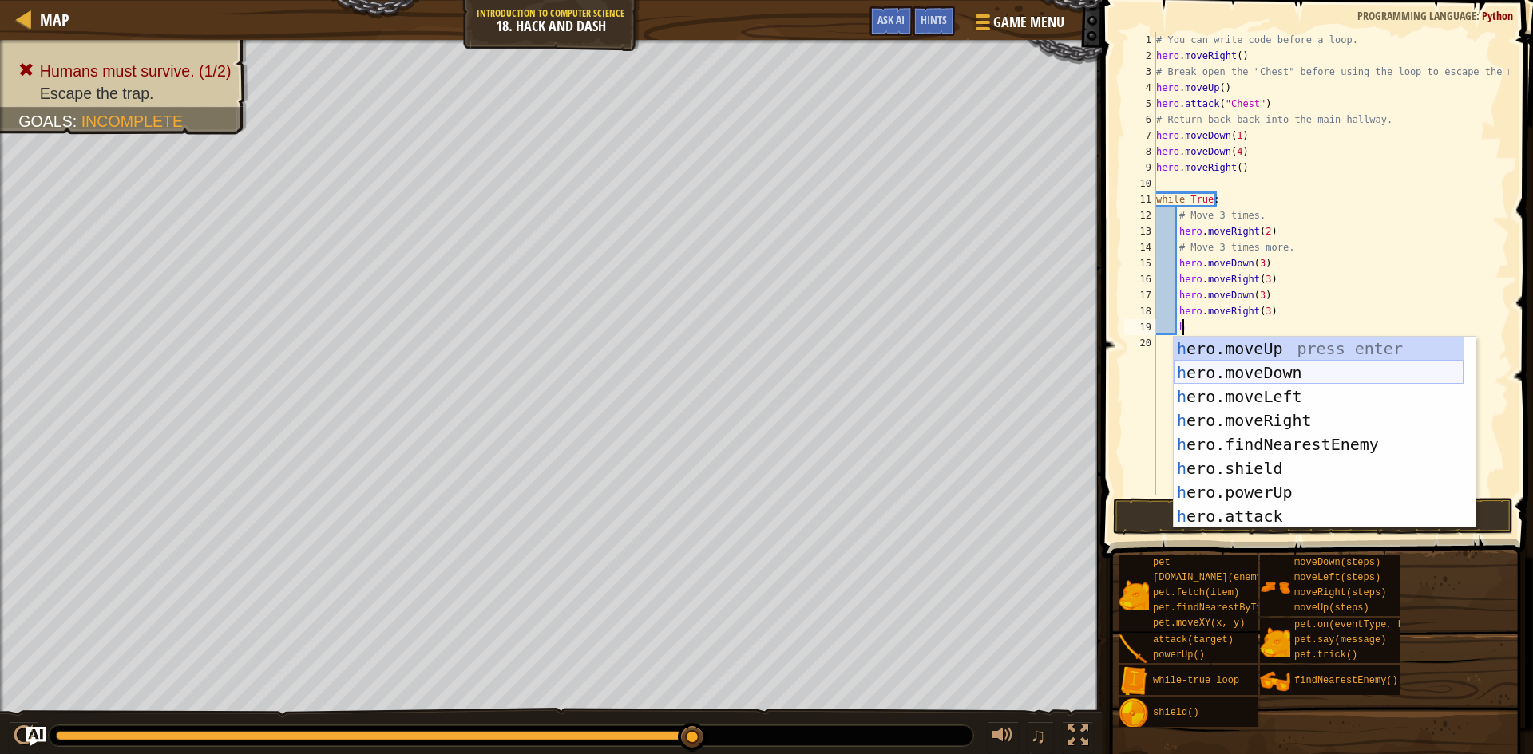
click at [1272, 374] on div "h ero.moveUp press enter h ero.moveDown press enter h ero.moveLeft press enter …" at bounding box center [1318, 456] width 290 height 239
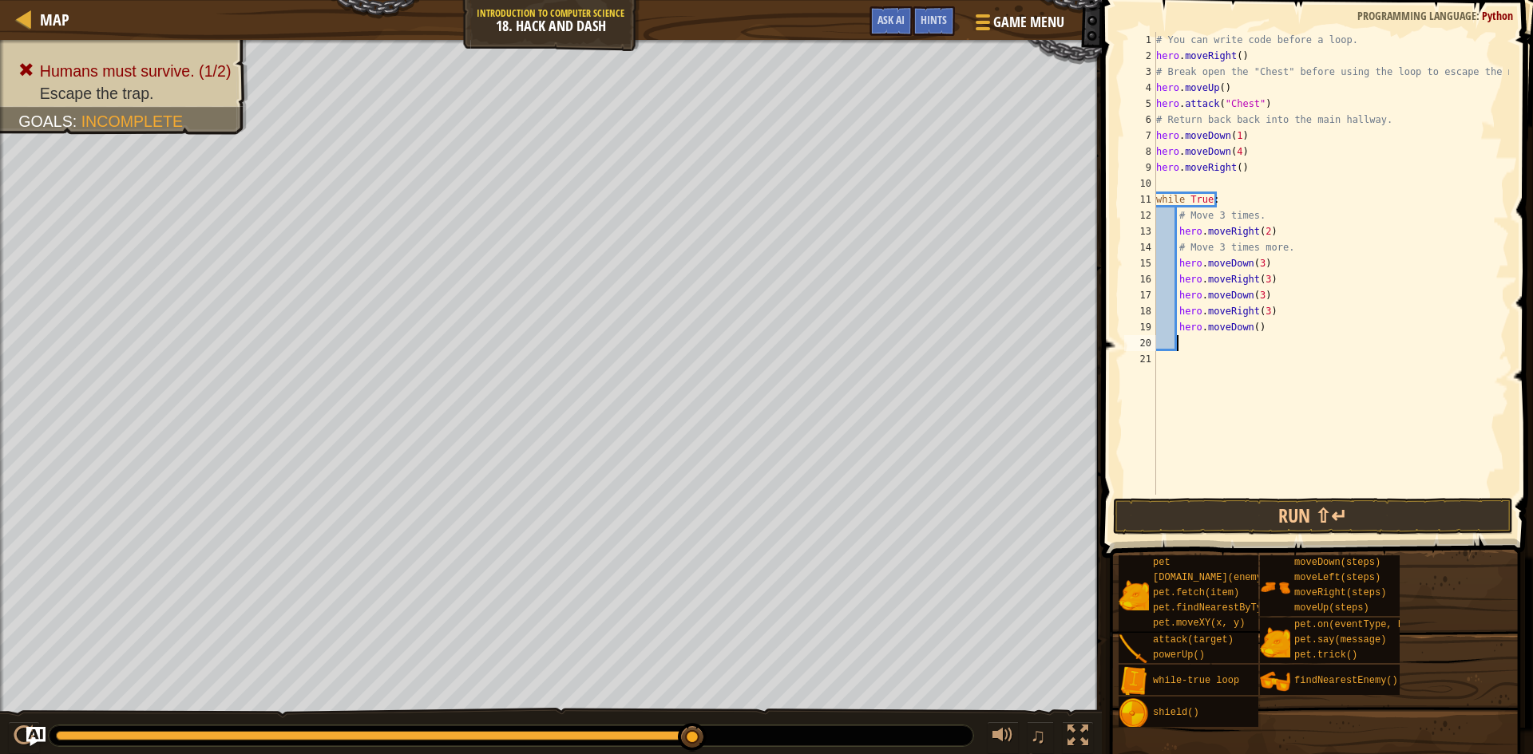
click at [1248, 323] on div "# You can write code before a loop. hero . moveRight ( ) # Break open the "Ches…" at bounding box center [1331, 279] width 356 height 495
type textarea "hero.moveDown(3)"
click at [1195, 346] on div "# You can write code before a loop. hero . moveRight ( ) # Break open the "Ches…" at bounding box center [1331, 279] width 356 height 495
type textarea "h"
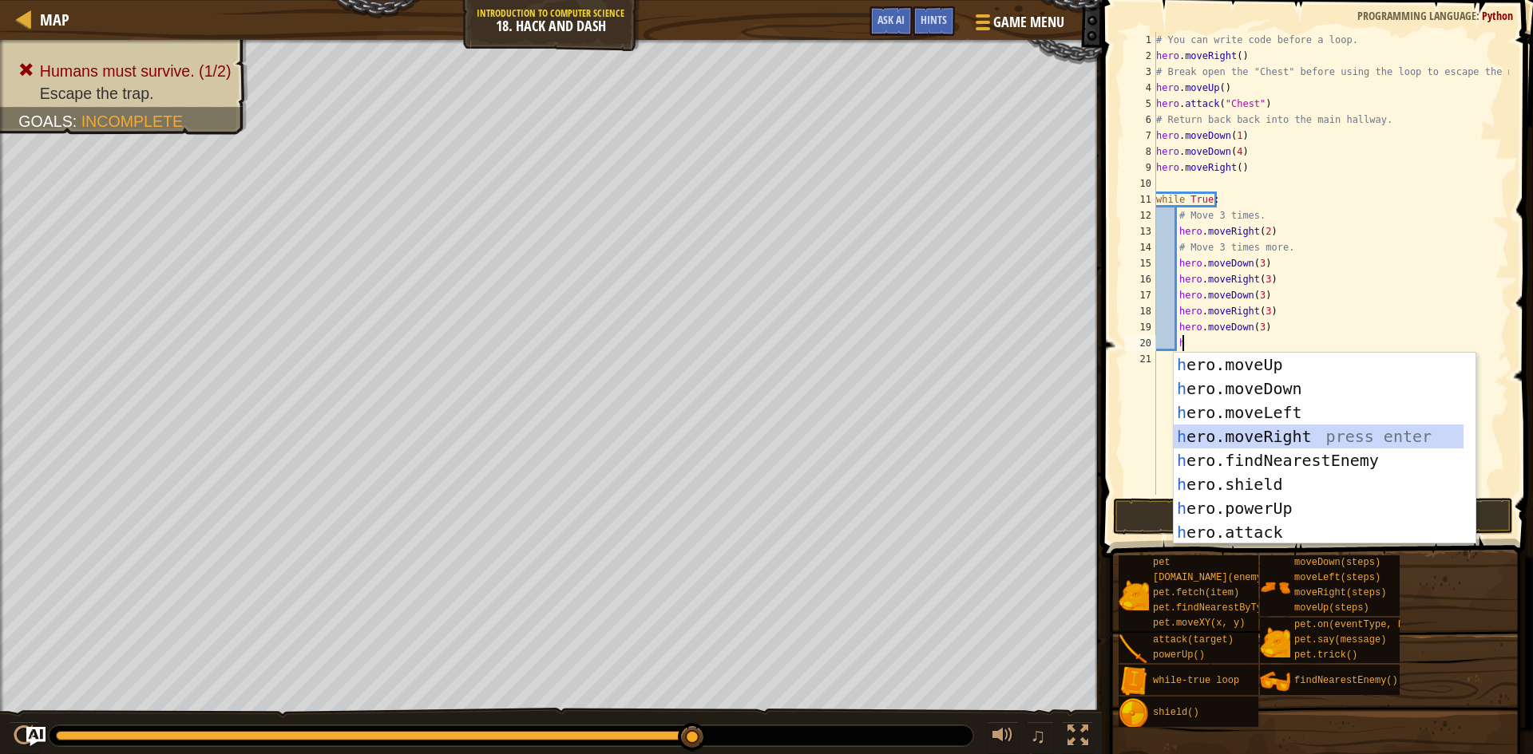
click at [1269, 429] on div "h ero.moveUp press enter h ero.moveDown press enter h ero.moveLeft press enter …" at bounding box center [1318, 472] width 290 height 239
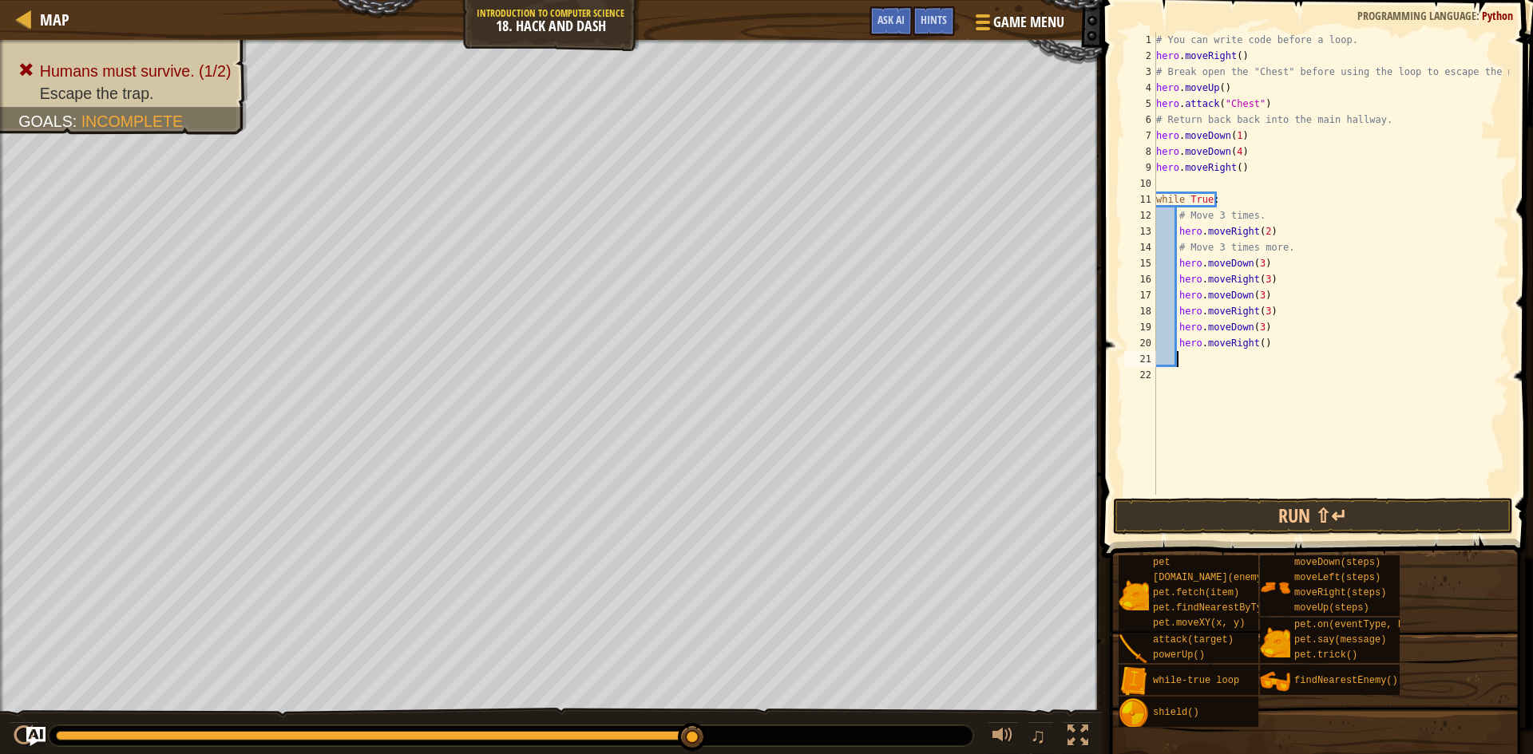
click at [1255, 346] on div "# You can write code before a loop. hero . moveRight ( ) # Break open the "Ches…" at bounding box center [1331, 279] width 356 height 495
type textarea "hero.moveRight([CREDIT_CARD_NUMBER])"
click at [1333, 520] on button "Run ⇧↵" at bounding box center [1313, 516] width 400 height 37
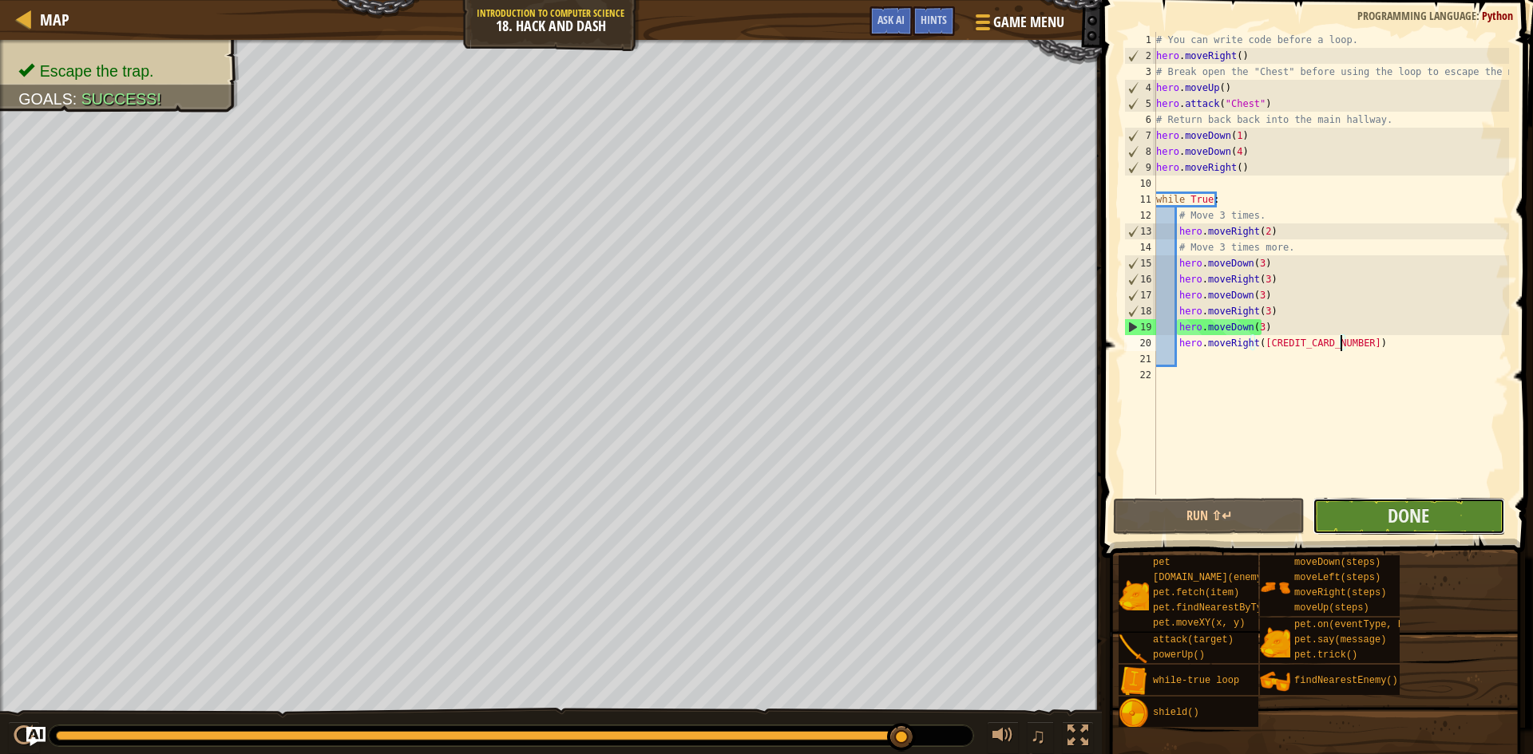
click at [1355, 504] on button "Done" at bounding box center [1408, 516] width 192 height 37
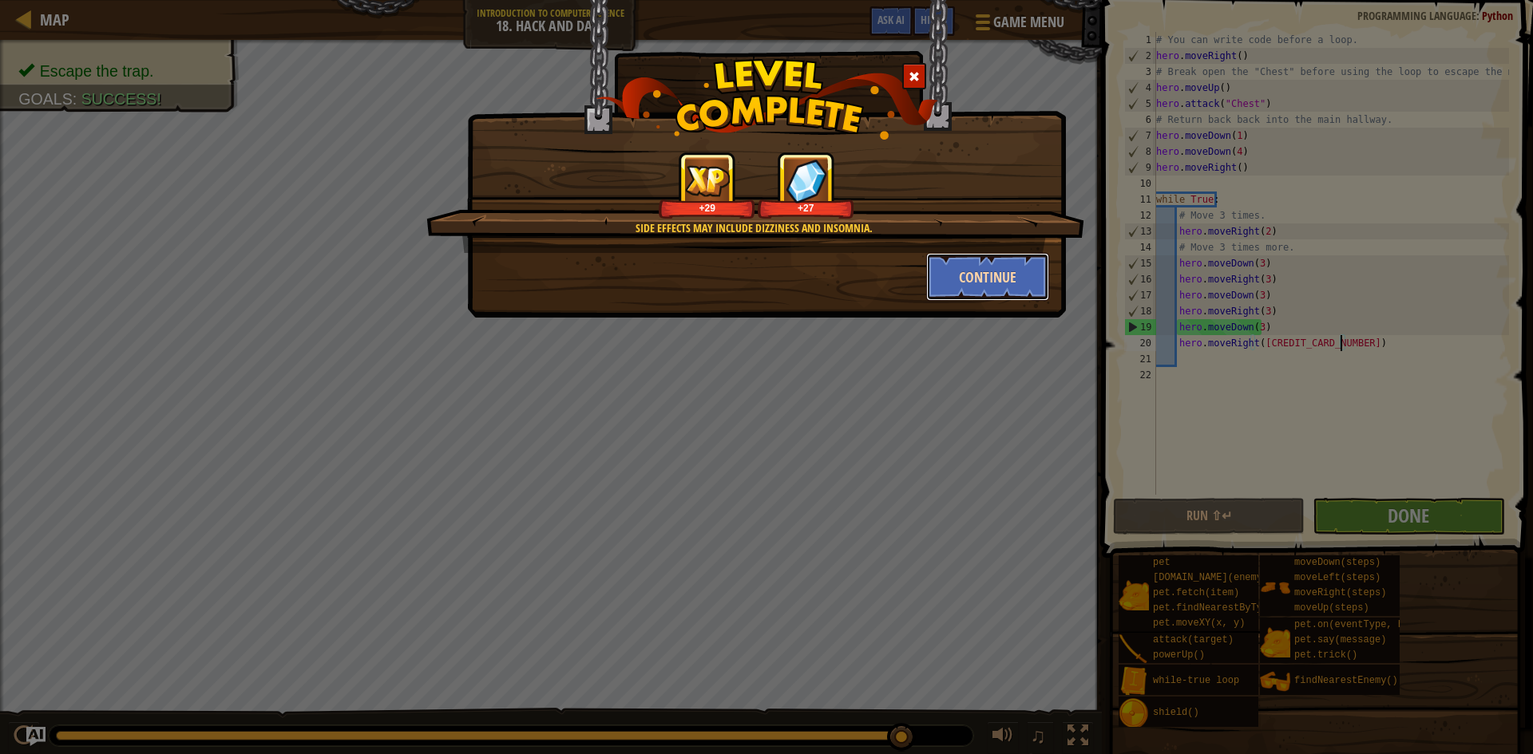
click at [991, 268] on button "Continue" at bounding box center [988, 277] width 124 height 48
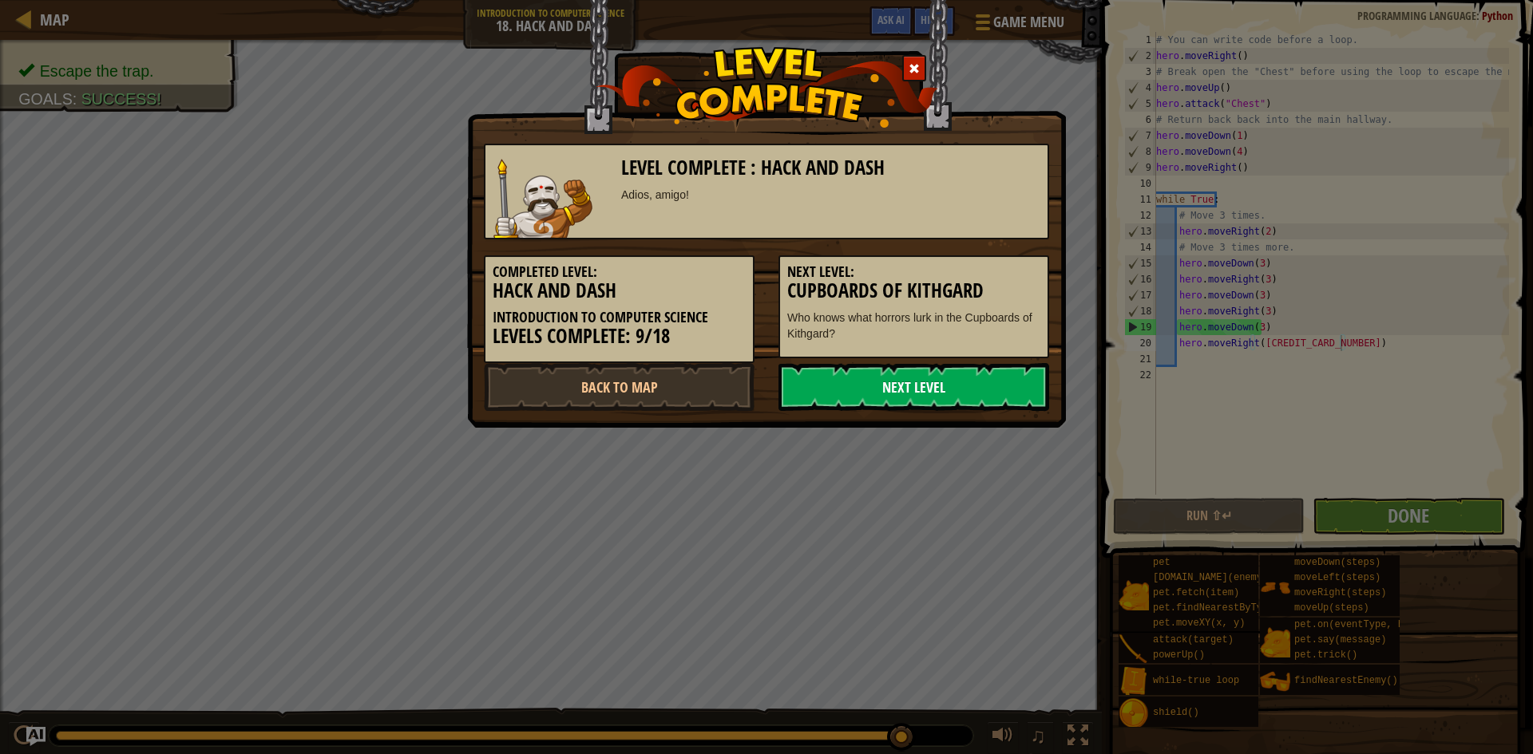
click at [926, 387] on link "Next Level" at bounding box center [913, 387] width 271 height 48
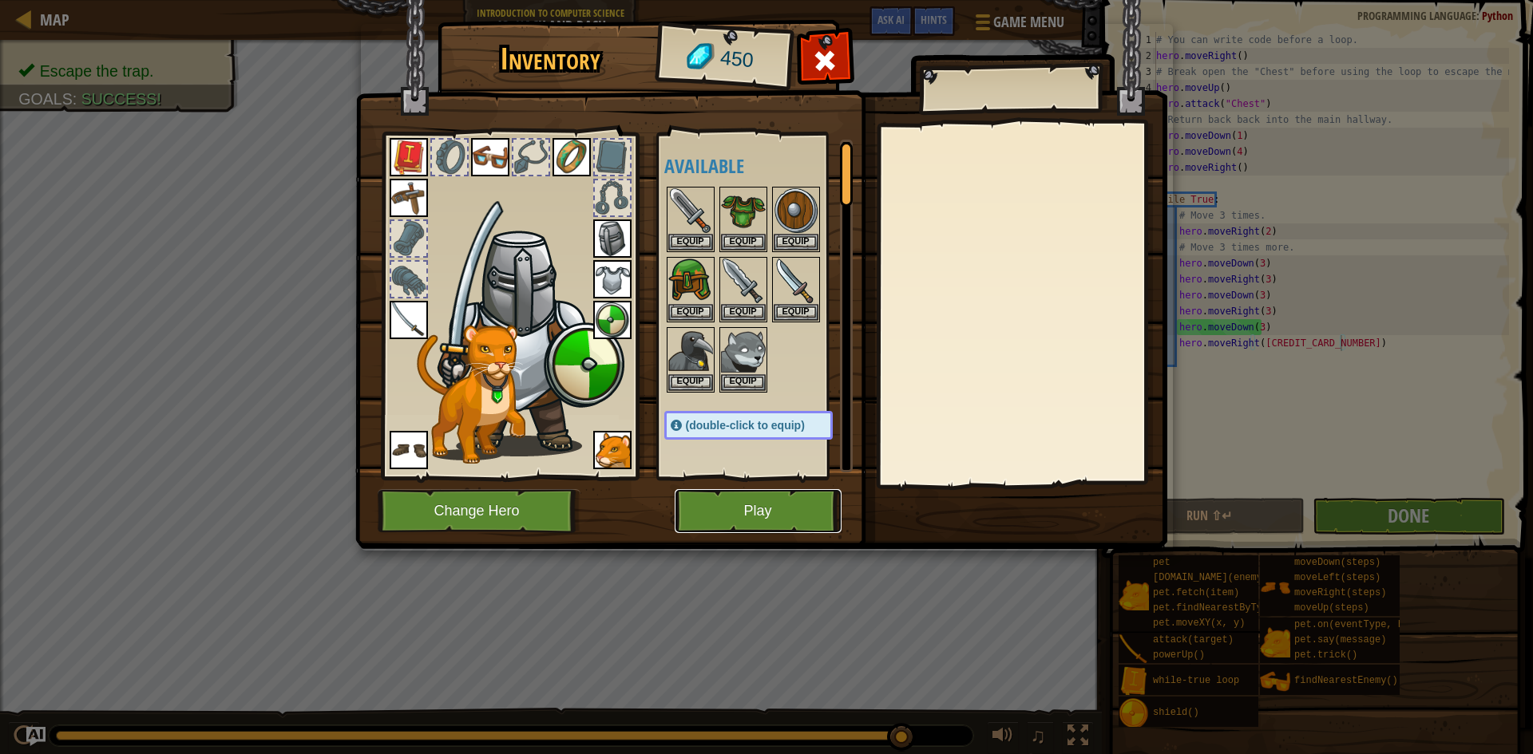
click at [777, 516] on button "Play" at bounding box center [758, 511] width 167 height 44
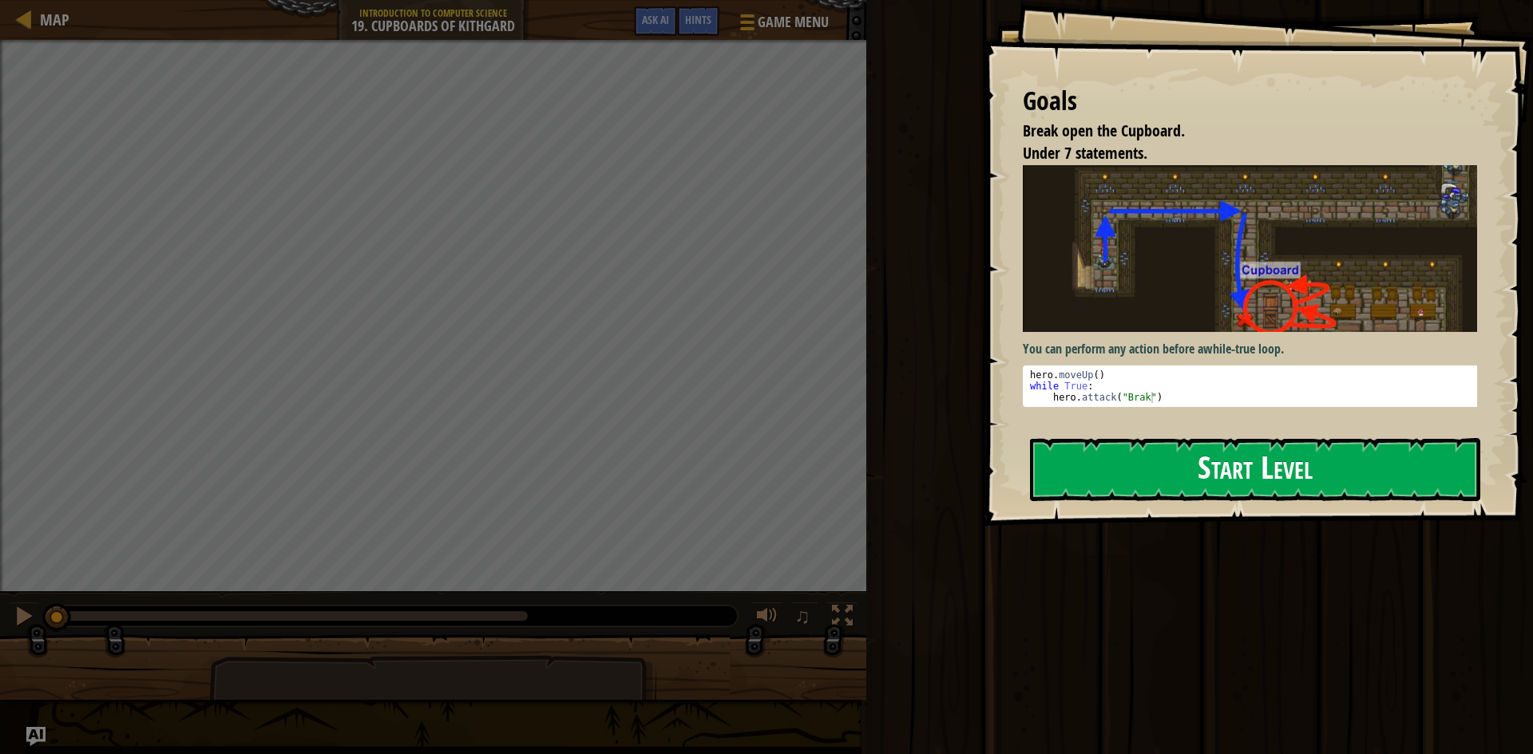
click at [1127, 461] on button "Start Level" at bounding box center [1255, 469] width 450 height 63
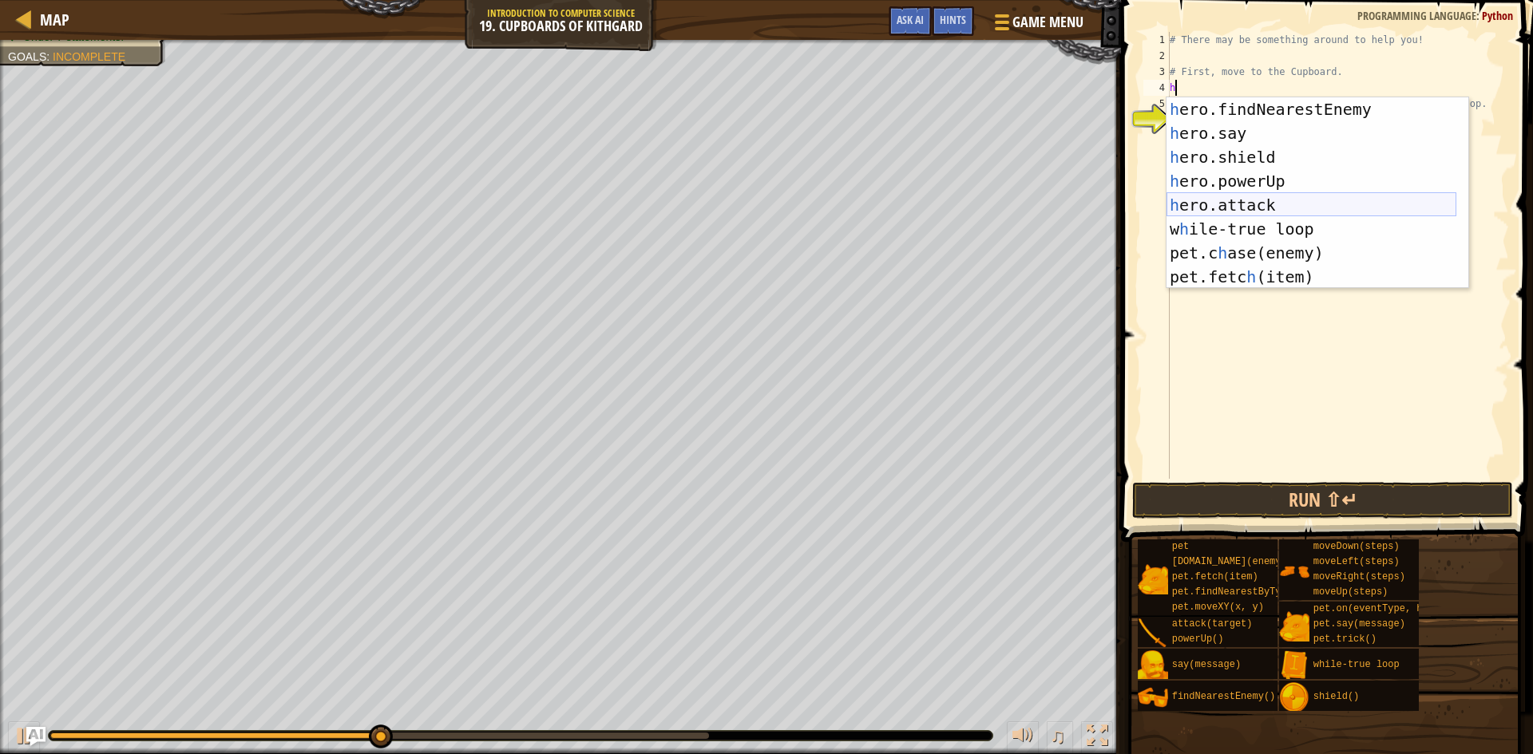
scroll to position [96, 0]
click at [1252, 208] on div "h ero.findNearestEnemy press enter h ero.say press enter h ero.shield press ent…" at bounding box center [1311, 216] width 290 height 239
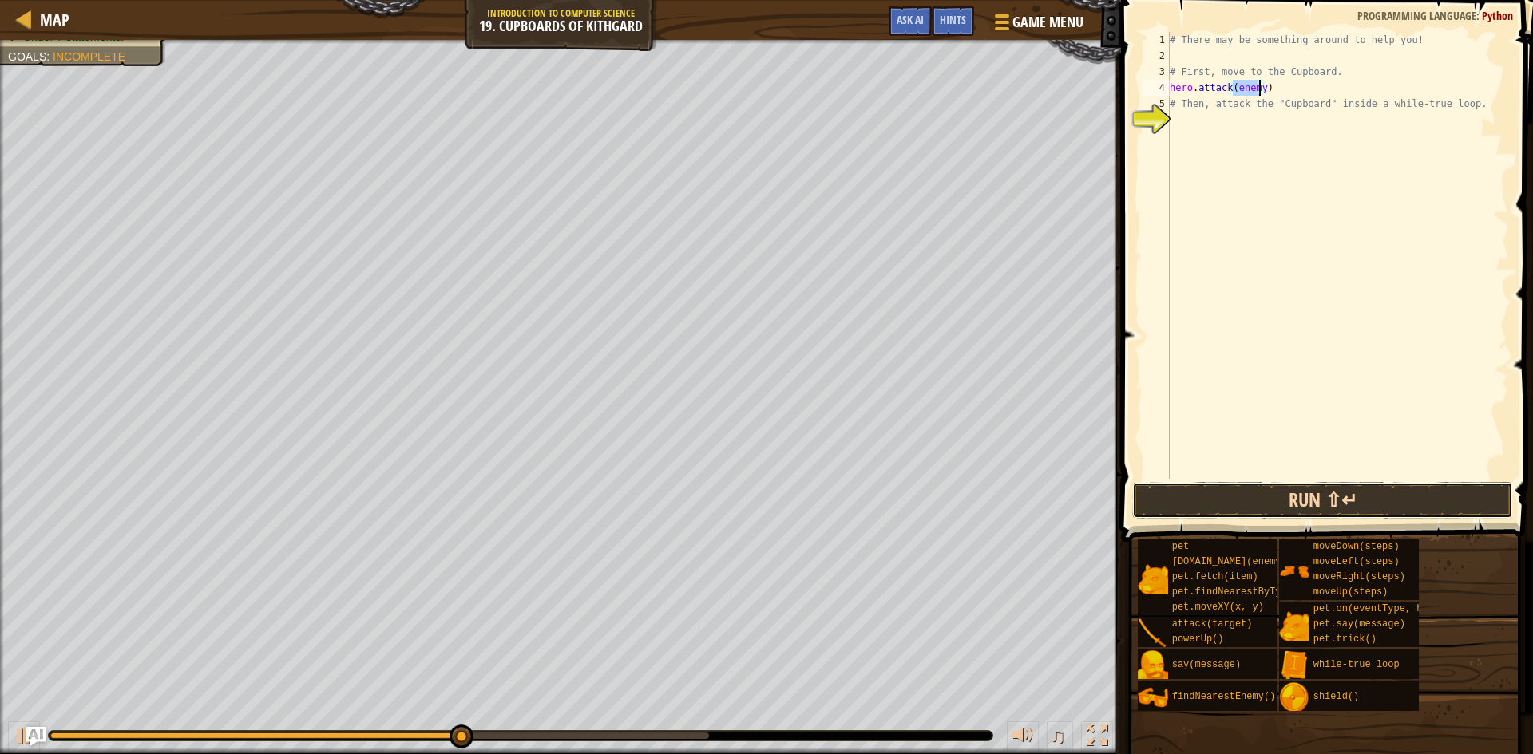
click at [1349, 500] on button "Run ⇧↵" at bounding box center [1322, 500] width 381 height 37
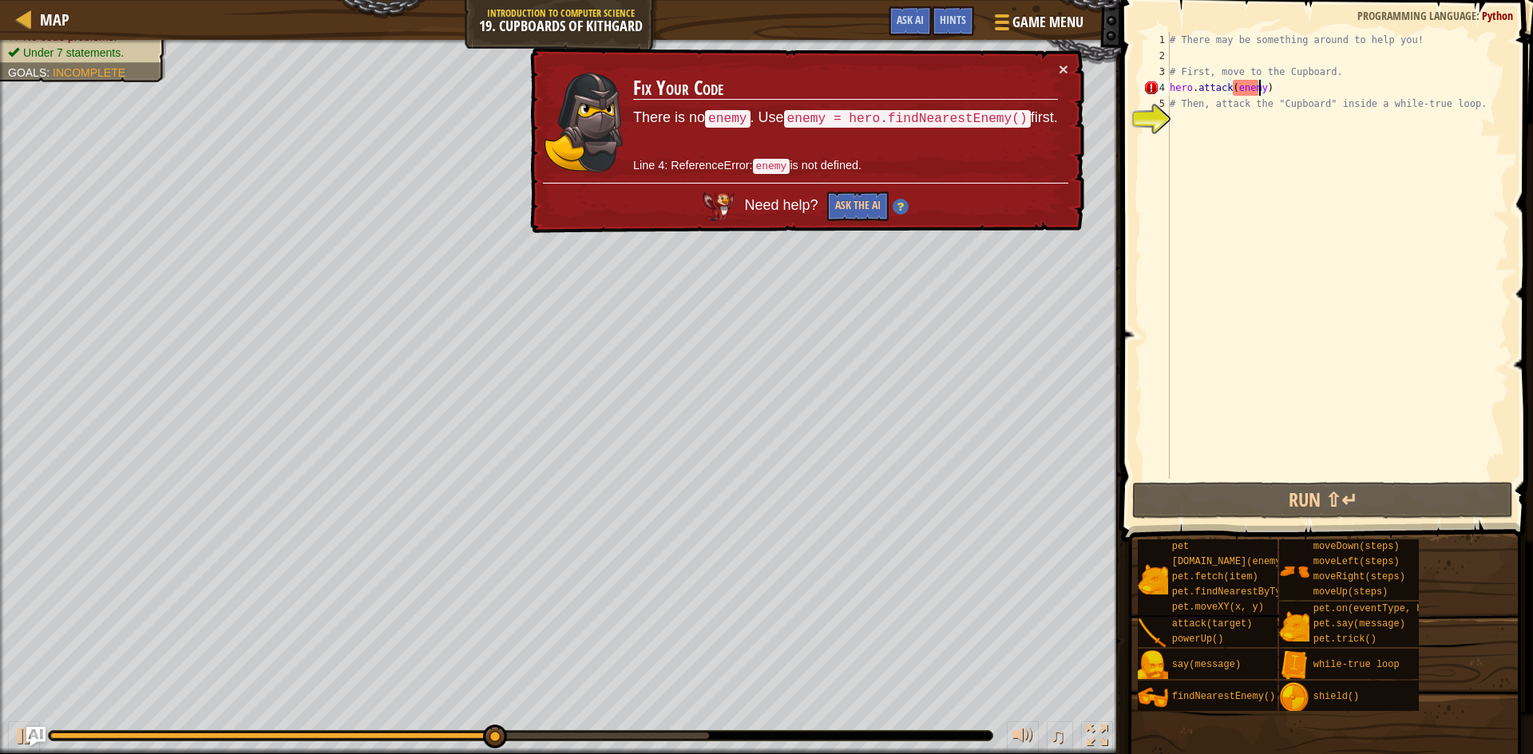
click at [1265, 90] on div "# There may be something around to help you! # First, move to the Cupboard. her…" at bounding box center [1337, 271] width 342 height 479
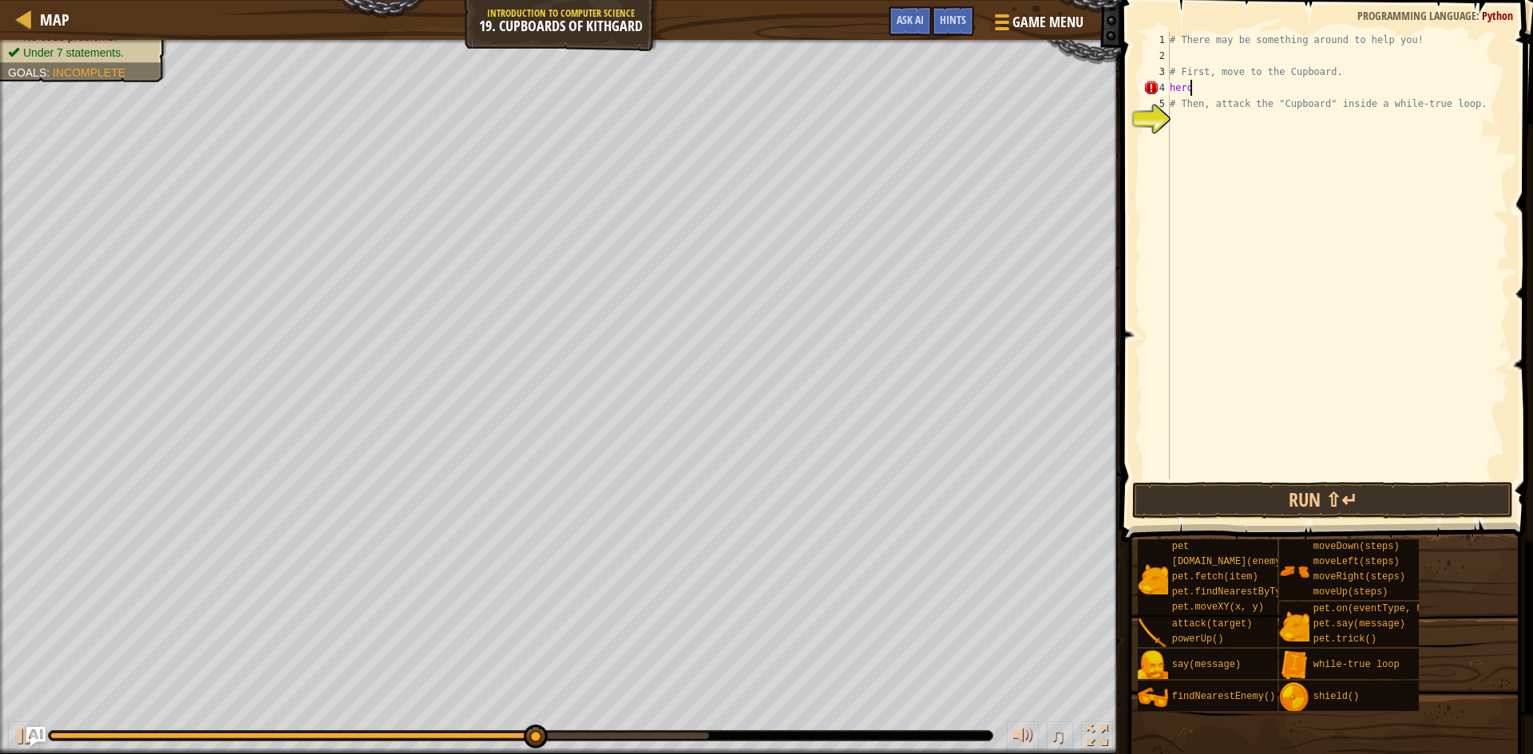
type textarea "h"
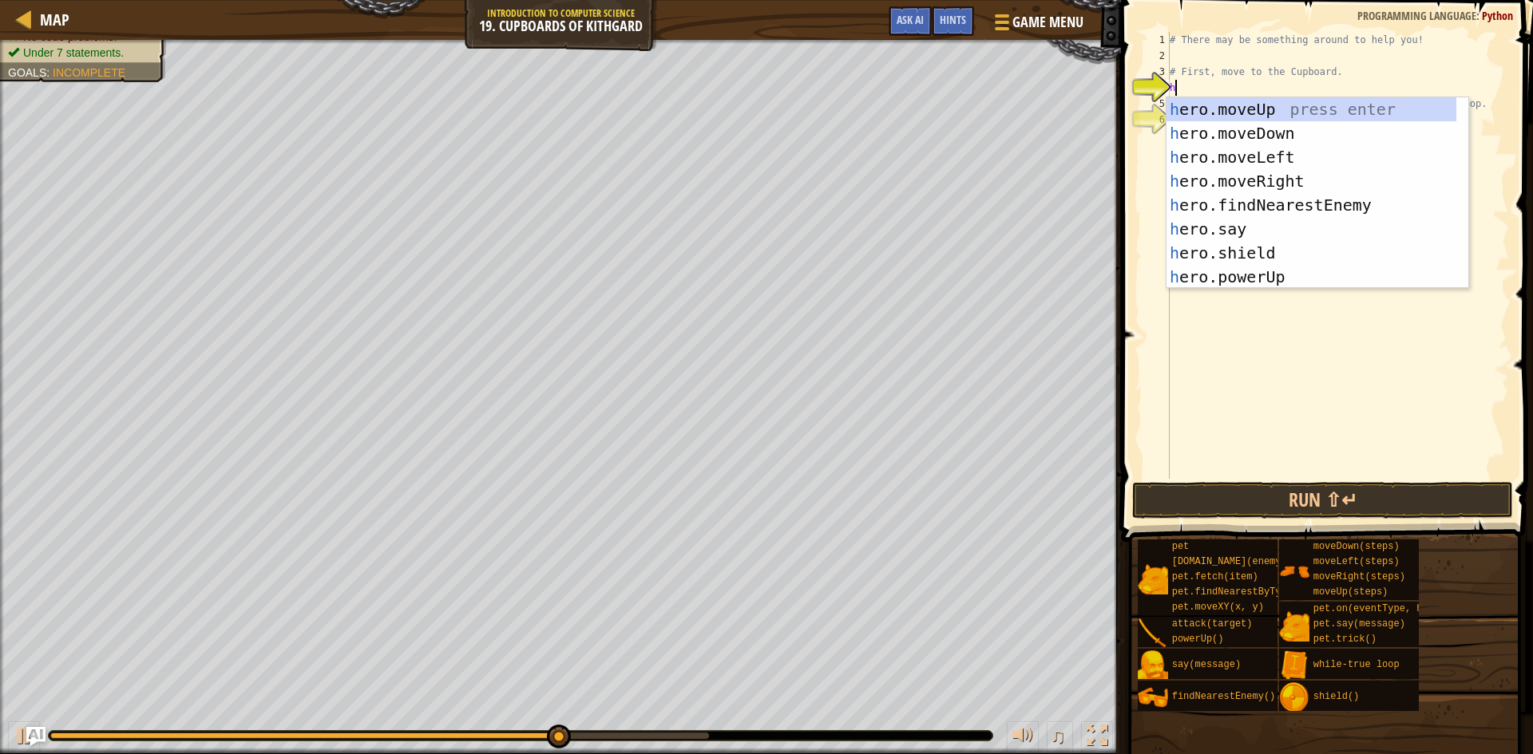
scroll to position [0, 0]
click at [1292, 199] on div "h ero.moveUp press enter h ero.moveDown press enter h ero.moveLeft press enter …" at bounding box center [1311, 216] width 290 height 239
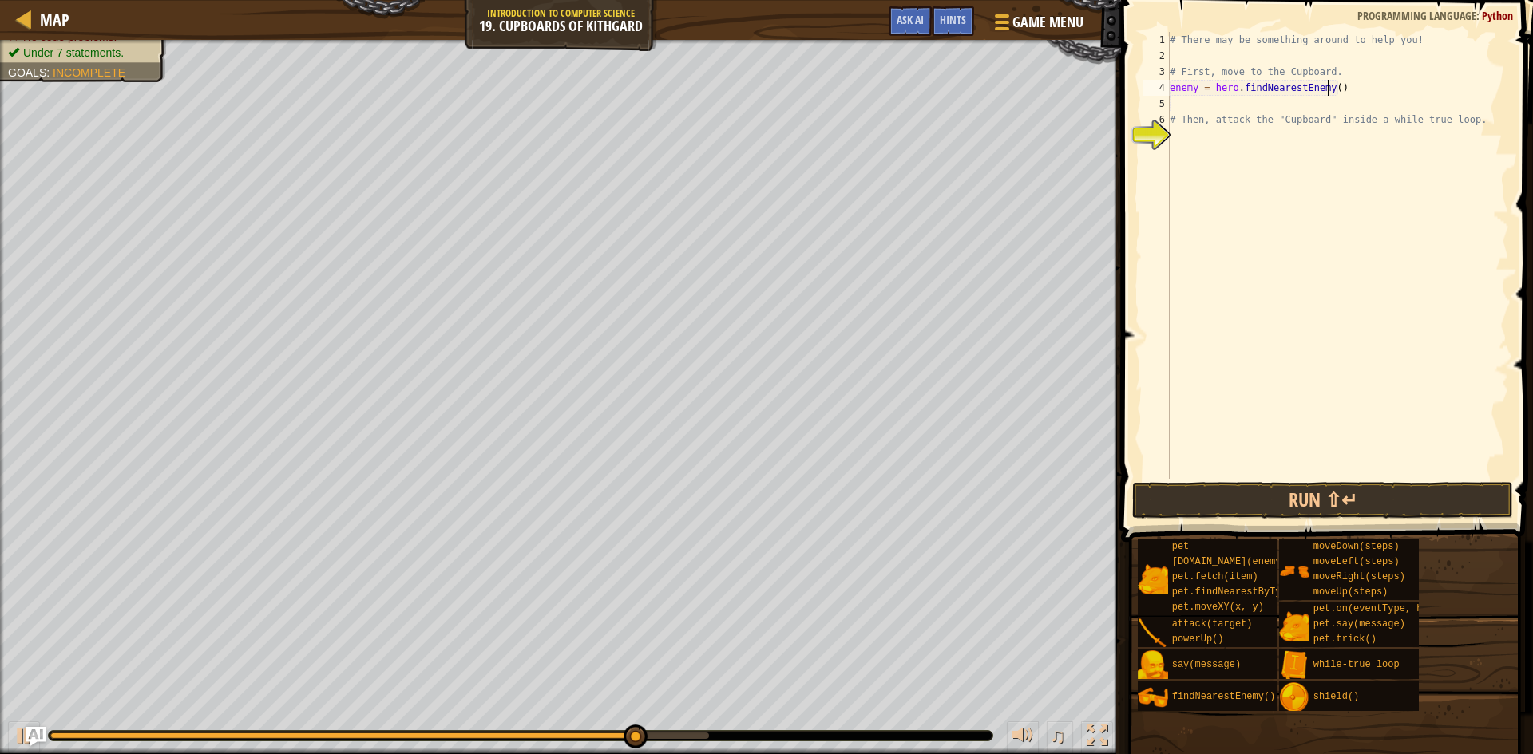
click at [1327, 87] on div "# There may be something around to help you! # First, move to the Cupboard. ene…" at bounding box center [1337, 271] width 342 height 479
type textarea "enemy = hero.findNearestEnemy(2)"
click at [1205, 110] on div "# There may be something around to help you! # First, move to the Cupboard. ene…" at bounding box center [1337, 271] width 342 height 479
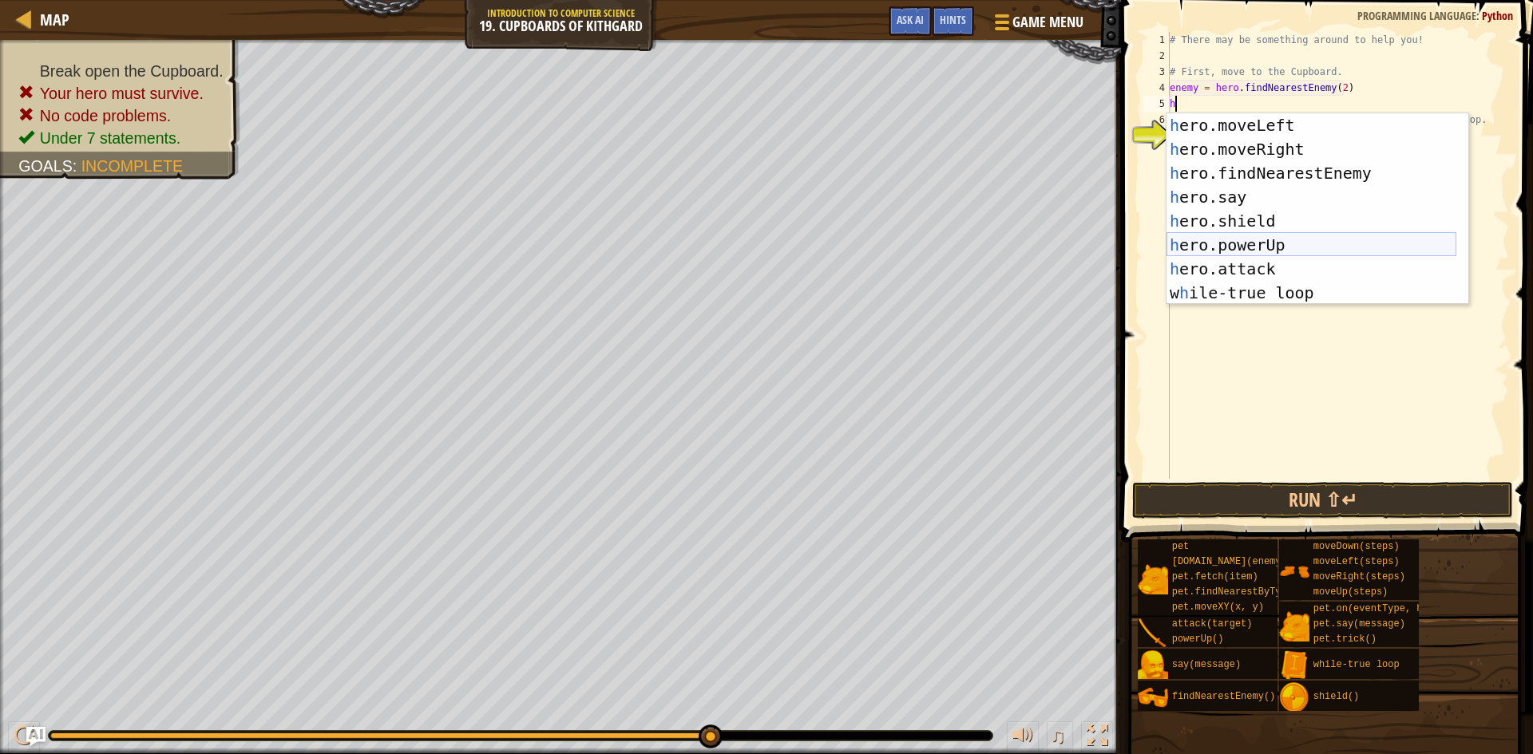
scroll to position [96, 0]
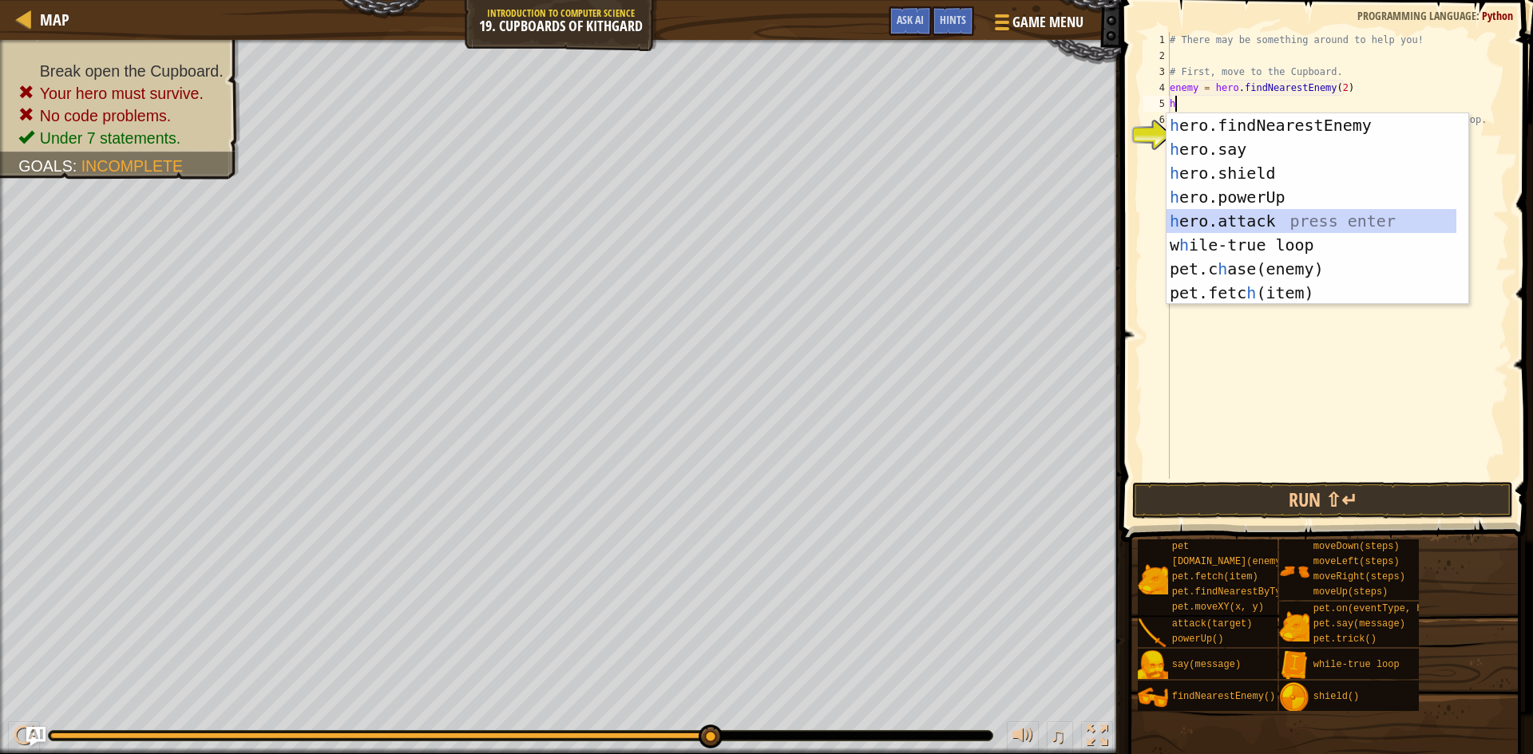
click at [1231, 209] on div "h ero.findNearestEnemy press enter h ero.say press enter h ero.shield press ent…" at bounding box center [1311, 232] width 290 height 239
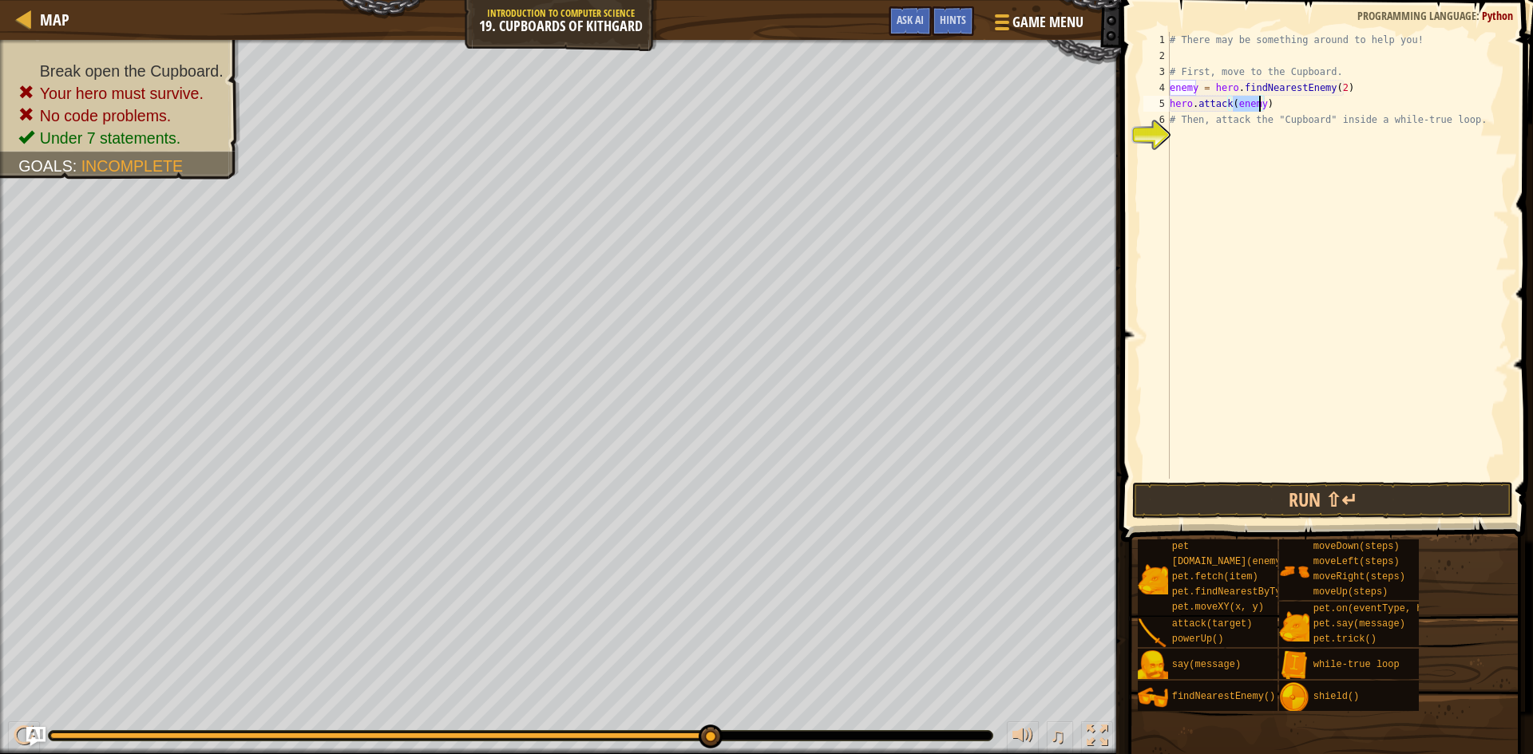
type textarea "hero.attack()"
click at [1194, 140] on div "# There may be something around to help you! # First, move to the Cupboard. ene…" at bounding box center [1337, 271] width 342 height 479
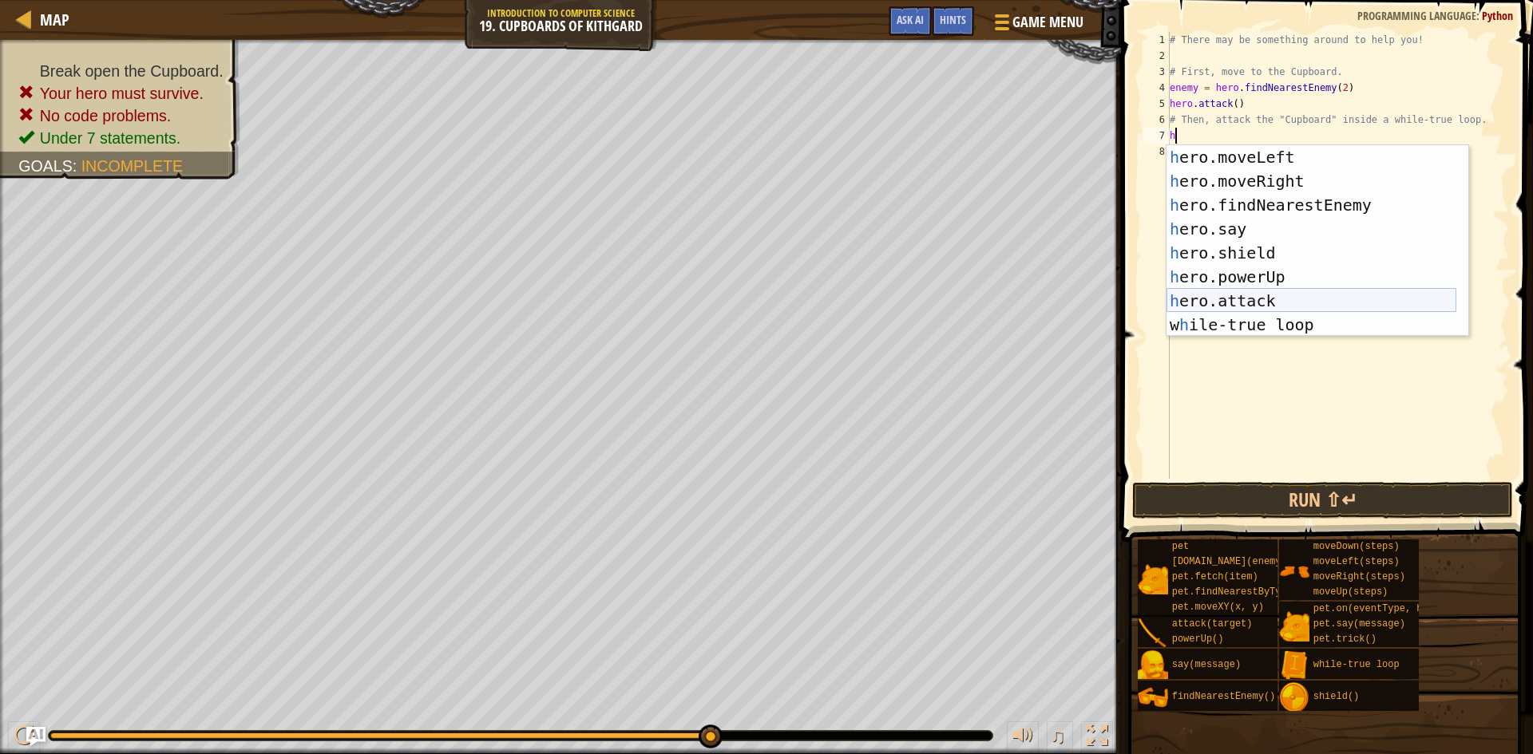
scroll to position [48, 0]
click at [1251, 293] on div "h ero.moveLeft press enter h ero.moveRight press enter h ero.findNearestEnemy p…" at bounding box center [1311, 264] width 290 height 239
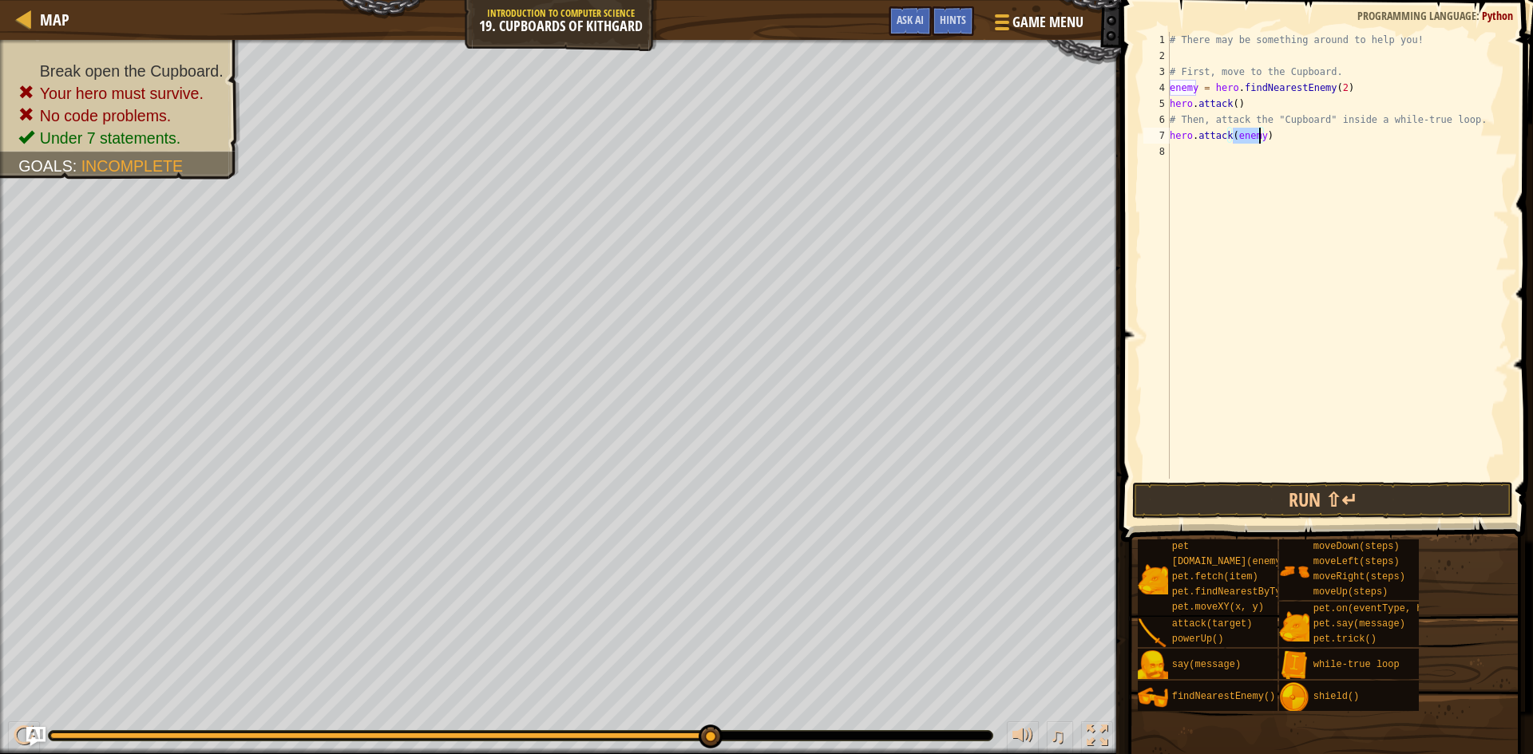
scroll to position [0, 0]
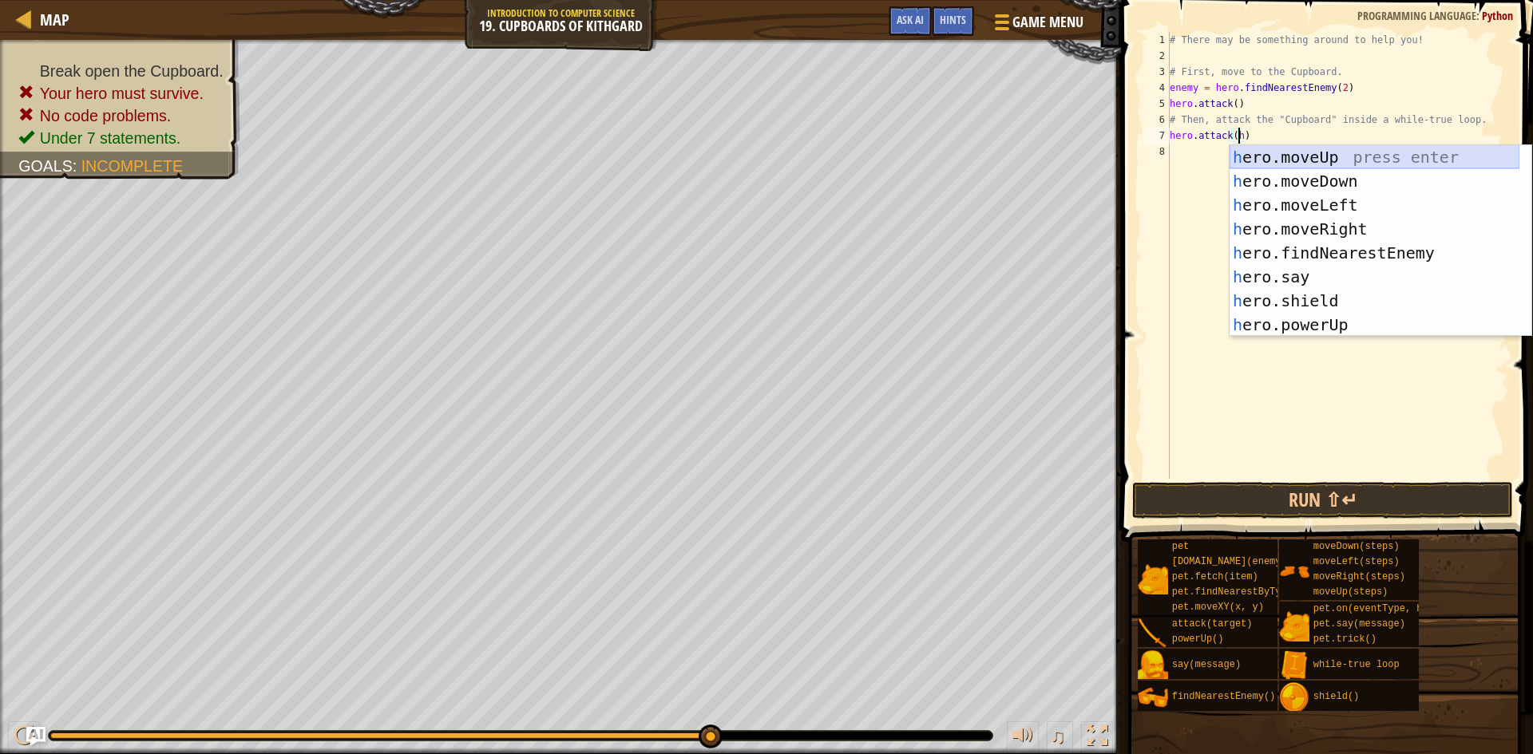
click at [1326, 155] on div "h ero.moveUp press enter h ero.moveDown press enter h ero.moveLeft press enter …" at bounding box center [1374, 264] width 290 height 239
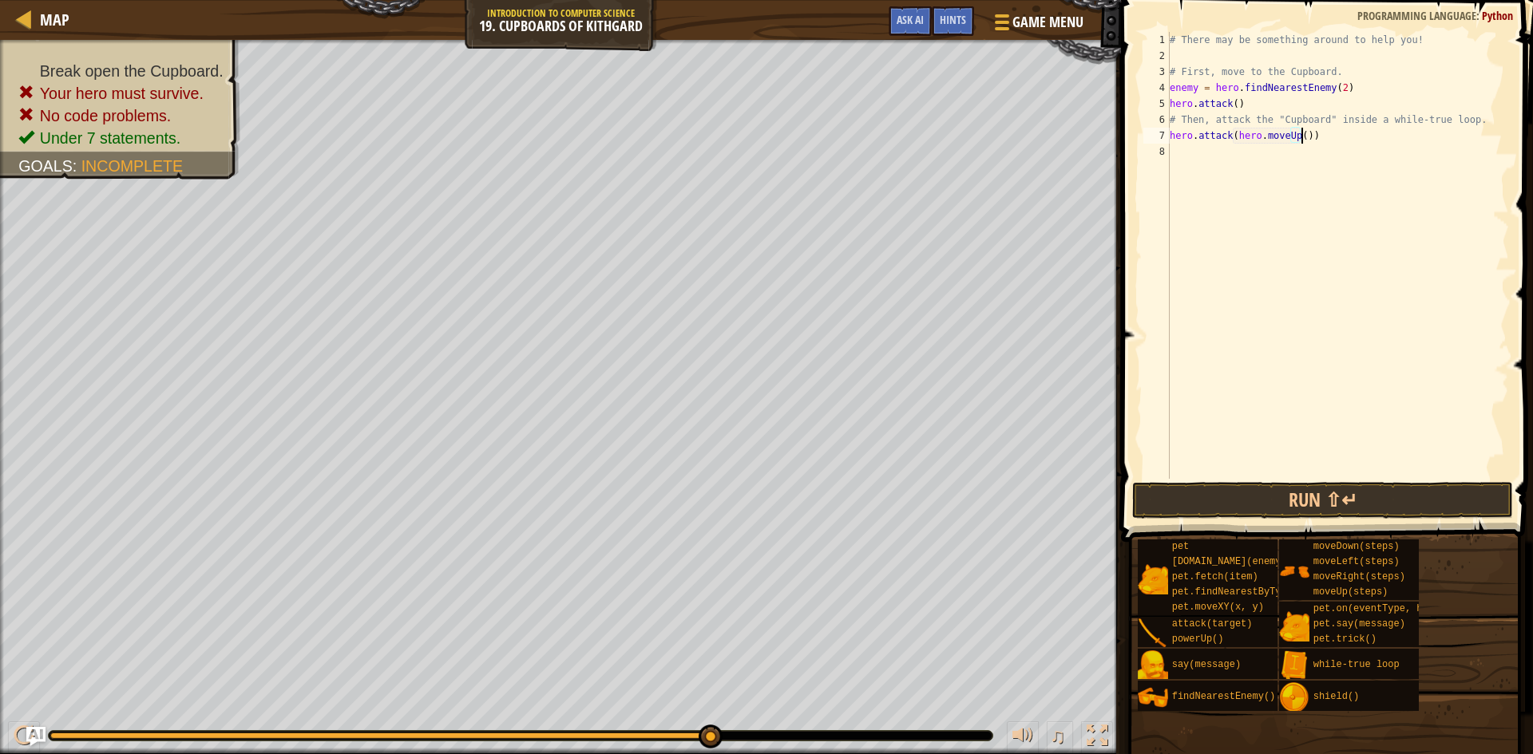
click at [1312, 135] on div "# There may be something around to help you! # First, move to the Cupboard. ene…" at bounding box center [1337, 271] width 342 height 479
click at [1295, 134] on div "# There may be something around to help you! # First, move to the Cupboard. ene…" at bounding box center [1337, 271] width 342 height 479
type textarea "hero.attack(hero.moveUp(1)"
click at [1246, 152] on div "# There may be something around to help you! # First, move to the Cupboard. ene…" at bounding box center [1337, 271] width 342 height 479
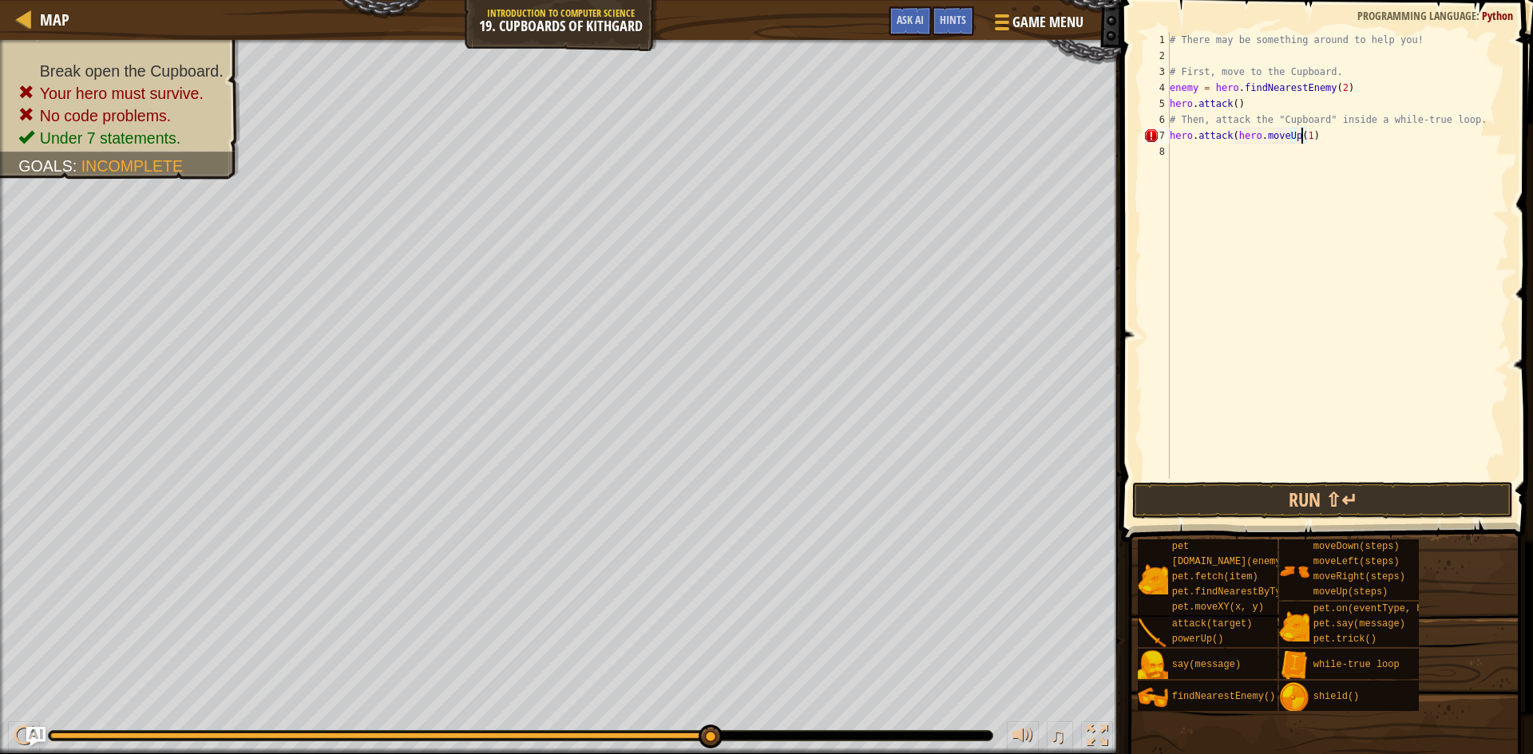
scroll to position [7, 0]
type textarea "h"
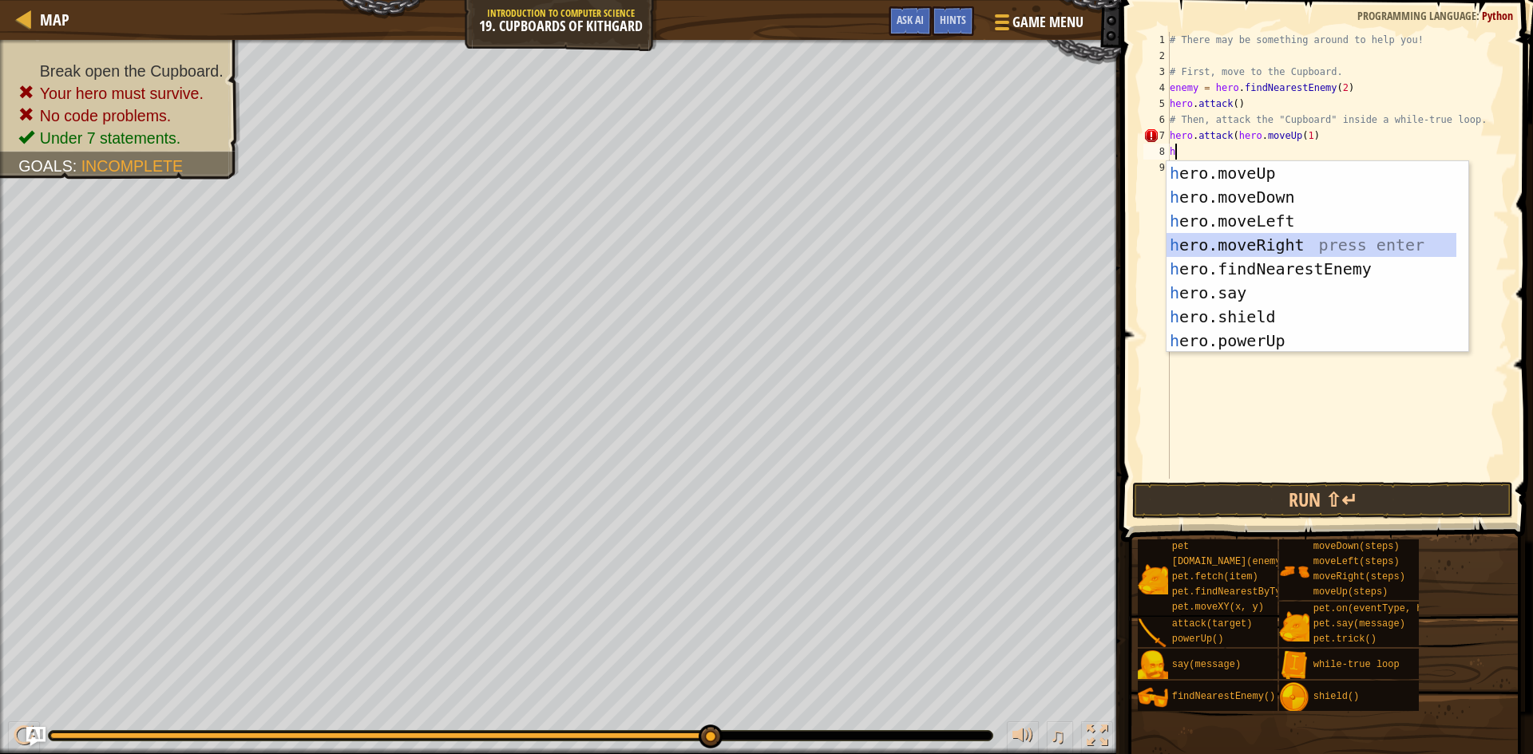
click at [1272, 243] on div "h ero.moveUp press enter h ero.moveDown press enter h ero.moveLeft press enter …" at bounding box center [1311, 280] width 290 height 239
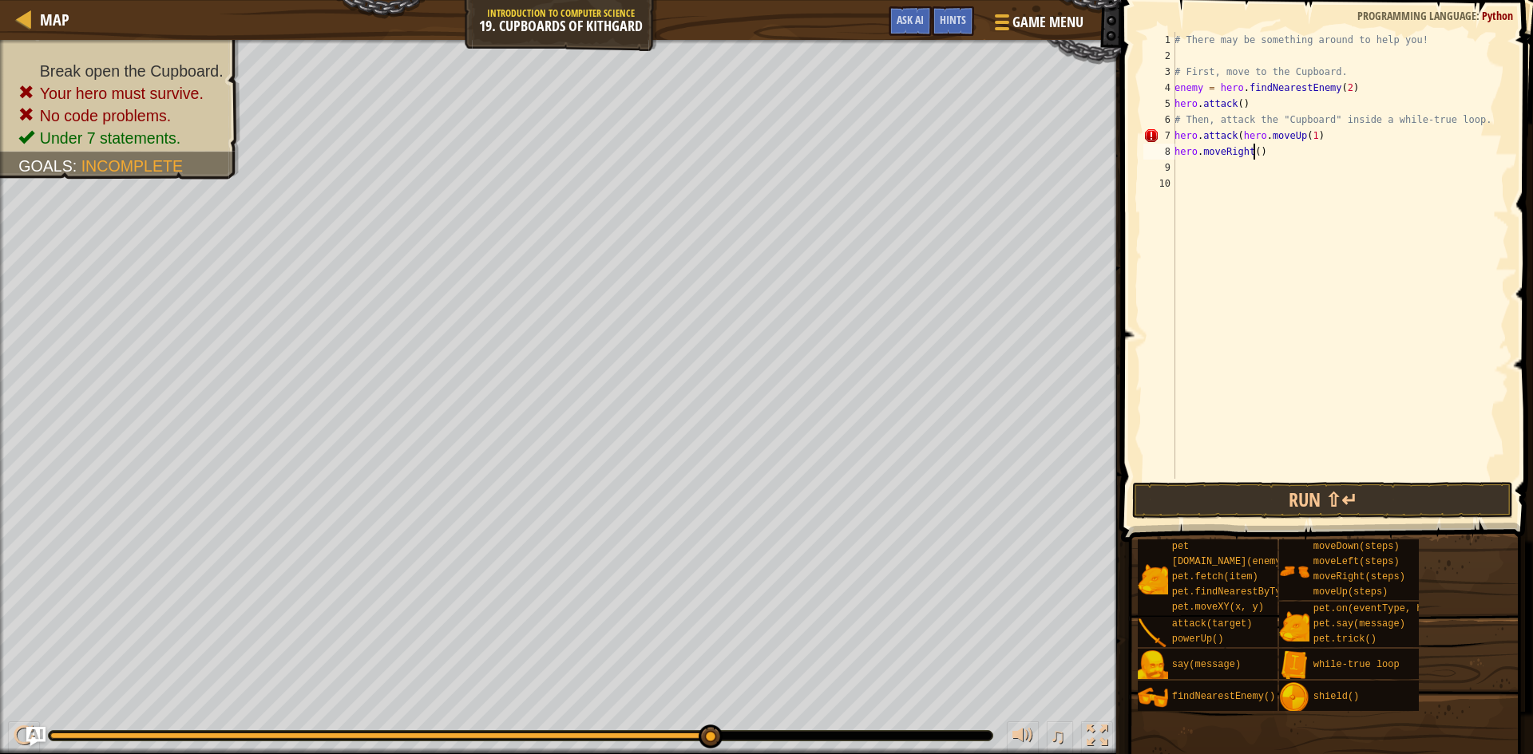
click at [1253, 152] on div "# There may be something around to help you! # First, move to the Cupboard. ene…" at bounding box center [1340, 271] width 338 height 479
type textarea "hero.moveRight(2)"
click at [1196, 174] on div "# There may be something around to help you! # First, move to the Cupboard. ene…" at bounding box center [1340, 271] width 338 height 479
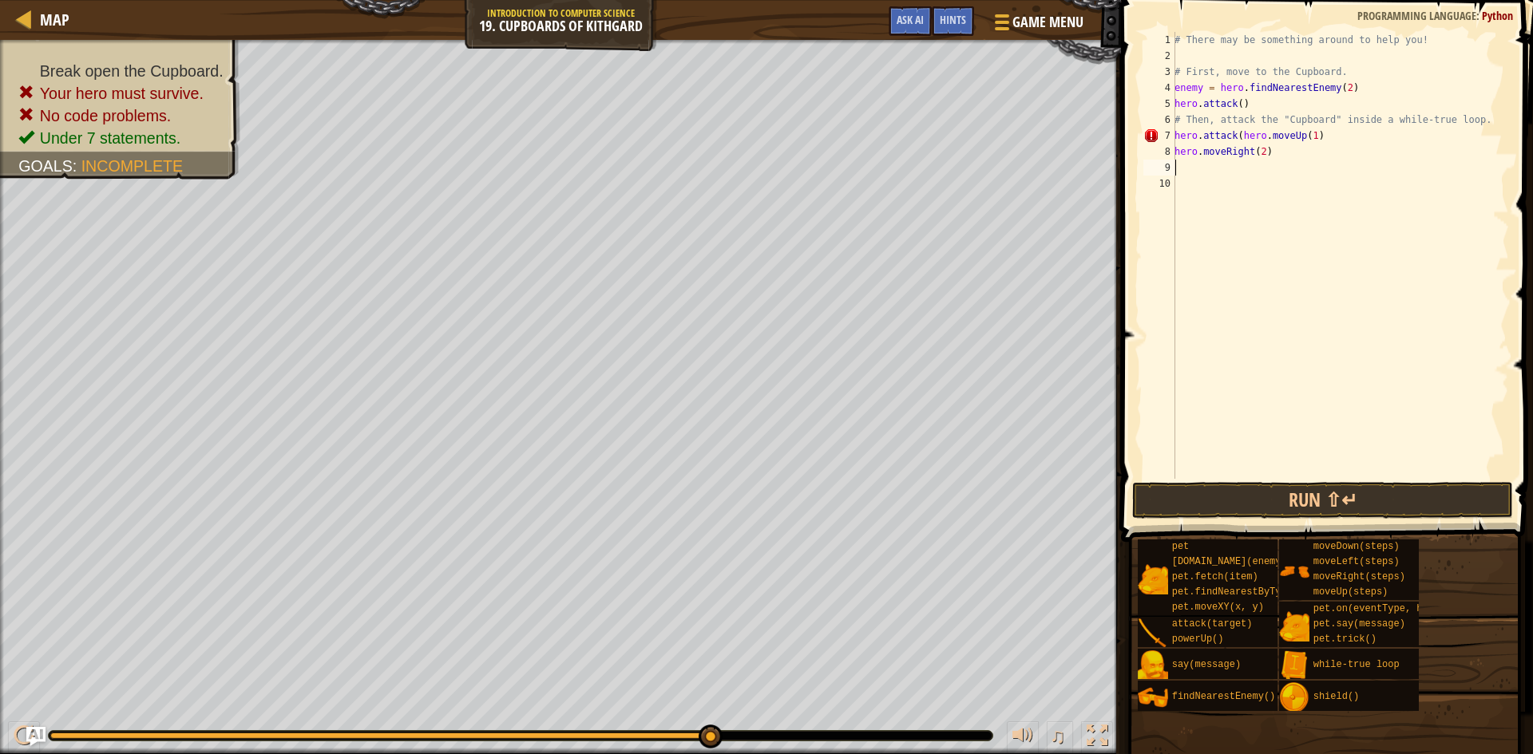
type textarea "h"
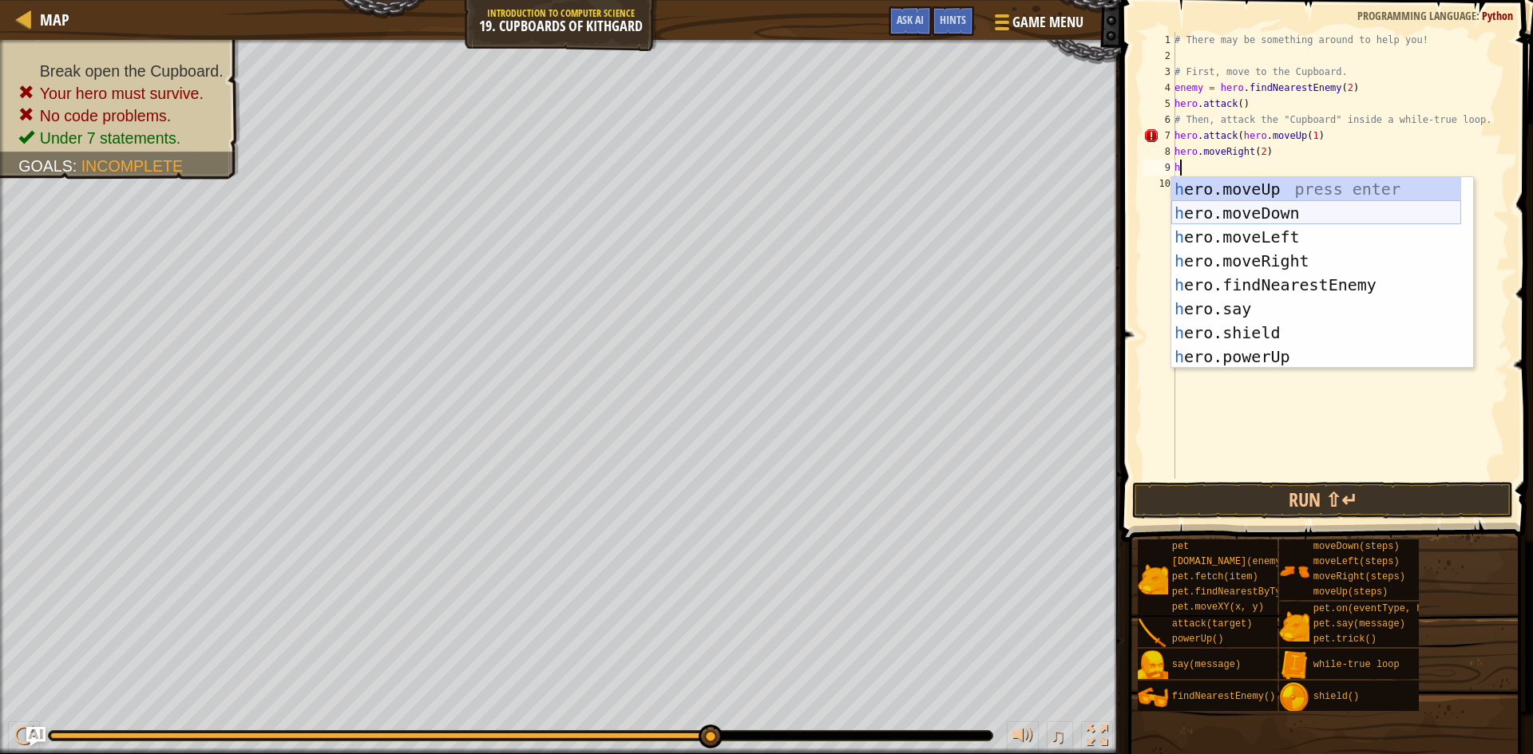
click at [1264, 209] on div "h ero.moveUp press enter h ero.moveDown press enter h ero.moveLeft press enter …" at bounding box center [1316, 296] width 290 height 239
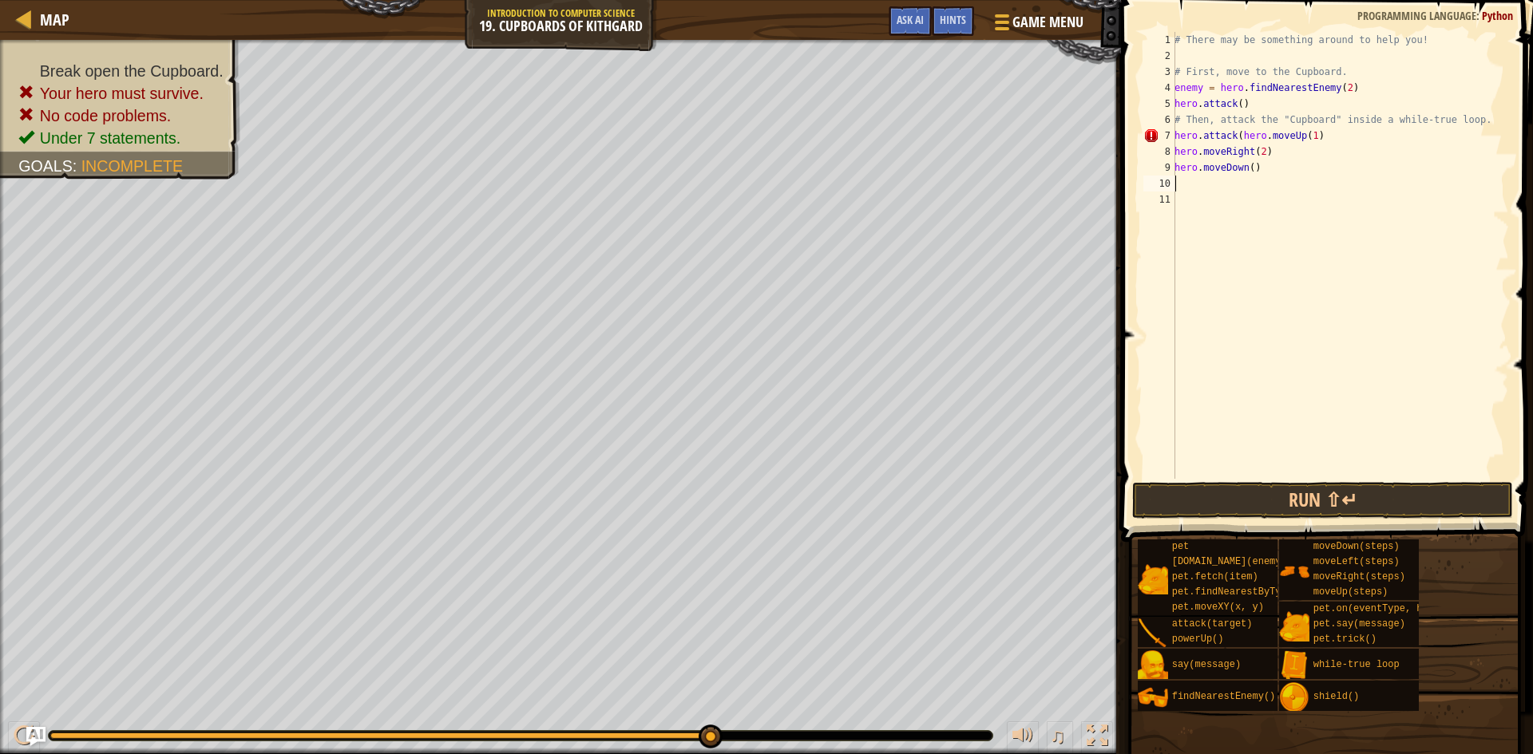
click at [1245, 166] on div "# There may be something around to help you! # First, move to the Cupboard. ene…" at bounding box center [1340, 271] width 338 height 479
click at [1252, 164] on div "# There may be something around to help you! # First, move to the Cupboard. ene…" at bounding box center [1340, 271] width 338 height 479
click at [1247, 166] on div "# There may be something around to help you! # First, move to the Cupboard. ene…" at bounding box center [1340, 271] width 338 height 479
type textarea "hero.moveDown(3)"
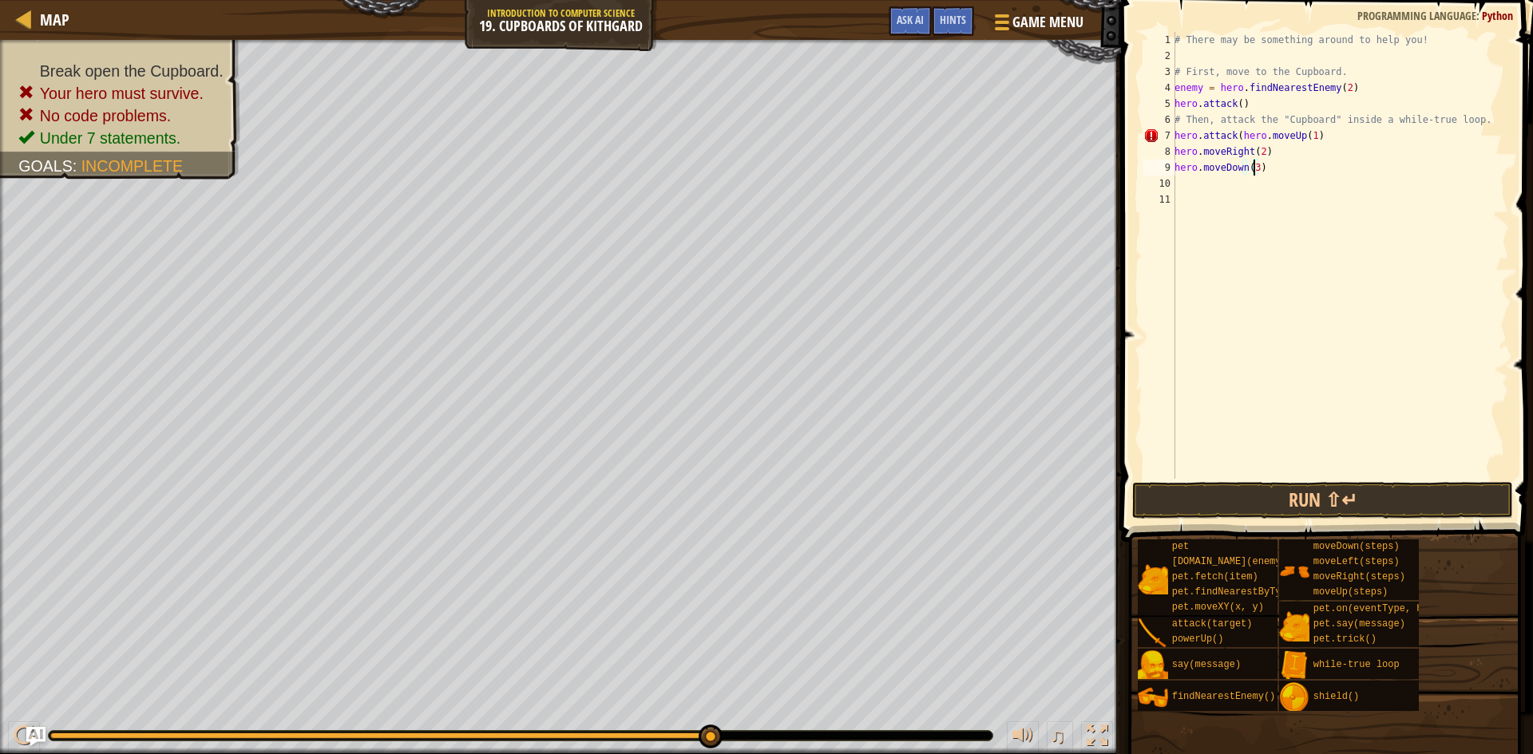
click at [1229, 193] on div "# There may be something around to help you! # First, move to the Cupboard. ene…" at bounding box center [1340, 271] width 338 height 479
click at [1229, 188] on div "# There may be something around to help you! # First, move to the Cupboard. ene…" at bounding box center [1340, 271] width 338 height 479
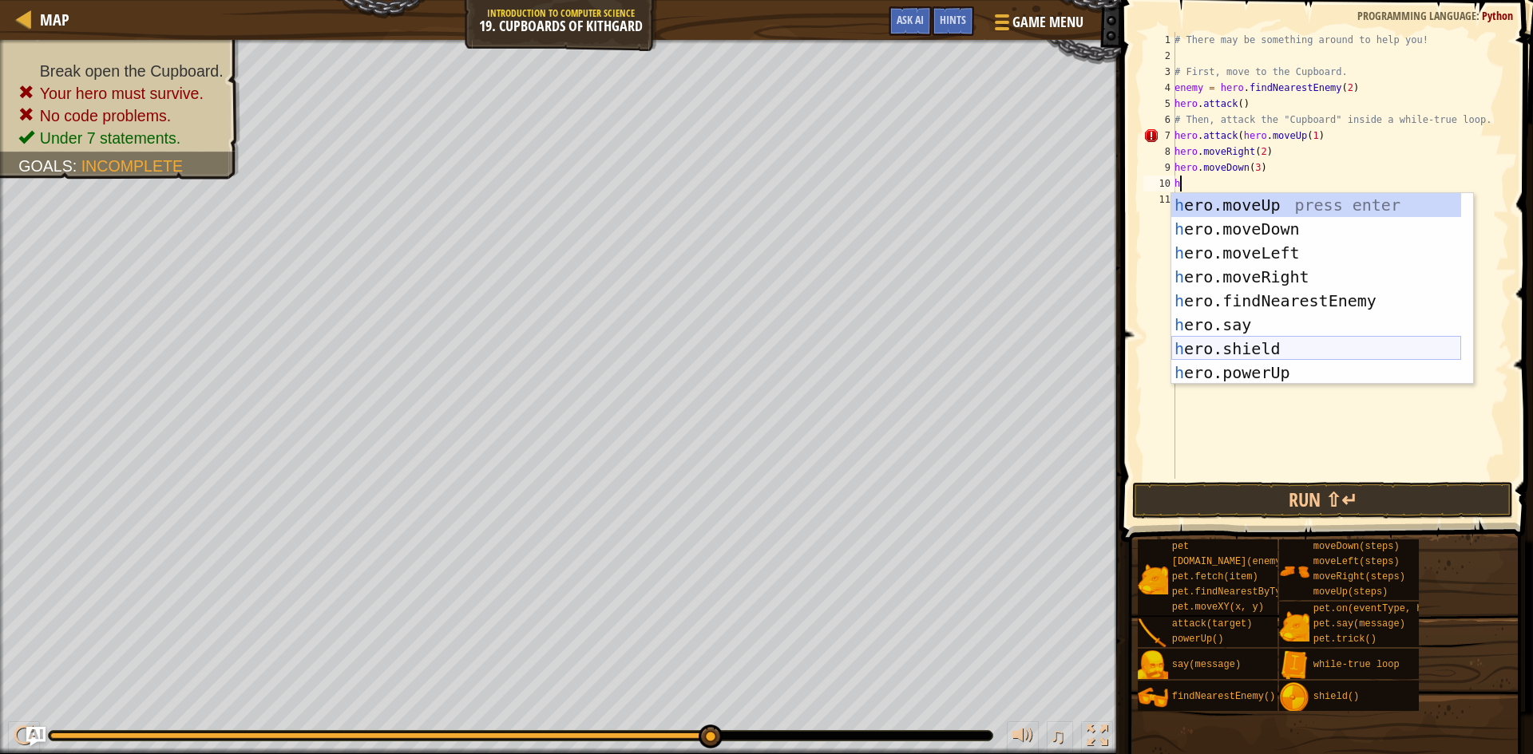
scroll to position [48, 0]
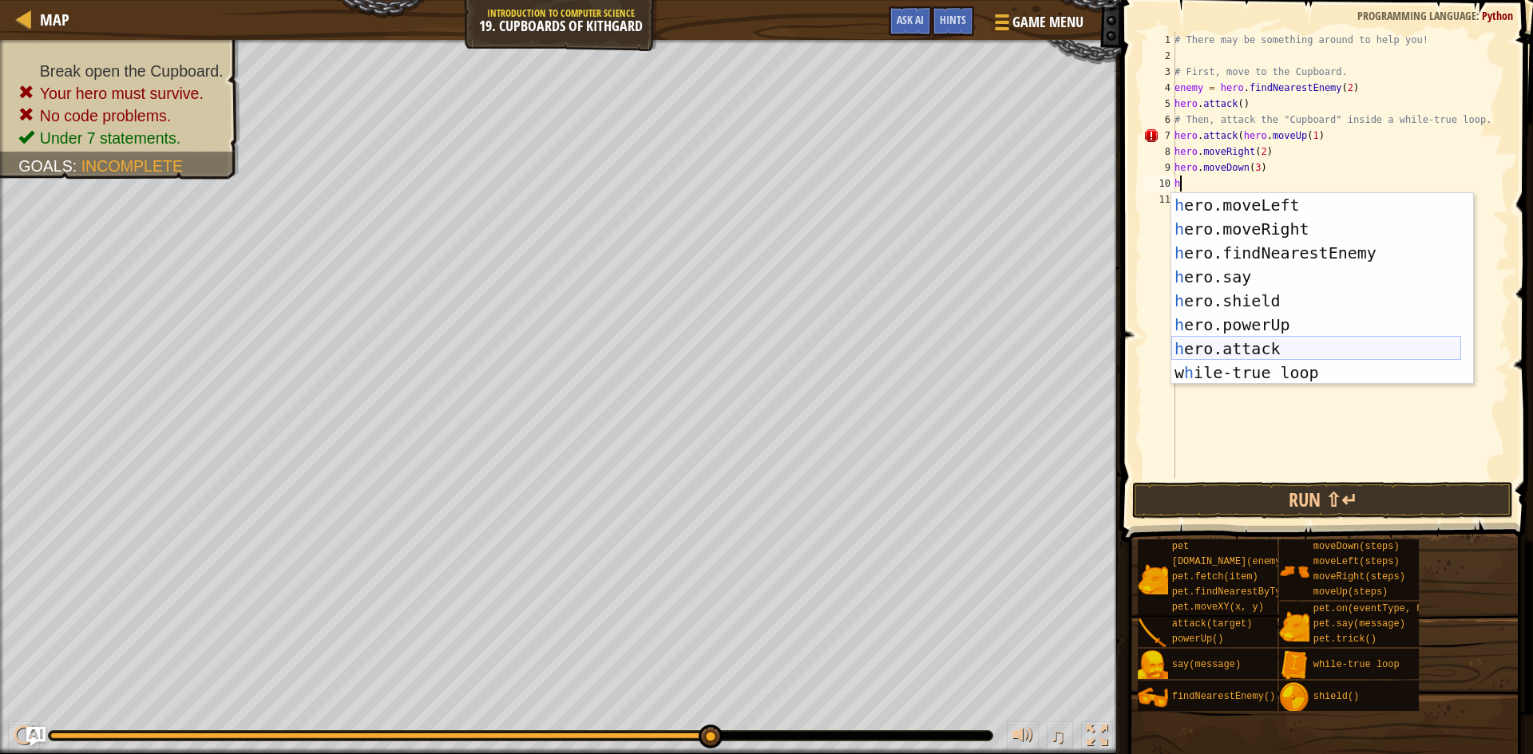
click at [1245, 346] on div "h ero.moveLeft press enter h ero.moveRight press enter h ero.findNearestEnemy p…" at bounding box center [1316, 312] width 290 height 239
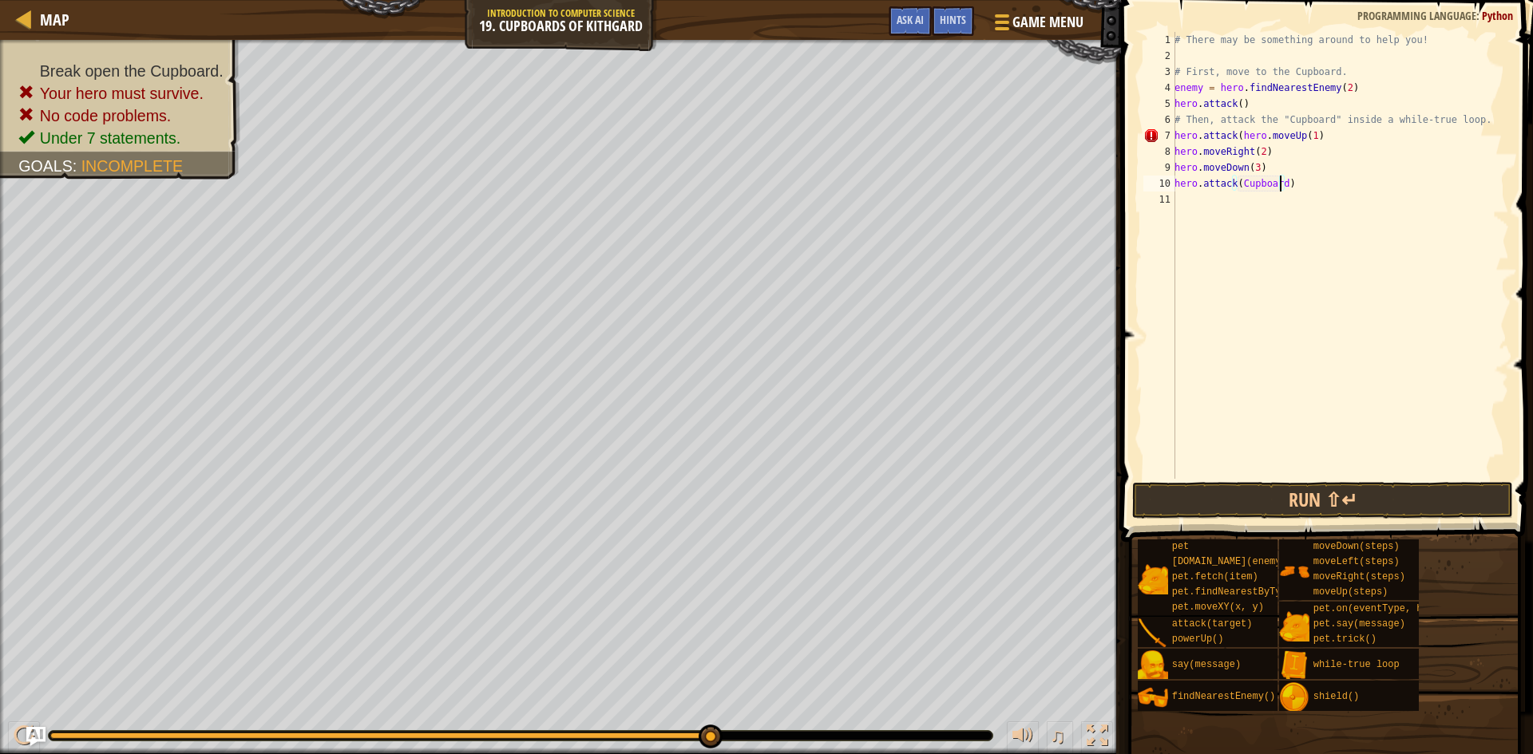
scroll to position [7, 9]
click at [1236, 180] on div "# There may be something around to help you! # First, move to the Cupboard. ene…" at bounding box center [1340, 271] width 338 height 479
click at [1284, 180] on div "# There may be something around to help you! # First, move to the Cupboard. ene…" at bounding box center [1340, 271] width 338 height 479
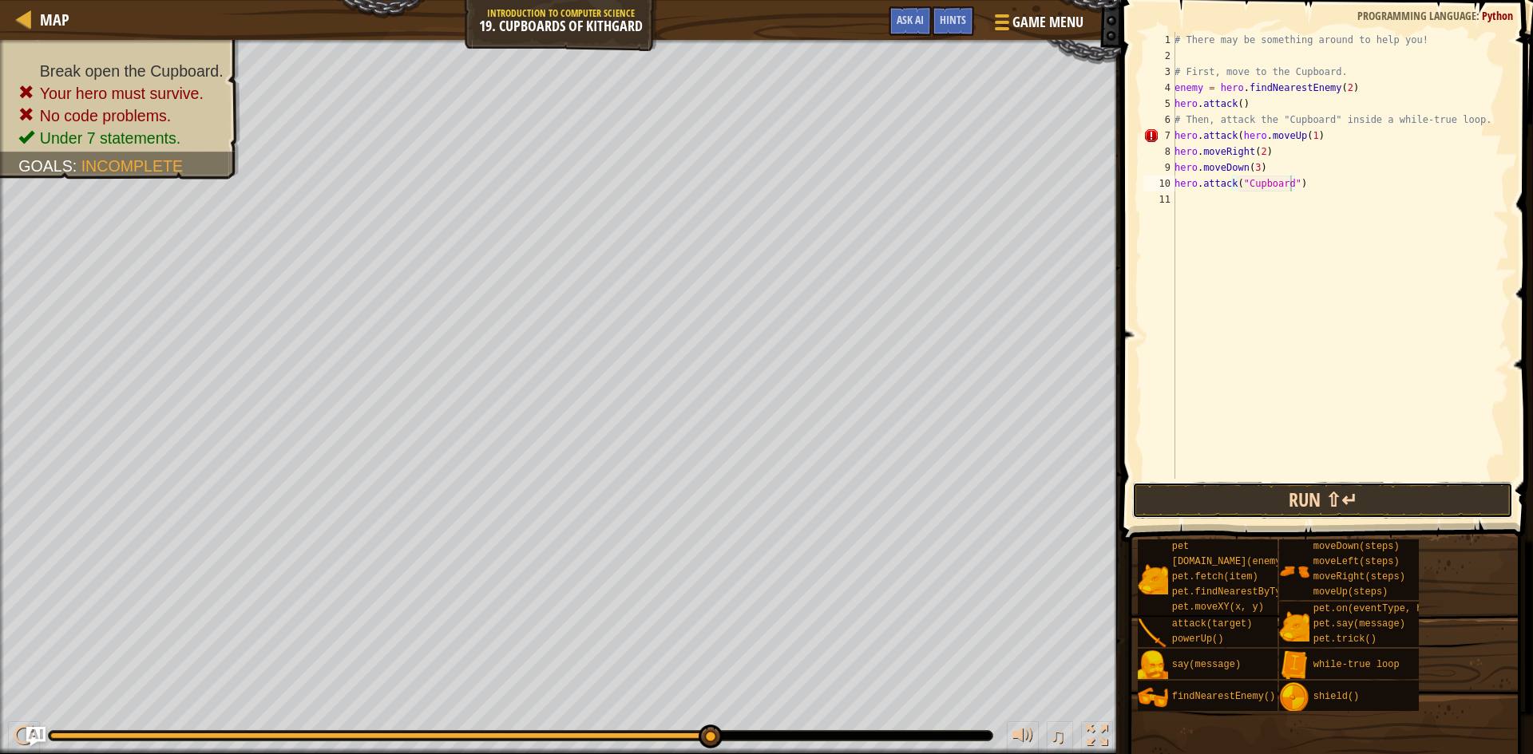
click at [1361, 490] on button "Run ⇧↵" at bounding box center [1322, 500] width 381 height 37
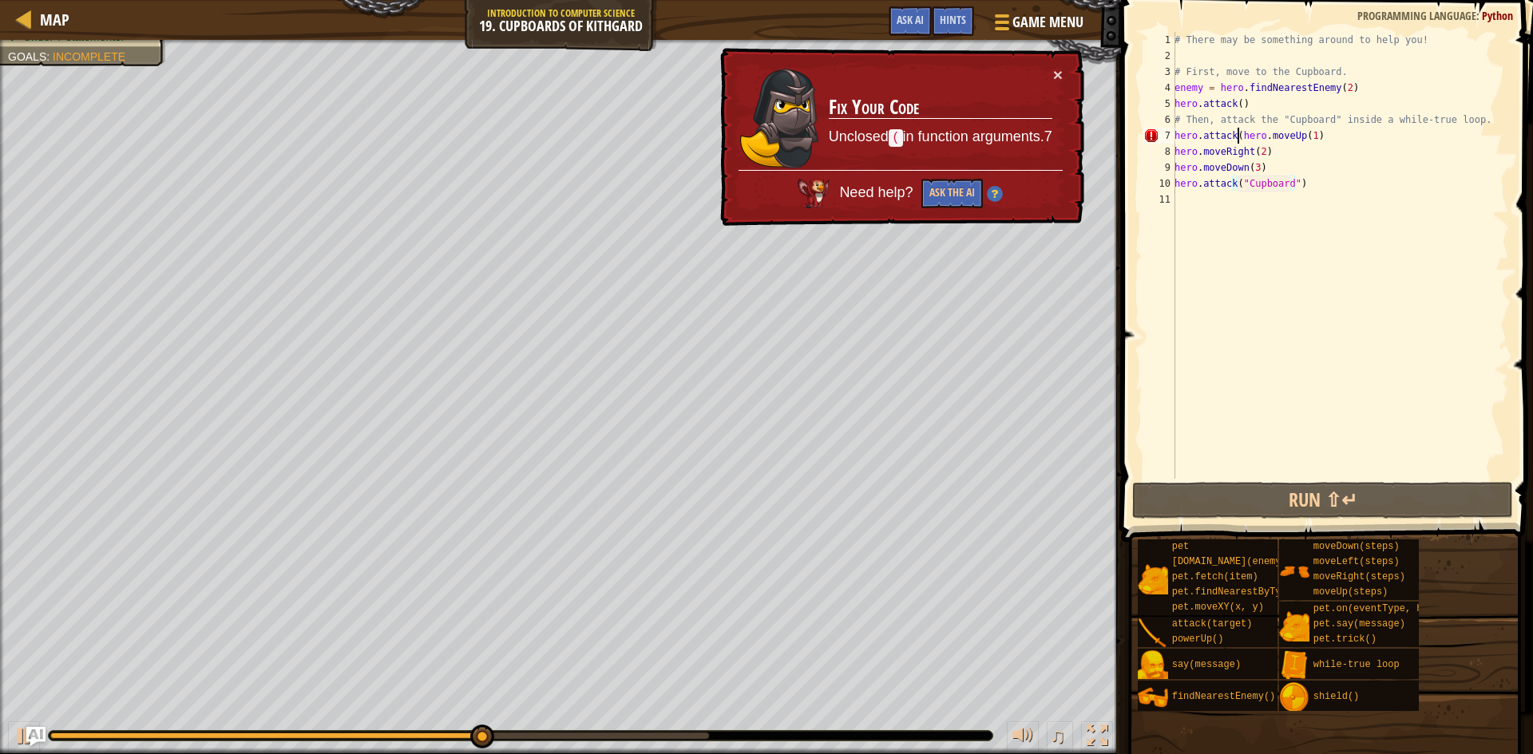
click at [1236, 134] on div "# There may be something around to help you! # First, move to the Cupboard. ene…" at bounding box center [1340, 271] width 338 height 479
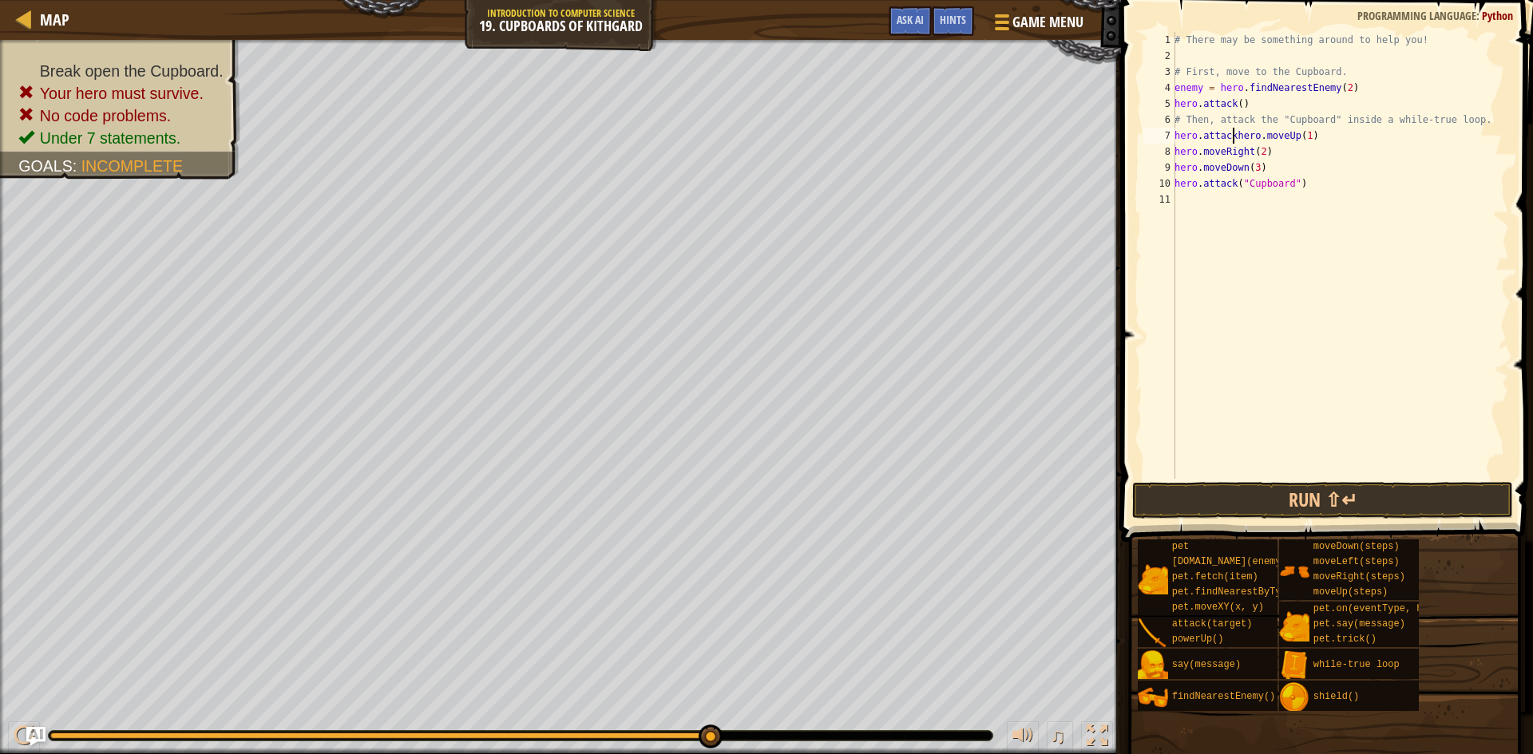
click at [1308, 136] on div "# There may be something around to help you! # First, move to the Cupboard. ene…" at bounding box center [1340, 271] width 338 height 479
click at [1259, 154] on div "hero.attack press enter" at bounding box center [1322, 181] width 302 height 72
click at [1263, 134] on div "# There may be something around to help you! # First, move to the Cupboard. ene…" at bounding box center [1340, 271] width 338 height 479
type textarea "hero.attack()"
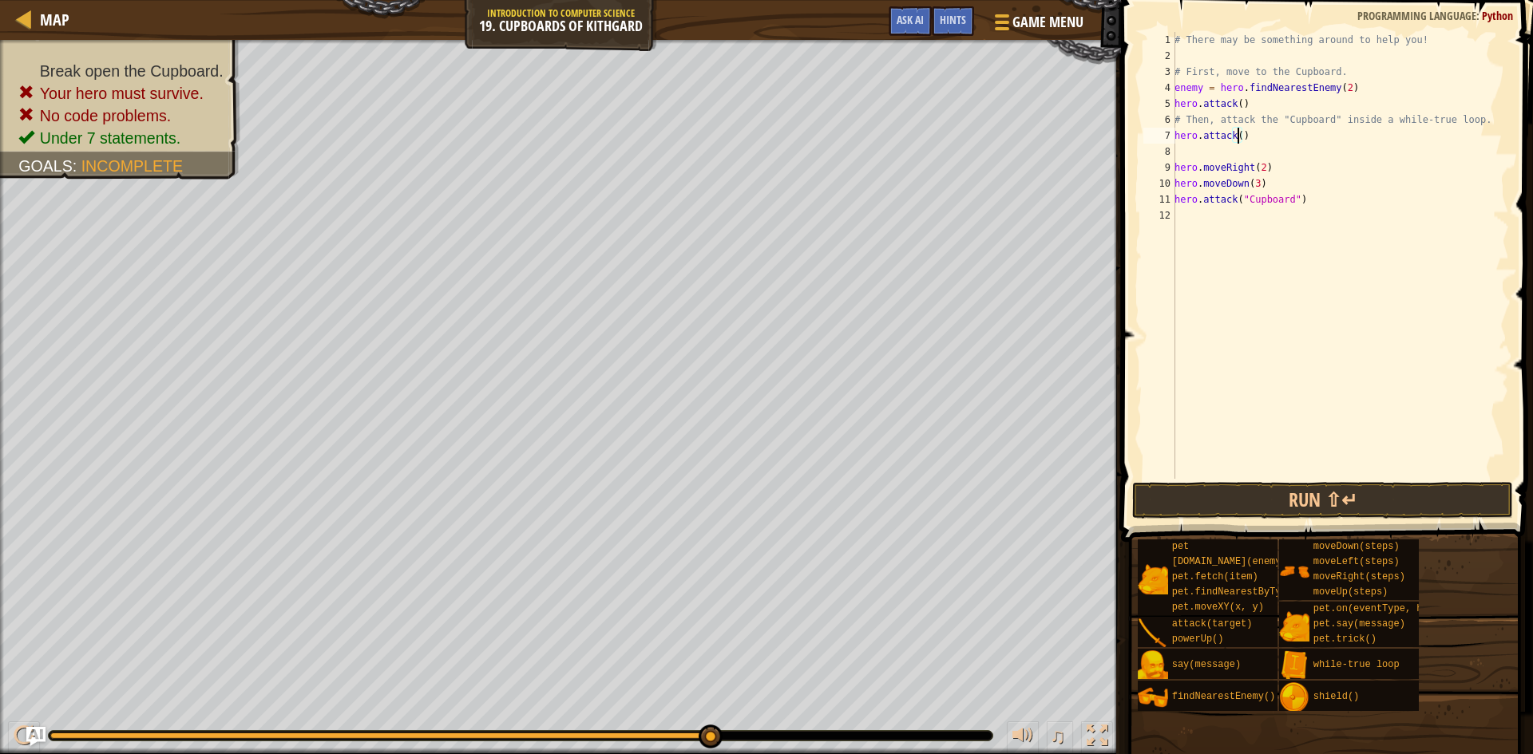
click at [1181, 152] on div "# There may be something around to help you! # First, move to the Cupboard. ene…" at bounding box center [1340, 271] width 338 height 479
type textarea "h"
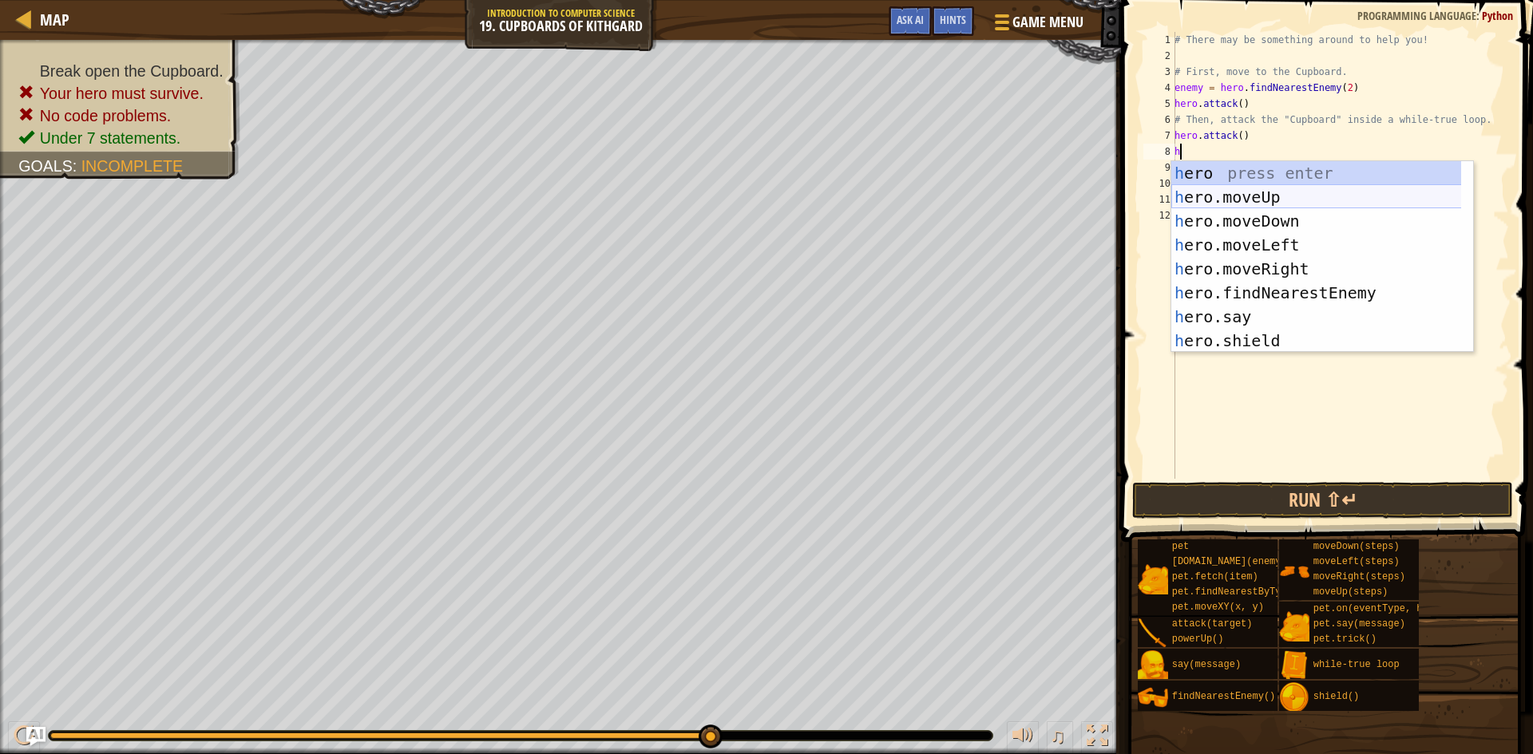
click at [1268, 196] on div "h ero press enter h ero.moveUp press enter h ero.moveDown press enter h ero.mov…" at bounding box center [1322, 280] width 302 height 239
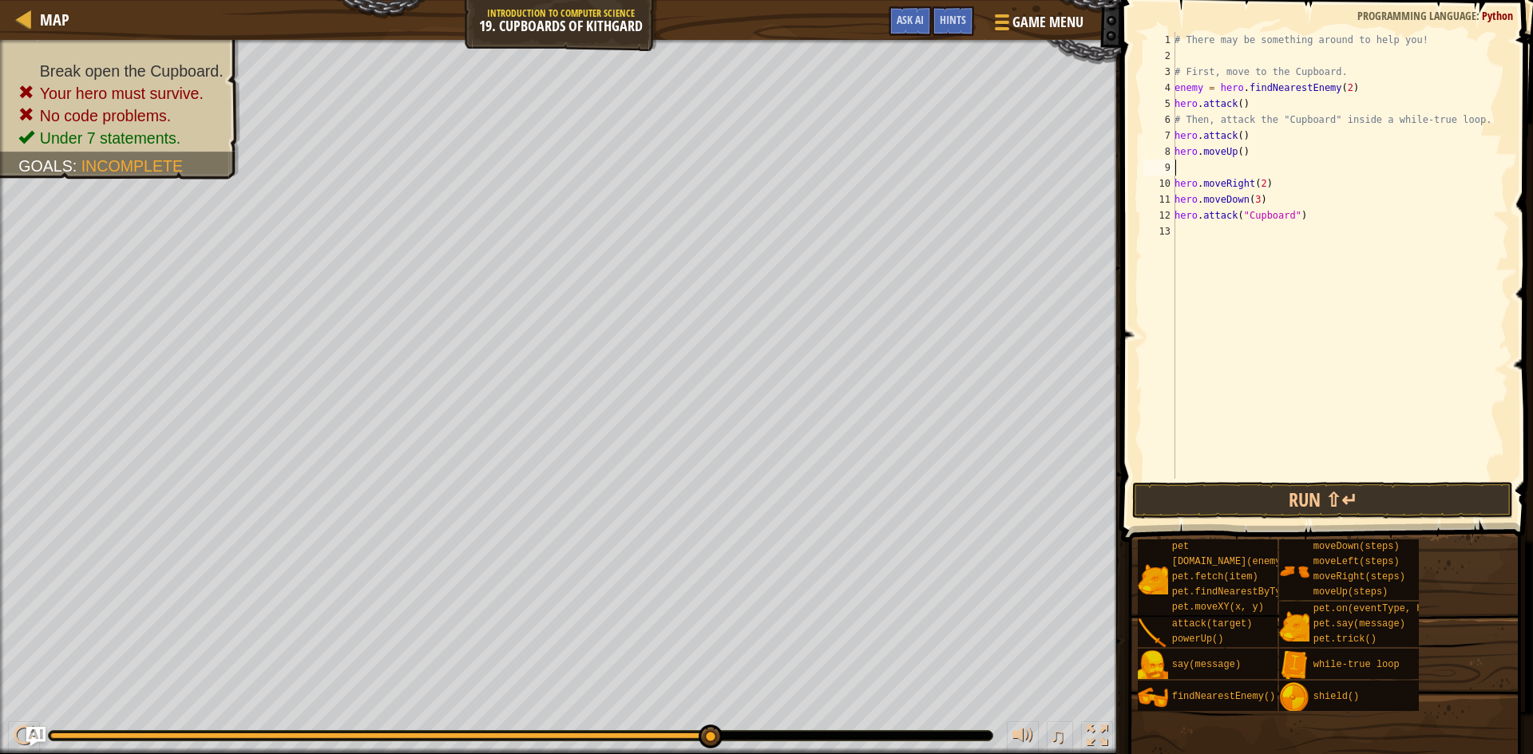
click at [1239, 151] on div "# There may be something around to help you! # First, move to the Cupboard. ene…" at bounding box center [1340, 271] width 338 height 479
click at [1331, 501] on button "Run ⇧↵" at bounding box center [1322, 500] width 381 height 37
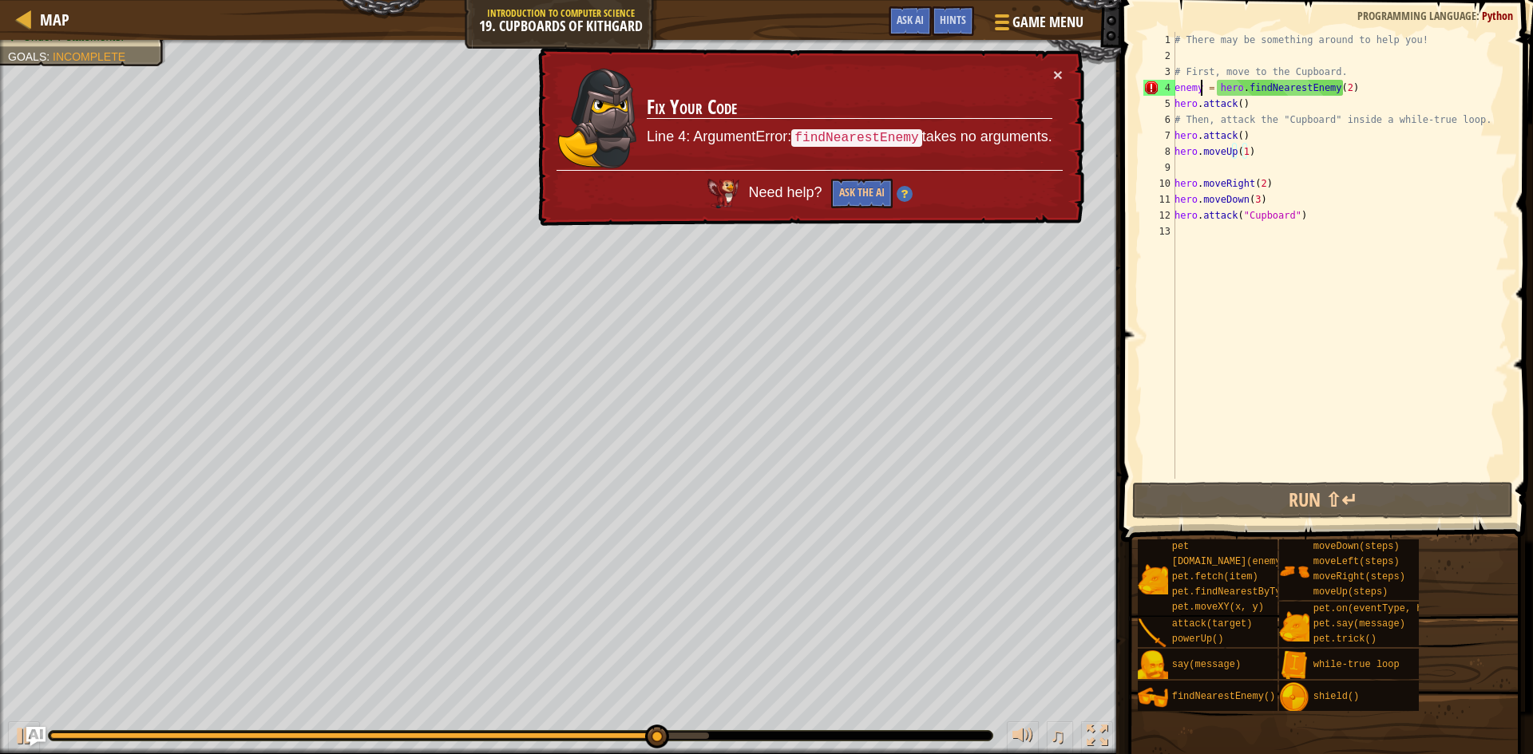
click at [1200, 88] on div "# There may be something around to help you! # First, move to the Cupboard. ene…" at bounding box center [1340, 271] width 338 height 479
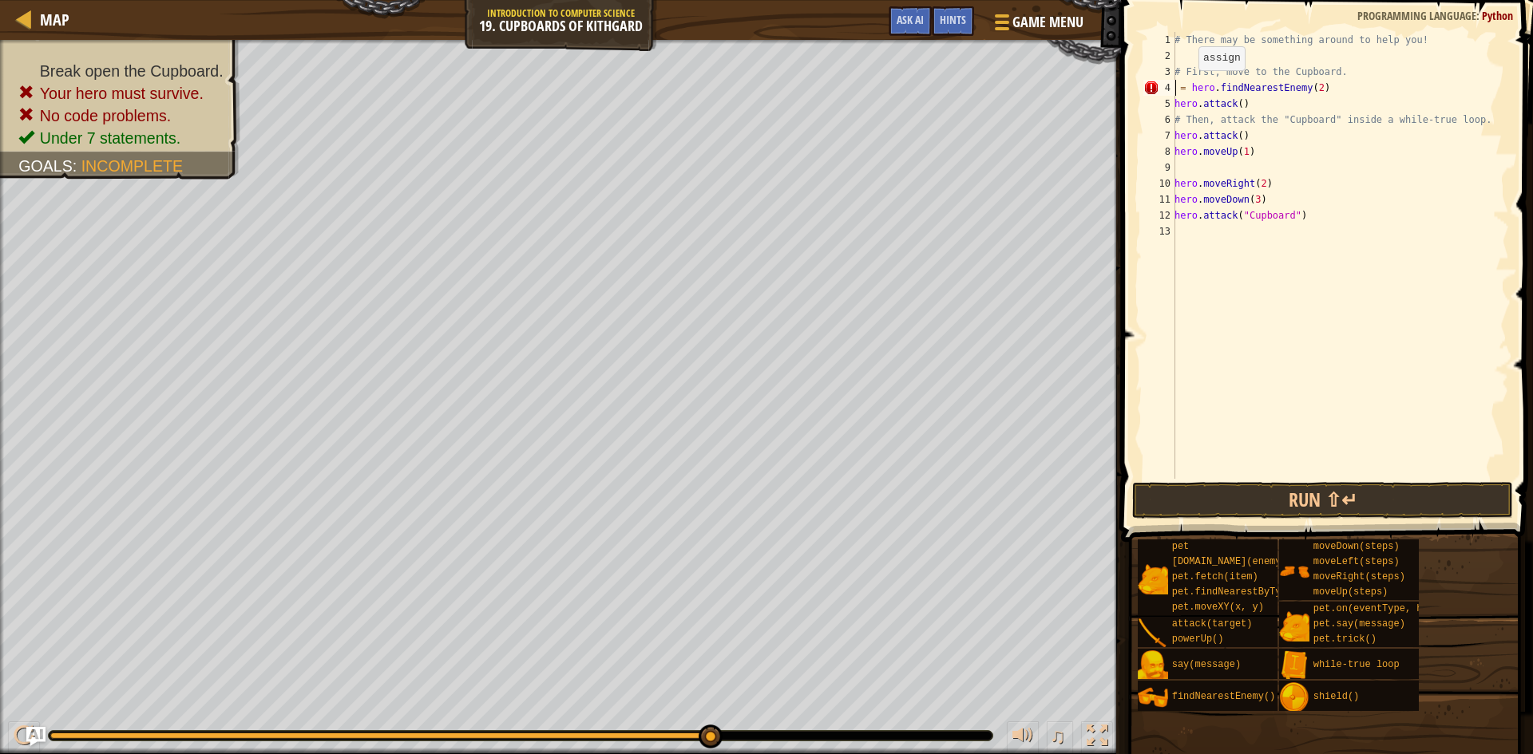
click at [1189, 86] on div "# There may be something around to help you! # First, move to the Cupboard. = h…" at bounding box center [1340, 271] width 338 height 479
click at [1327, 503] on button "Run ⇧↵" at bounding box center [1322, 500] width 381 height 37
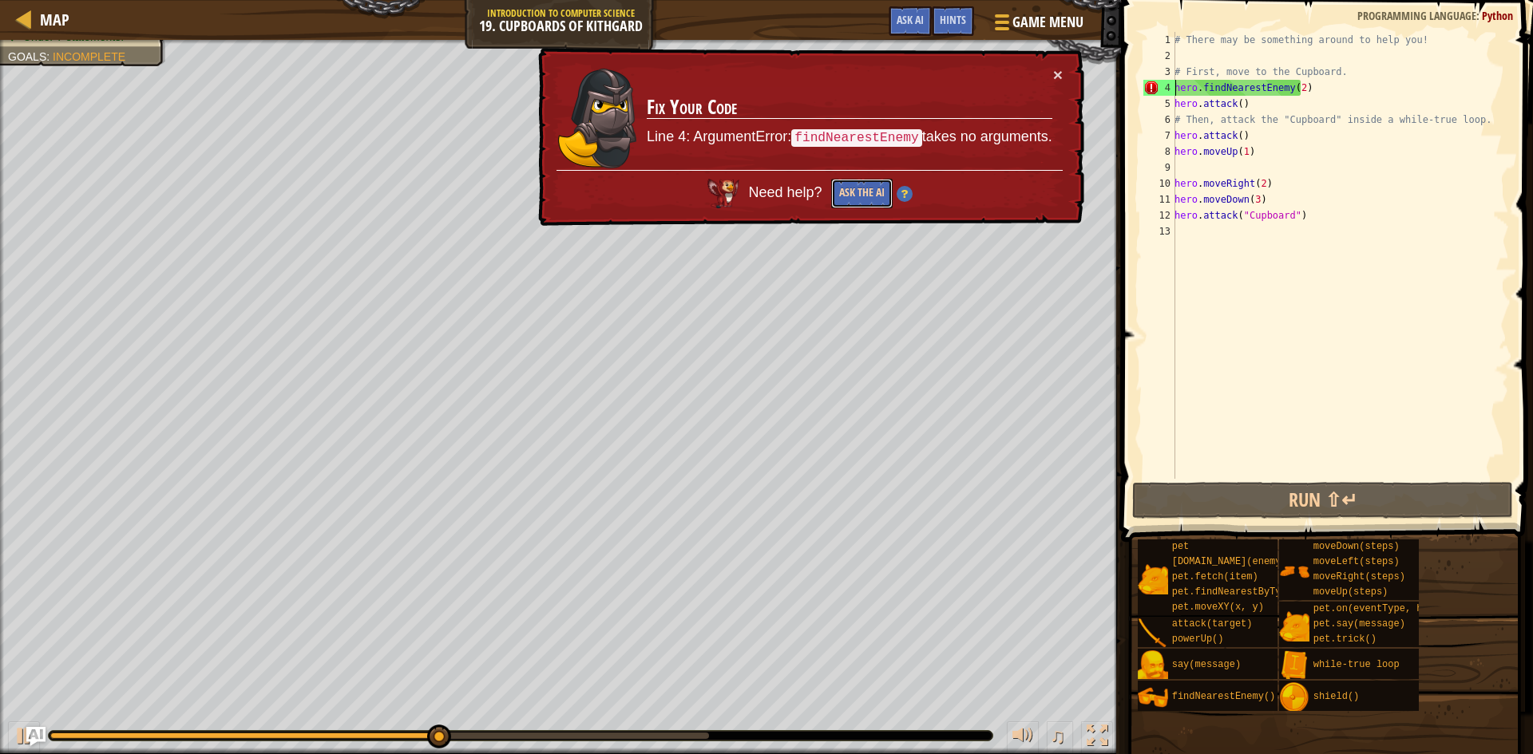
click at [860, 190] on button "Ask the AI" at bounding box center [861, 194] width 61 height 30
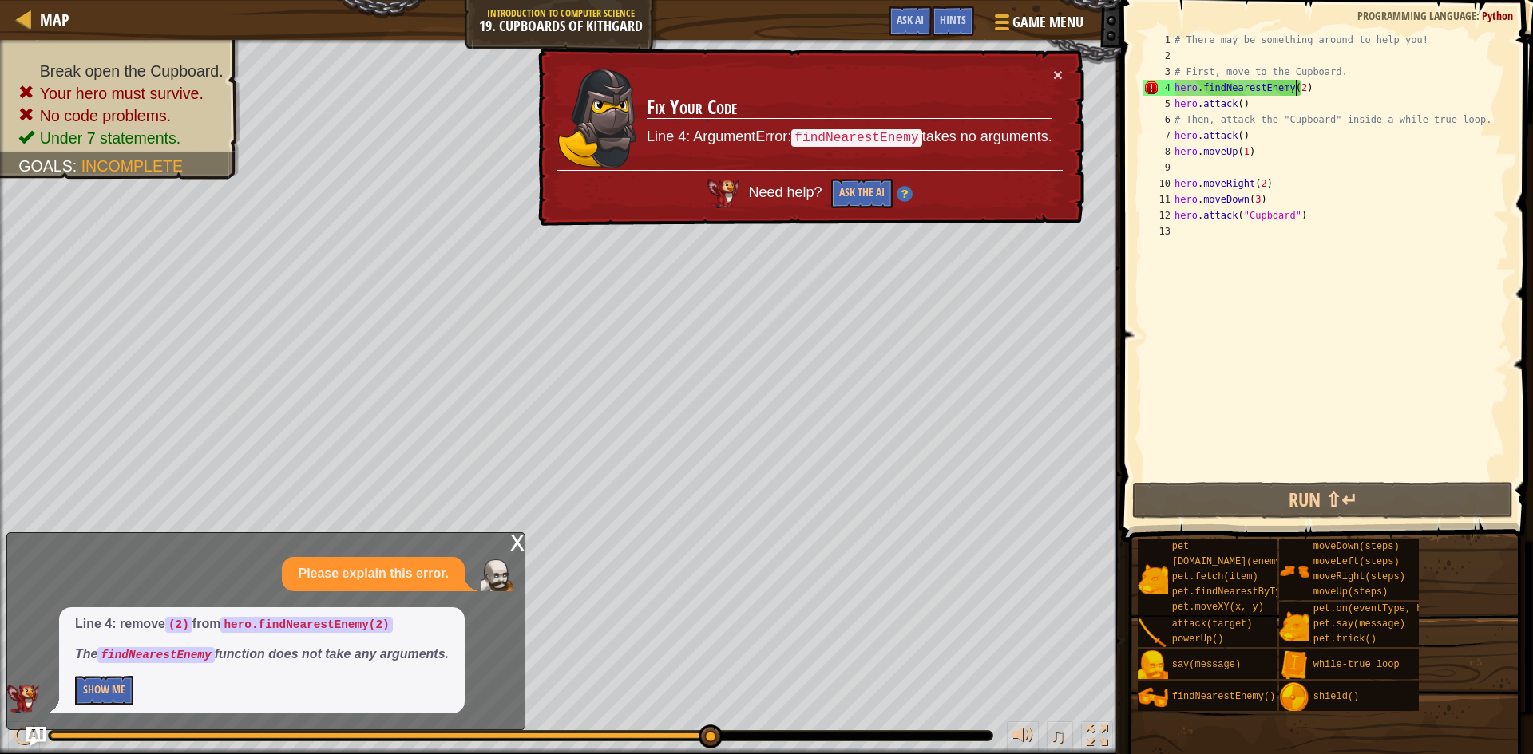
click at [1296, 87] on div "# There may be something around to help you! # First, move to the Cupboard. her…" at bounding box center [1340, 271] width 338 height 479
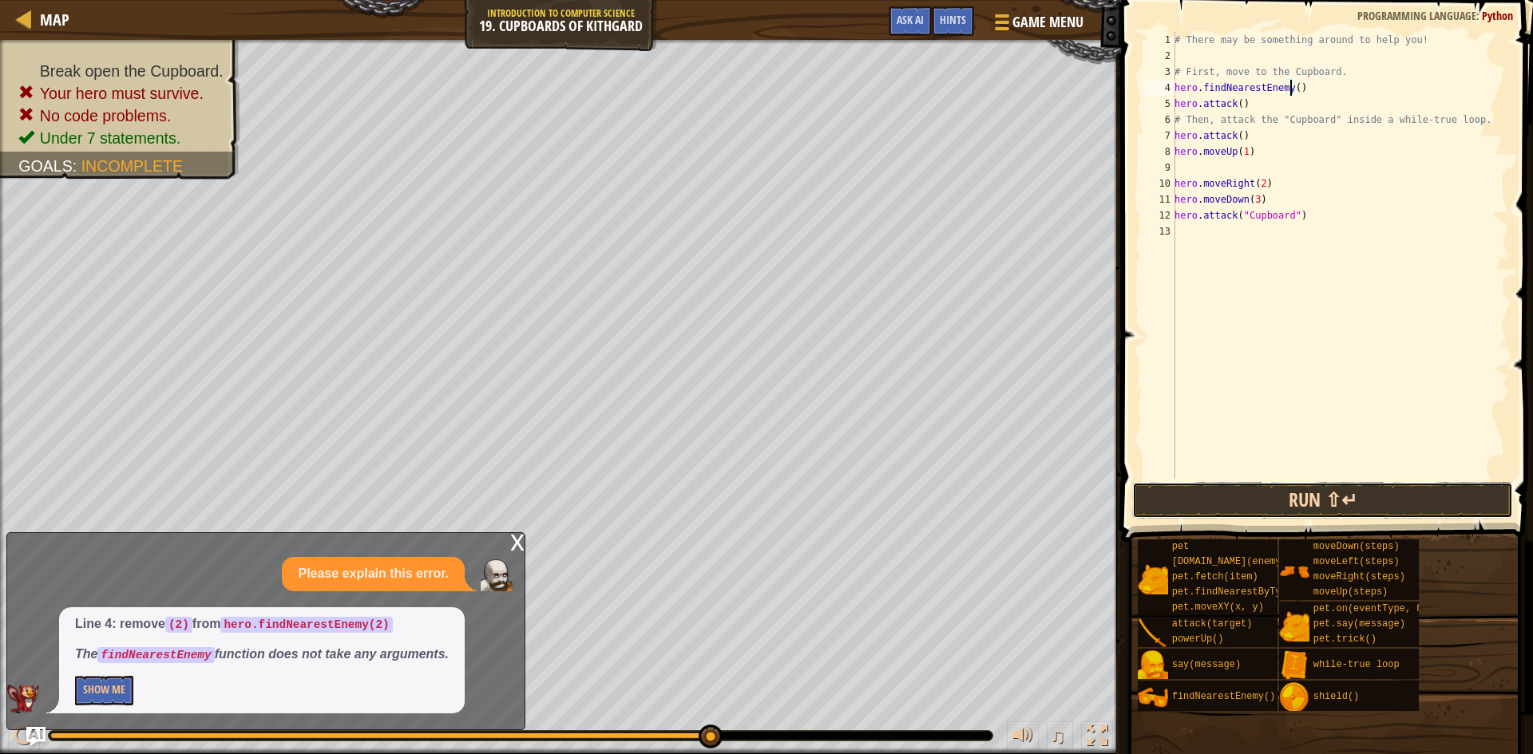
click at [1359, 503] on button "Run ⇧↵" at bounding box center [1322, 500] width 381 height 37
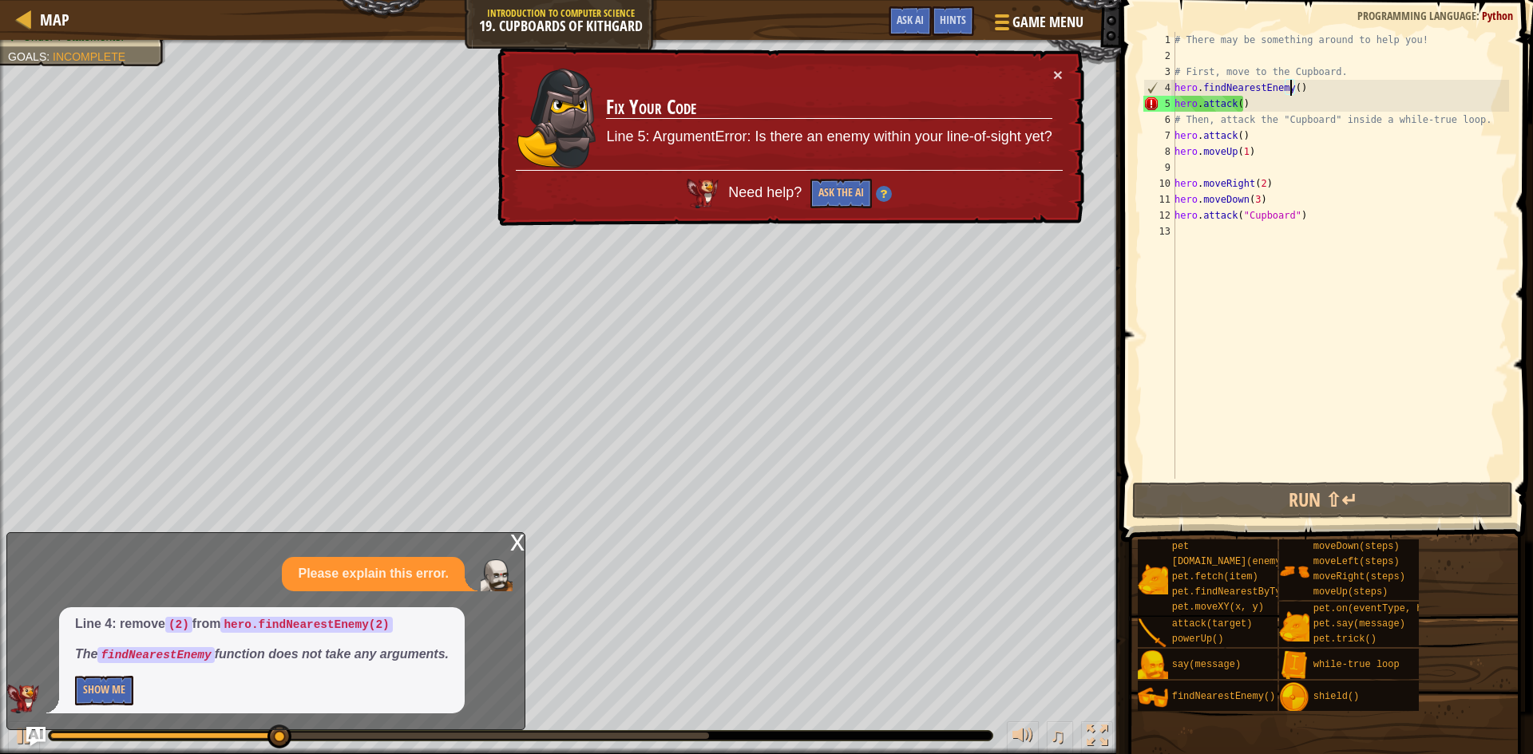
click at [1237, 103] on div "# There may be something around to help you! # First, move to the Cupboard. her…" at bounding box center [1340, 271] width 338 height 479
type textarea "hero.attack()"
click at [90, 700] on button "Show Me" at bounding box center [104, 691] width 58 height 30
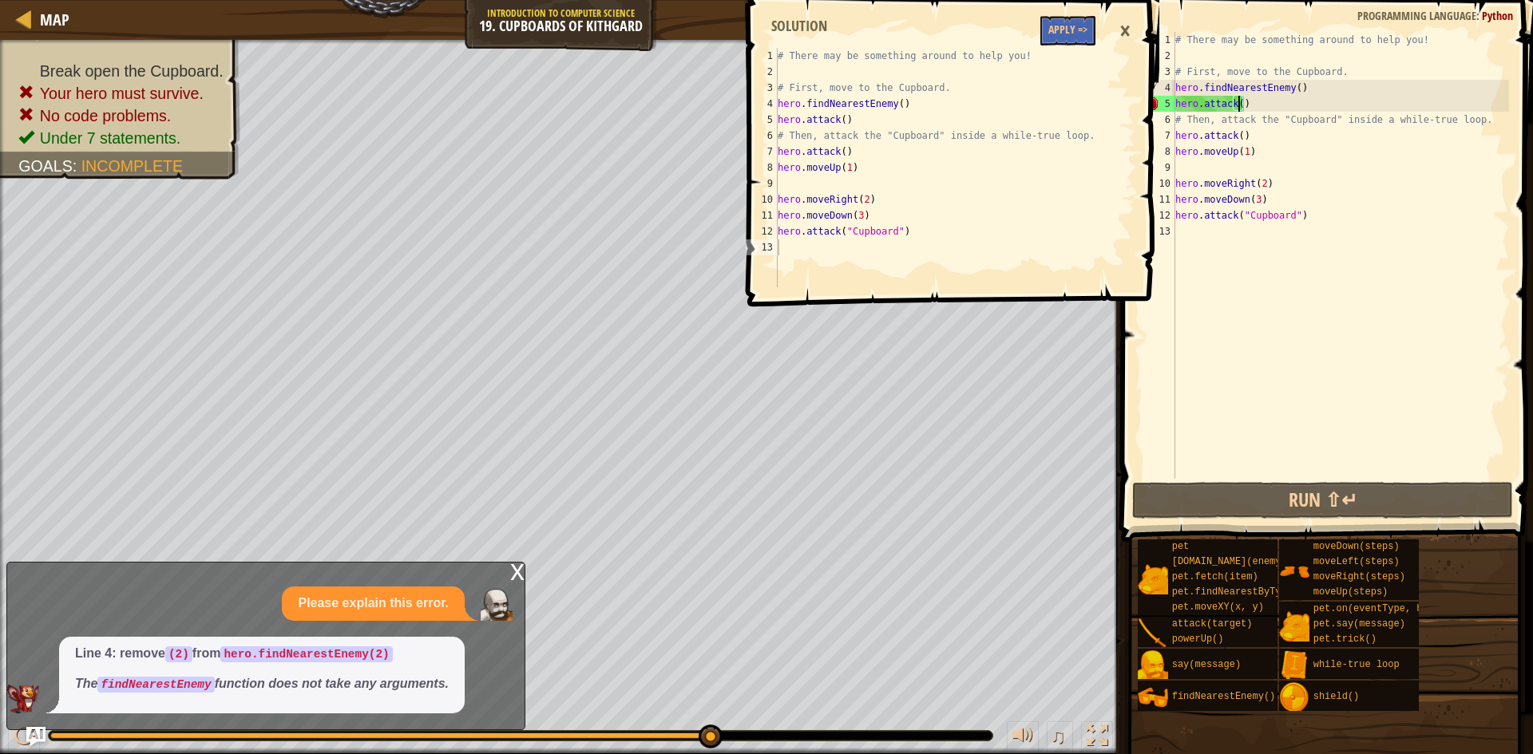
type textarea "hero.attack()"
click at [839, 120] on div "Map Introduction to Computer Science 19. Cupboards of Kithgard Game Menu Done H…" at bounding box center [766, 377] width 1533 height 754
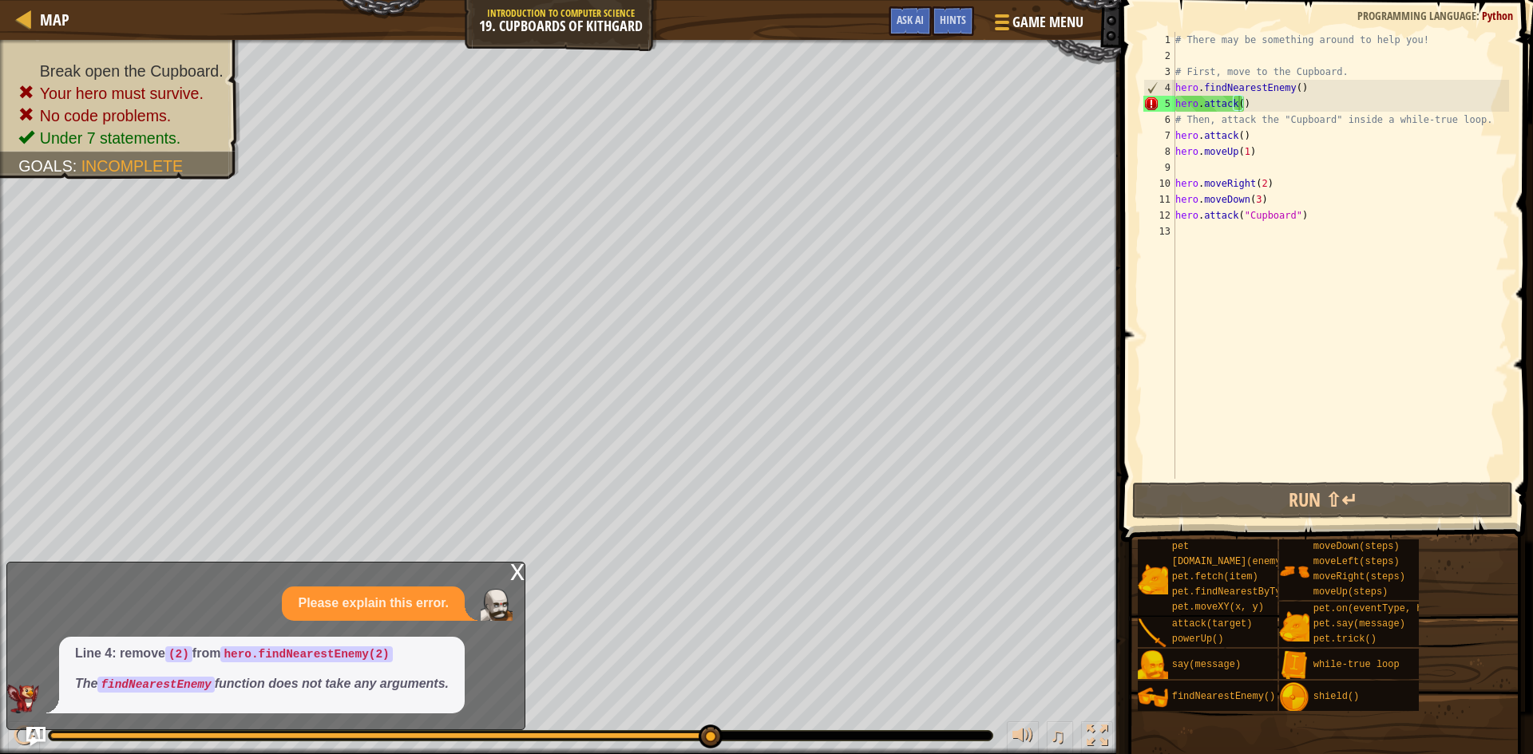
click at [512, 576] on div "x" at bounding box center [517, 571] width 14 height 16
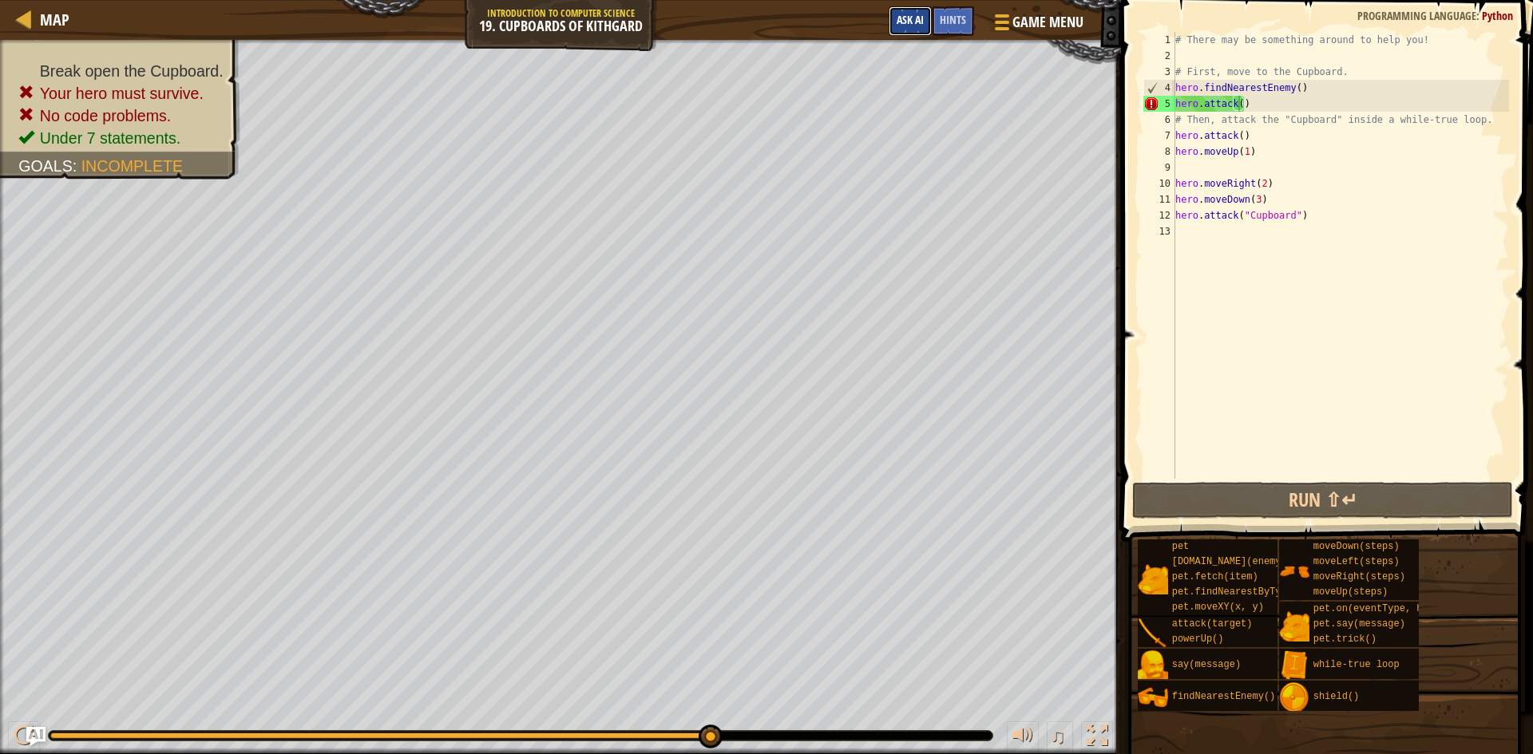
click at [914, 30] on button "Ask AI" at bounding box center [909, 21] width 43 height 30
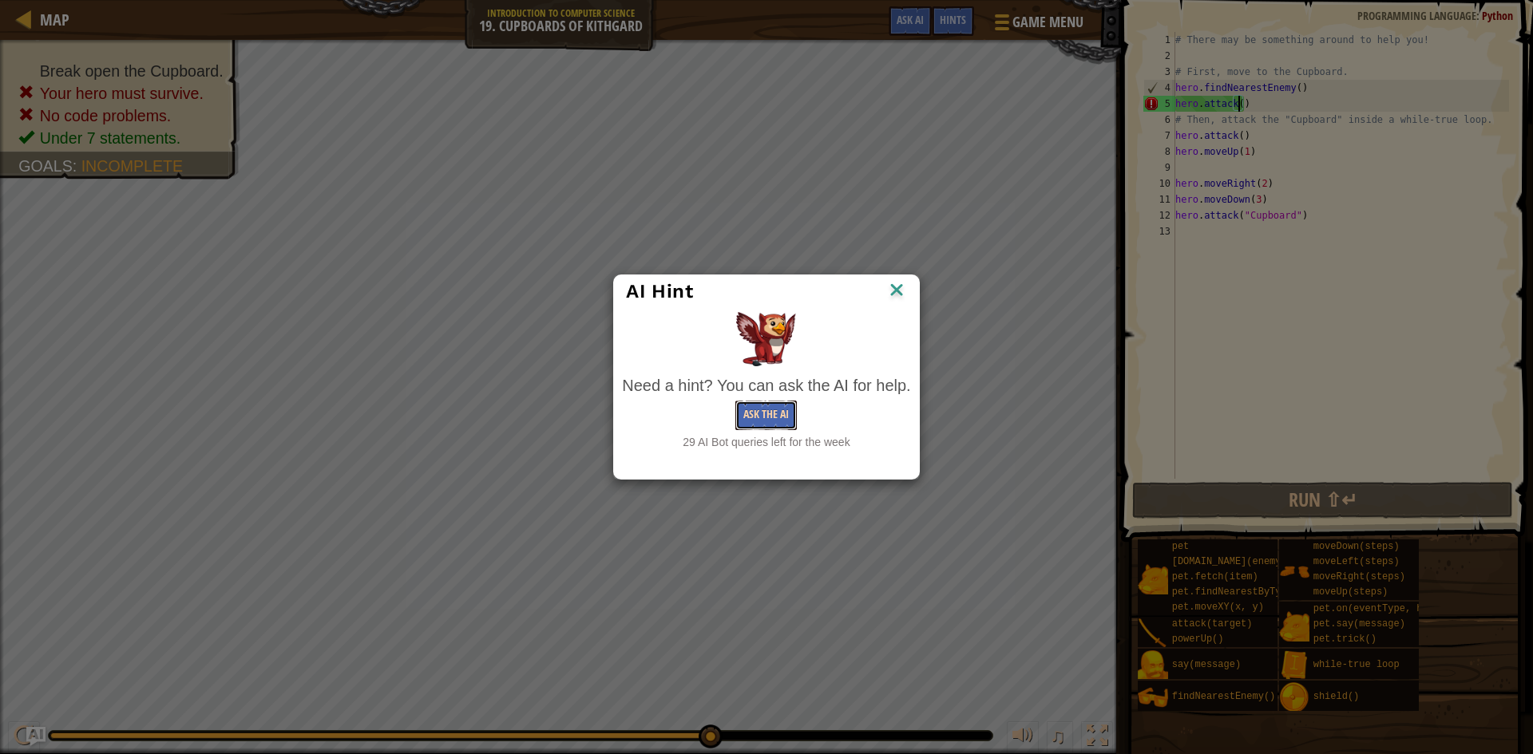
click at [763, 416] on button "Ask the AI" at bounding box center [765, 416] width 61 height 30
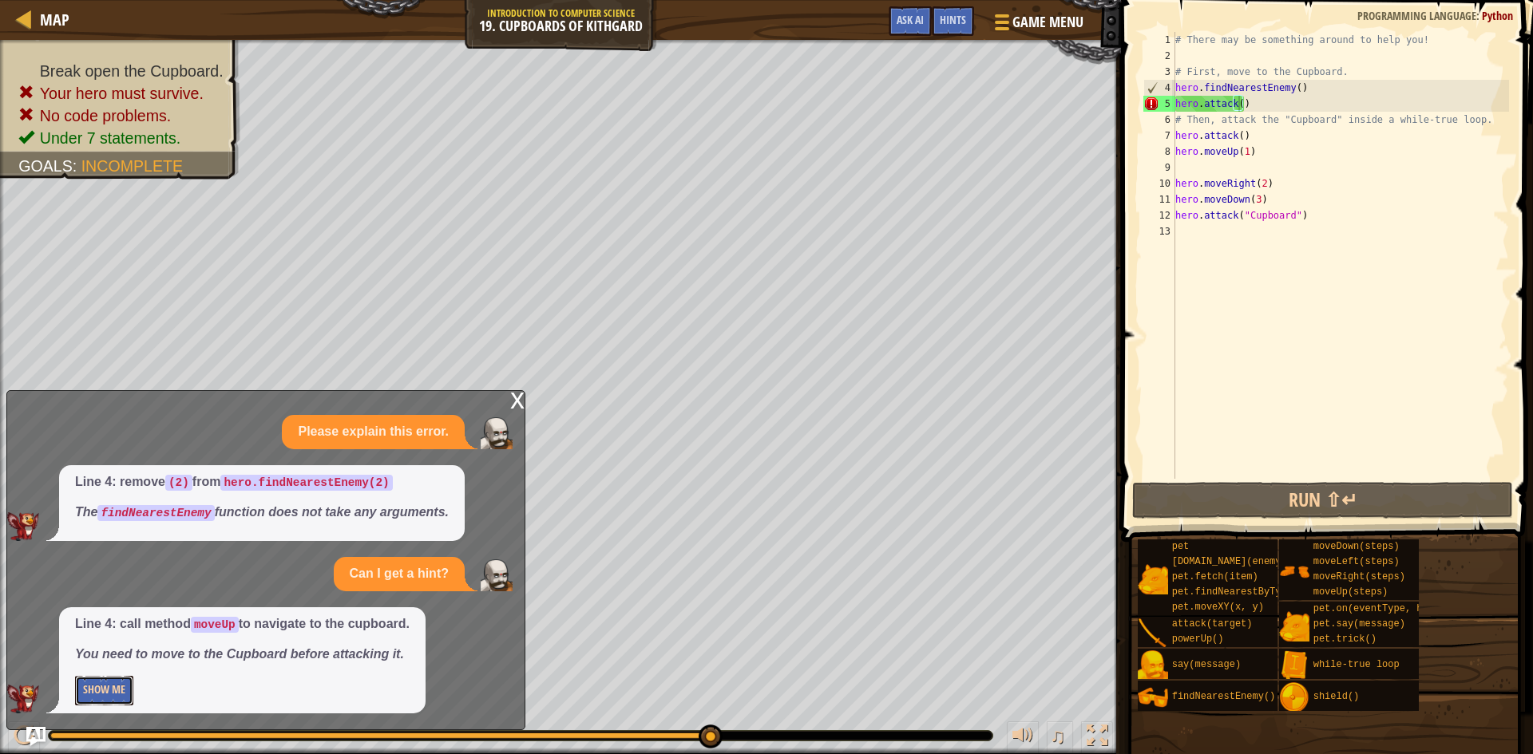
click at [118, 693] on button "Show Me" at bounding box center [104, 691] width 58 height 30
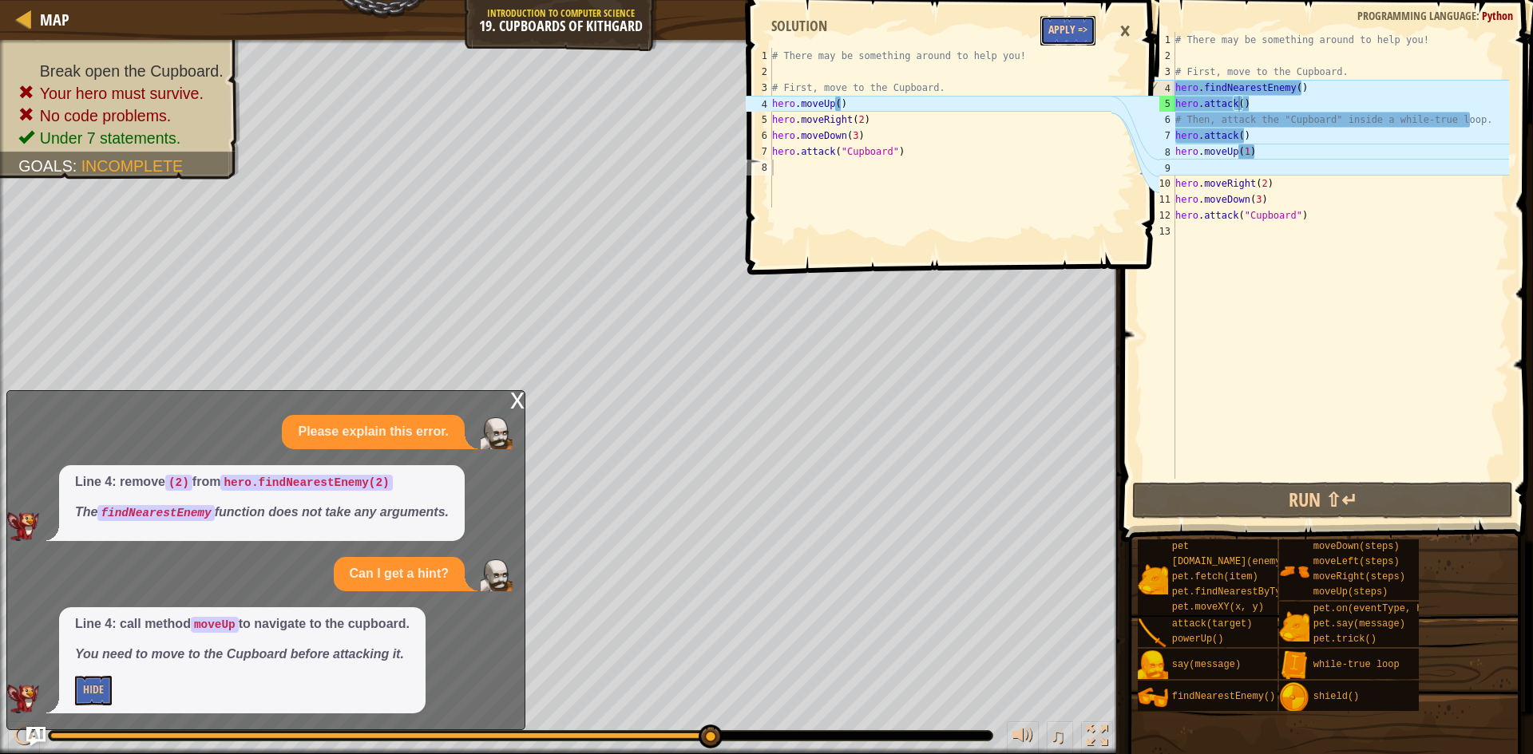
click at [1066, 27] on button "Apply =>" at bounding box center [1067, 31] width 55 height 30
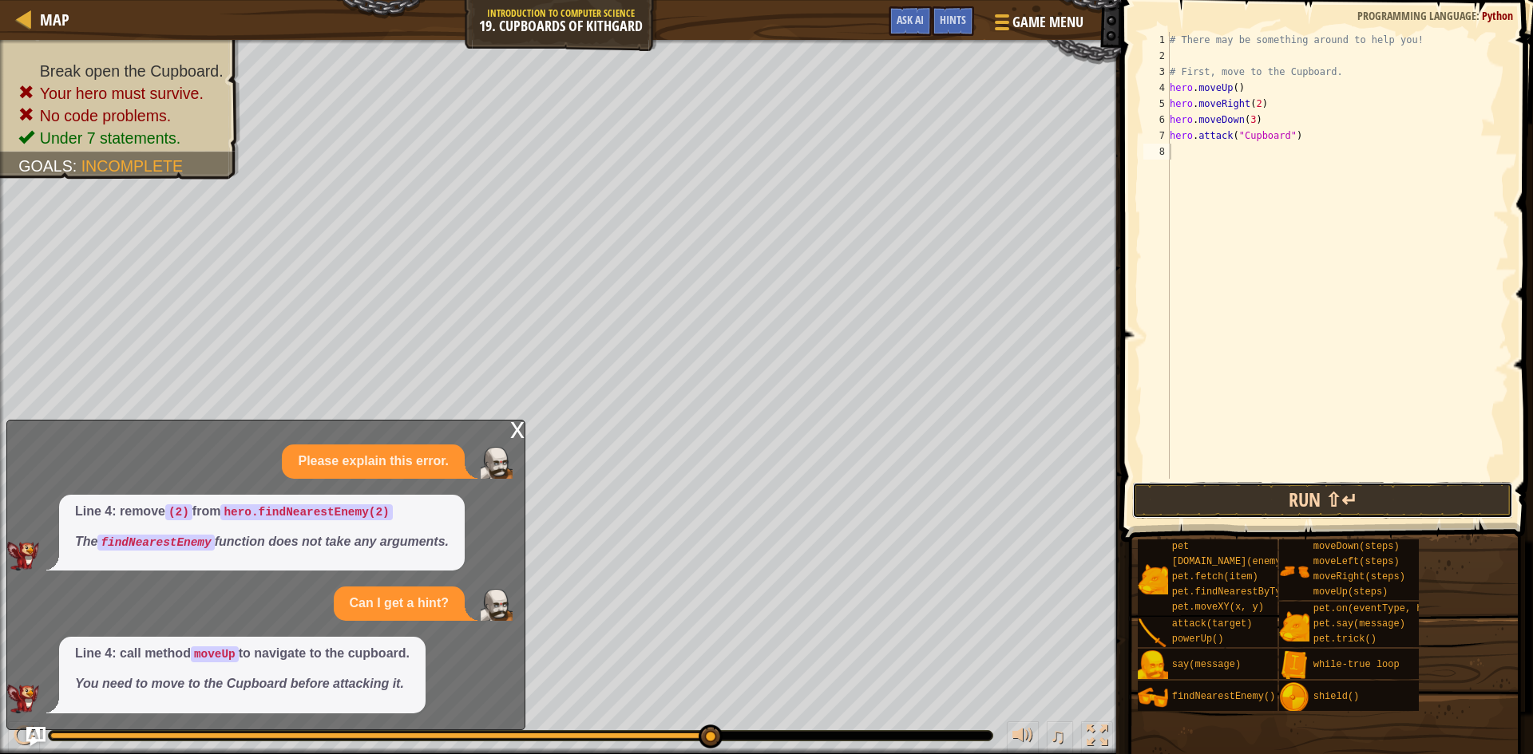
click at [1377, 512] on button "Run ⇧↵" at bounding box center [1322, 500] width 381 height 37
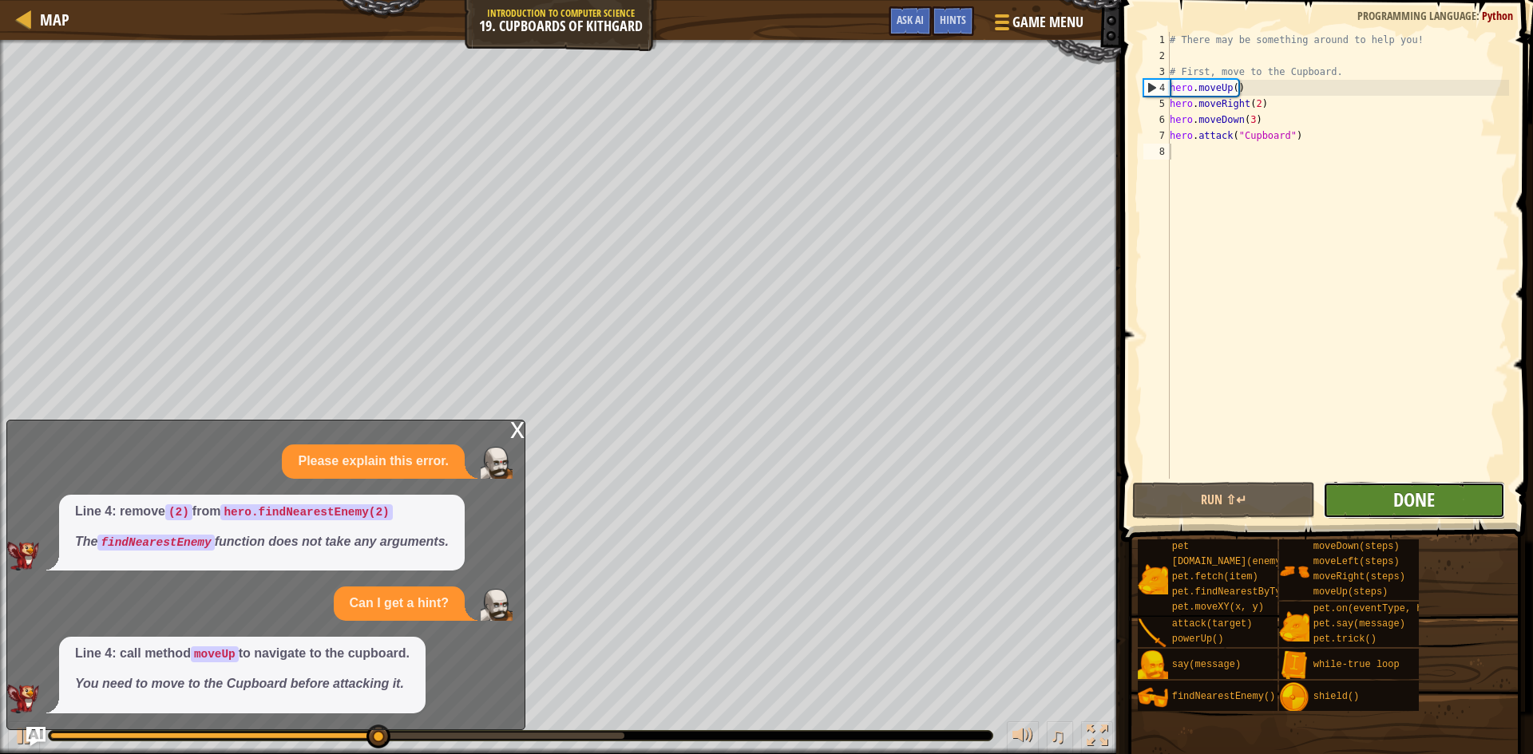
click at [1422, 504] on span "Done" at bounding box center [1414, 500] width 42 height 26
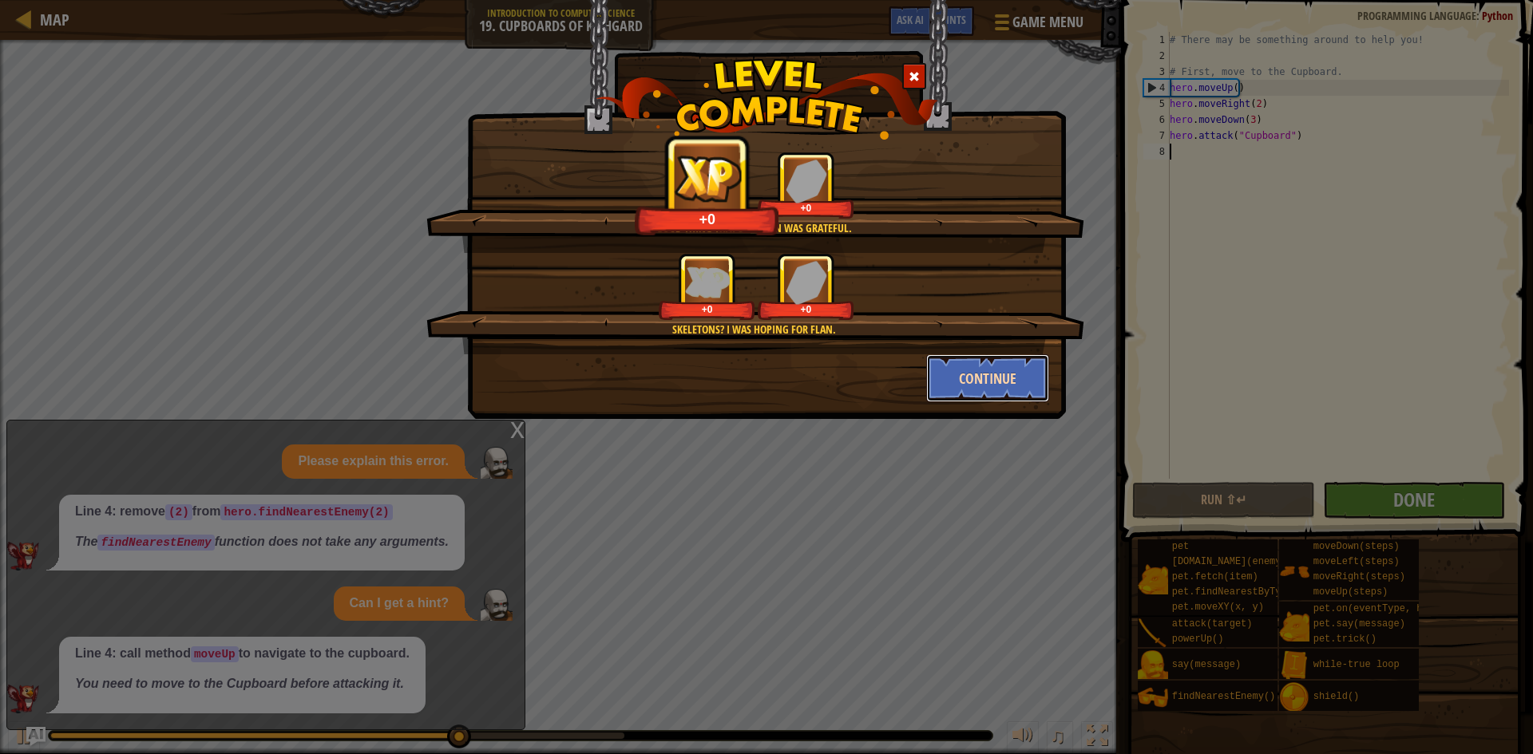
click at [1011, 376] on button "Continue" at bounding box center [988, 378] width 124 height 48
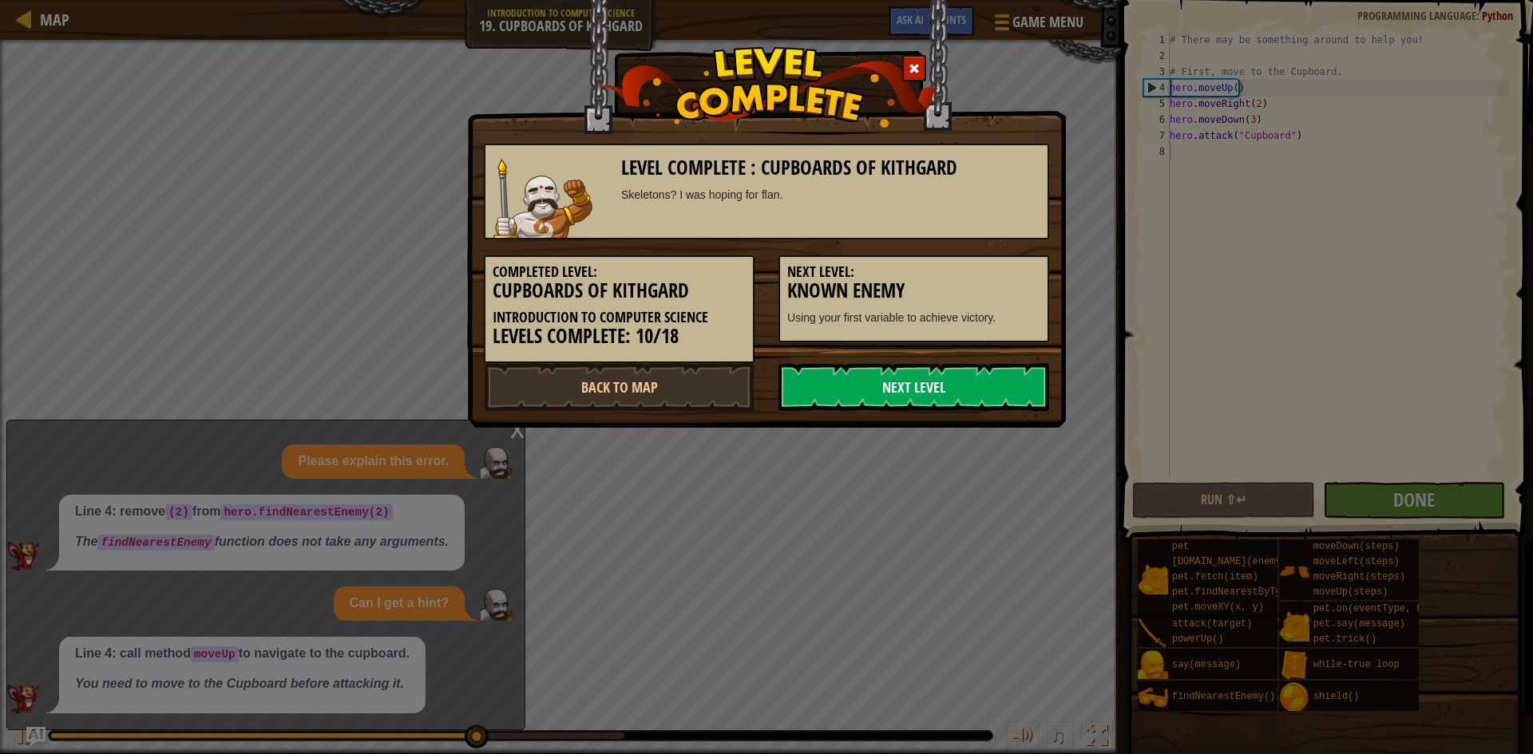
click at [916, 392] on link "Next Level" at bounding box center [913, 387] width 271 height 48
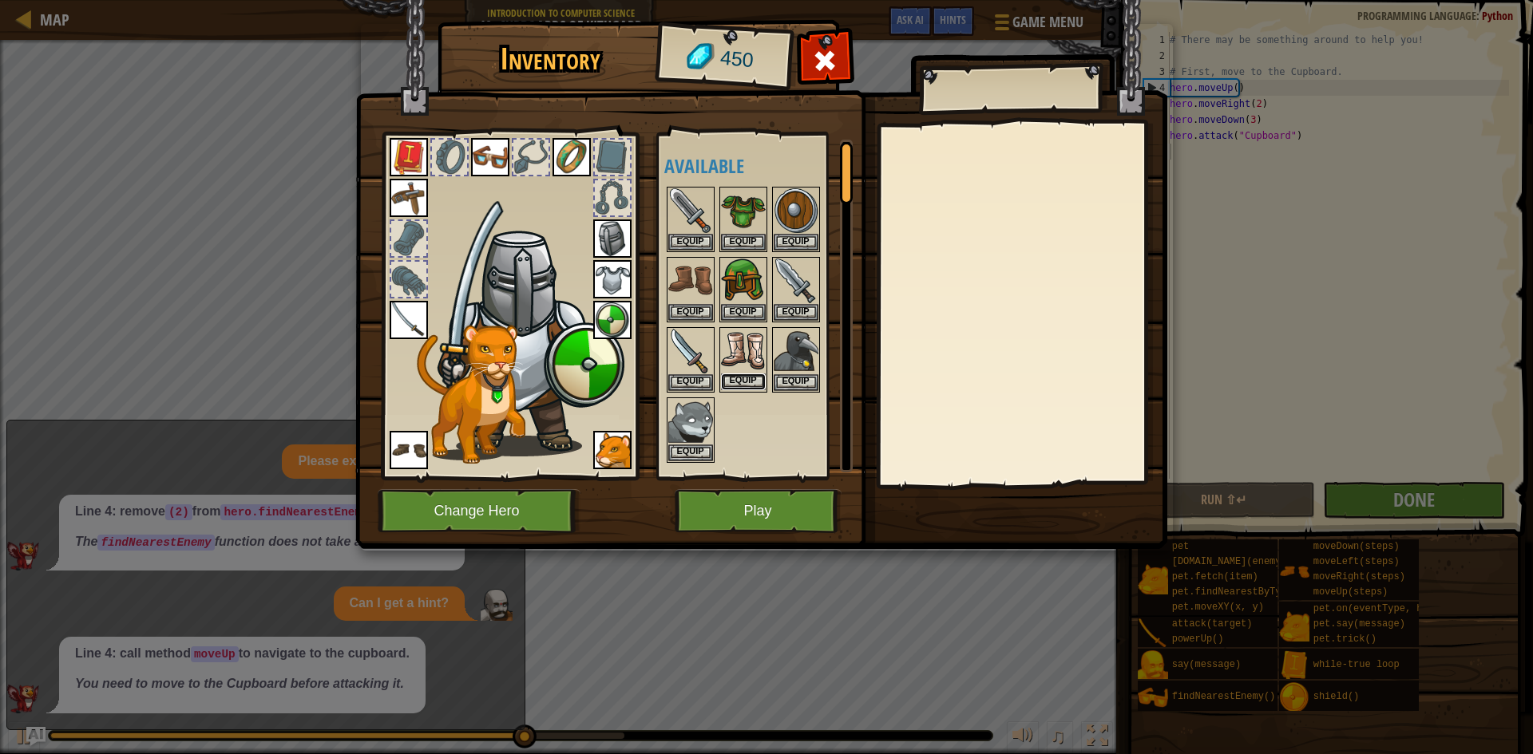
click at [745, 380] on button "Equip" at bounding box center [743, 382] width 45 height 17
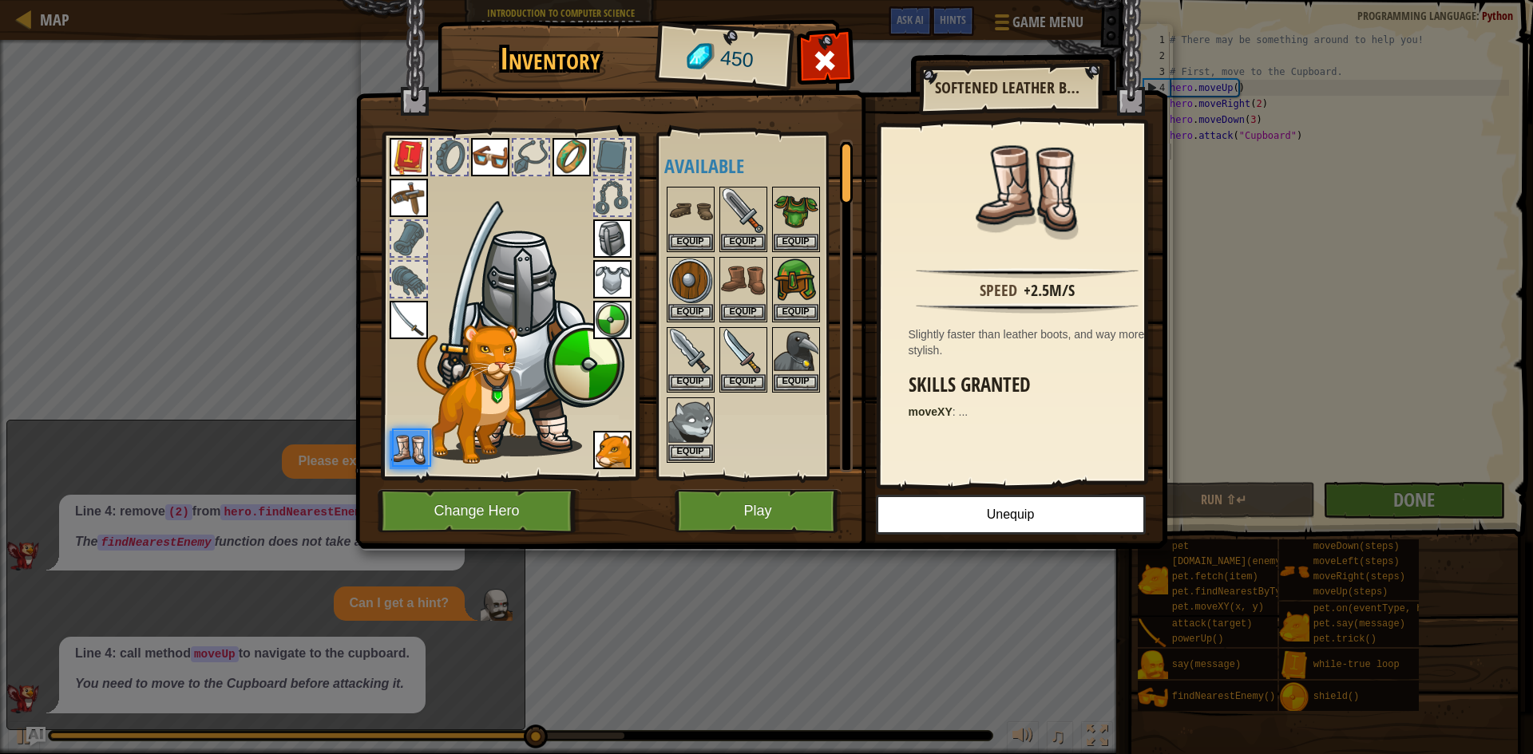
click at [783, 489] on img at bounding box center [761, 260] width 812 height 580
click at [784, 503] on button "Play" at bounding box center [758, 511] width 167 height 44
